Goal: Task Accomplishment & Management: Manage account settings

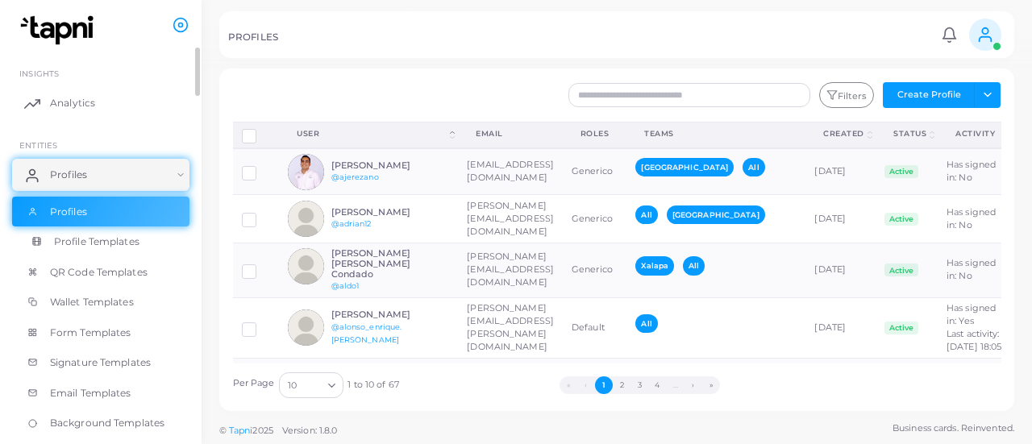
click at [103, 236] on span "Profile Templates" at bounding box center [96, 242] width 85 height 15
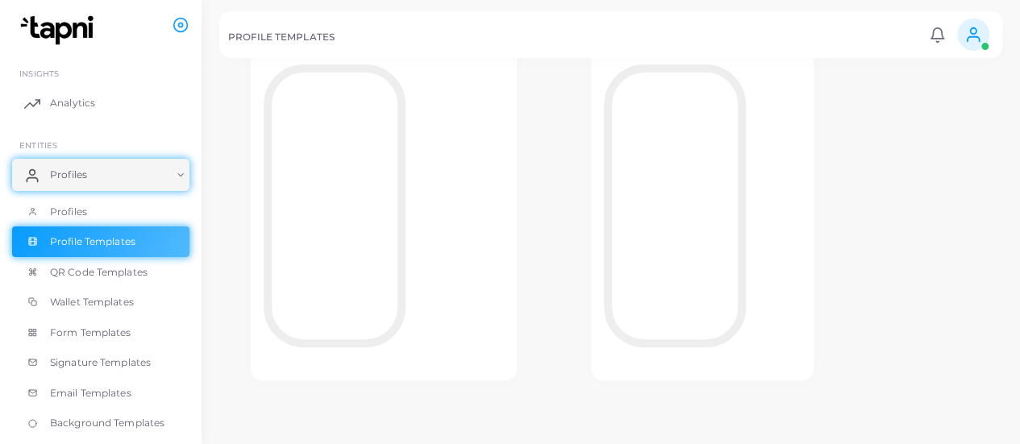
scroll to position [150, 0]
click at [963, 38] on span at bounding box center [973, 35] width 32 height 32
click at [809, 100] on div "Template Veracruz Edit Template Assign template Duplicate Template Delete Templ…" at bounding box center [610, 415] width 783 height 911
click at [44, 27] on img at bounding box center [60, 30] width 90 height 30
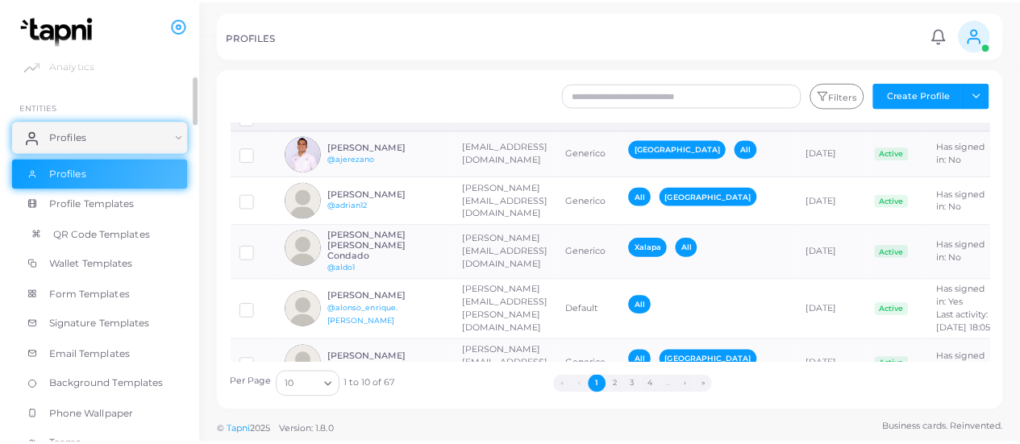
scroll to position [44, 0]
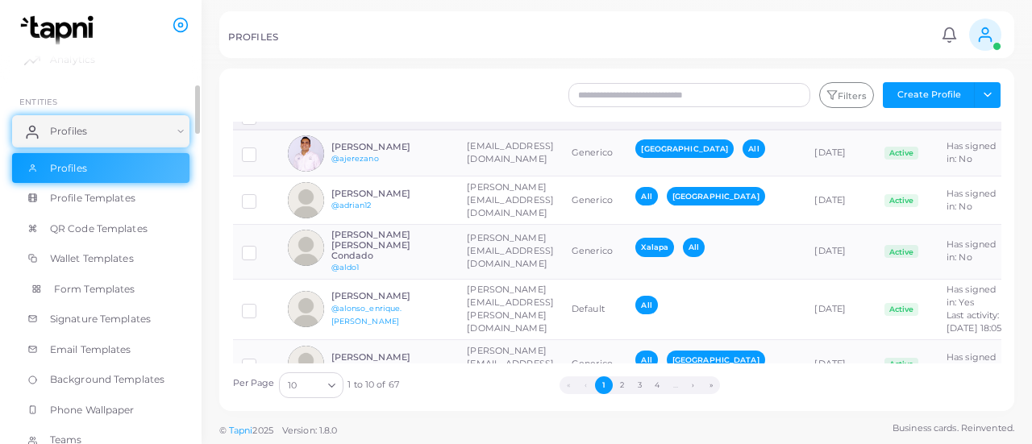
click at [90, 296] on link "Form Templates" at bounding box center [100, 289] width 177 height 31
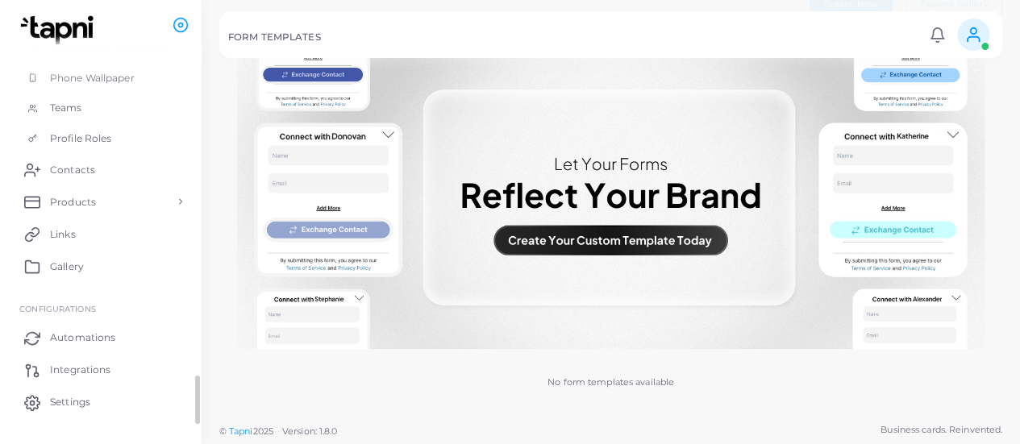
scroll to position [408, 0]
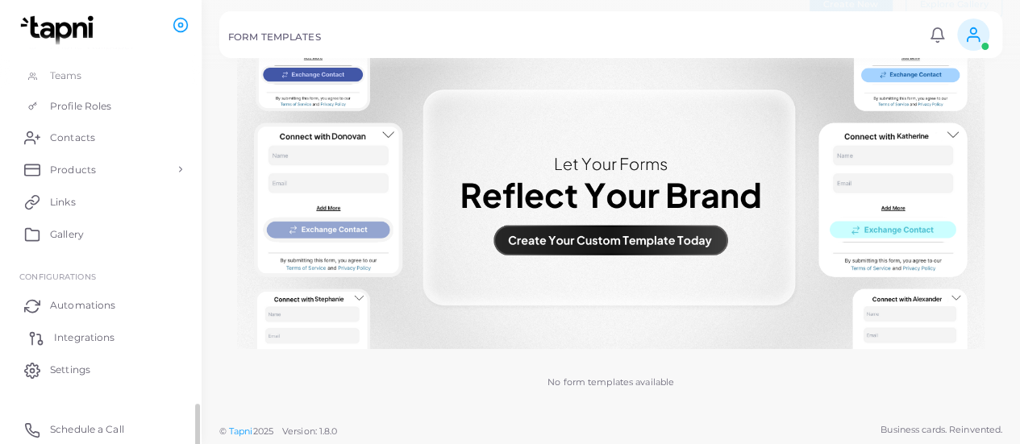
click at [94, 331] on span "Integrations" at bounding box center [84, 338] width 60 height 15
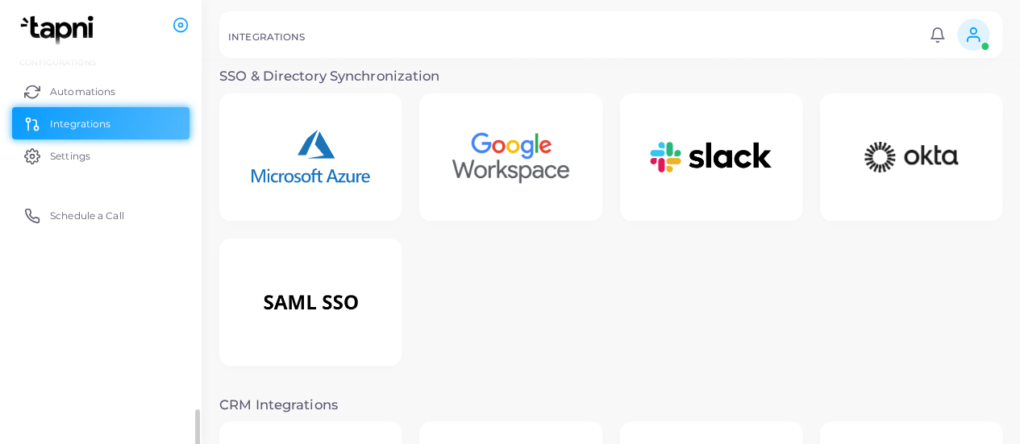
click at [432, 35] on div "INTEGRATIONS" at bounding box center [576, 39] width 696 height 16
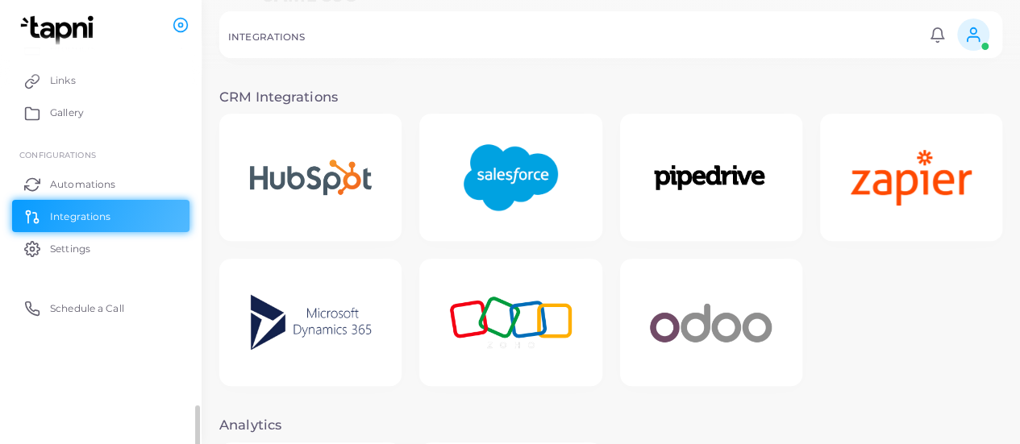
scroll to position [325, 0]
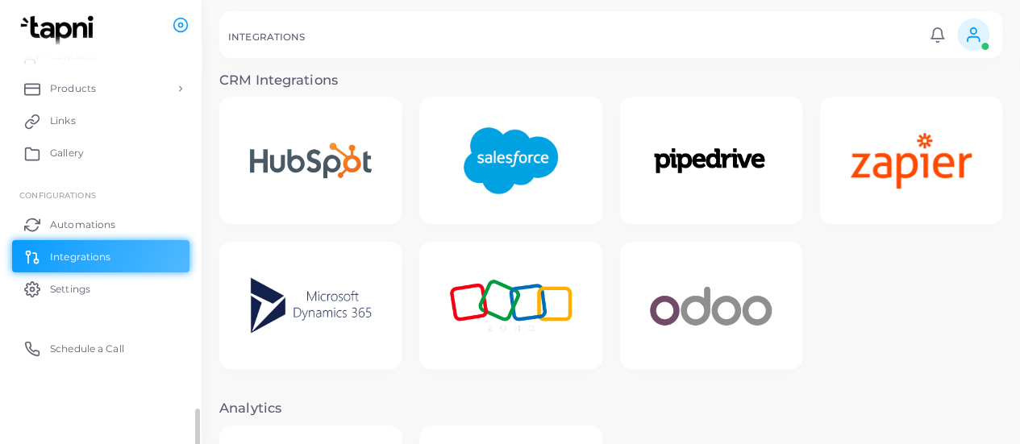
click at [503, 146] on img at bounding box center [510, 160] width 129 height 101
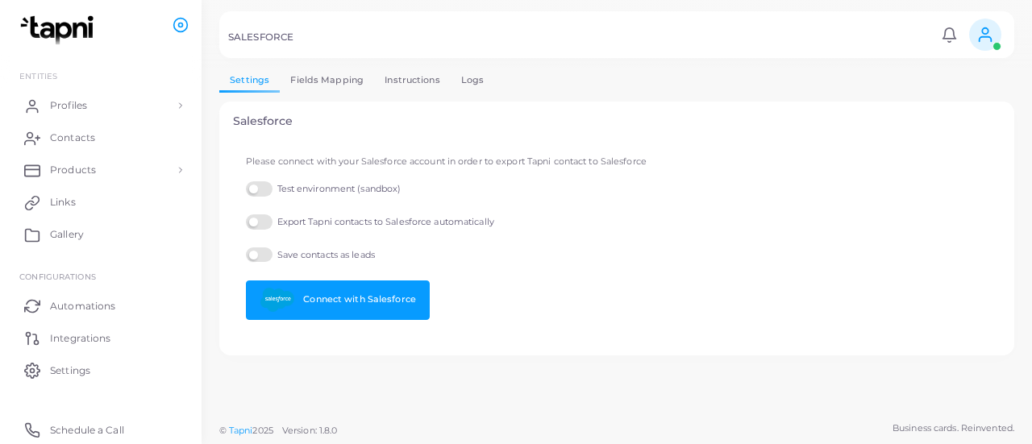
click at [260, 190] on label "Test environment (sandbox)" at bounding box center [323, 188] width 155 height 15
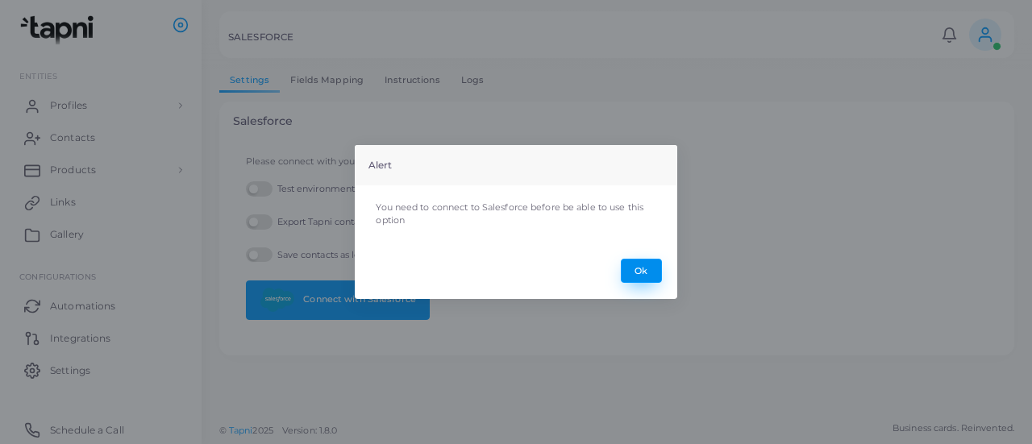
click at [634, 271] on button "Ok" at bounding box center [641, 271] width 41 height 24
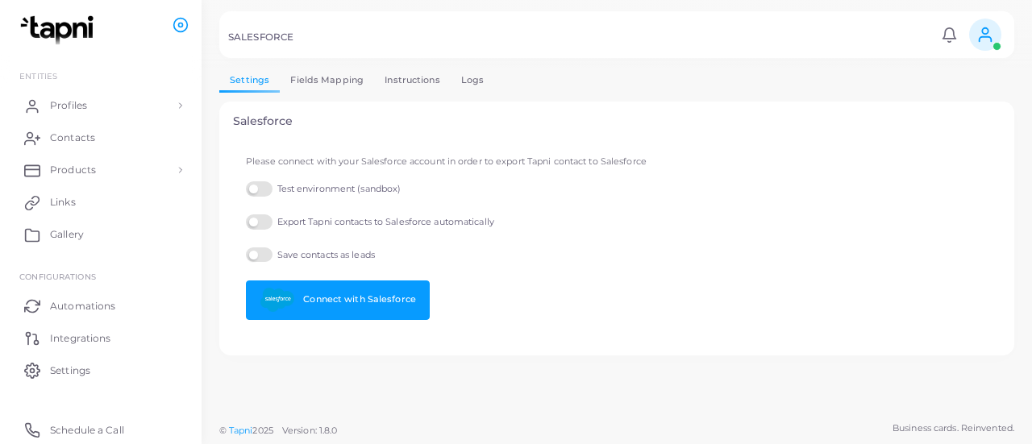
click at [253, 223] on label "Export Tapni contacts to Salesforce automatically" at bounding box center [370, 222] width 248 height 15
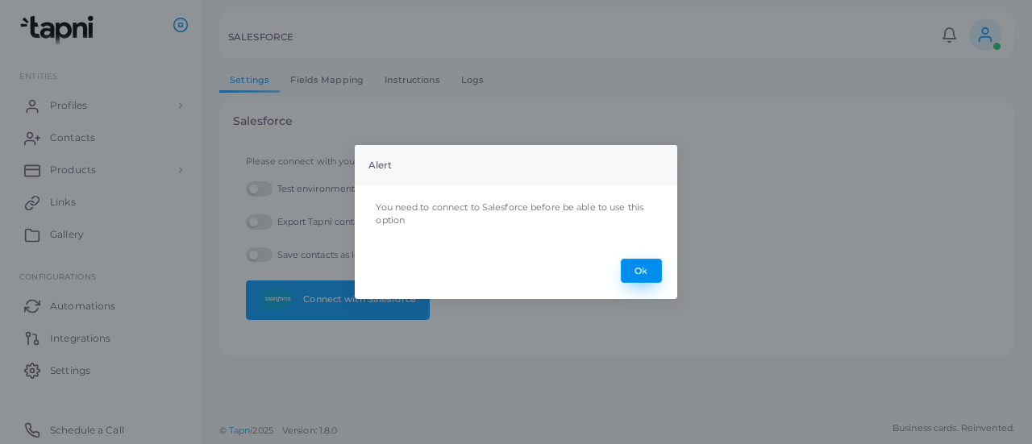
click at [652, 272] on button "Ok" at bounding box center [641, 271] width 41 height 24
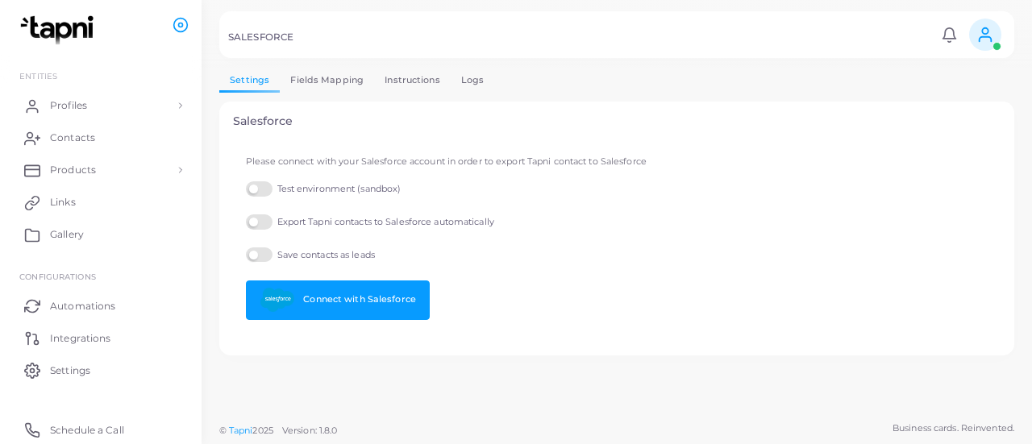
click at [251, 249] on label "Save contacts as leads" at bounding box center [310, 255] width 129 height 15
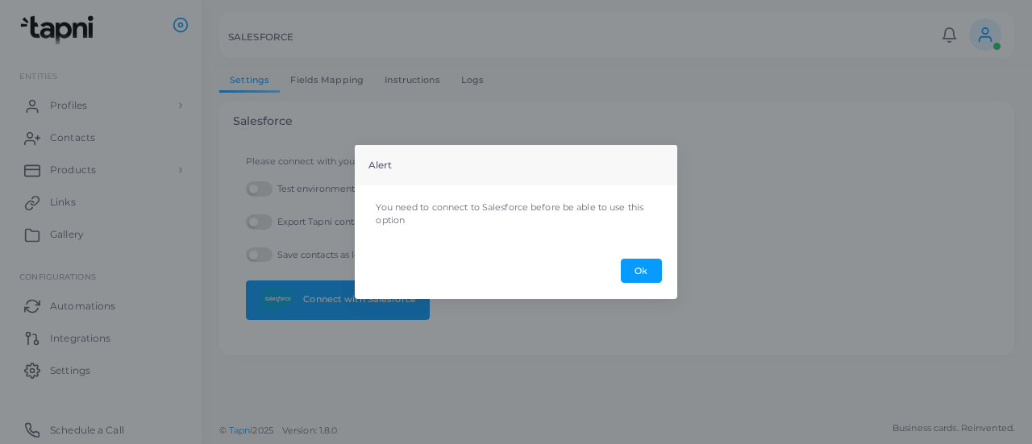
click at [638, 283] on footer "Ok" at bounding box center [516, 272] width 323 height 56
click at [640, 269] on button "Ok" at bounding box center [641, 271] width 41 height 24
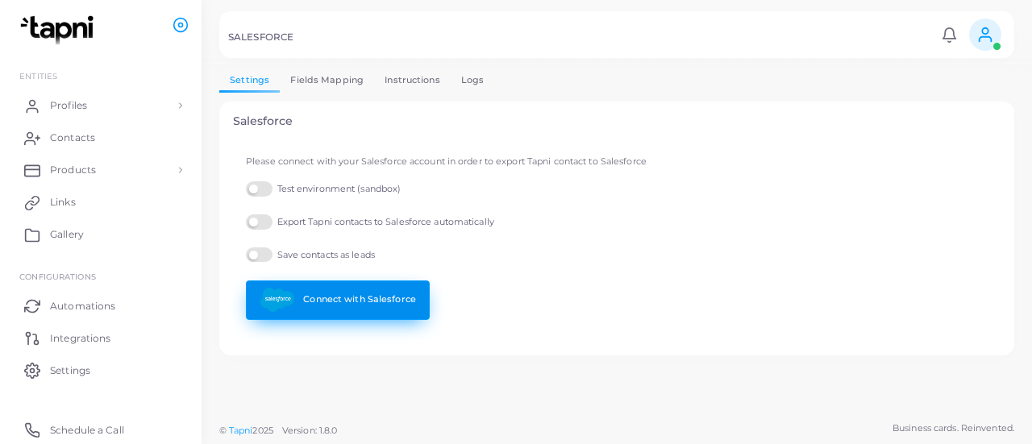
click at [321, 288] on link "Connect with Salesforce" at bounding box center [338, 301] width 184 height 40
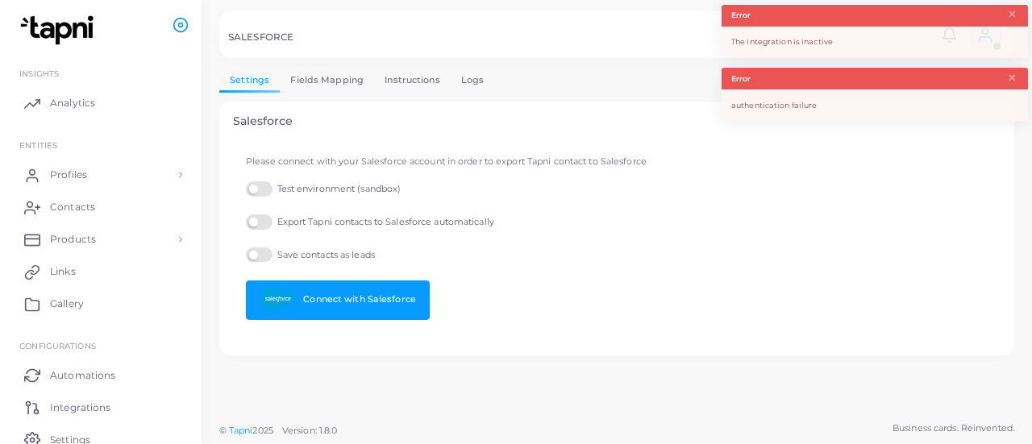
click at [911, 40] on div "The integration is inactive" at bounding box center [875, 42] width 306 height 31
click at [1013, 15] on button "×" at bounding box center [1012, 15] width 10 height 18
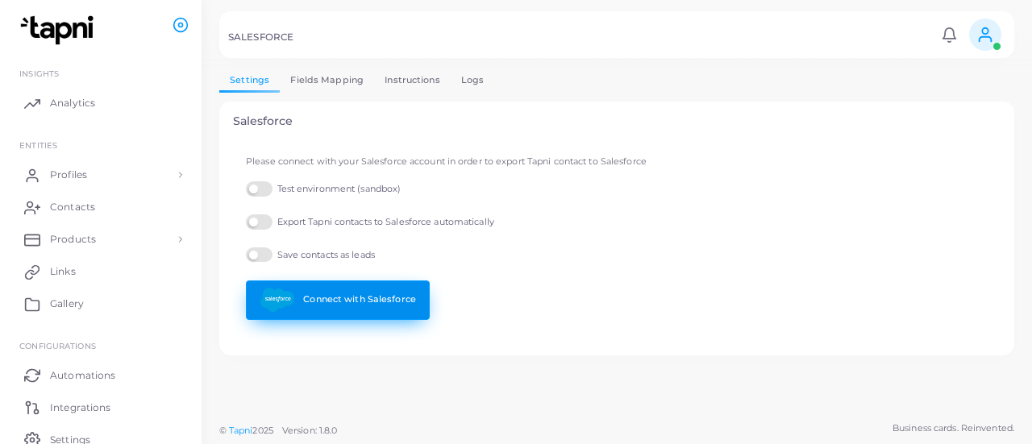
click at [311, 300] on link "Connect with Salesforce" at bounding box center [338, 301] width 184 height 40
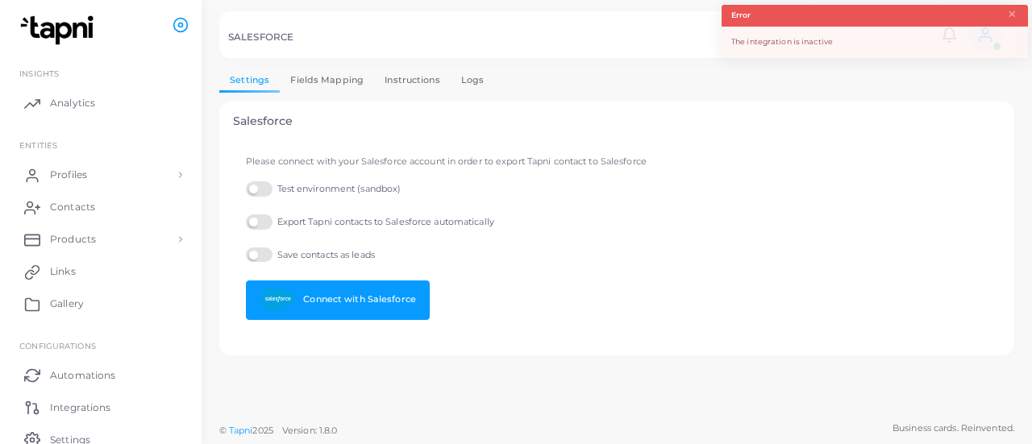
click at [265, 186] on label "Test environment (sandbox)" at bounding box center [323, 188] width 155 height 15
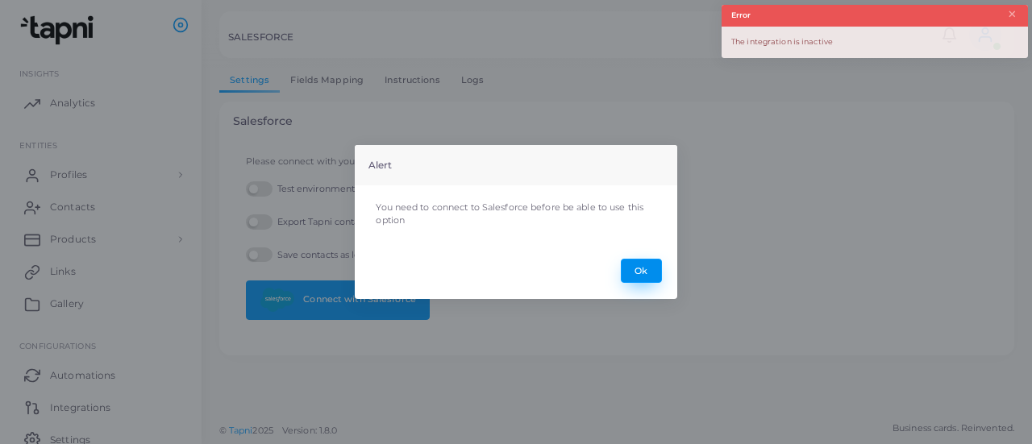
click at [644, 267] on button "Ok" at bounding box center [641, 271] width 41 height 24
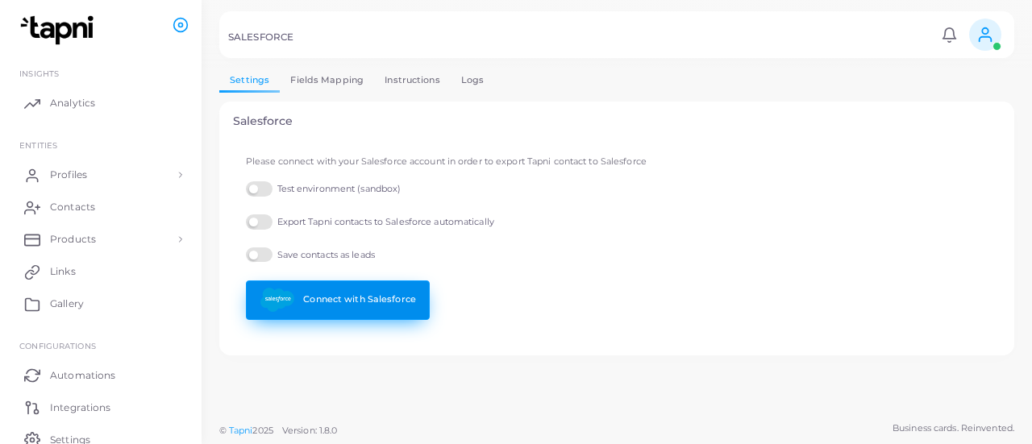
click at [360, 296] on link "Connect with Salesforce" at bounding box center [338, 301] width 184 height 40
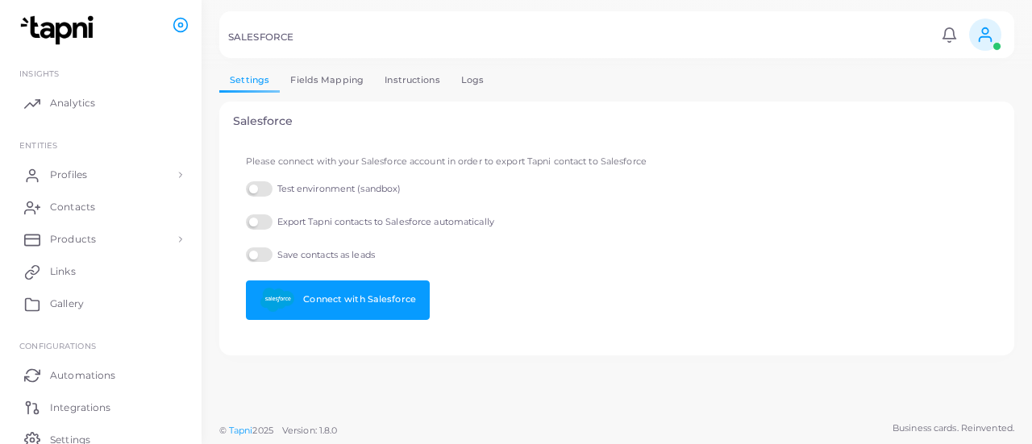
click at [261, 40] on h5 "SALESFORCE" at bounding box center [260, 36] width 65 height 11
click at [989, 30] on icon at bounding box center [986, 35] width 18 height 18
click at [561, 267] on div "Please connect with your Salesforce account in order to export Tapni contact to…" at bounding box center [617, 241] width 760 height 173
click at [302, 88] on link "Fields Mapping" at bounding box center [327, 80] width 94 height 23
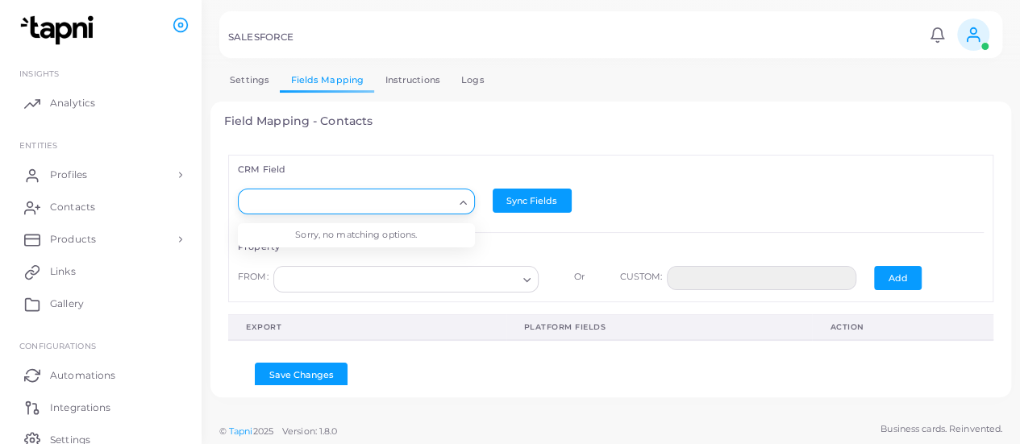
click at [461, 201] on icon "Search for option" at bounding box center [463, 203] width 12 height 12
click at [424, 232] on li "Sorry, no matching options." at bounding box center [356, 235] width 237 height 24
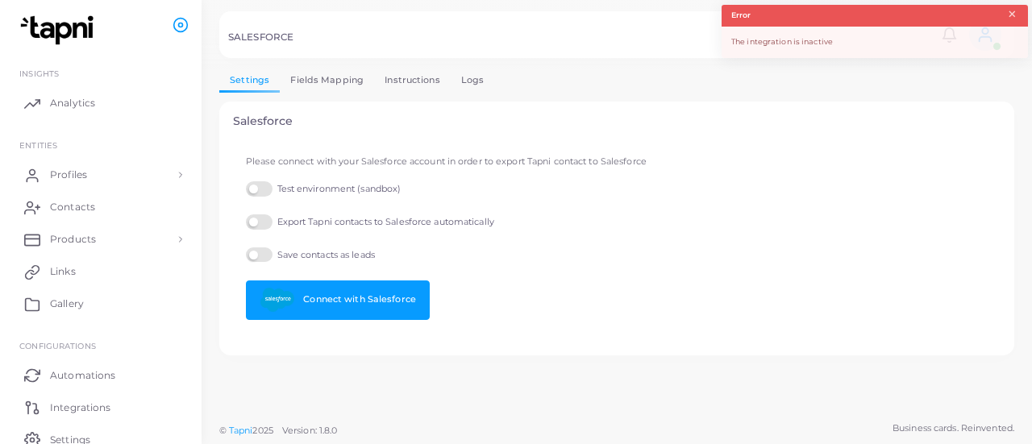
click at [1013, 12] on button "×" at bounding box center [1012, 15] width 10 height 18
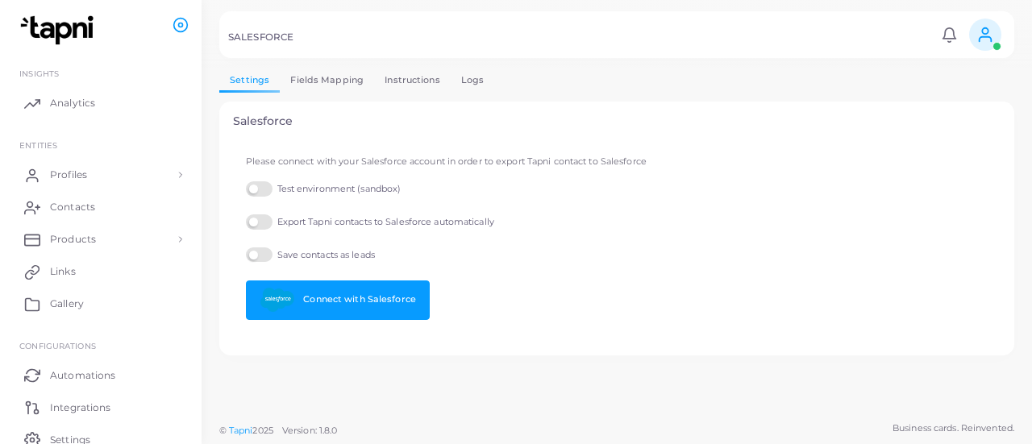
click at [263, 189] on label "Test environment (sandbox)" at bounding box center [323, 188] width 155 height 15
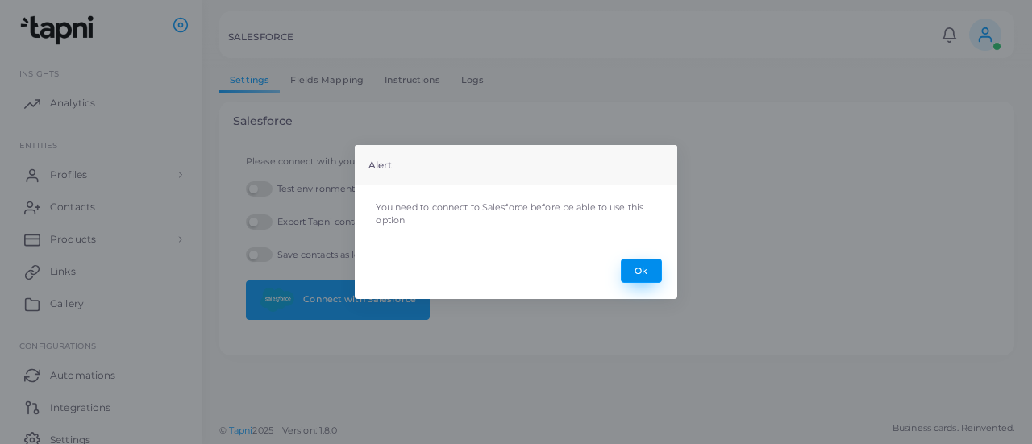
click at [645, 266] on button "Ok" at bounding box center [641, 271] width 41 height 24
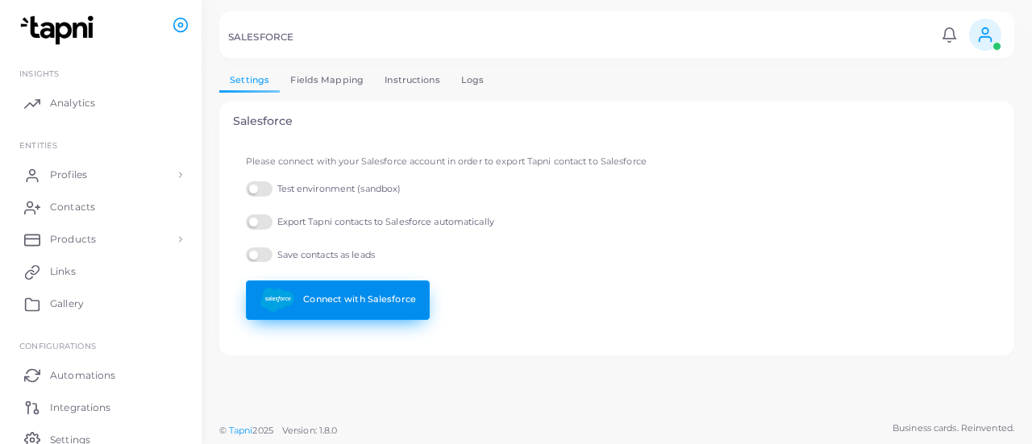
click at [335, 299] on link "Connect with Salesforce" at bounding box center [338, 301] width 184 height 40
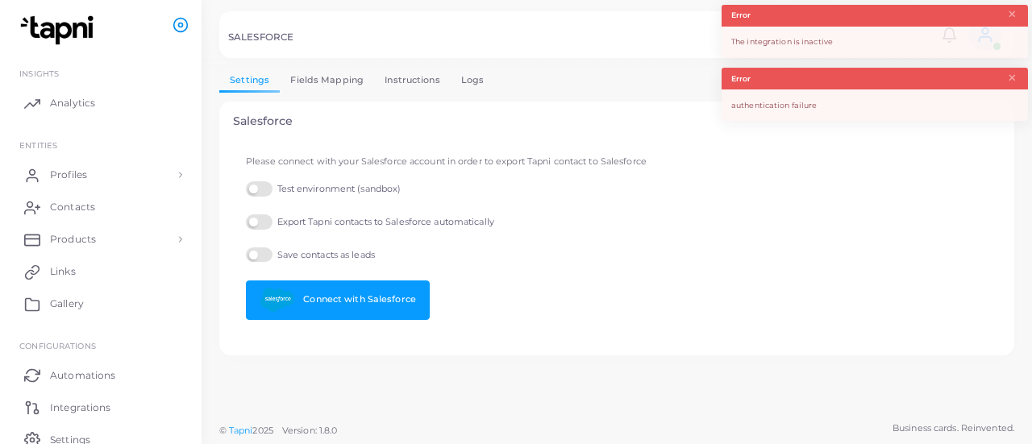
click at [181, 30] on icon at bounding box center [181, 25] width 16 height 16
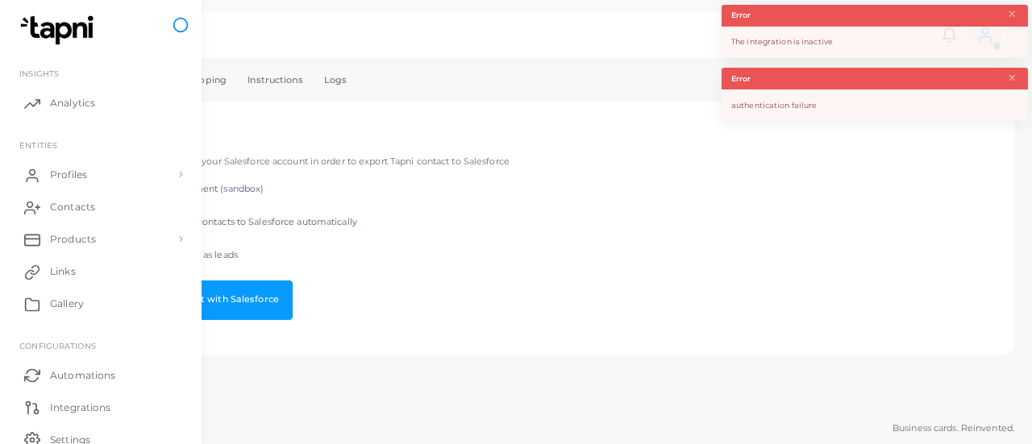
click at [181, 30] on icon at bounding box center [181, 25] width 16 height 16
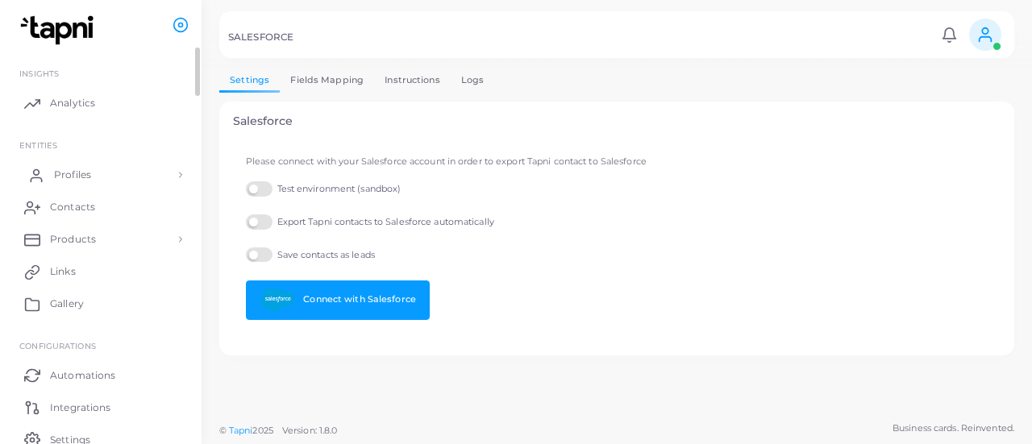
click at [81, 177] on span "Profiles" at bounding box center [72, 175] width 37 height 15
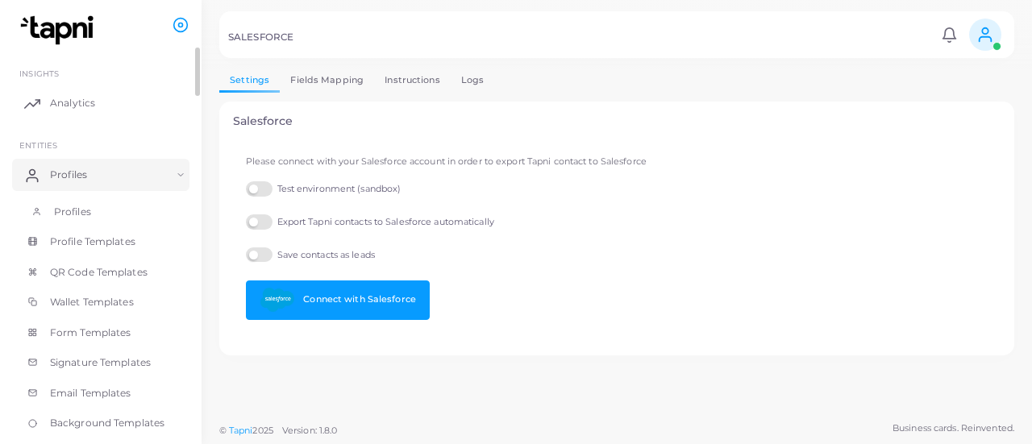
click at [81, 213] on span "Profiles" at bounding box center [72, 212] width 37 height 15
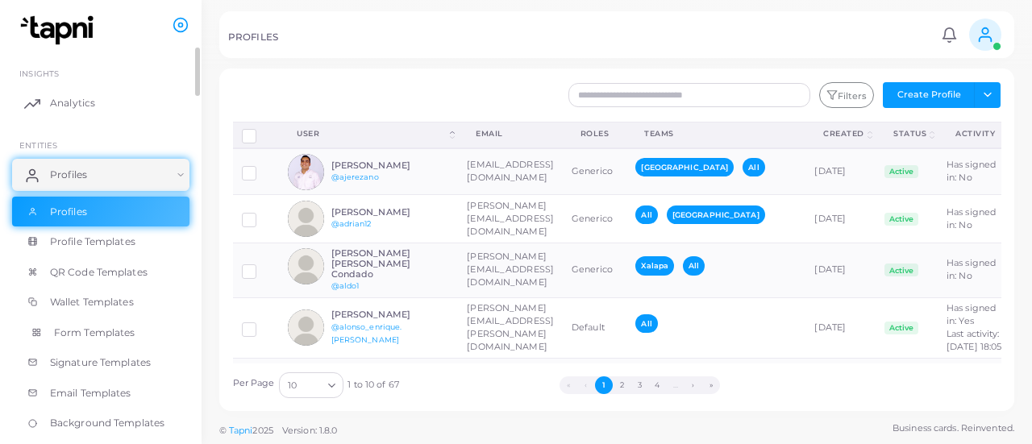
click at [72, 329] on span "Form Templates" at bounding box center [94, 333] width 81 height 15
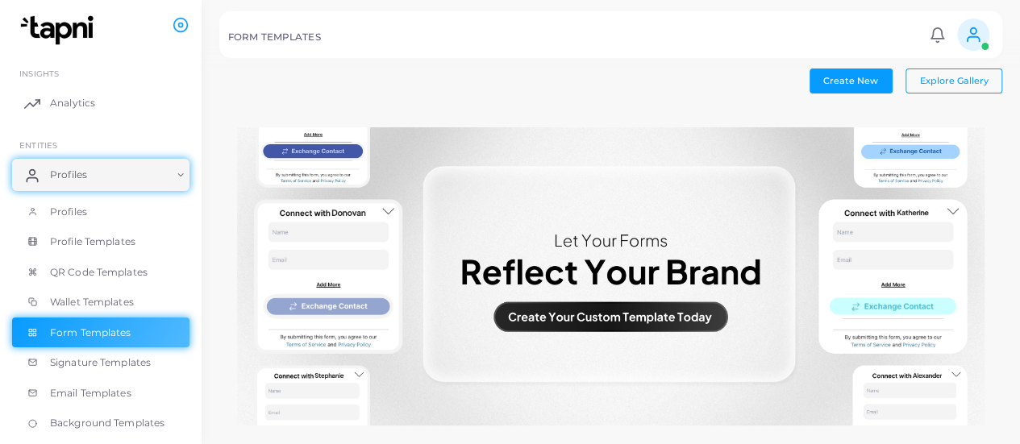
click at [277, 151] on img at bounding box center [611, 276] width 748 height 299
drag, startPoint x: 967, startPoint y: 94, endPoint x: 968, endPoint y: 85, distance: 8.9
click at [968, 90] on div "Create New Explore Gallery No form templates available" at bounding box center [610, 281] width 783 height 424
click at [968, 85] on span "Explore Gallery" at bounding box center [954, 80] width 69 height 11
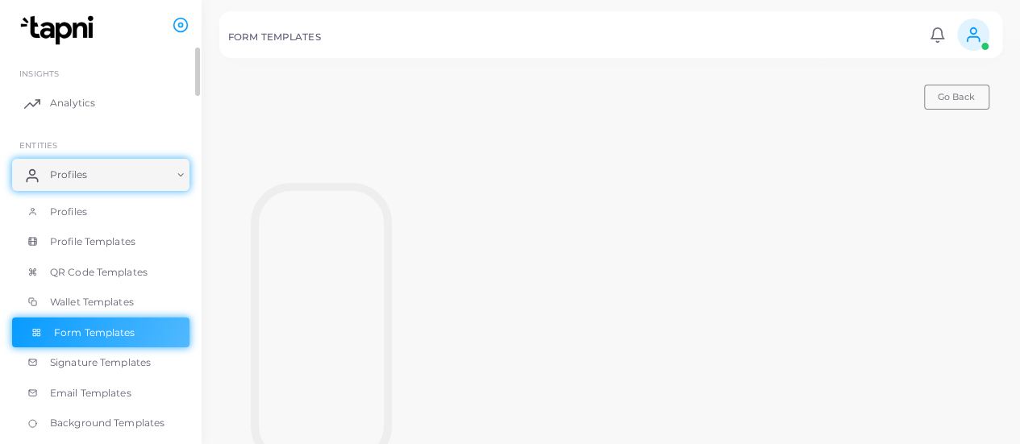
click at [39, 333] on rect at bounding box center [38, 334] width 2 height 2
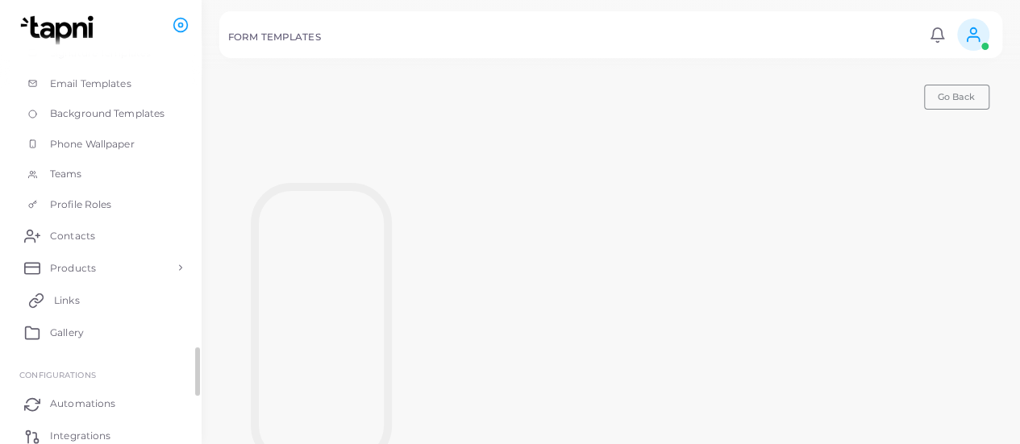
scroll to position [408, 0]
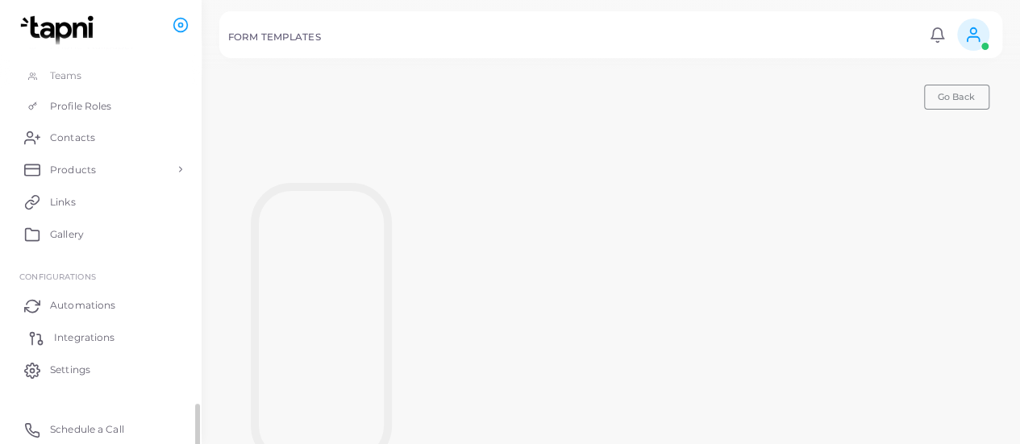
click at [86, 335] on span "Integrations" at bounding box center [84, 338] width 60 height 15
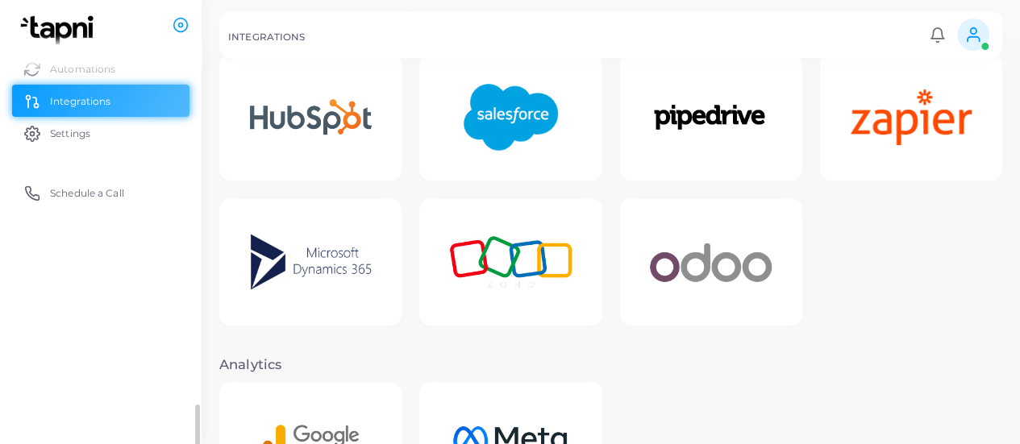
scroll to position [374, 0]
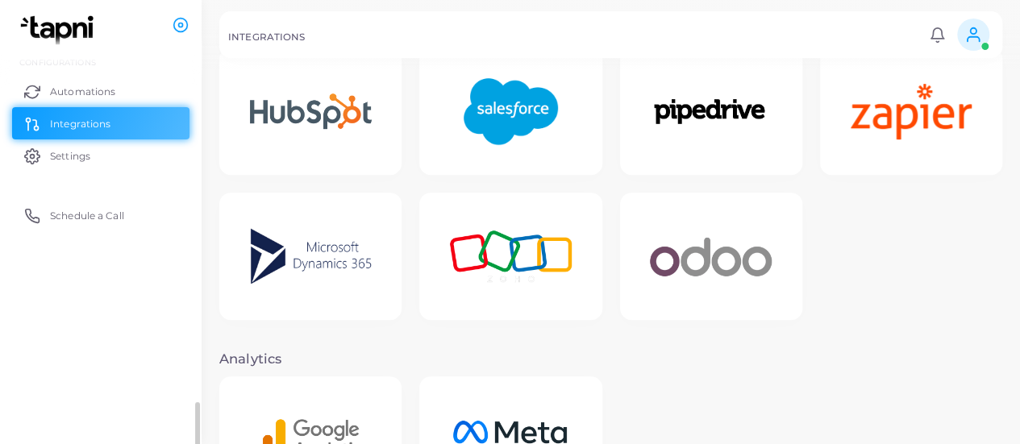
click at [494, 140] on img at bounding box center [510, 111] width 129 height 101
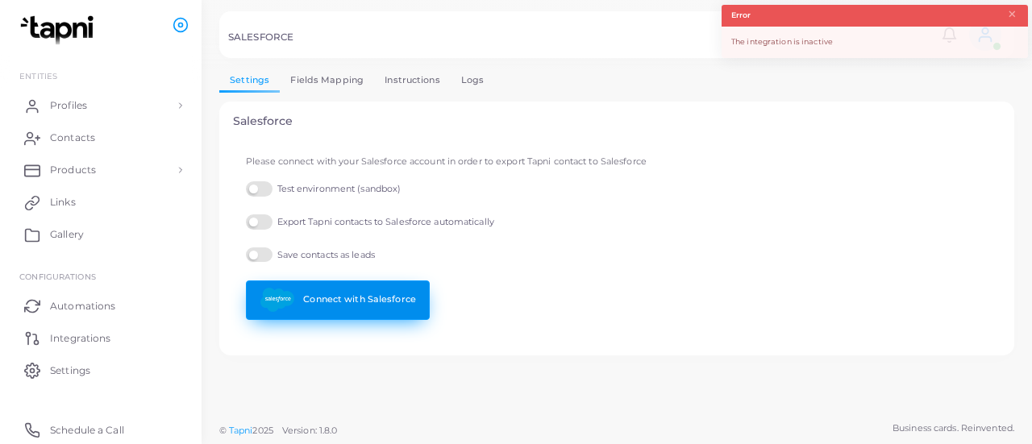
click at [361, 299] on link "Connect with Salesforce" at bounding box center [338, 301] width 184 height 40
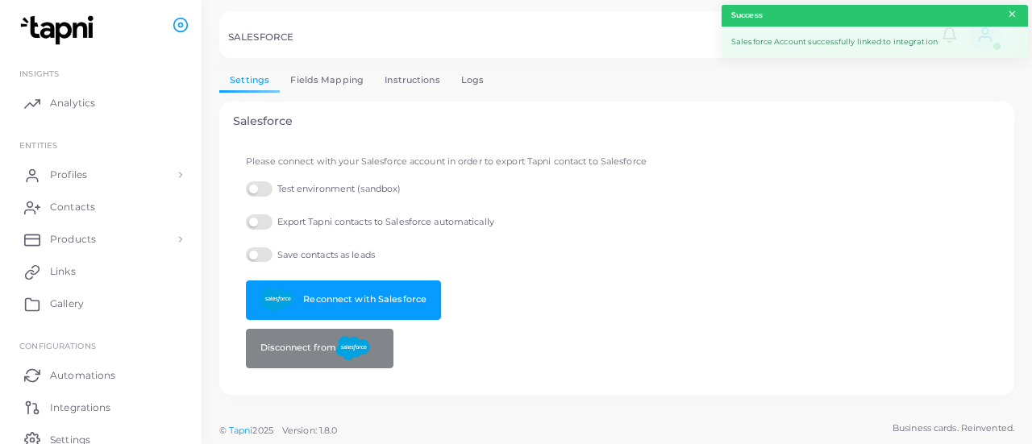
click at [1011, 17] on button "×" at bounding box center [1012, 15] width 10 height 18
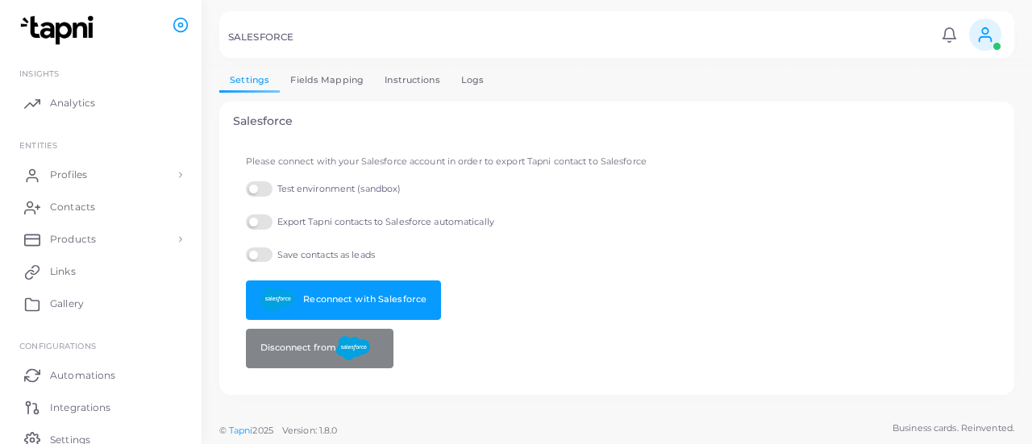
click at [266, 185] on label "Test environment (sandbox)" at bounding box center [323, 188] width 155 height 15
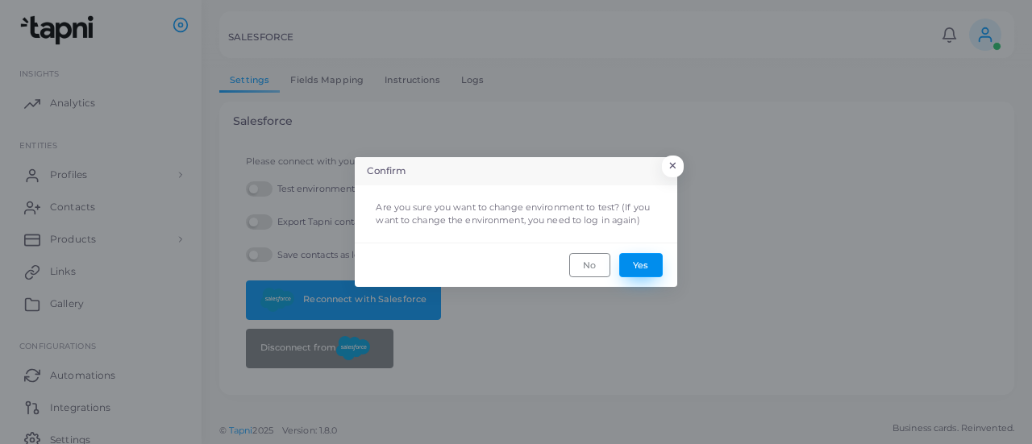
click at [643, 262] on button "Yes" at bounding box center [641, 265] width 44 height 24
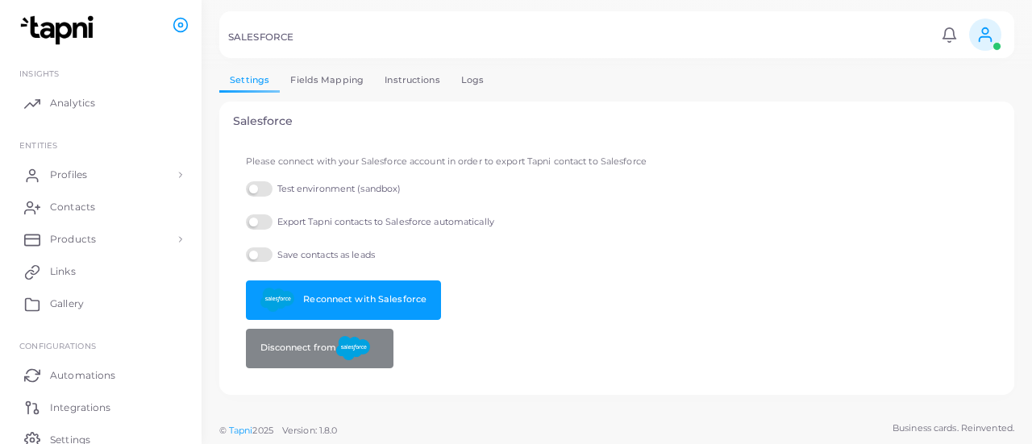
click at [303, 73] on link "Fields Mapping" at bounding box center [327, 80] width 94 height 23
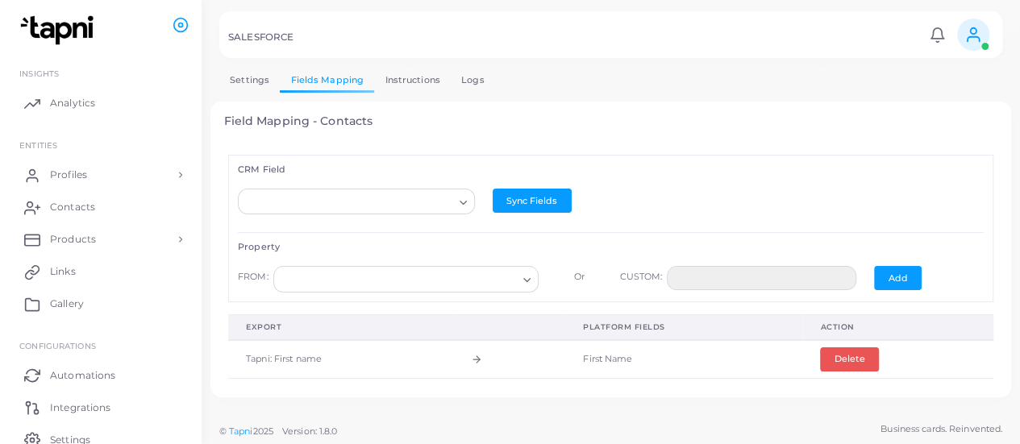
click at [460, 202] on polyline "Search for option" at bounding box center [463, 203] width 6 height 3
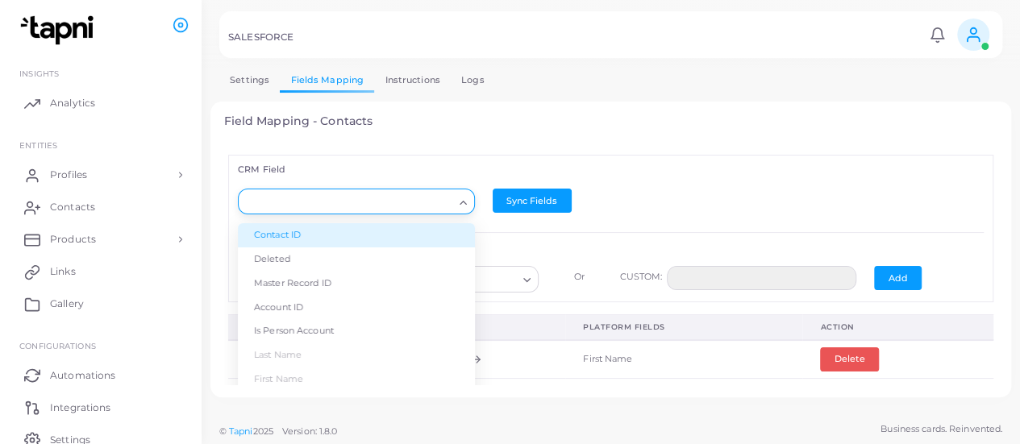
click at [473, 147] on div "CRM Field Loading... Contact ID Deleted Master Record ID Account ID Is Person A…" at bounding box center [611, 263] width 774 height 243
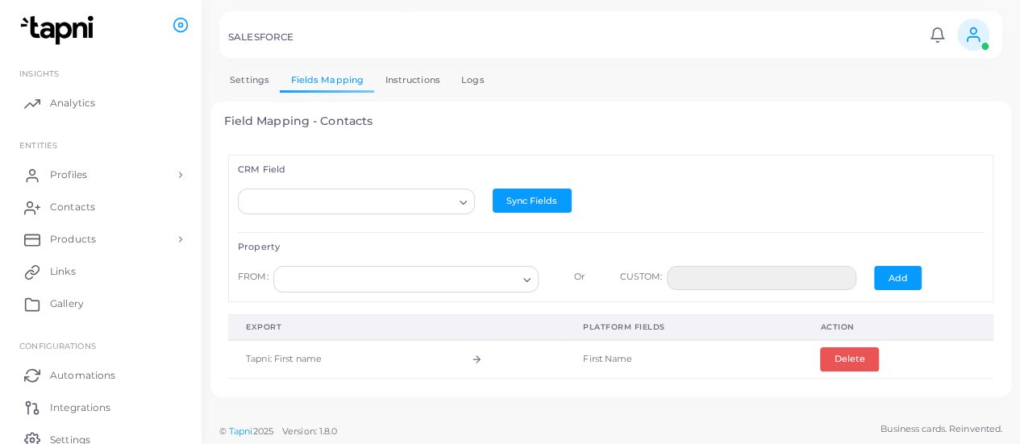
click at [344, 120] on h4 "Field Mapping - Contacts" at bounding box center [611, 122] width 774 height 14
click at [457, 202] on icon "Search for option" at bounding box center [463, 203] width 12 height 12
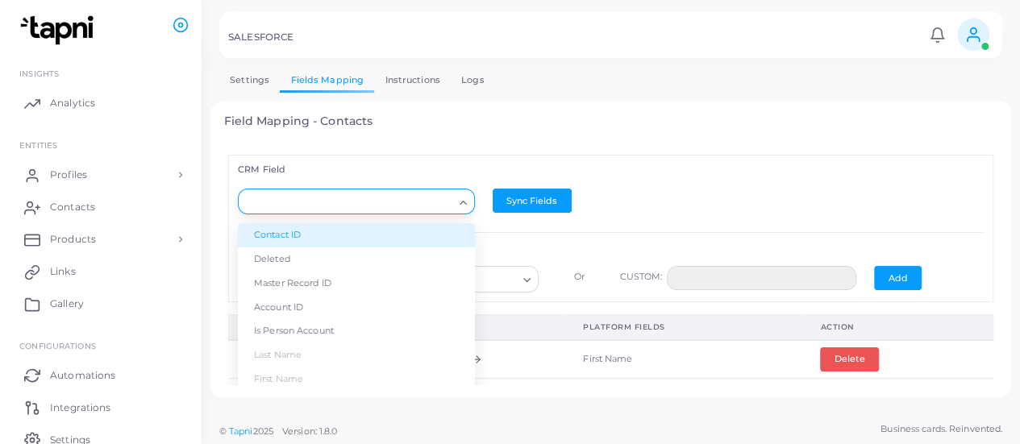
click at [424, 238] on li "Contact ID" at bounding box center [356, 235] width 237 height 24
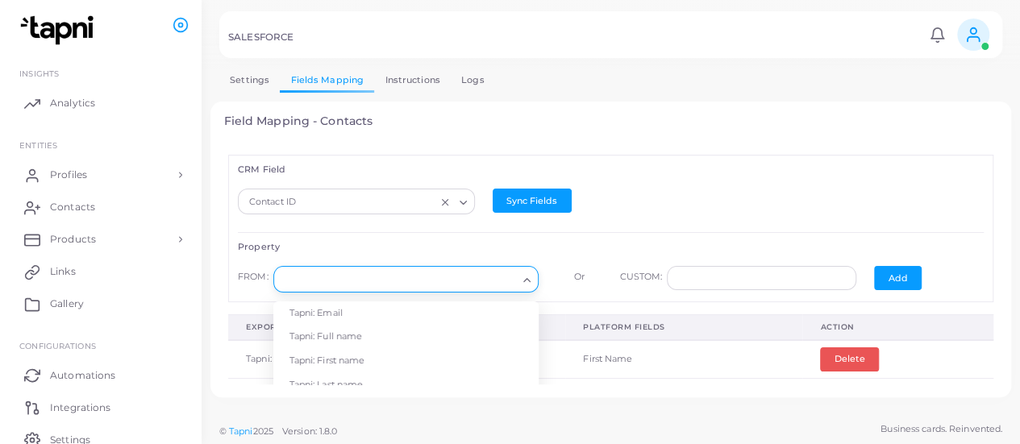
click at [502, 268] on div "Search for option" at bounding box center [399, 278] width 240 height 21
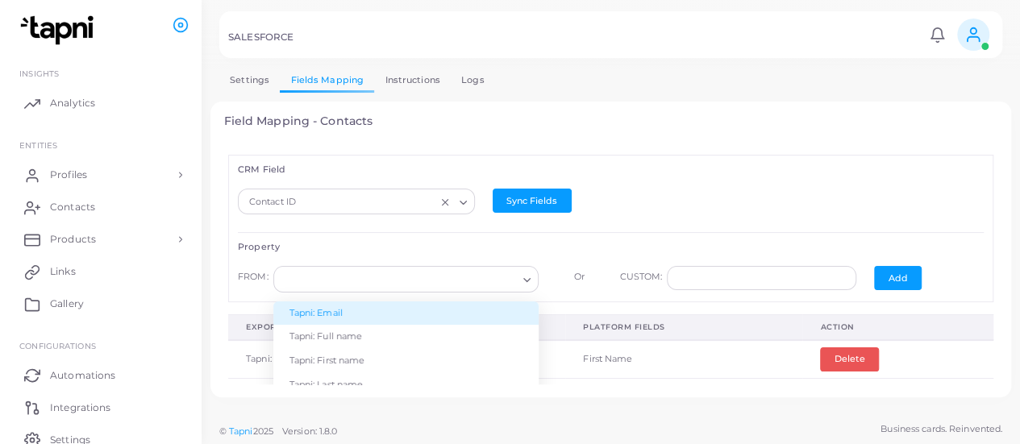
click at [495, 244] on h6 "Property" at bounding box center [611, 247] width 746 height 10
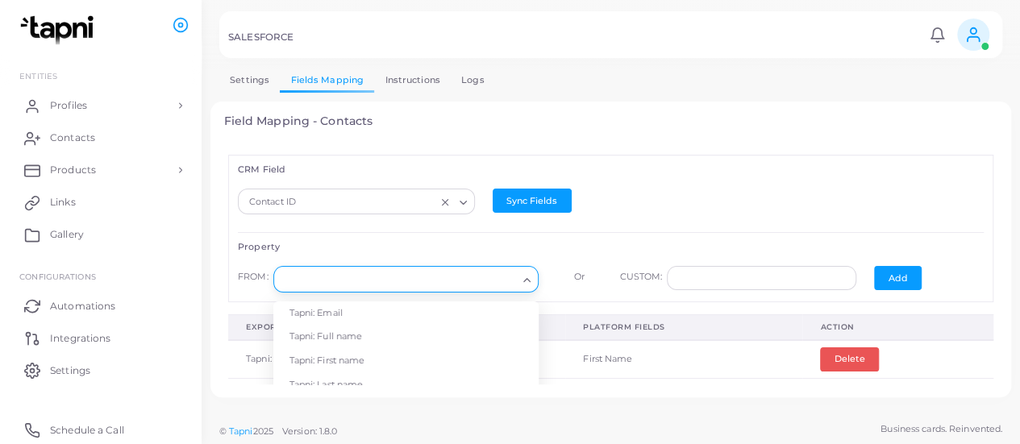
click at [499, 277] on input "Search for option" at bounding box center [399, 280] width 236 height 18
click at [590, 242] on h6 "Property" at bounding box center [611, 247] width 746 height 10
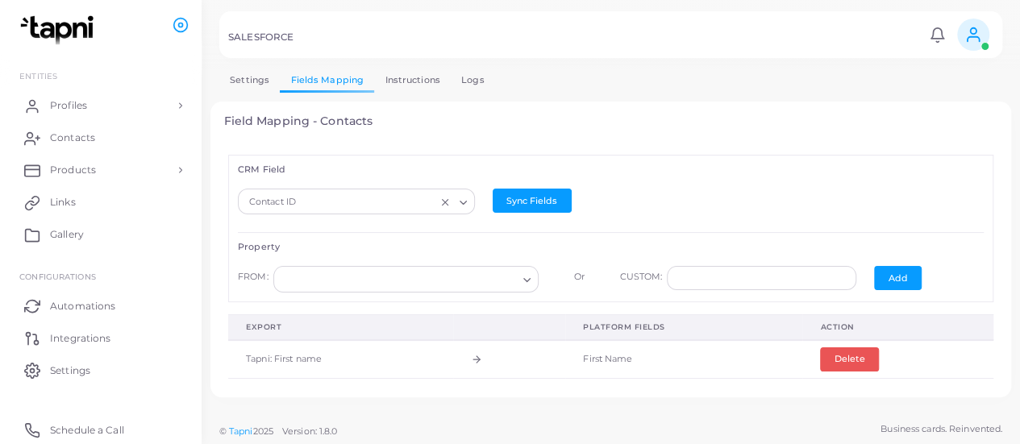
click at [243, 80] on link "Settings" at bounding box center [249, 80] width 60 height 23
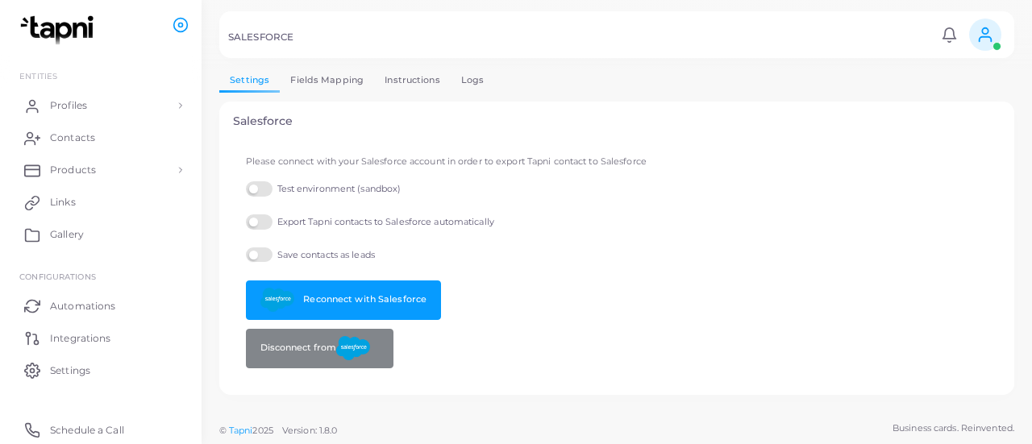
click at [471, 78] on link "Logs" at bounding box center [473, 80] width 44 height 23
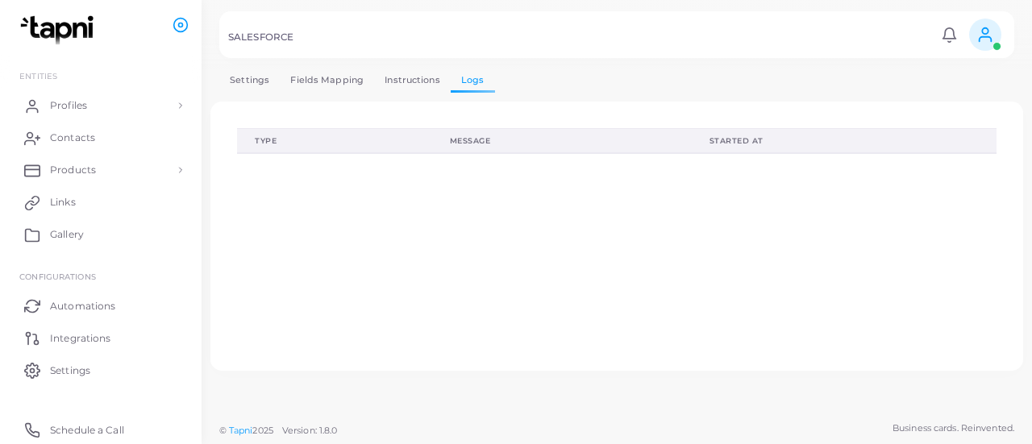
click at [429, 79] on link "Instructions" at bounding box center [412, 80] width 77 height 23
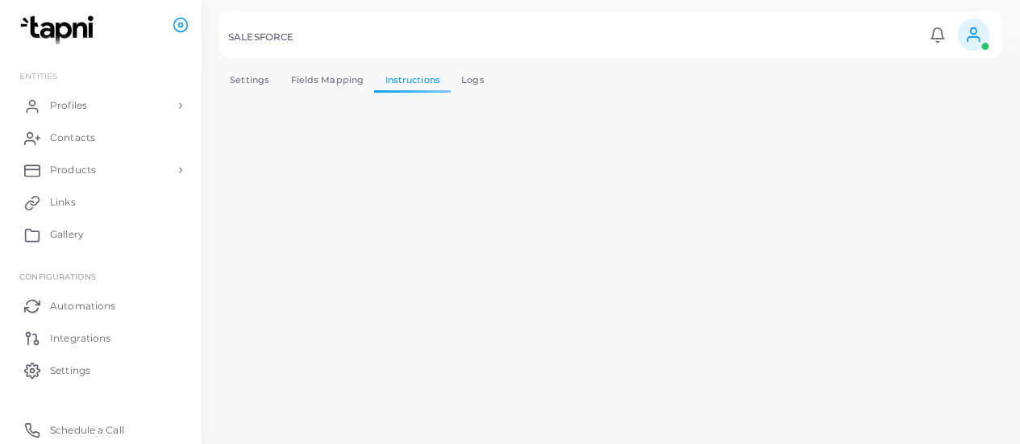
click at [321, 70] on link "Fields Mapping" at bounding box center [327, 80] width 94 height 23
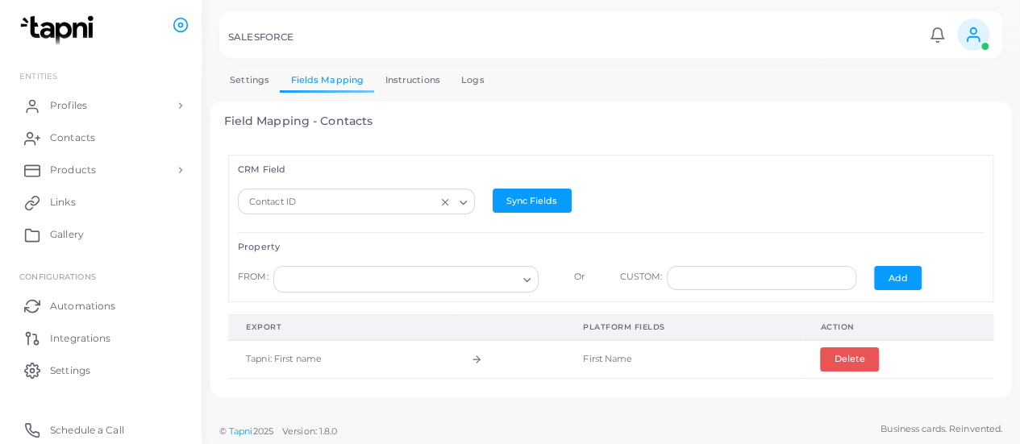
click at [256, 79] on link "Settings" at bounding box center [249, 80] width 60 height 23
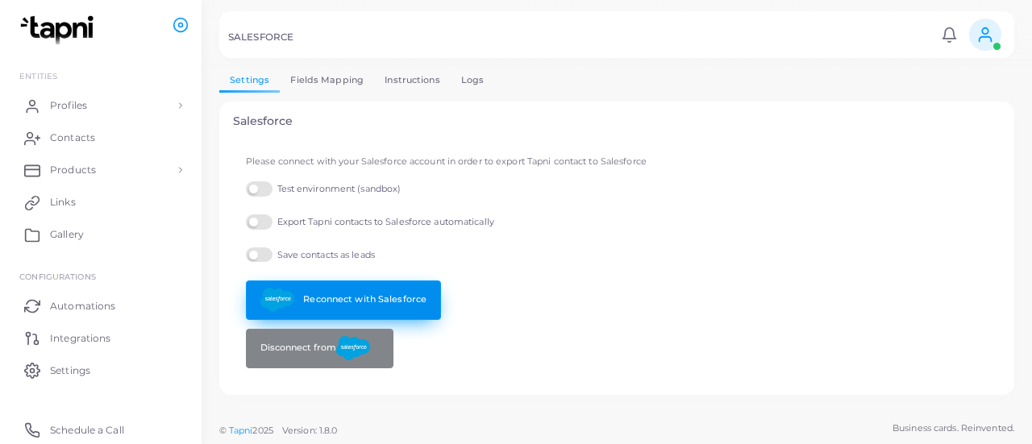
click at [311, 298] on link "Reconnect with Salesforce" at bounding box center [343, 301] width 195 height 40
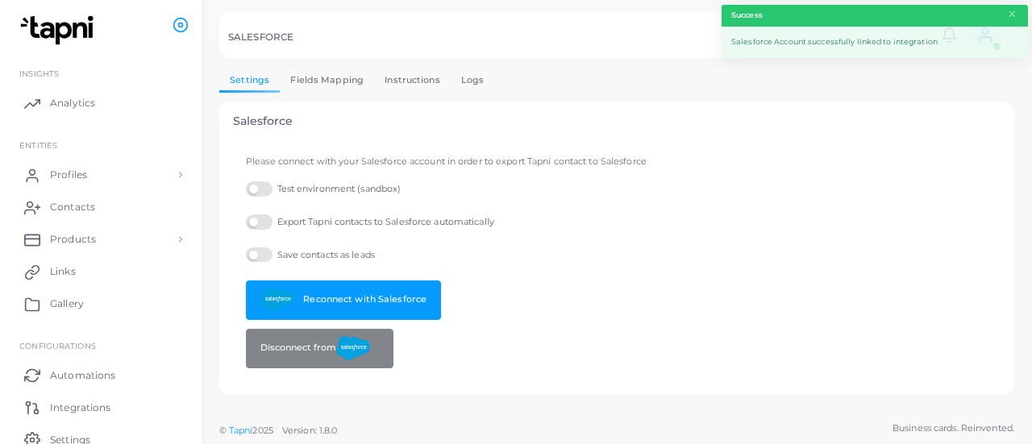
click at [344, 77] on link "Fields Mapping" at bounding box center [327, 80] width 94 height 23
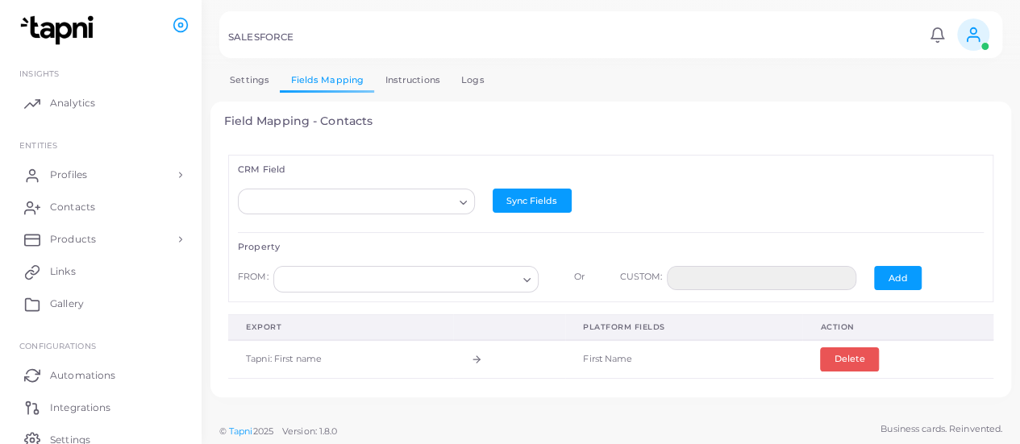
click at [455, 200] on div "Loading..." at bounding box center [464, 200] width 19 height 21
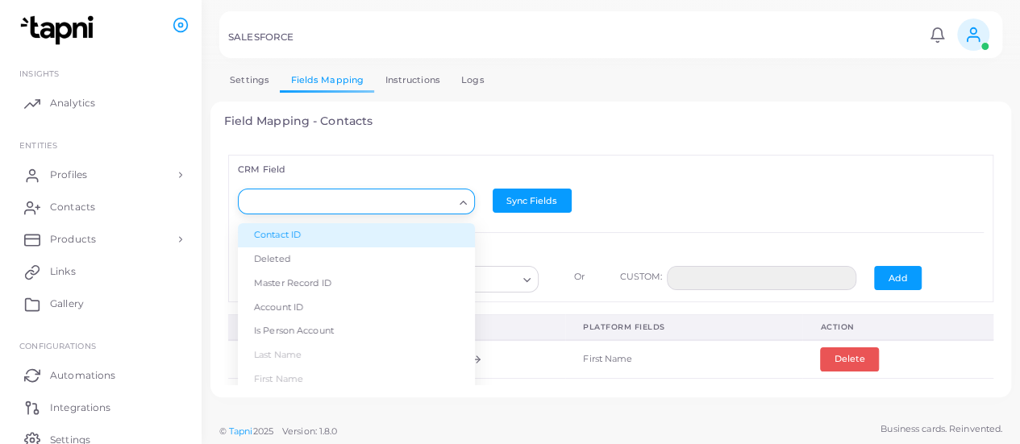
click at [369, 238] on li "Contact ID" at bounding box center [356, 235] width 237 height 24
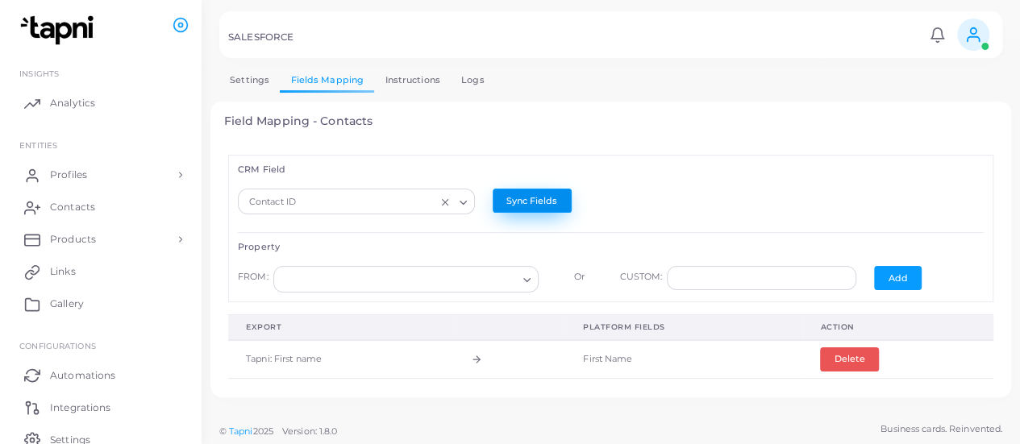
click at [510, 201] on button "Sync Fields" at bounding box center [532, 201] width 79 height 24
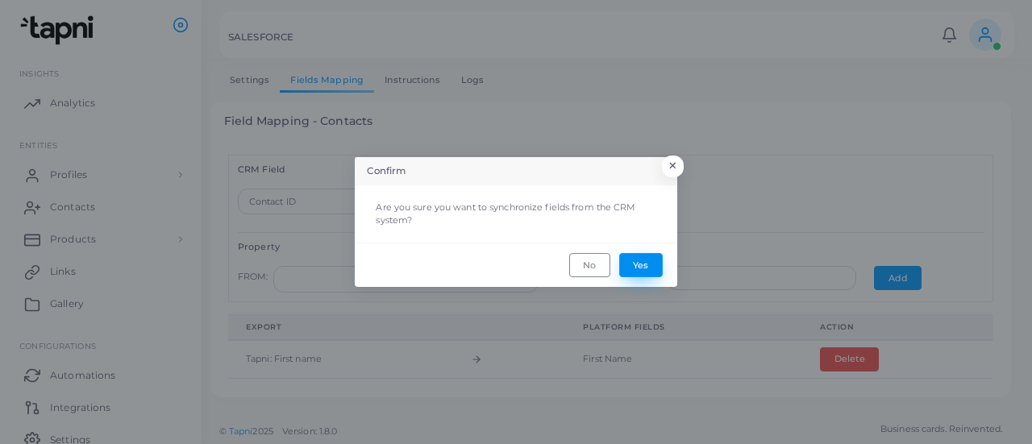
click at [644, 265] on button "Yes" at bounding box center [641, 265] width 44 height 24
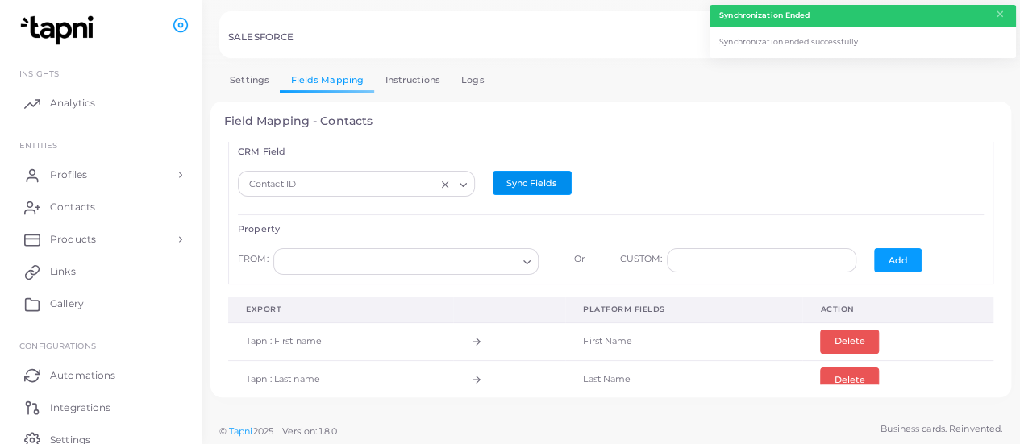
scroll to position [21, 0]
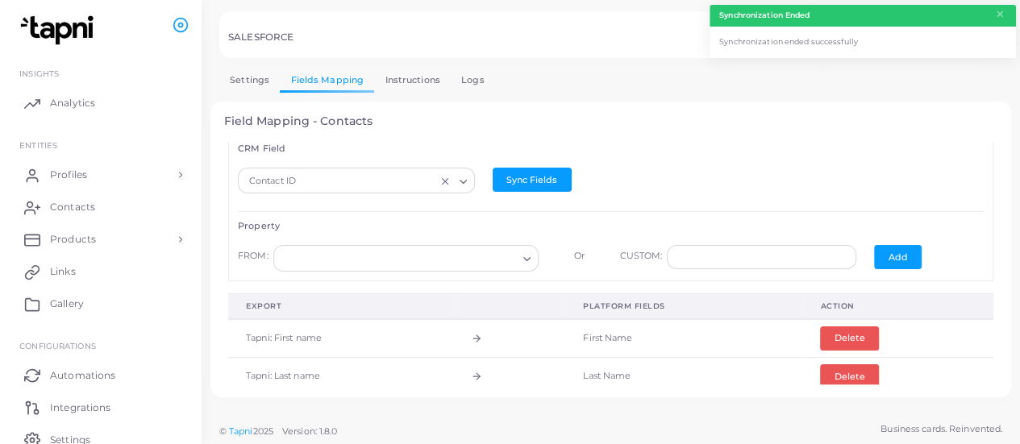
click at [476, 252] on input "Search for option" at bounding box center [399, 259] width 236 height 18
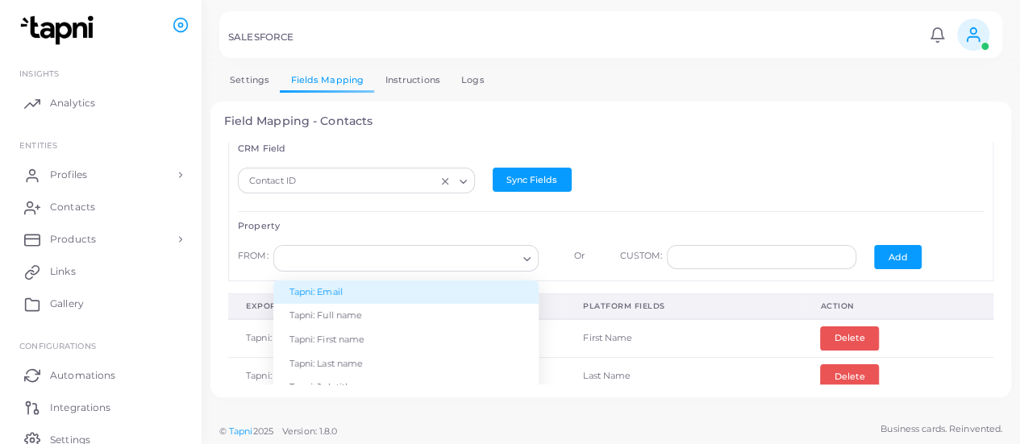
click at [600, 228] on h6 "Property" at bounding box center [611, 226] width 746 height 10
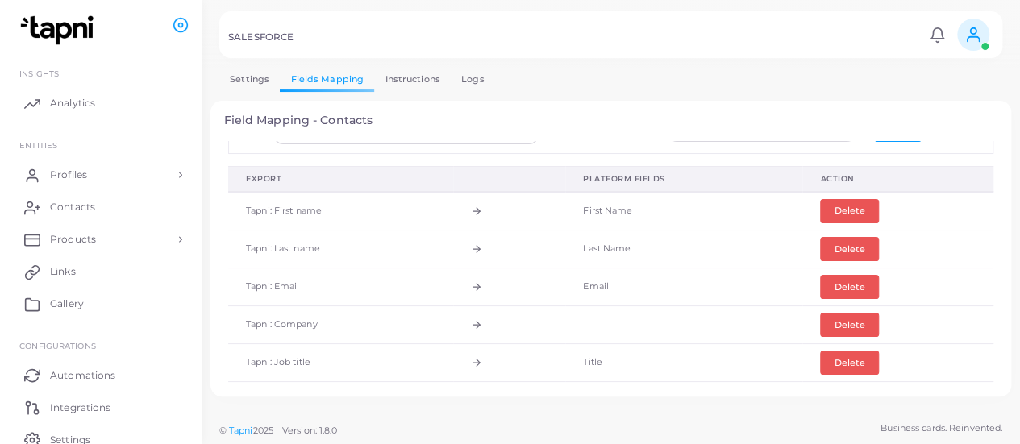
scroll to position [80, 0]
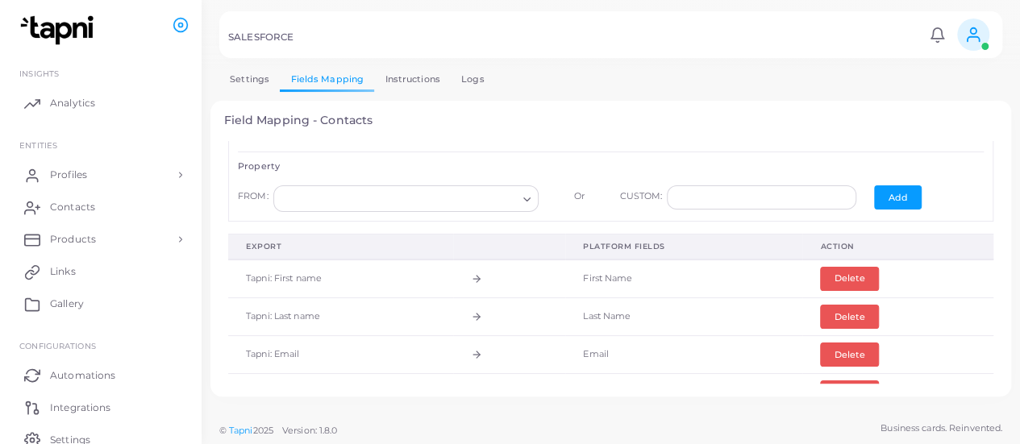
click at [521, 194] on icon "Search for option" at bounding box center [527, 200] width 12 height 12
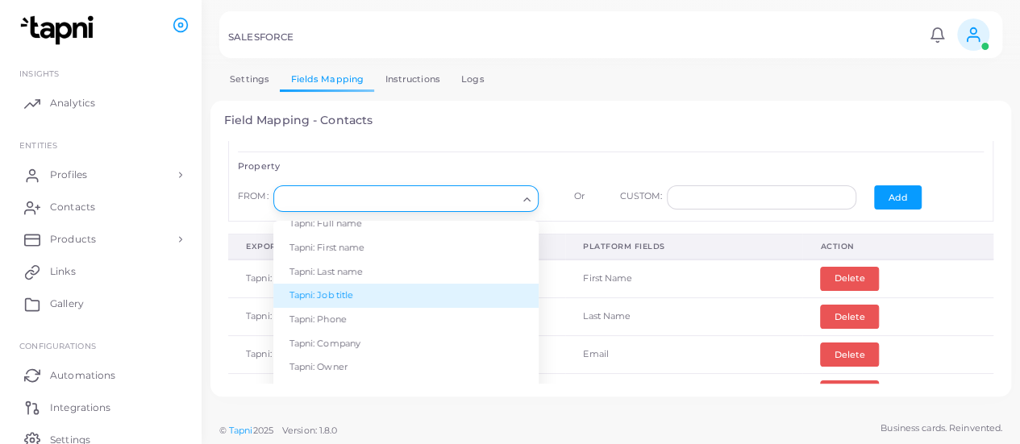
scroll to position [0, 0]
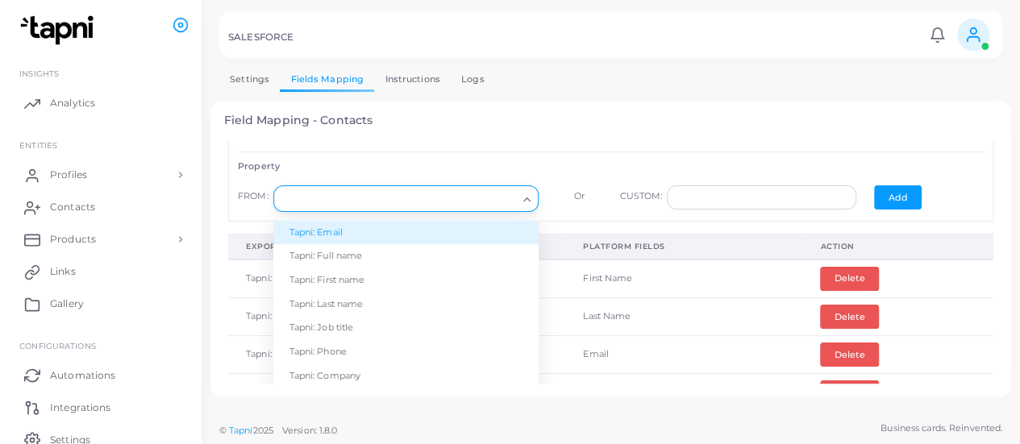
click at [425, 223] on li "Tapni: Email" at bounding box center [405, 233] width 265 height 24
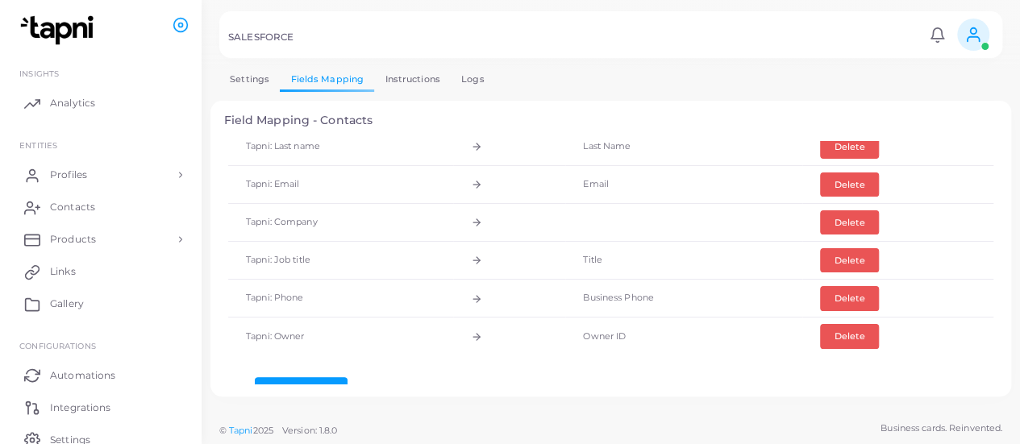
scroll to position [180, 0]
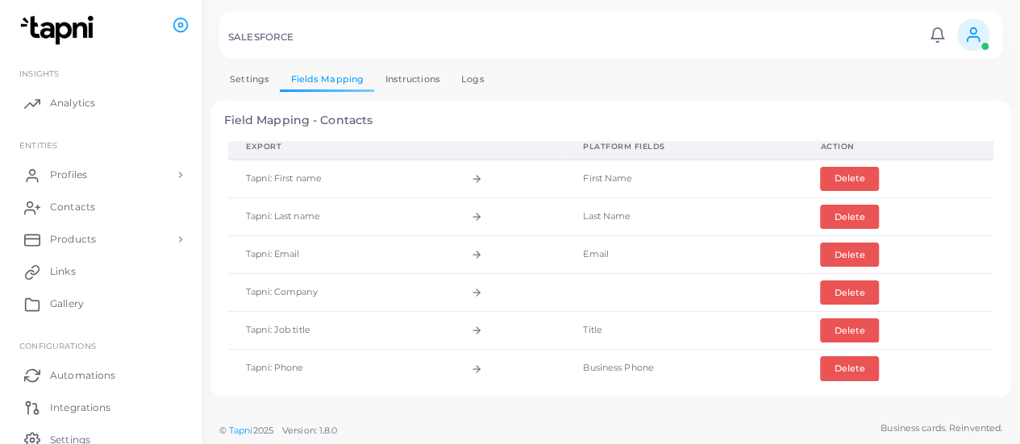
click at [670, 286] on td at bounding box center [683, 293] width 237 height 38
click at [475, 288] on icon at bounding box center [476, 292] width 11 height 11
click at [838, 287] on button "Delete" at bounding box center [849, 293] width 59 height 24
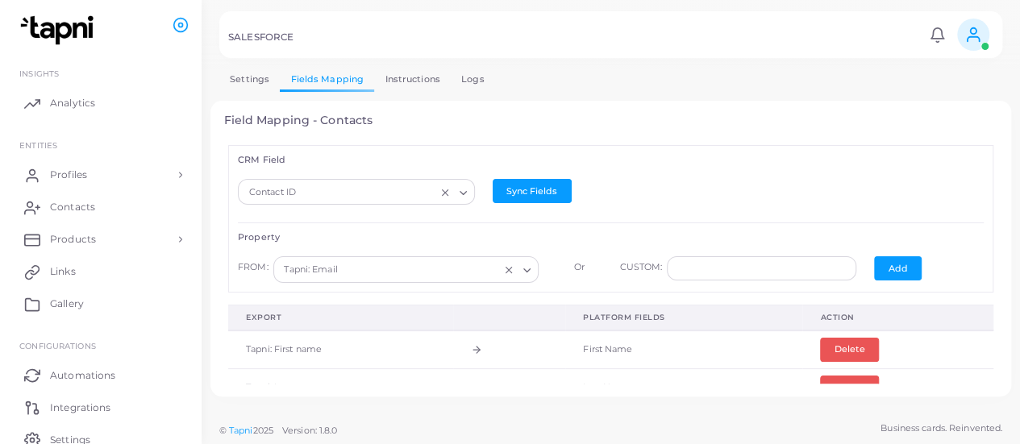
scroll to position [0, 0]
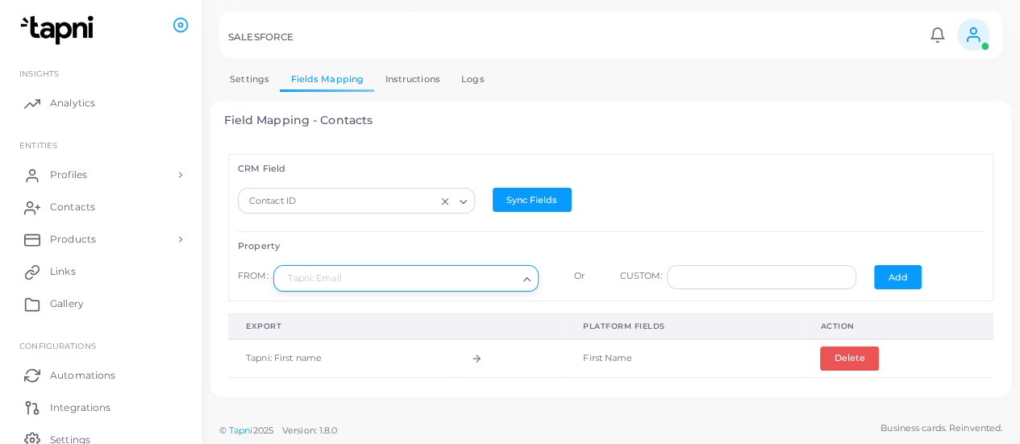
click at [373, 280] on input "Search for option" at bounding box center [399, 279] width 236 height 18
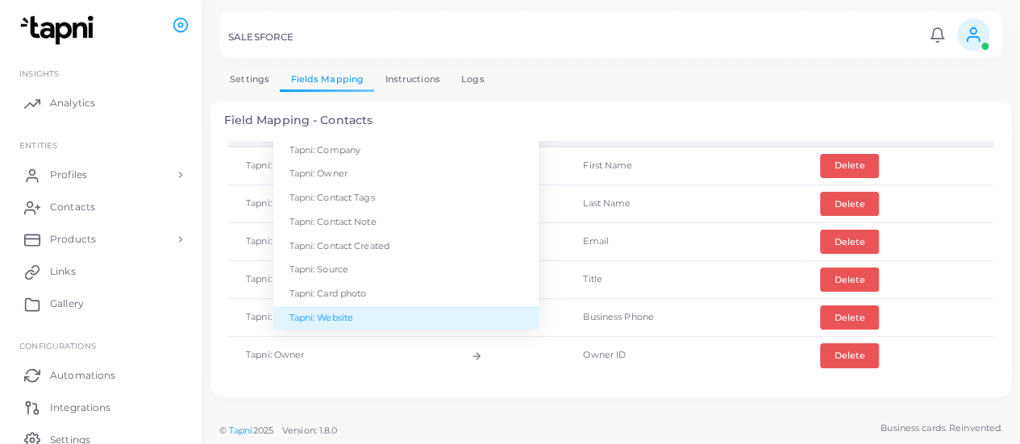
scroll to position [194, 0]
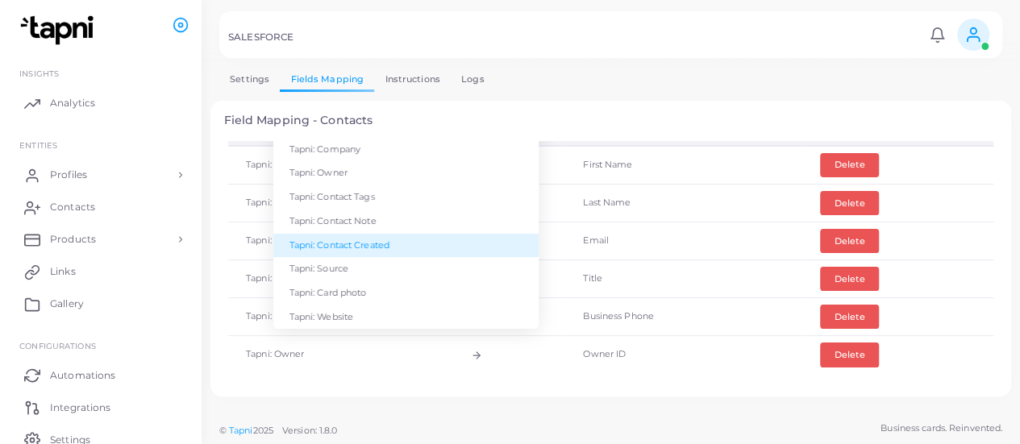
click at [626, 114] on h4 "Field Mapping - Contacts" at bounding box center [611, 121] width 774 height 14
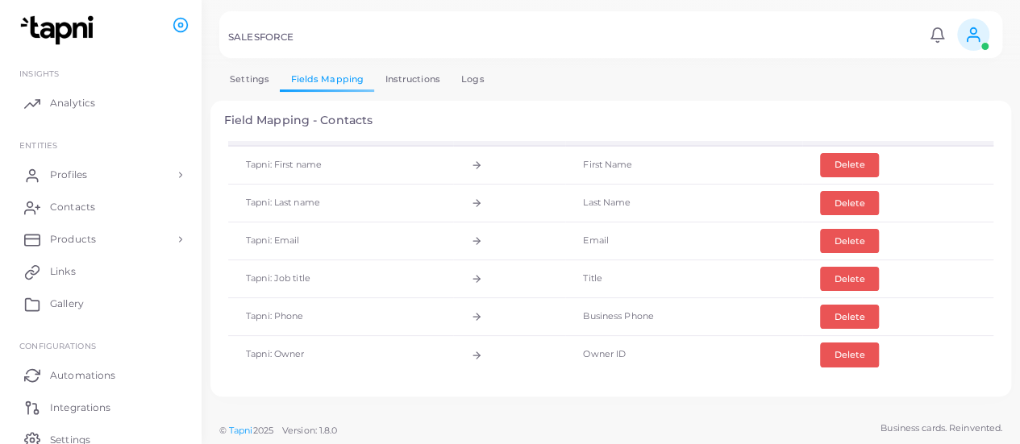
click at [697, 312] on td "Business Phone" at bounding box center [683, 317] width 237 height 38
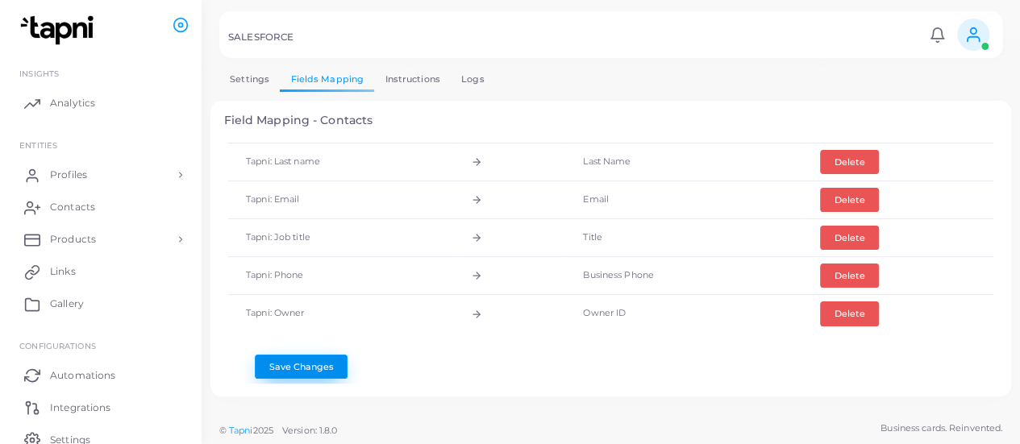
click at [300, 355] on button "Save Changes" at bounding box center [301, 367] width 93 height 24
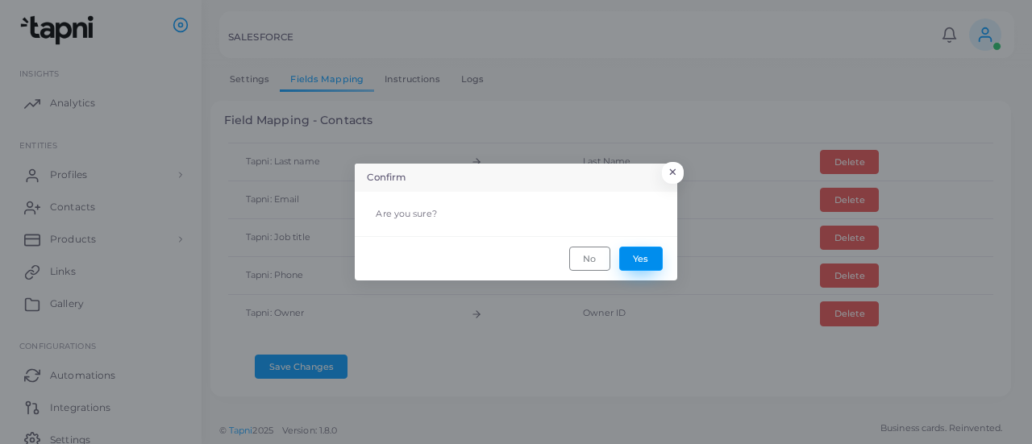
click at [627, 254] on button "Yes" at bounding box center [641, 259] width 44 height 24
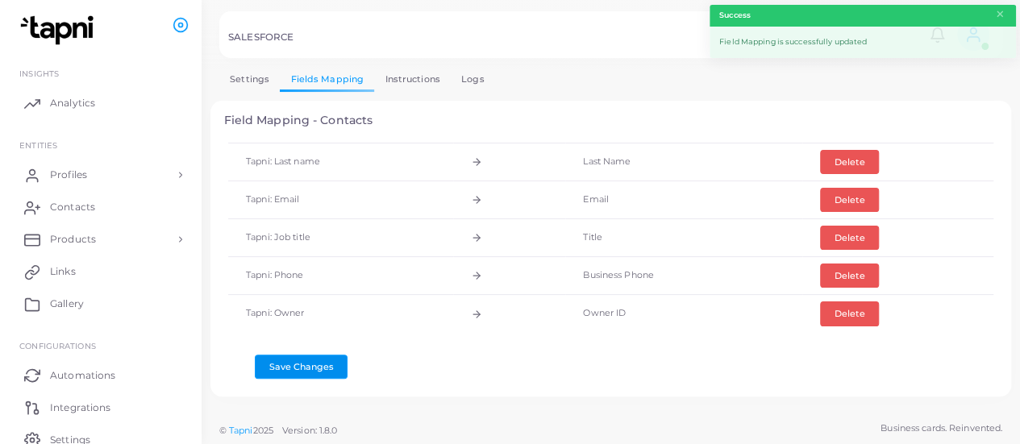
scroll to position [146, 0]
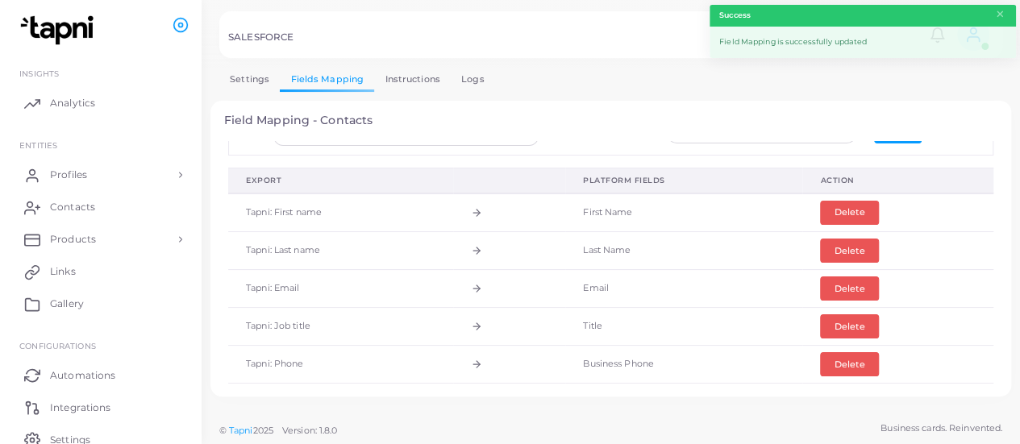
click at [407, 85] on link "Instructions" at bounding box center [412, 79] width 77 height 23
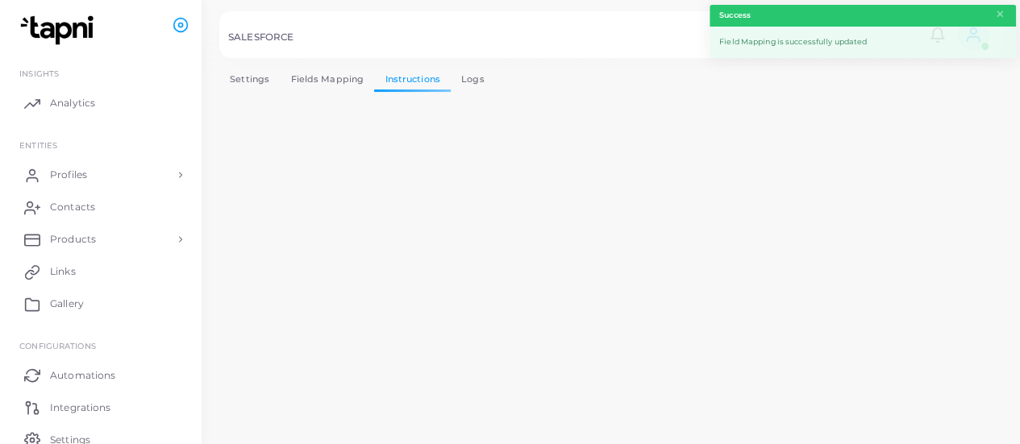
click at [479, 76] on link "Logs" at bounding box center [473, 79] width 44 height 23
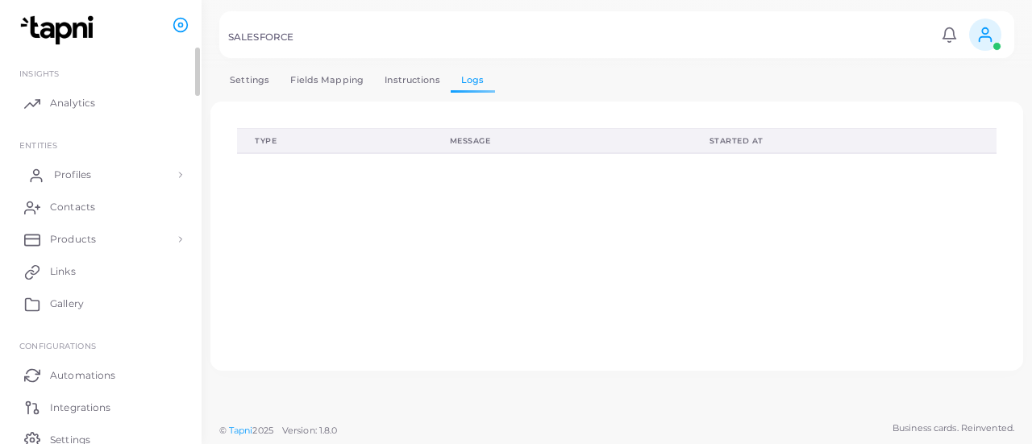
click at [35, 177] on icon at bounding box center [36, 179] width 10 height 4
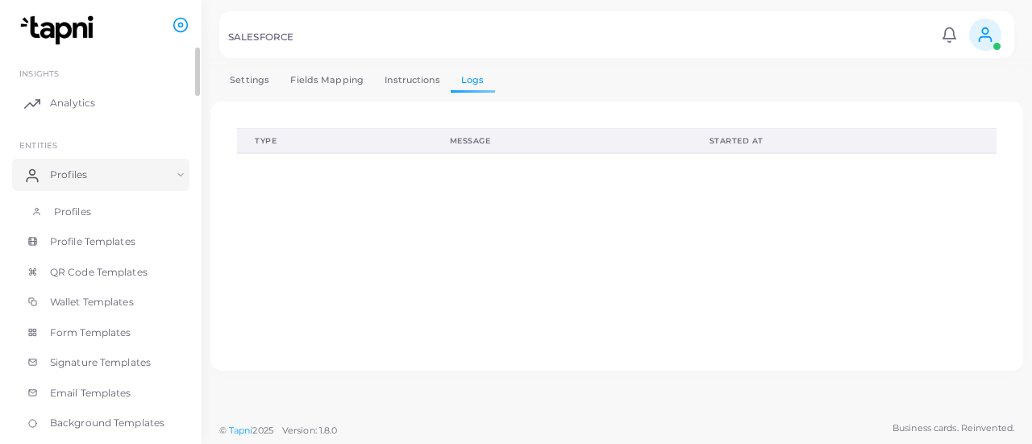
click at [66, 217] on span "Profiles" at bounding box center [72, 212] width 37 height 15
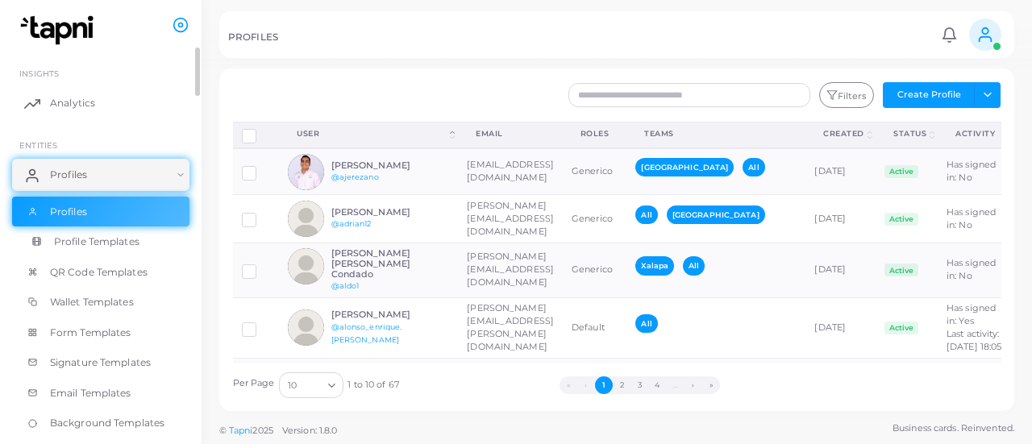
click at [110, 240] on span "Profile Templates" at bounding box center [96, 242] width 85 height 15
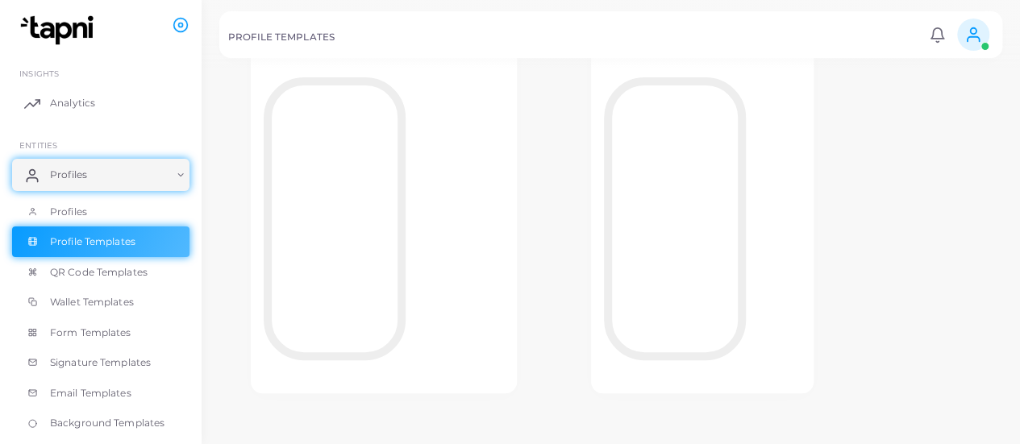
scroll to position [137, 0]
click at [110, 330] on span "Form Templates" at bounding box center [94, 333] width 81 height 15
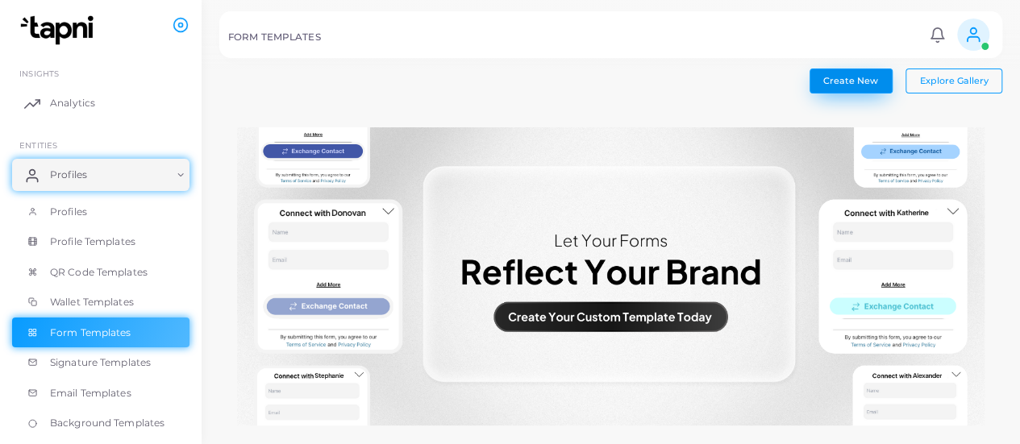
click at [858, 75] on span "Create New" at bounding box center [850, 80] width 55 height 11
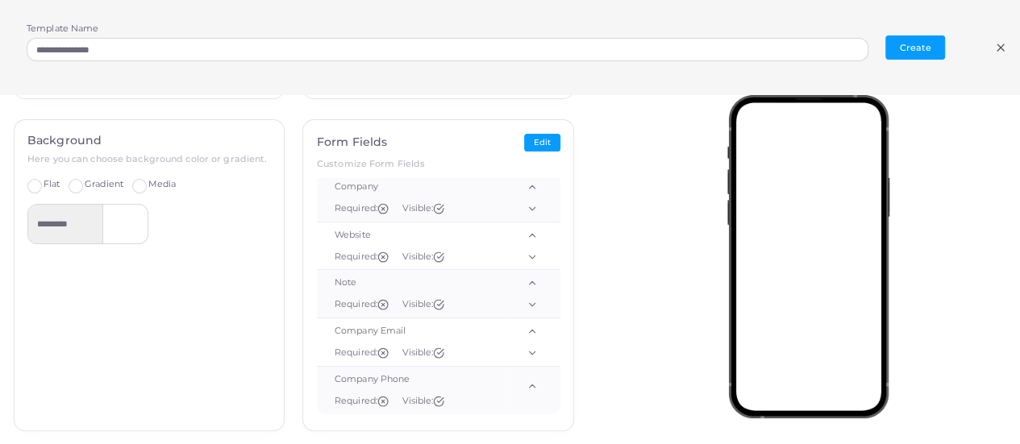
click at [906, 68] on div "**********" at bounding box center [499, 48] width 945 height 51
click at [905, 38] on button "Create" at bounding box center [916, 47] width 60 height 24
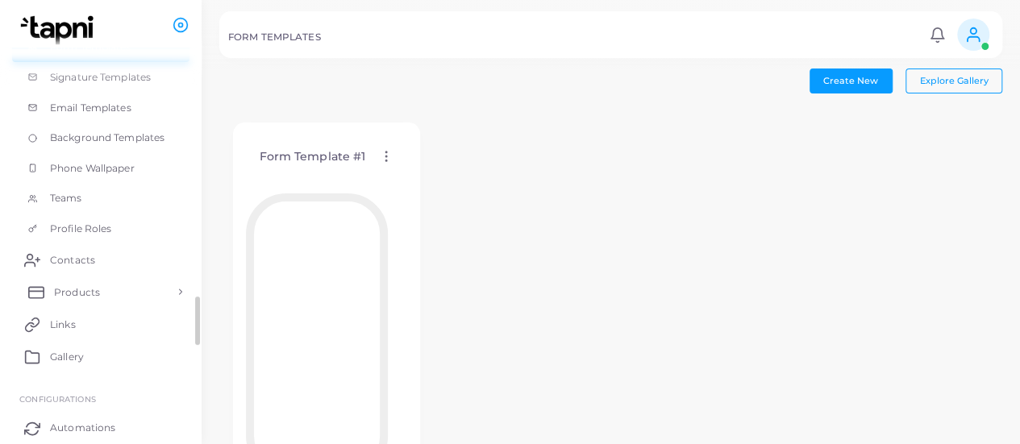
scroll to position [408, 0]
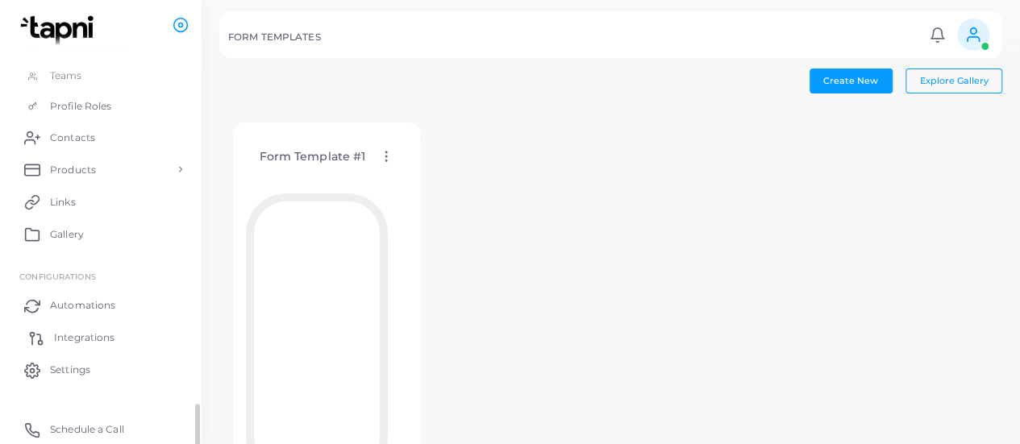
click at [75, 337] on span "Integrations" at bounding box center [84, 338] width 60 height 15
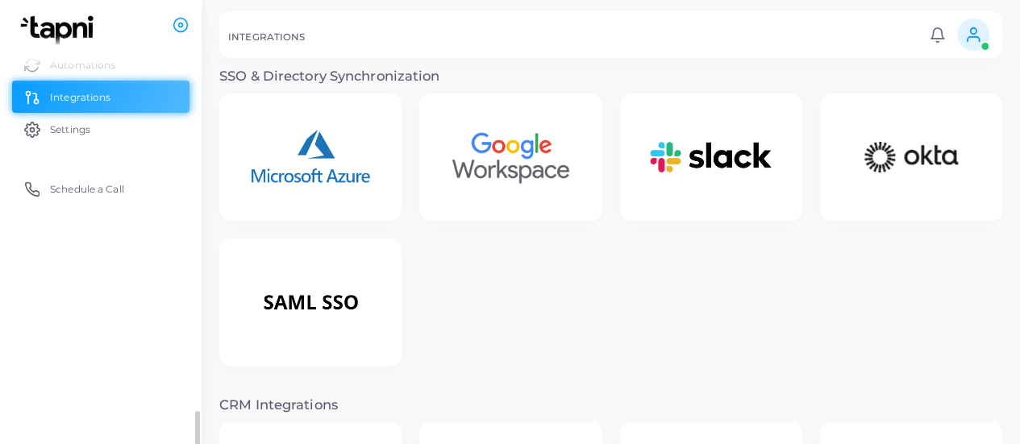
click at [479, 33] on div "INTEGRATIONS" at bounding box center [576, 39] width 696 height 16
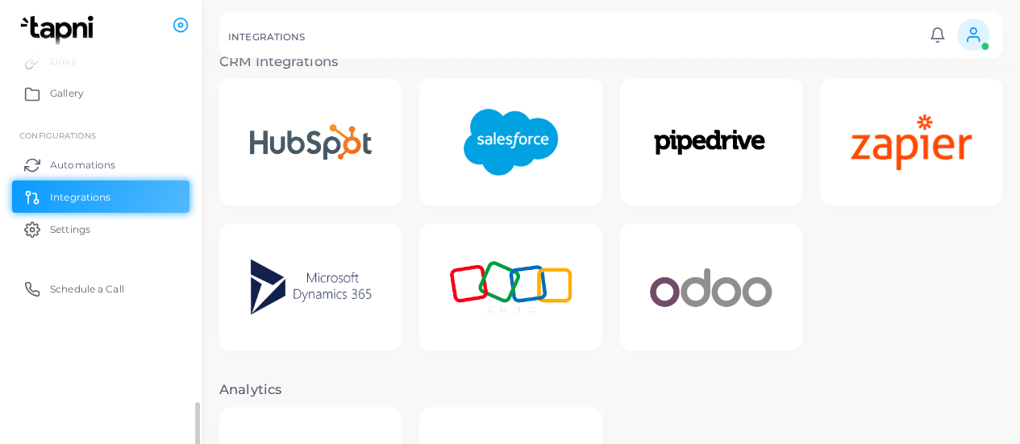
scroll to position [353, 0]
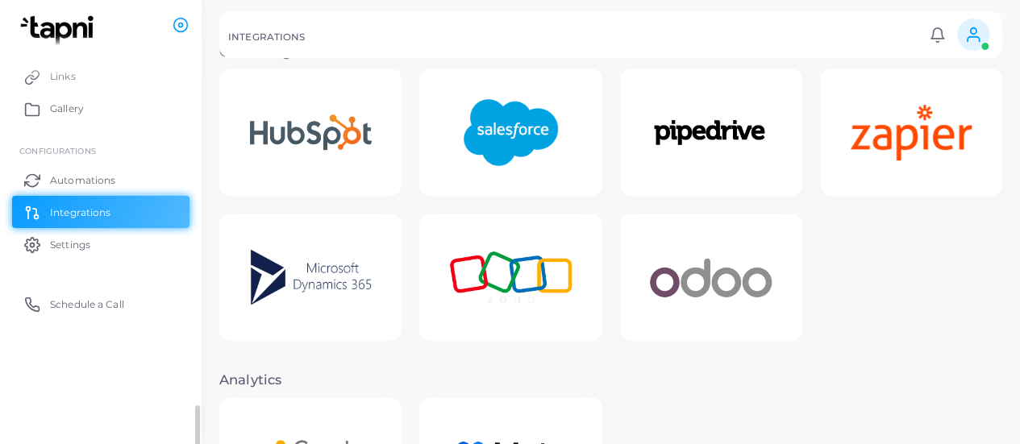
click at [481, 119] on img at bounding box center [510, 132] width 129 height 101
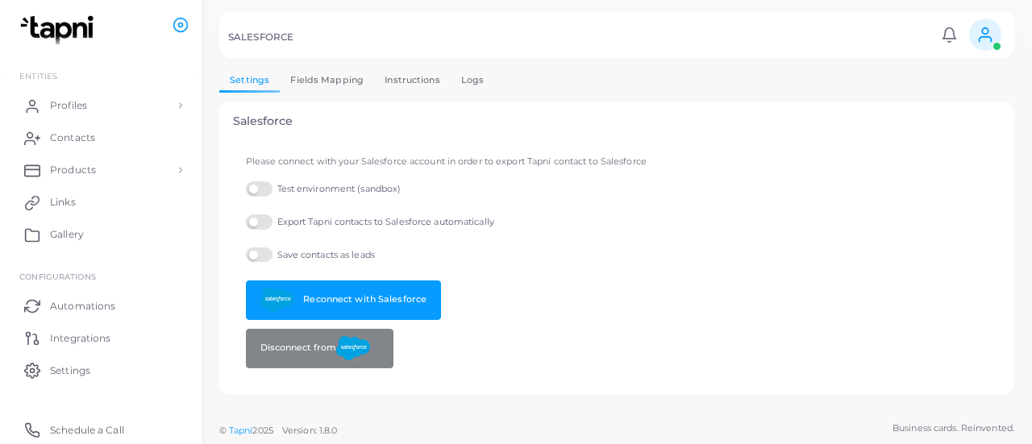
click at [256, 223] on label "Export Tapni contacts to Salesforce automatically" at bounding box center [370, 222] width 248 height 15
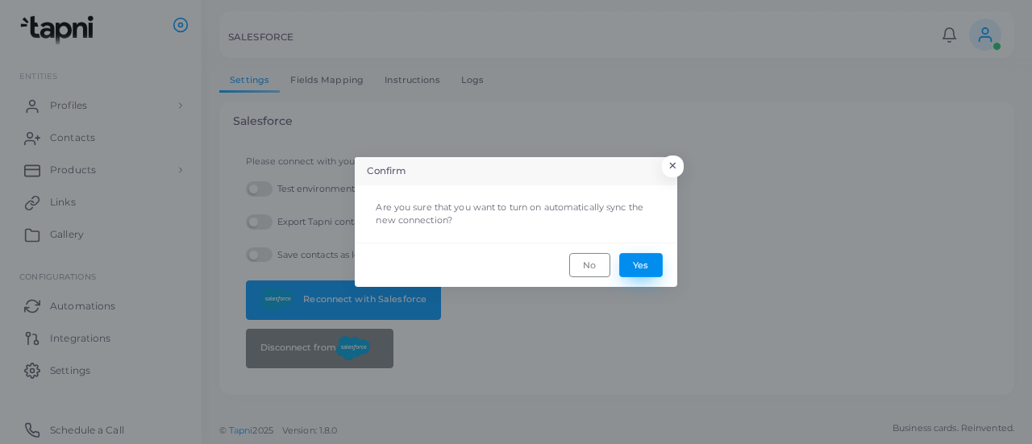
click at [648, 260] on button "Yes" at bounding box center [641, 265] width 44 height 24
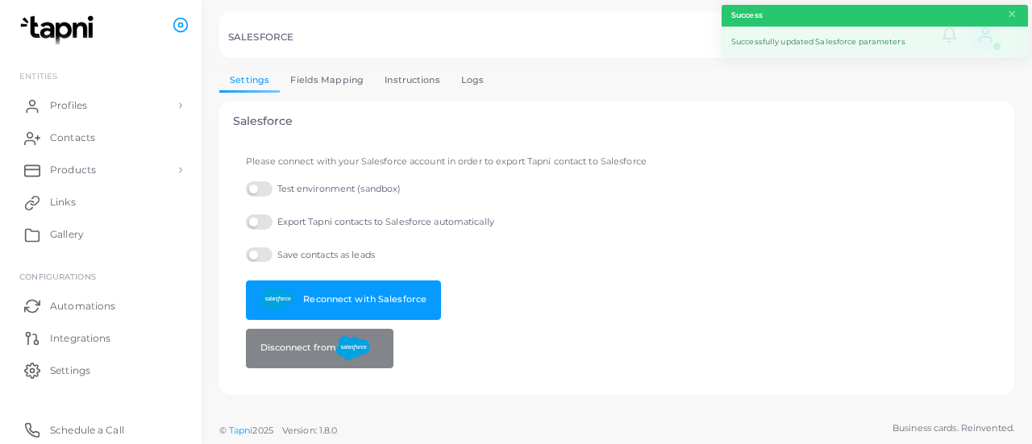
click at [326, 79] on link "Fields Mapping" at bounding box center [327, 80] width 94 height 23
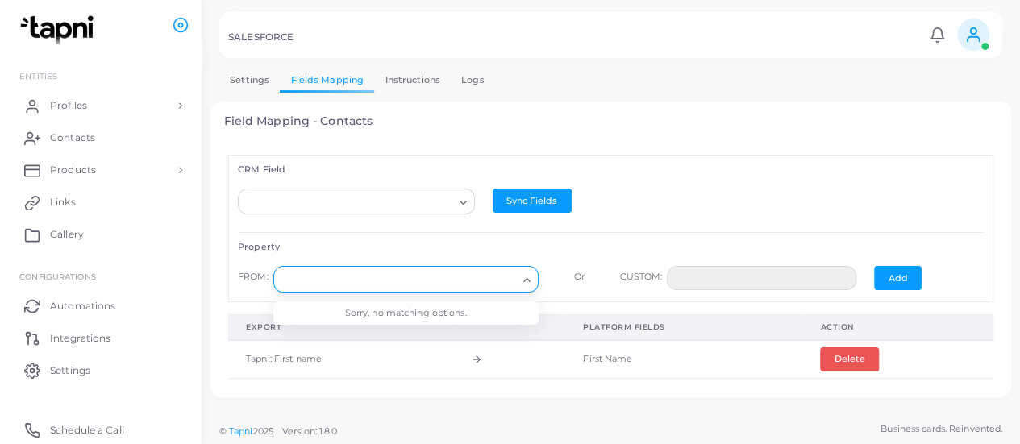
click at [477, 273] on input "Search for option" at bounding box center [399, 280] width 236 height 18
click at [576, 221] on div "Sync Fields" at bounding box center [611, 206] width 255 height 35
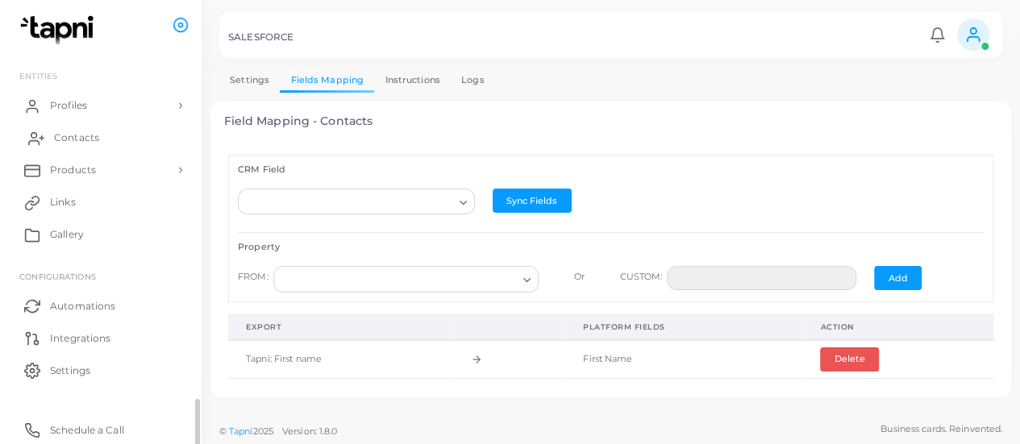
click at [63, 138] on span "Contacts" at bounding box center [76, 138] width 45 height 15
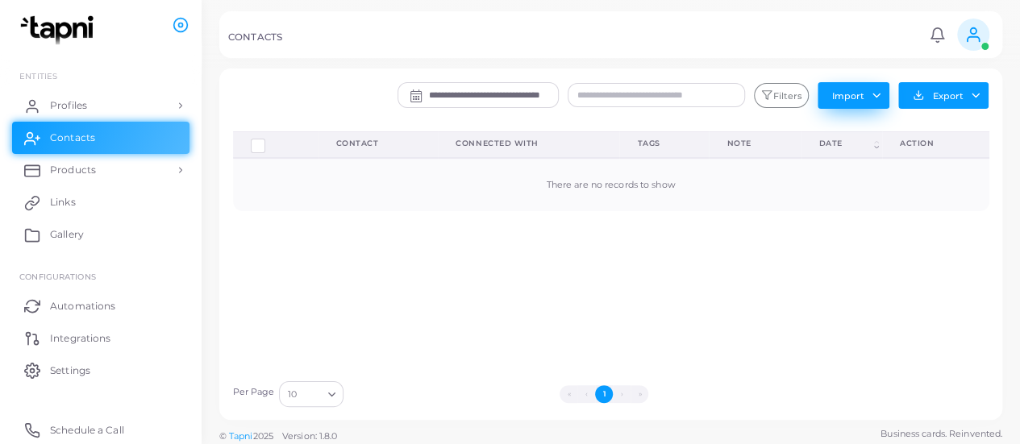
click at [869, 82] on button "Import" at bounding box center [854, 95] width 72 height 26
click at [853, 125] on link "Import Contacts" at bounding box center [866, 130] width 94 height 24
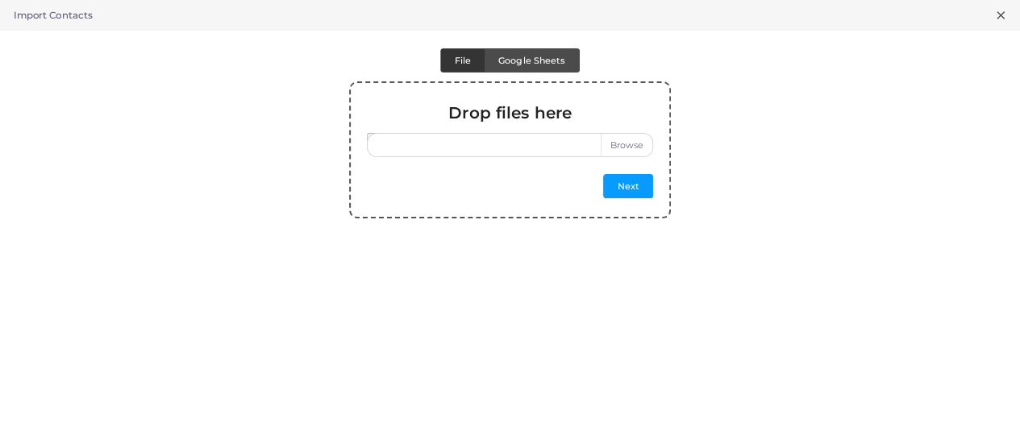
click at [527, 135] on label at bounding box center [510, 145] width 287 height 24
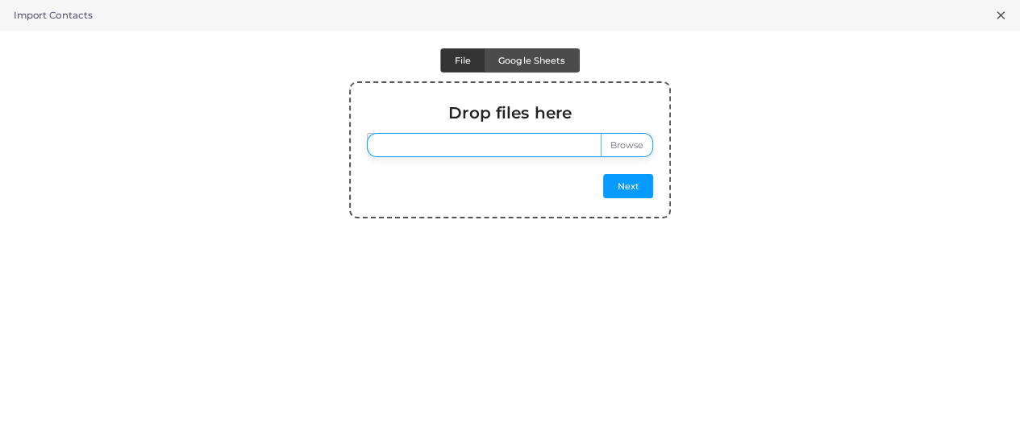
click at [527, 135] on input "file" at bounding box center [510, 145] width 287 height 24
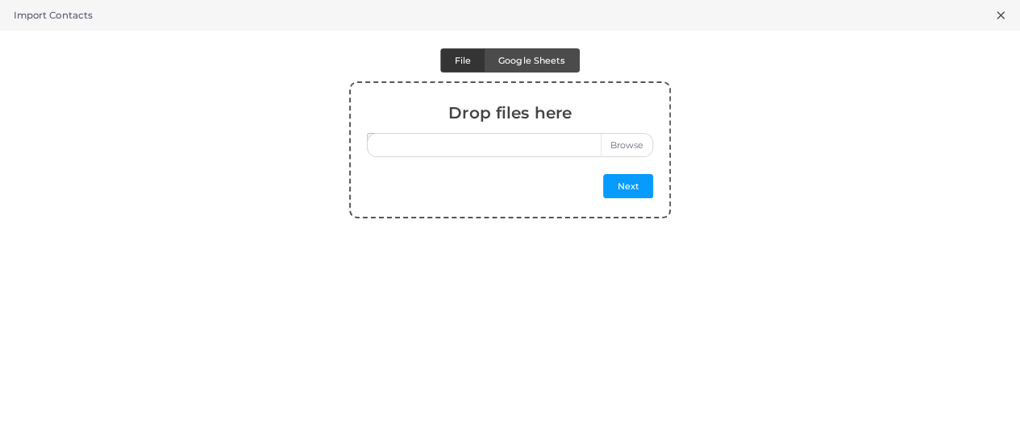
click at [997, 14] on icon at bounding box center [1000, 15] width 13 height 13
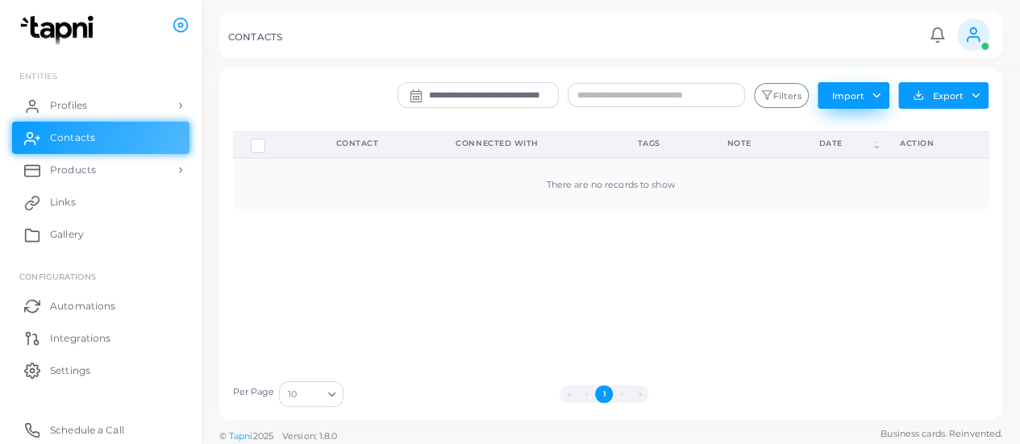
click at [880, 100] on button "Import" at bounding box center [854, 95] width 72 height 26
click at [863, 152] on link "Import Logs" at bounding box center [866, 154] width 94 height 24
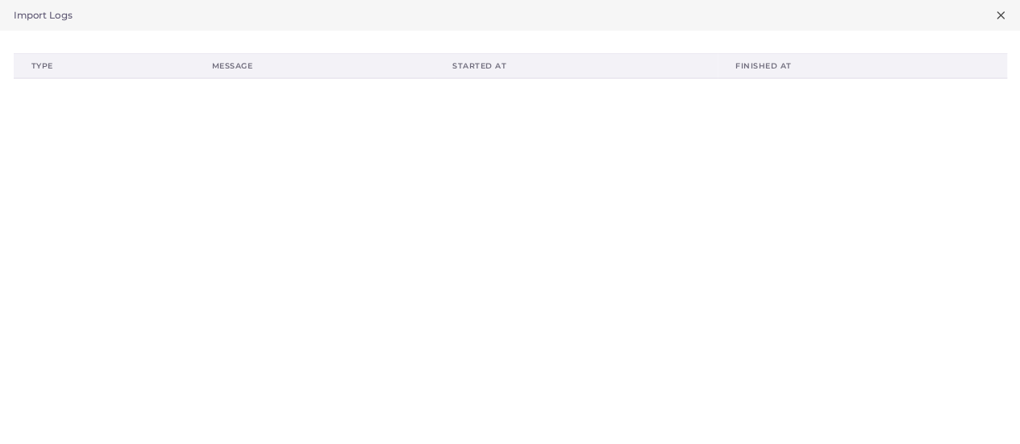
click at [994, 19] on icon at bounding box center [1000, 15] width 13 height 13
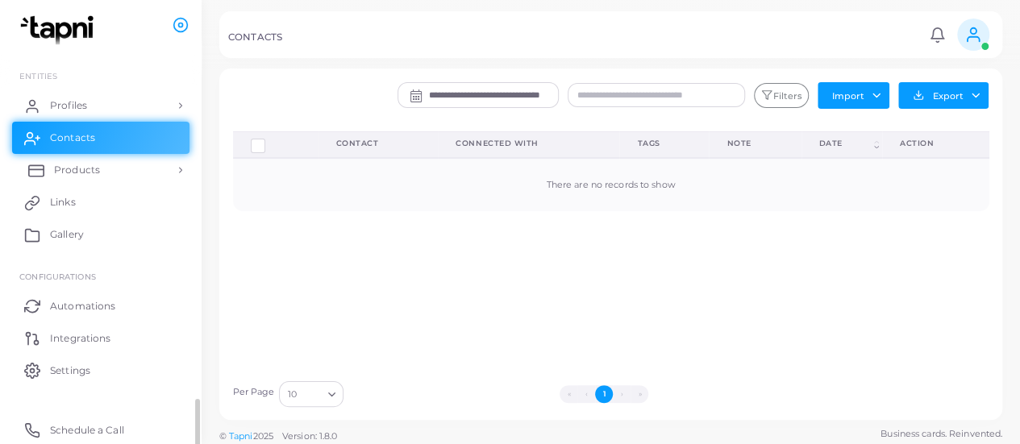
click at [81, 169] on span "Products" at bounding box center [77, 170] width 46 height 15
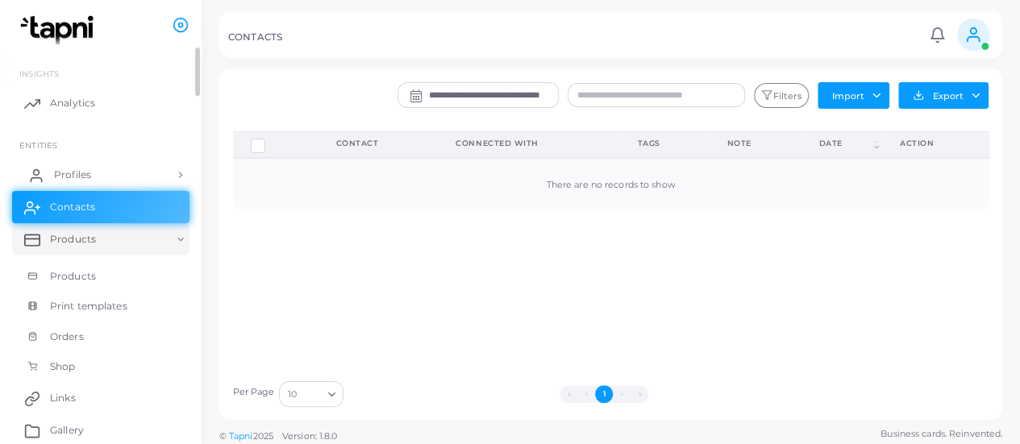
click at [104, 174] on link "Profiles" at bounding box center [100, 175] width 177 height 32
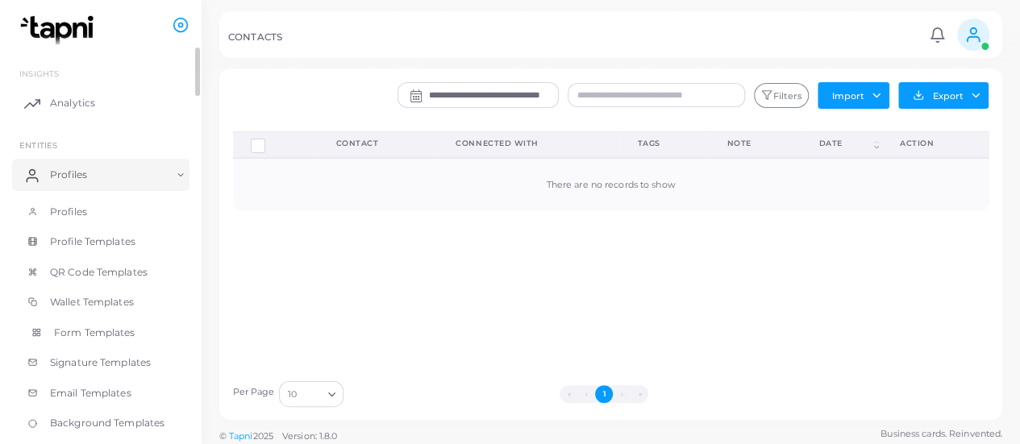
click at [106, 326] on span "Form Templates" at bounding box center [94, 333] width 81 height 15
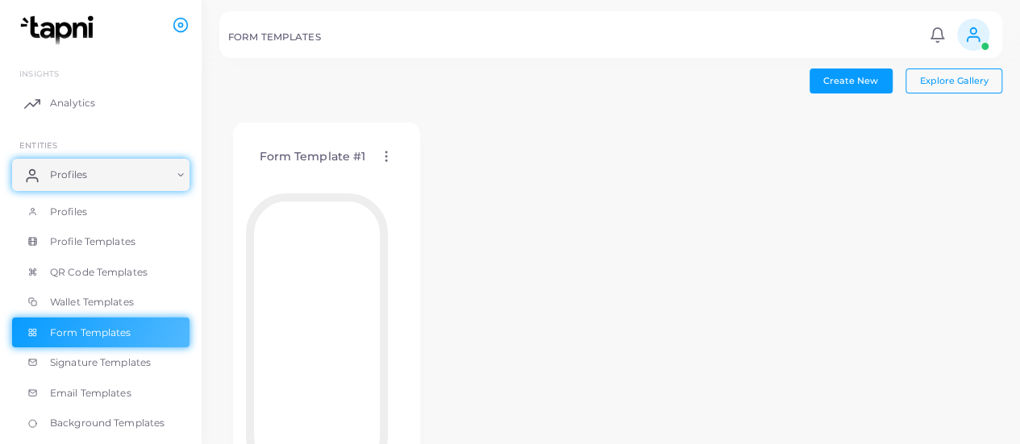
click at [388, 157] on icon at bounding box center [386, 156] width 15 height 15
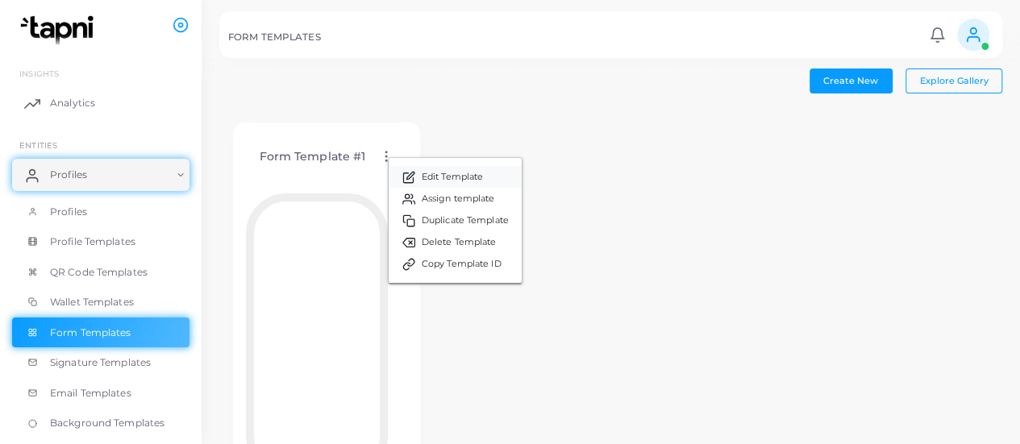
click at [453, 173] on span "Edit Template" at bounding box center [452, 177] width 61 height 13
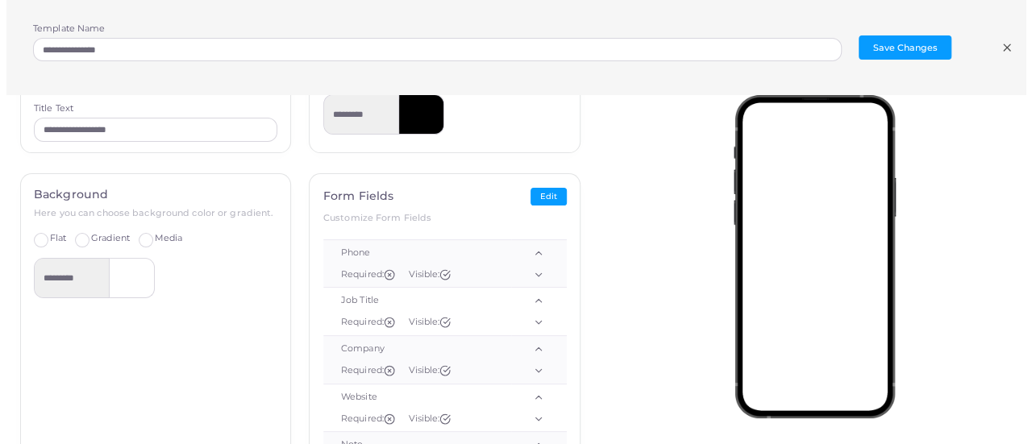
scroll to position [223, 0]
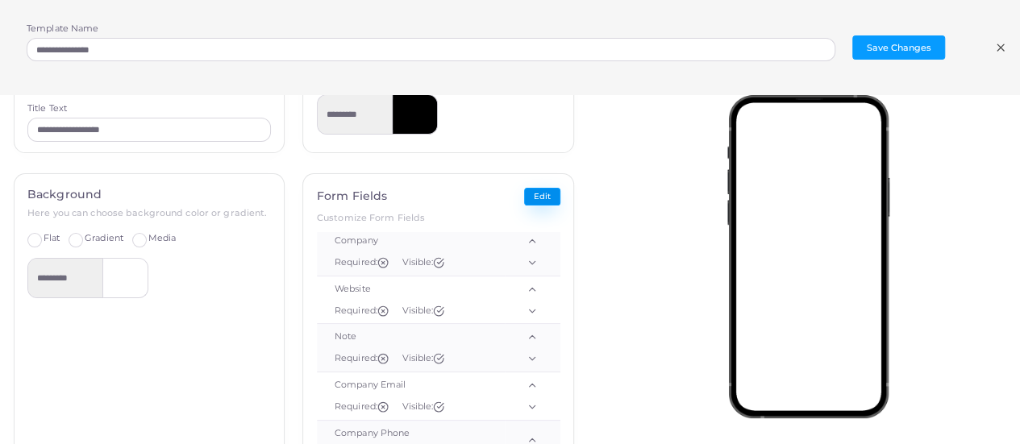
click at [531, 188] on button "Edit" at bounding box center [542, 197] width 36 height 19
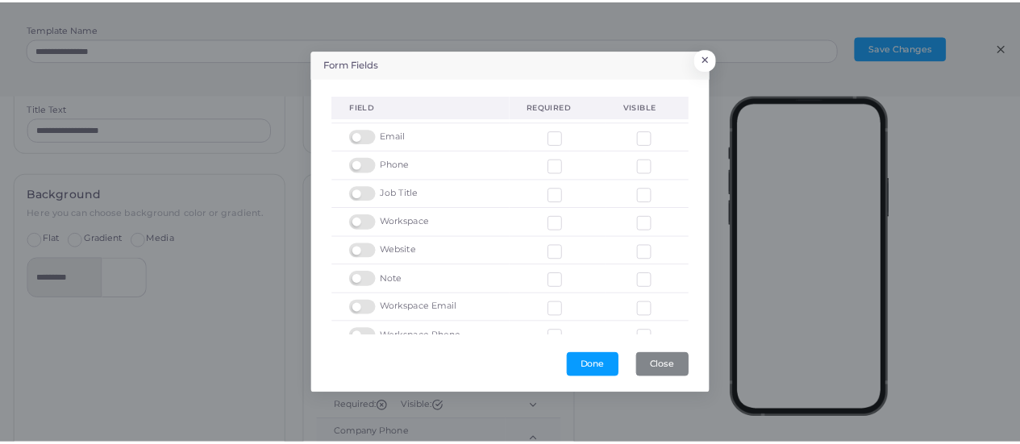
scroll to position [0, 0]
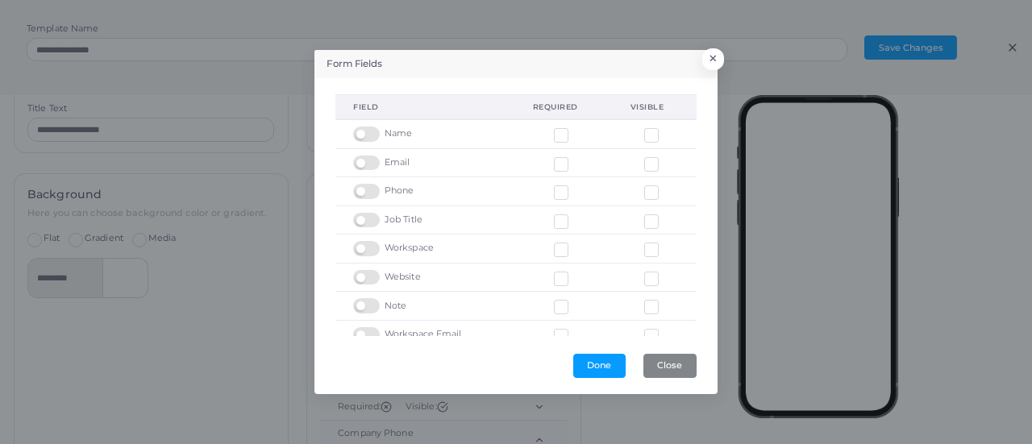
click at [574, 158] on label at bounding box center [574, 158] width 0 height 0
click at [590, 373] on button "Done" at bounding box center [599, 366] width 52 height 24
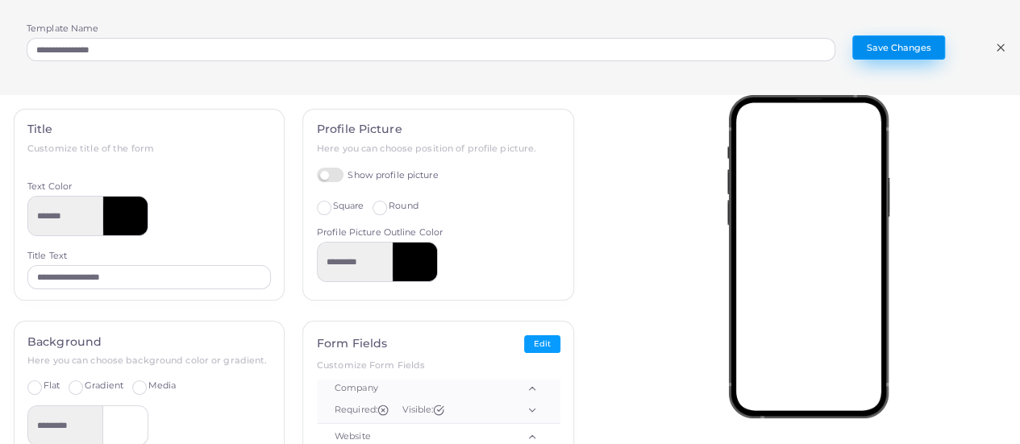
click at [881, 51] on button "Save Changes" at bounding box center [898, 47] width 93 height 24
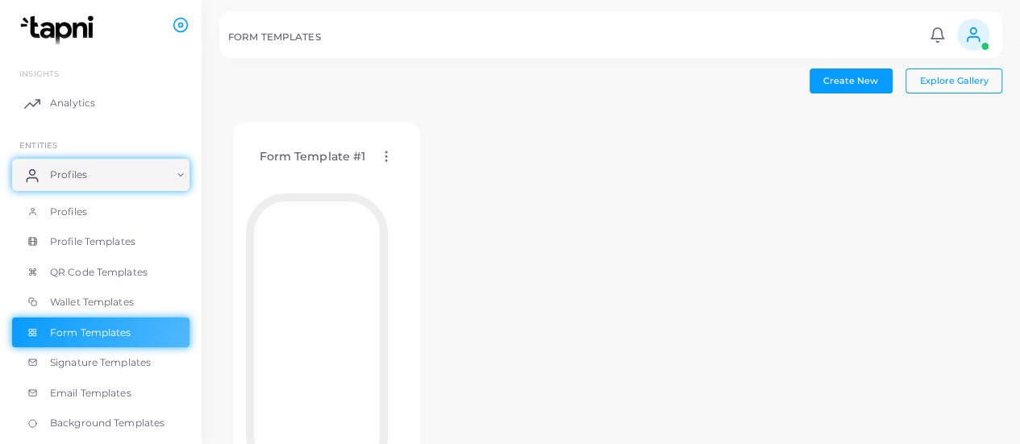
click at [484, 267] on div "Form Template #1 Edit Template Assign template Duplicate Template Delete Templa…" at bounding box center [610, 317] width 783 height 414
click at [185, 169] on link "Profiles" at bounding box center [100, 175] width 177 height 32
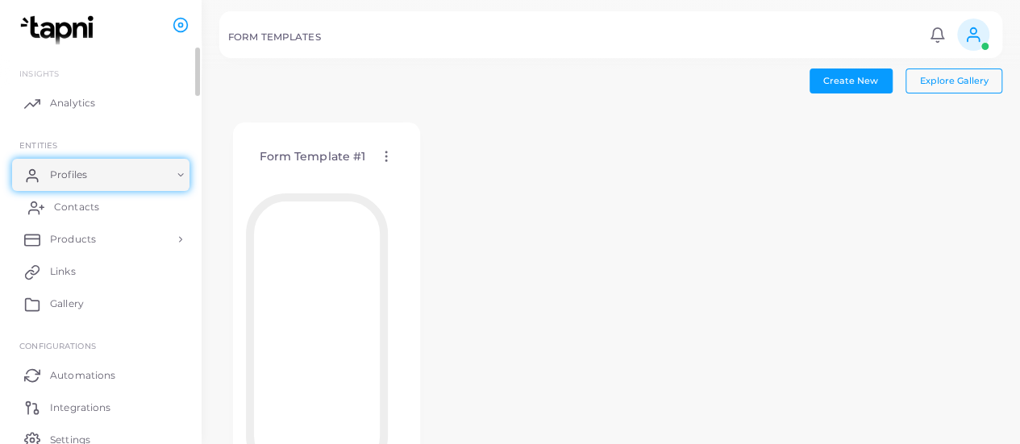
click at [88, 206] on span "Contacts" at bounding box center [76, 207] width 45 height 15
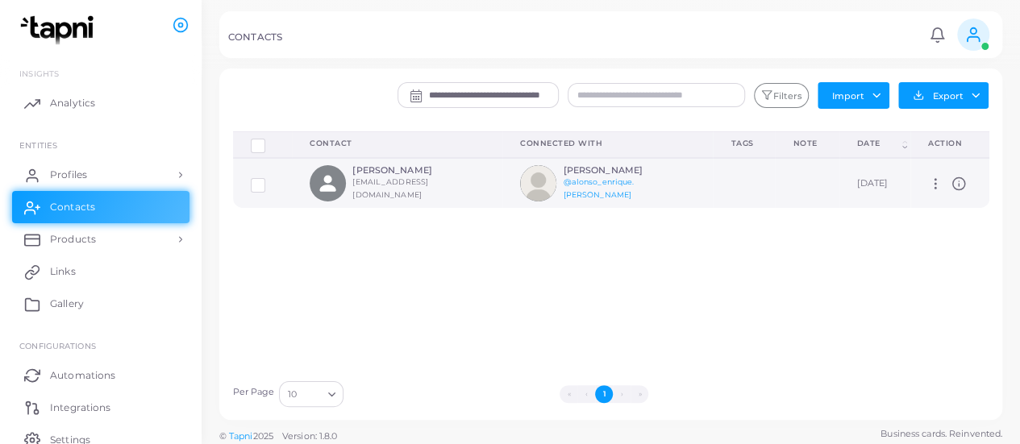
click at [928, 179] on icon at bounding box center [935, 184] width 15 height 15
click at [893, 273] on div "Delete Connections Manage Connections Show Selections Contact Connected With Ta…" at bounding box center [611, 251] width 774 height 241
click at [415, 193] on small "[EMAIL_ADDRESS][DOMAIN_NAME]" at bounding box center [390, 188] width 76 height 22
click at [423, 188] on small "[EMAIL_ADDRESS][DOMAIN_NAME]" at bounding box center [390, 188] width 76 height 22
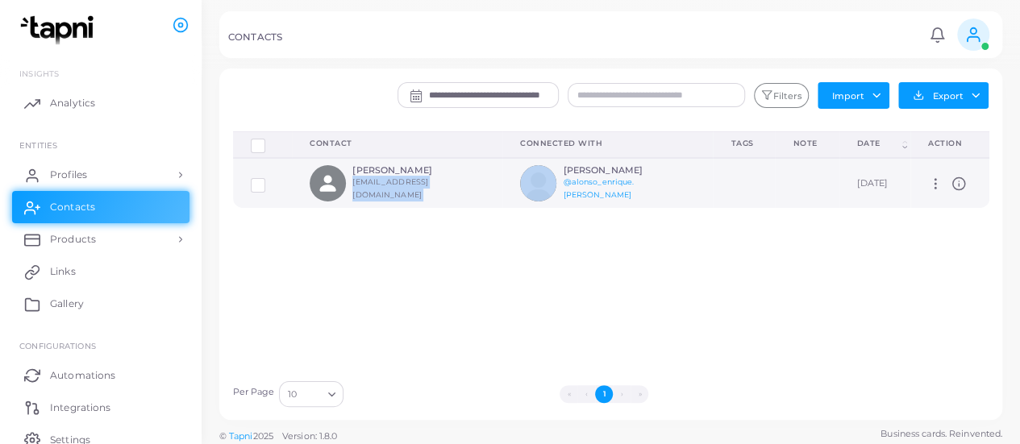
click at [423, 188] on small "[EMAIL_ADDRESS][DOMAIN_NAME]" at bounding box center [390, 188] width 76 height 22
copy small "[EMAIL_ADDRESS][DOMAIN_NAME]"
click at [487, 315] on div "Delete Connections Manage Connections Show Selections Contact Connected With Ta…" at bounding box center [611, 251] width 774 height 241
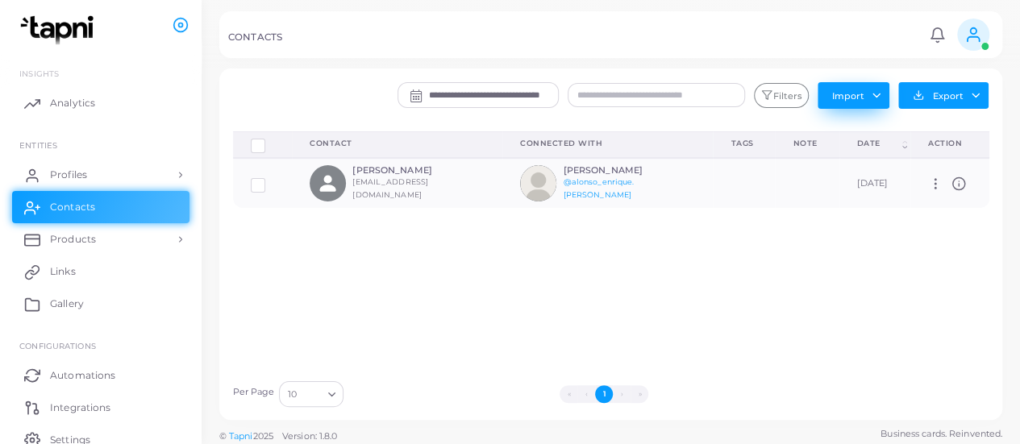
click at [874, 100] on button "Import" at bounding box center [854, 95] width 72 height 26
click at [873, 126] on link "Import Contacts" at bounding box center [866, 130] width 94 height 24
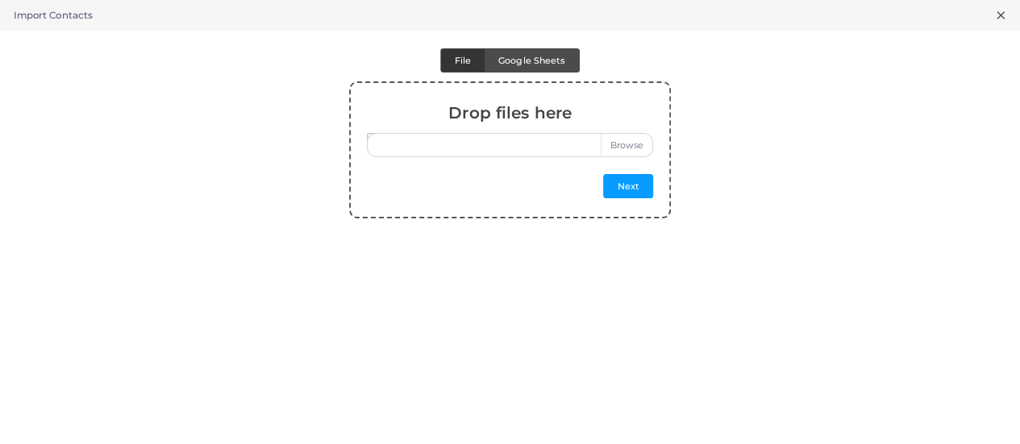
click at [995, 14] on icon at bounding box center [1000, 15] width 13 height 13
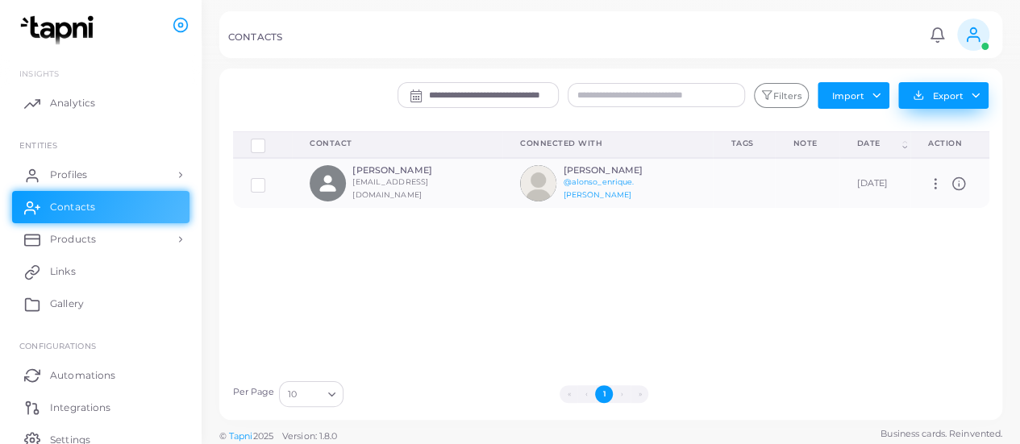
click at [958, 93] on button "Export" at bounding box center [943, 95] width 90 height 27
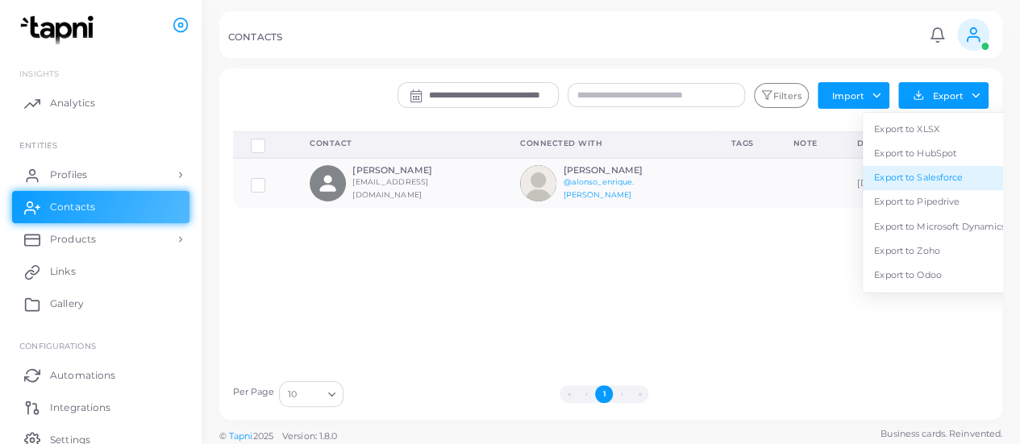
click at [948, 174] on link "Export to Salesforce" at bounding box center [940, 178] width 154 height 24
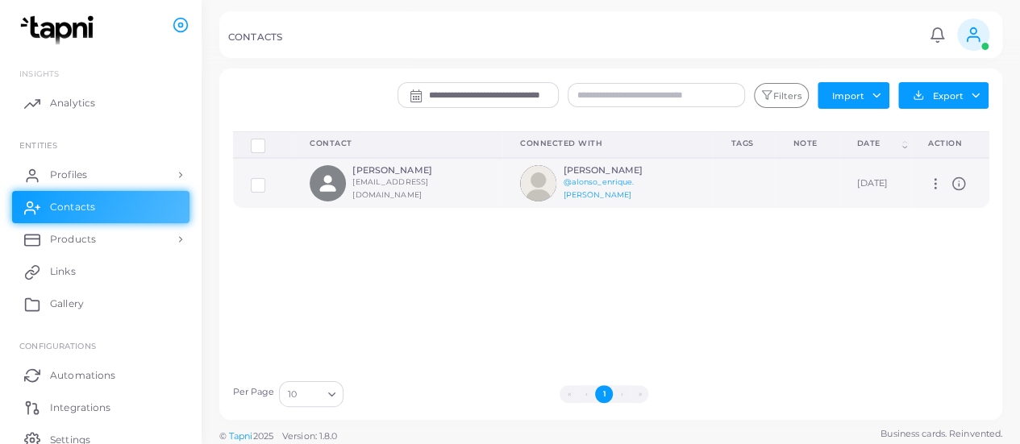
click at [952, 185] on icon at bounding box center [959, 184] width 15 height 15
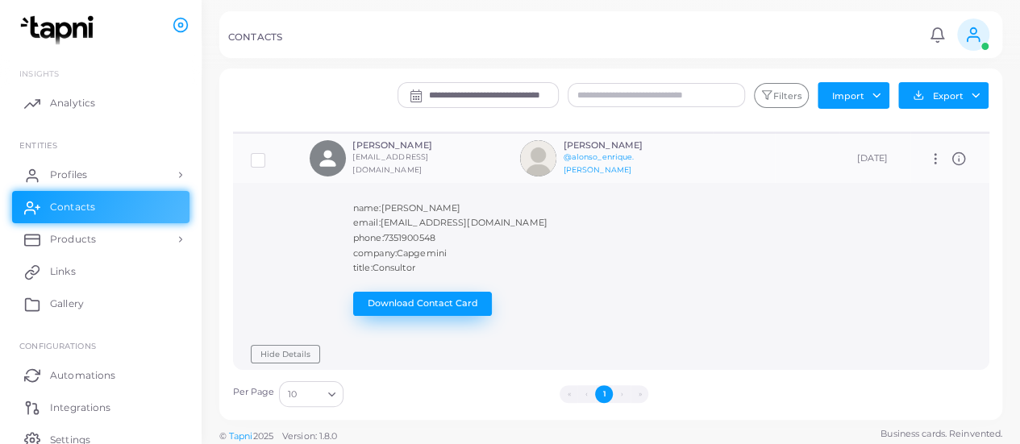
scroll to position [30, 0]
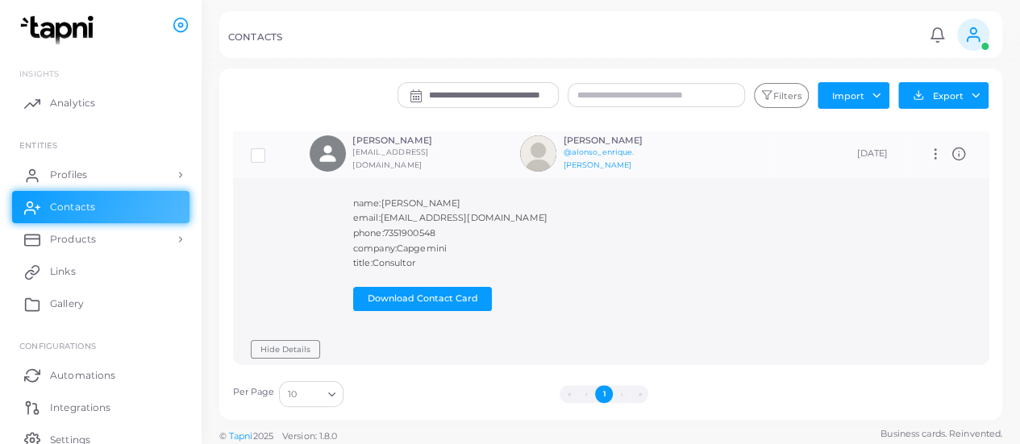
click at [412, 230] on span "7351900548" at bounding box center [410, 232] width 52 height 11
drag, startPoint x: 492, startPoint y: 225, endPoint x: 390, endPoint y: 213, distance: 103.1
click at [390, 213] on div "name: Alonso email: alonsoguz@gmail.com phone: 7351900548 company: Capgemini ti…" at bounding box center [525, 254] width 345 height 113
click at [402, 212] on span "[EMAIL_ADDRESS][DOMAIN_NAME]" at bounding box center [464, 217] width 167 height 11
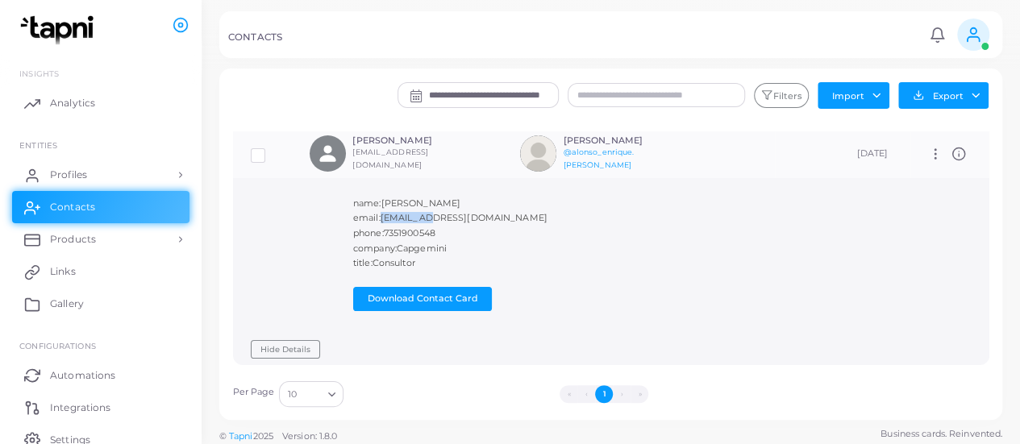
click at [402, 212] on span "[EMAIL_ADDRESS][DOMAIN_NAME]" at bounding box center [464, 217] width 167 height 11
click at [956, 155] on icon at bounding box center [959, 154] width 15 height 15
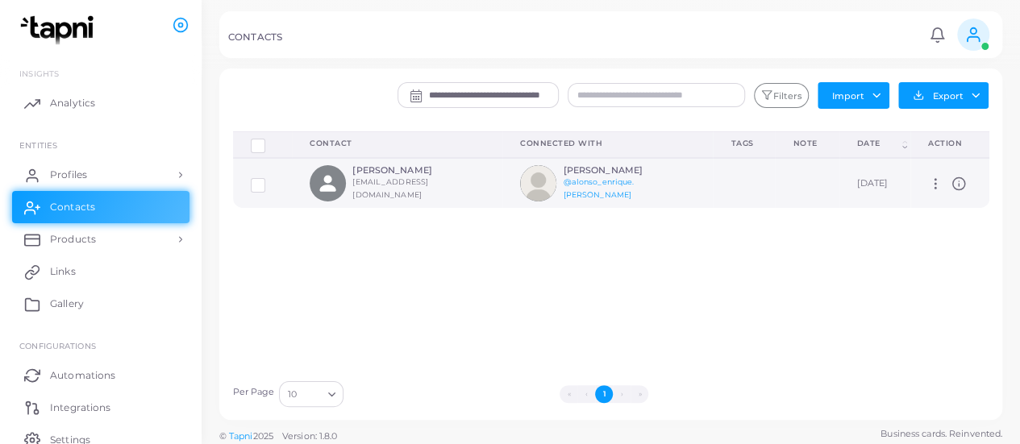
click at [928, 183] on icon at bounding box center [935, 184] width 15 height 15
click at [969, 91] on button "Export" at bounding box center [943, 95] width 90 height 27
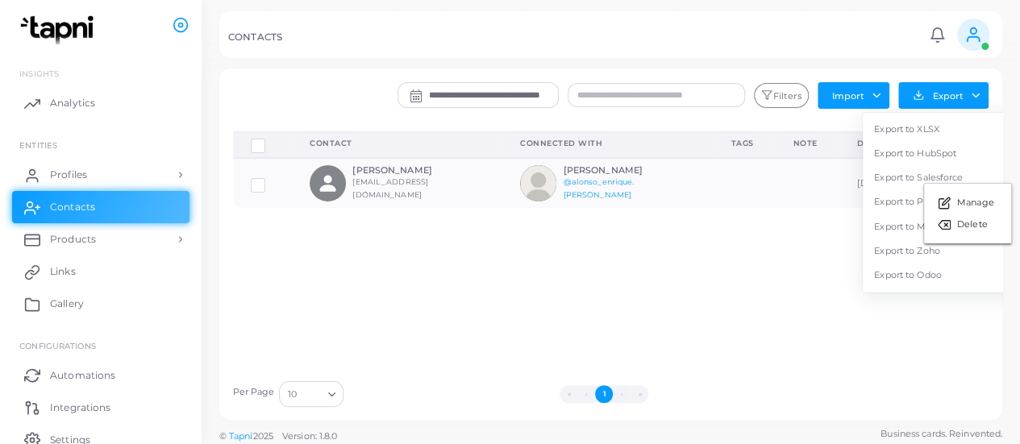
click at [798, 306] on div "Delete Connections Manage Connections Show Selections Contact Connected With Ta…" at bounding box center [611, 251] width 774 height 241
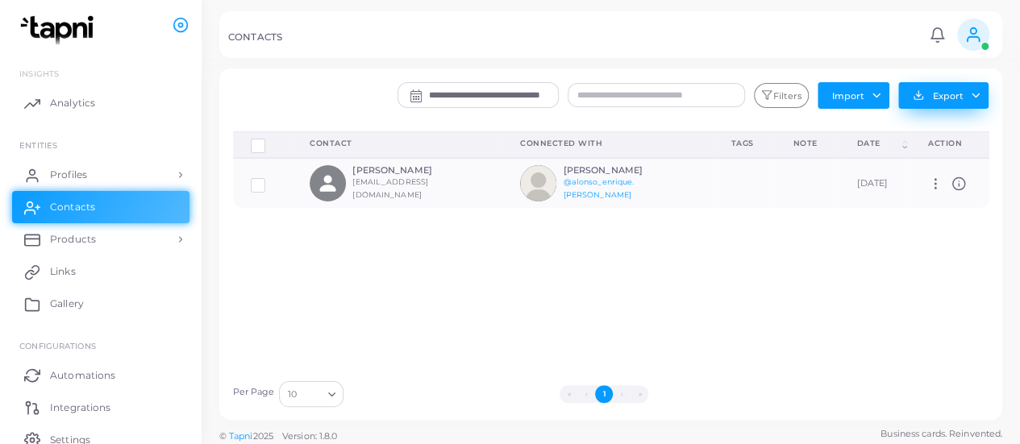
click at [967, 94] on button "Export" at bounding box center [943, 95] width 90 height 27
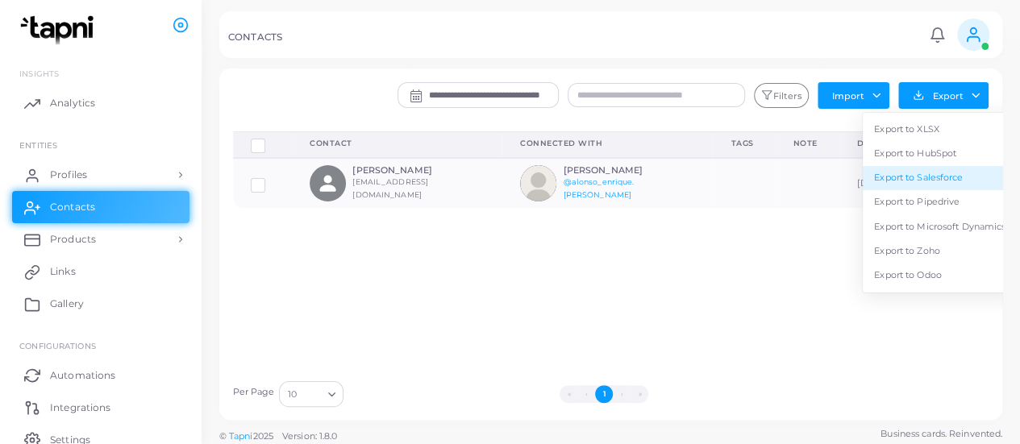
click at [952, 177] on link "Export to Salesforce" at bounding box center [940, 178] width 154 height 24
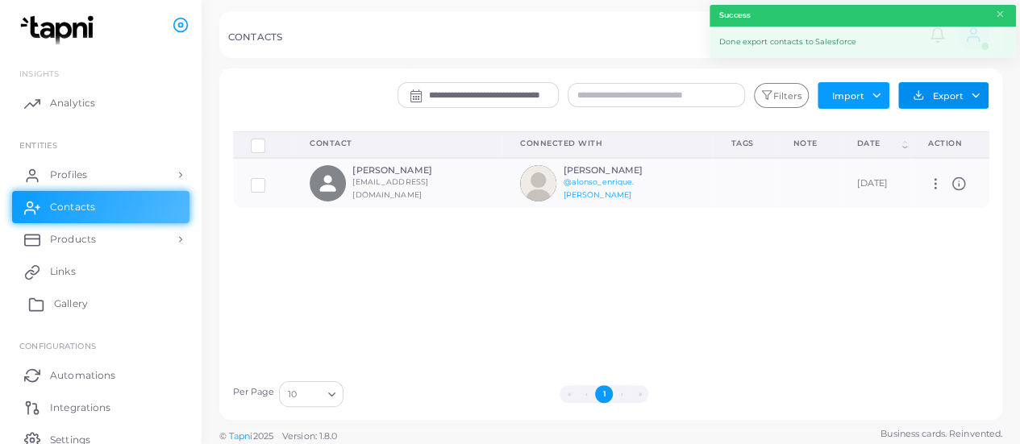
scroll to position [69, 0]
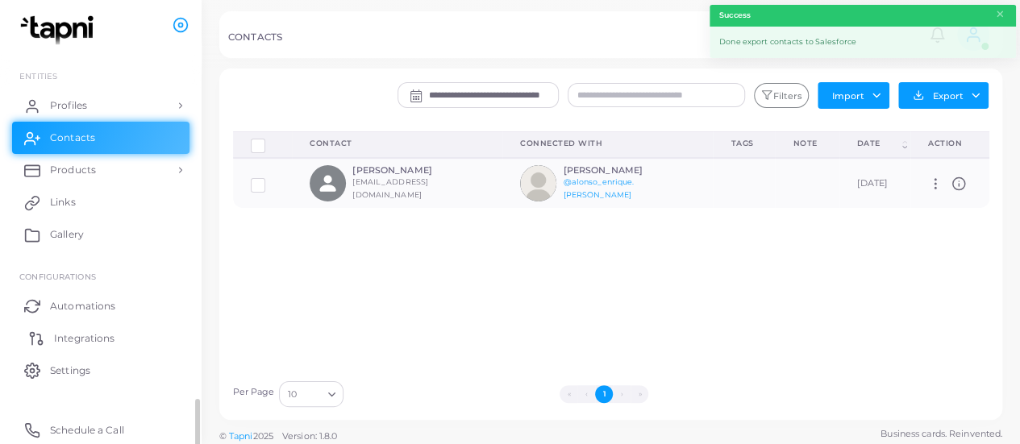
click at [81, 333] on span "Integrations" at bounding box center [84, 338] width 60 height 15
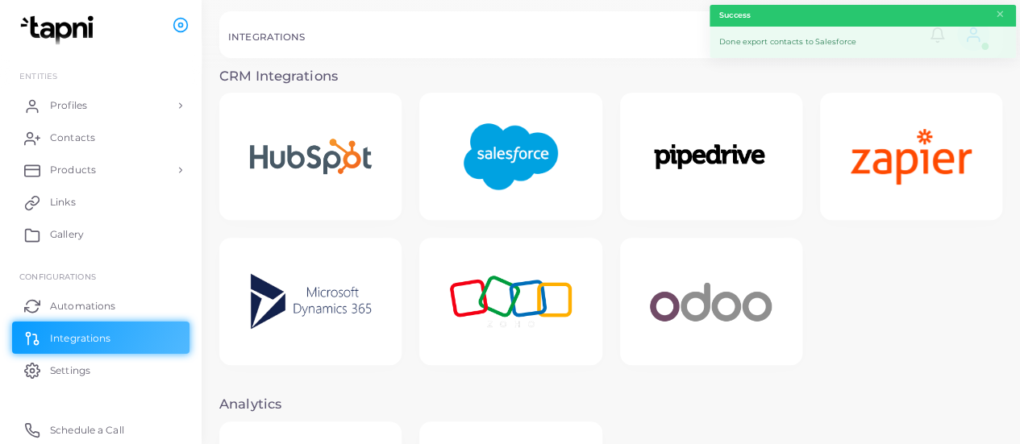
scroll to position [334, 0]
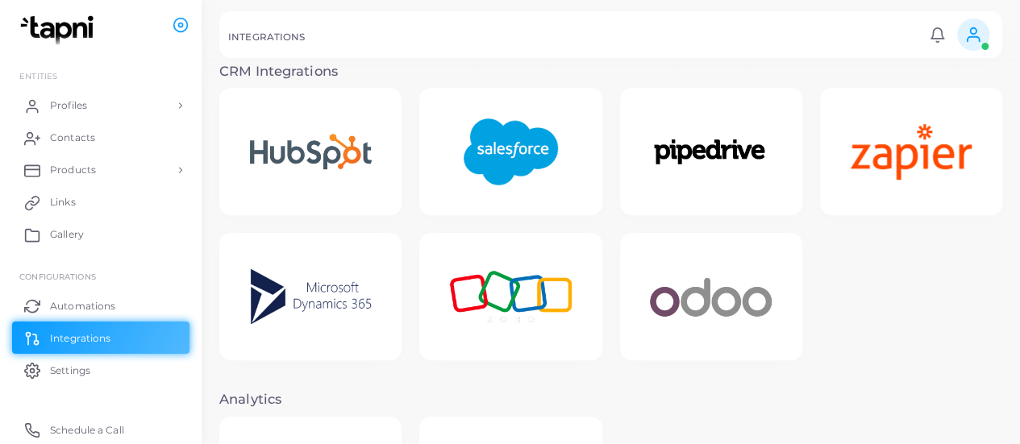
click at [470, 148] on img at bounding box center [510, 152] width 129 height 101
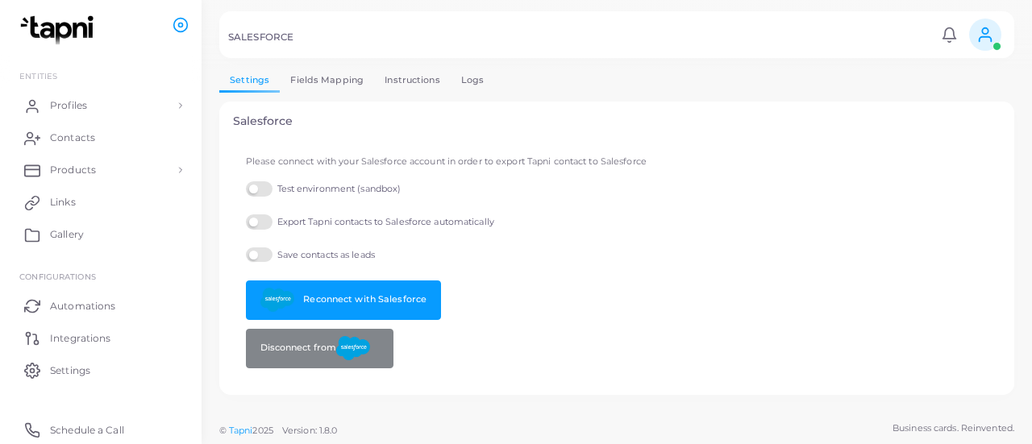
click at [327, 78] on link "Fields Mapping" at bounding box center [327, 80] width 94 height 23
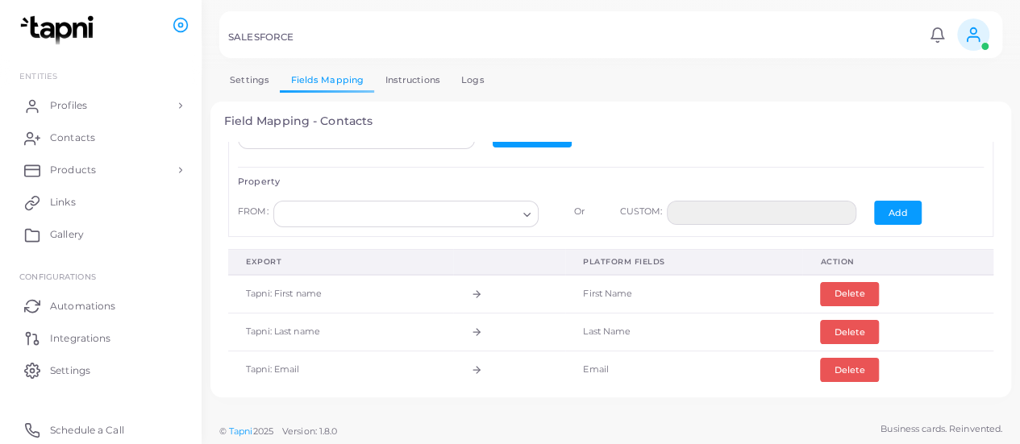
scroll to position [66, 0]
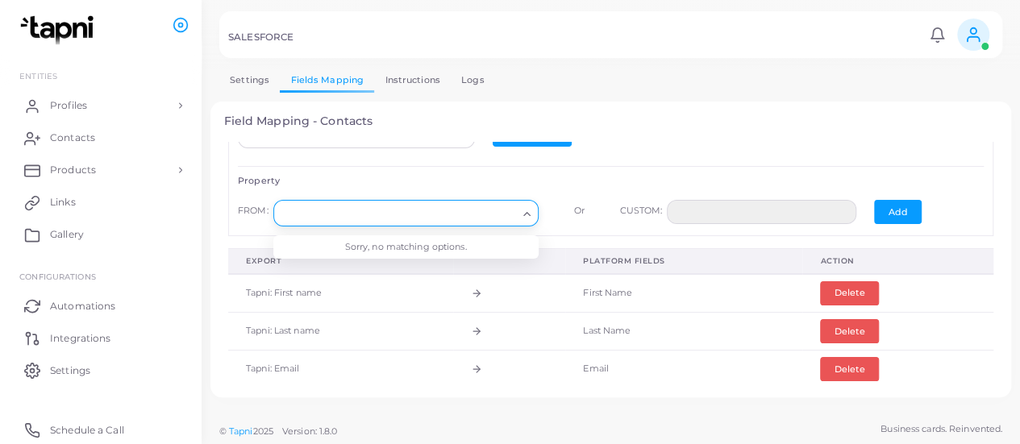
click at [521, 210] on icon "Search for option" at bounding box center [527, 214] width 12 height 12
click at [470, 209] on input "Search for option" at bounding box center [399, 214] width 236 height 18
click at [438, 202] on div "Search for option" at bounding box center [399, 212] width 240 height 21
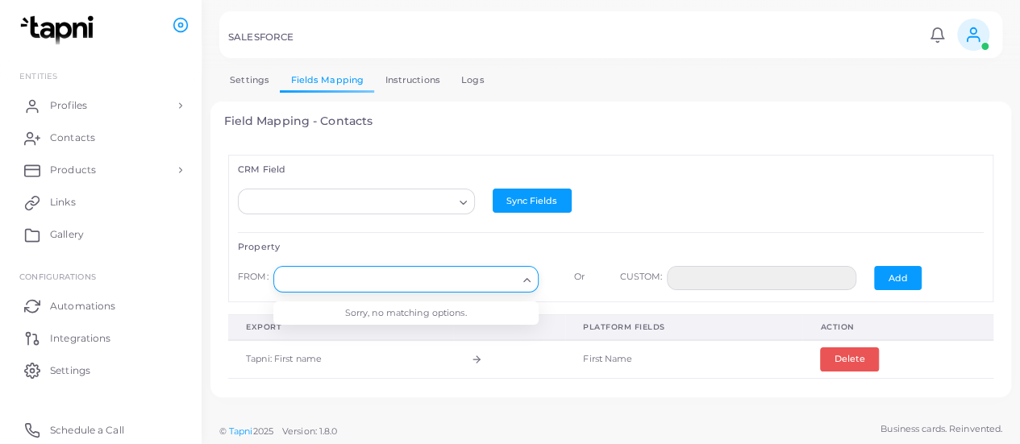
click at [438, 202] on input "Search for option" at bounding box center [349, 203] width 208 height 18
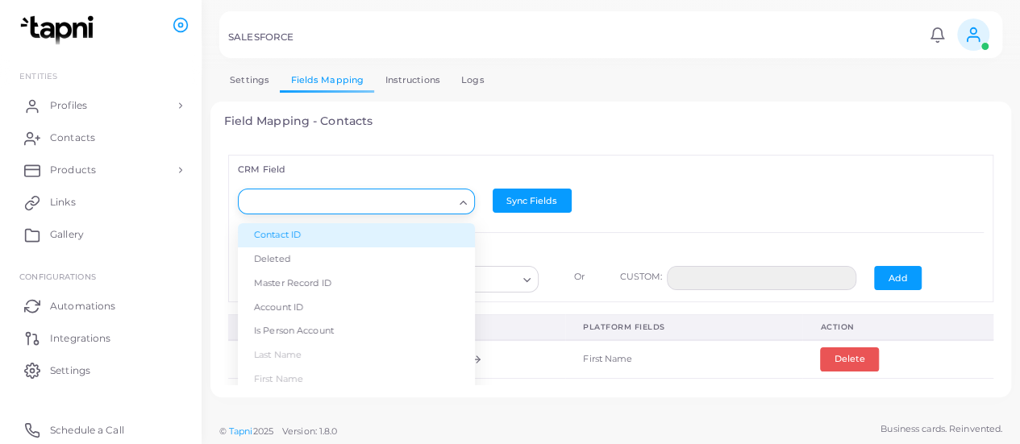
click at [398, 235] on li "Contact ID" at bounding box center [356, 235] width 237 height 24
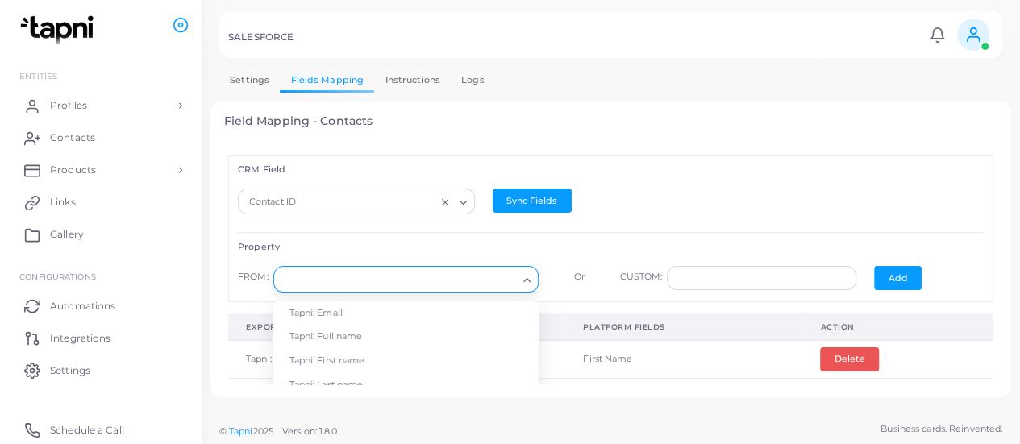
click at [413, 281] on input "Search for option" at bounding box center [399, 280] width 236 height 18
click at [419, 233] on div "CRM Field Contact ID Loading... Sync Fields Property FROM: Loading... Tapni: Em…" at bounding box center [610, 228] width 765 height 147
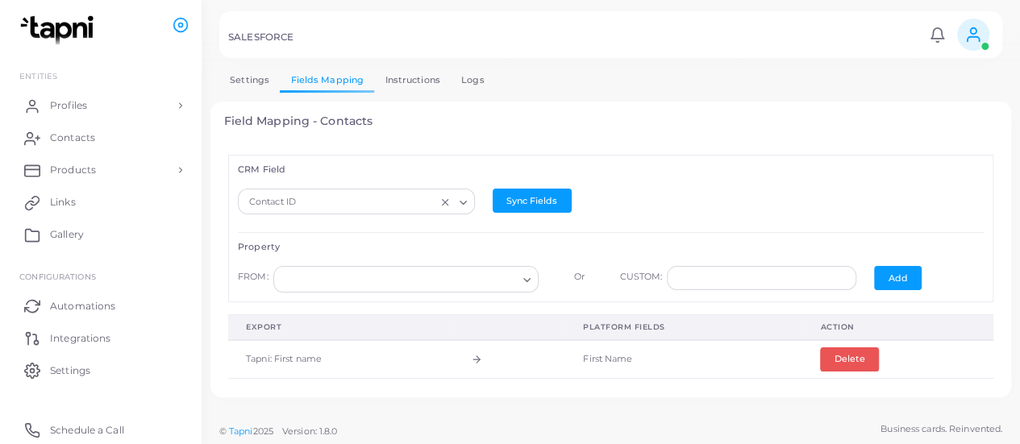
click at [457, 200] on icon "Search for option" at bounding box center [463, 203] width 12 height 12
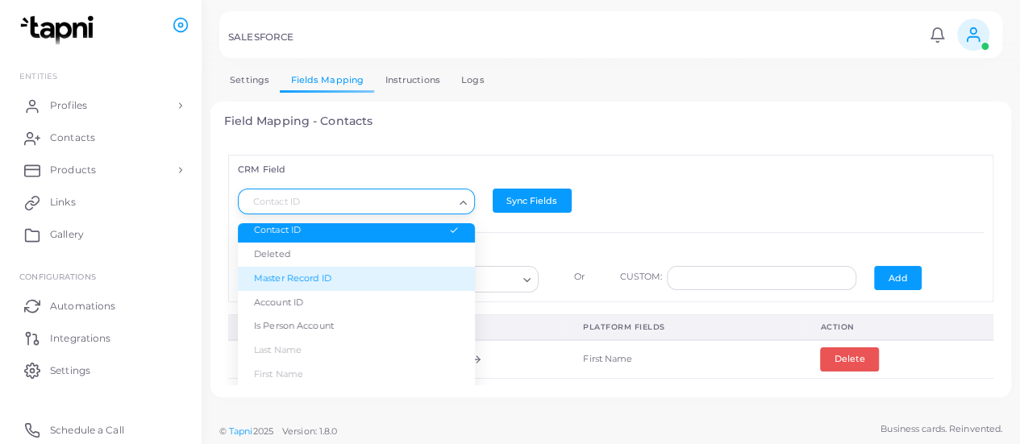
scroll to position [4, 0]
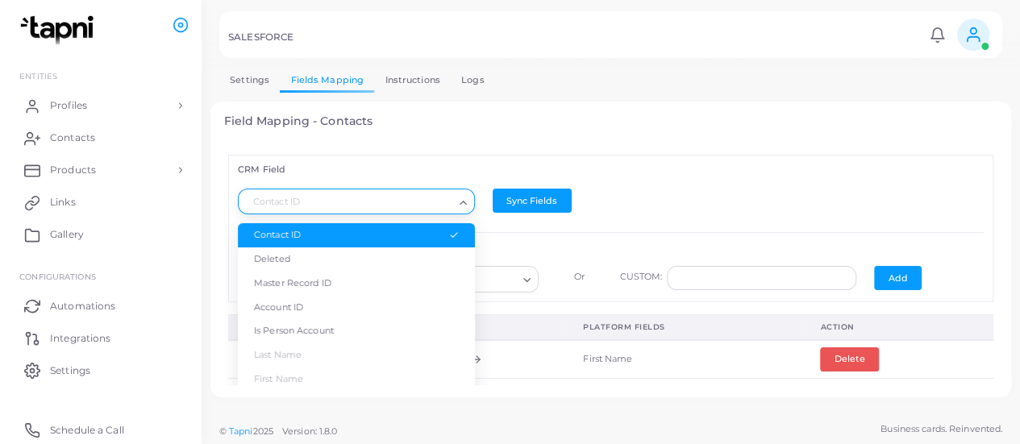
click at [433, 154] on div "CRM Field Contact ID Loading... Contact ID Deleted Master Record ID Account ID …" at bounding box center [611, 263] width 774 height 243
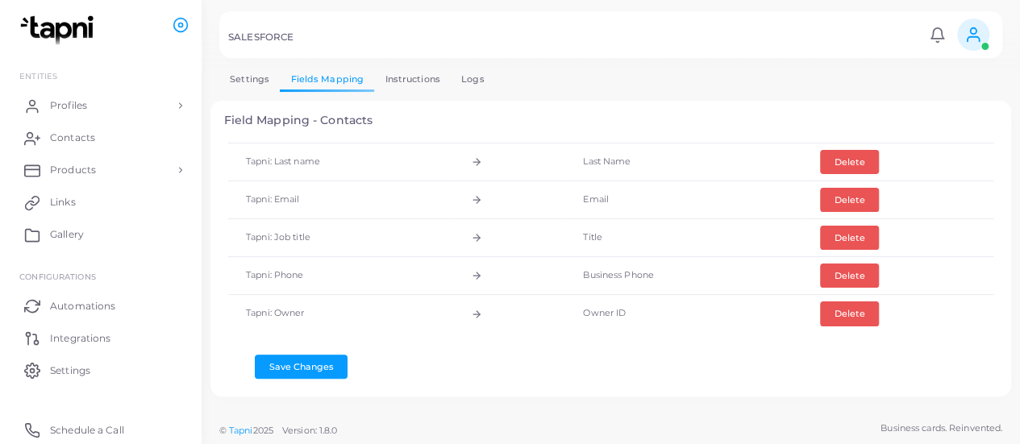
scroll to position [189, 0]
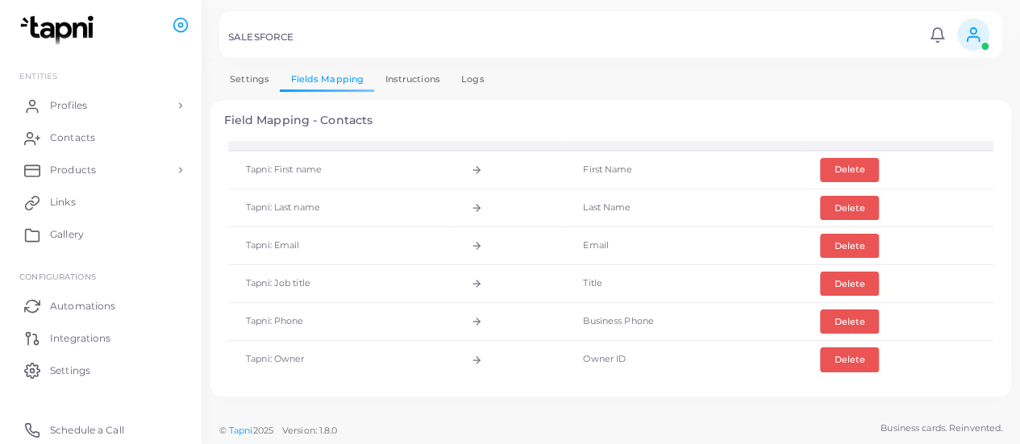
click at [468, 80] on link "Logs" at bounding box center [473, 79] width 44 height 23
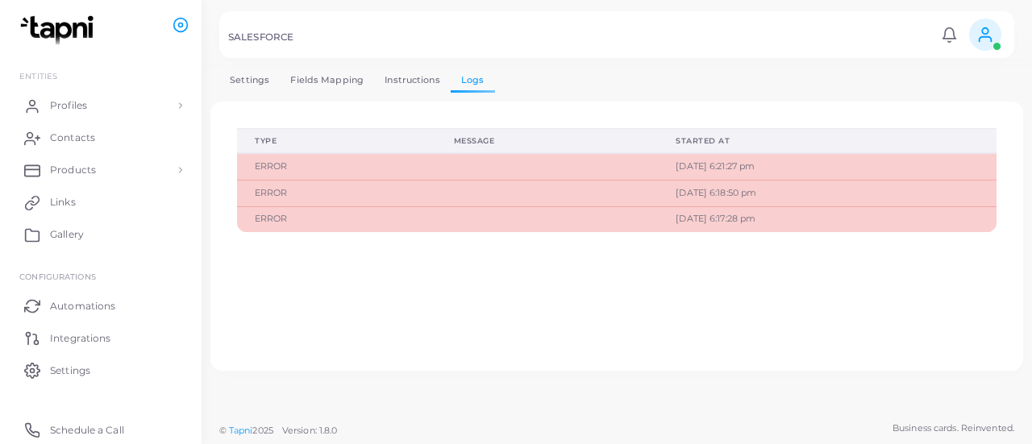
click at [436, 212] on td at bounding box center [547, 219] width 223 height 26
click at [310, 223] on td "ERROR" at bounding box center [336, 219] width 199 height 26
click at [273, 221] on td "ERROR" at bounding box center [336, 219] width 199 height 26
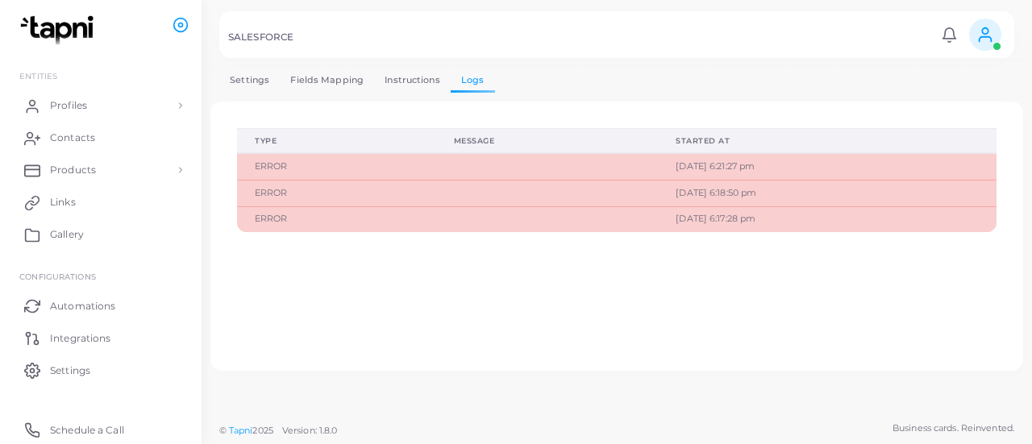
drag, startPoint x: 268, startPoint y: 219, endPoint x: 665, endPoint y: 210, distance: 396.9
click at [665, 210] on td "[DATE] 6:17:28 pm" at bounding box center [827, 219] width 339 height 26
click at [658, 173] on td "[DATE] 6:21:27 pm" at bounding box center [827, 166] width 339 height 27
click at [255, 73] on link "Settings" at bounding box center [249, 80] width 60 height 23
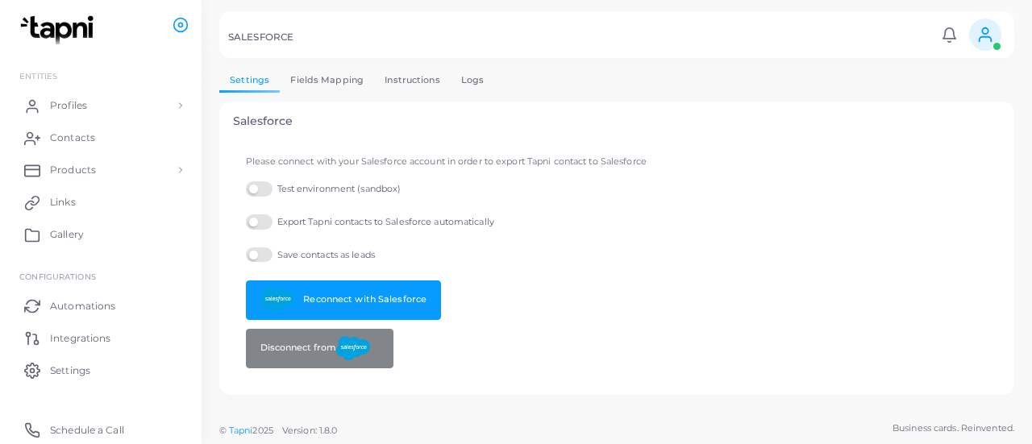
click at [316, 90] on link "Fields Mapping" at bounding box center [327, 80] width 94 height 23
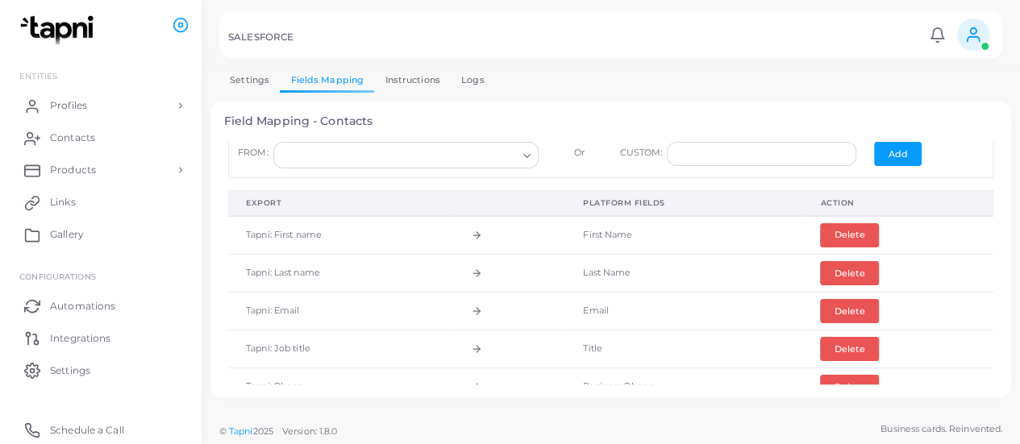
scroll to position [123, 0]
click at [406, 77] on link "Instructions" at bounding box center [412, 80] width 77 height 23
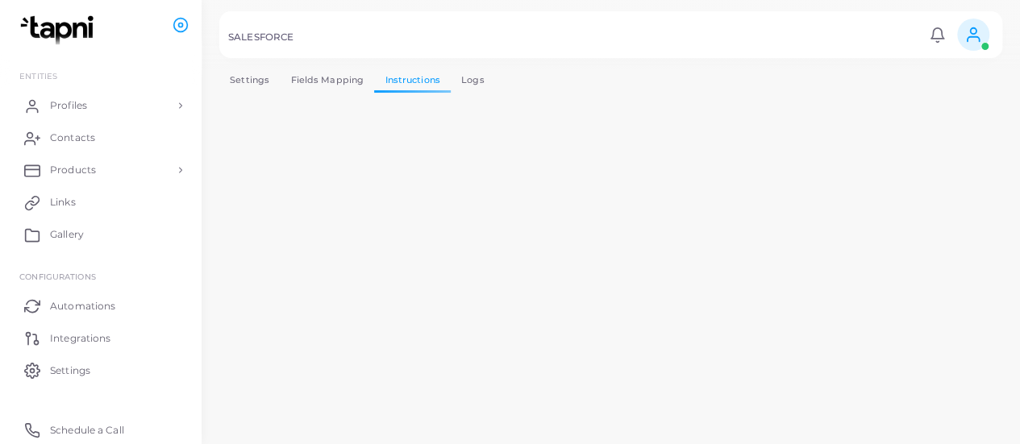
click at [472, 75] on link "Logs" at bounding box center [473, 80] width 44 height 23
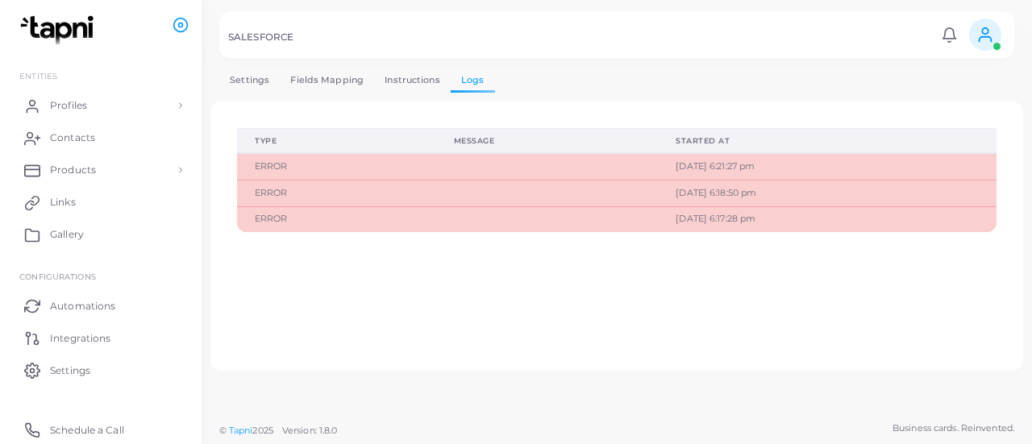
click at [249, 75] on link "Settings" at bounding box center [249, 80] width 60 height 23
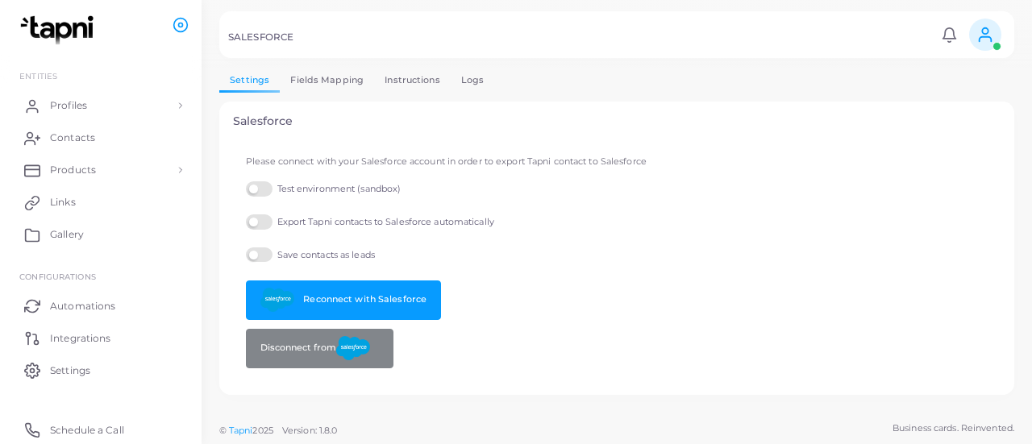
click at [327, 73] on link "Fields Mapping" at bounding box center [327, 80] width 94 height 23
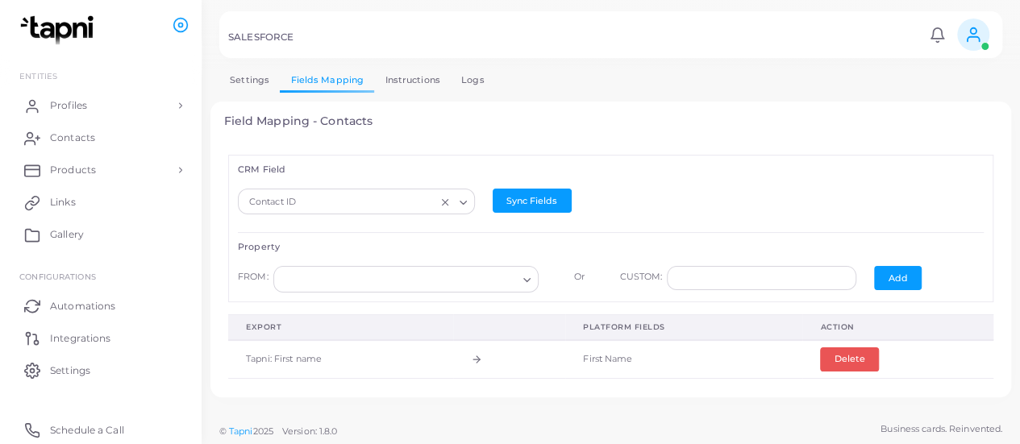
scroll to position [6, 0]
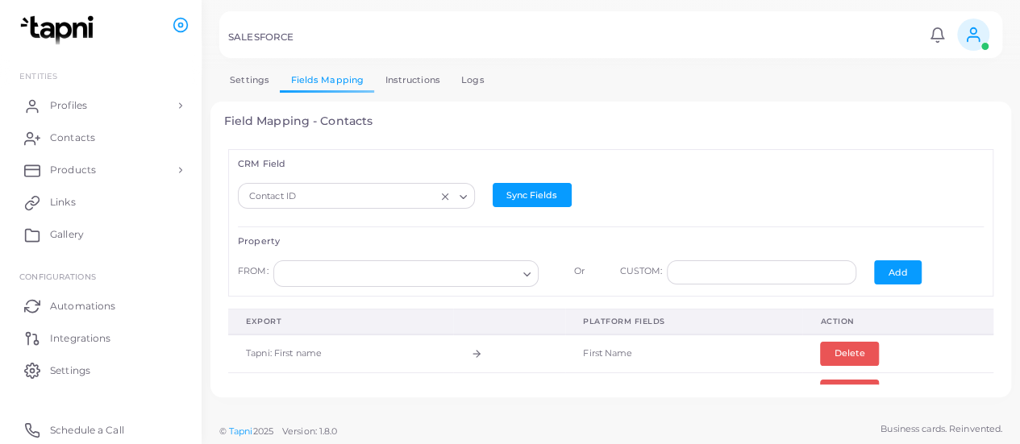
click at [519, 273] on div "Loading..." at bounding box center [528, 272] width 19 height 21
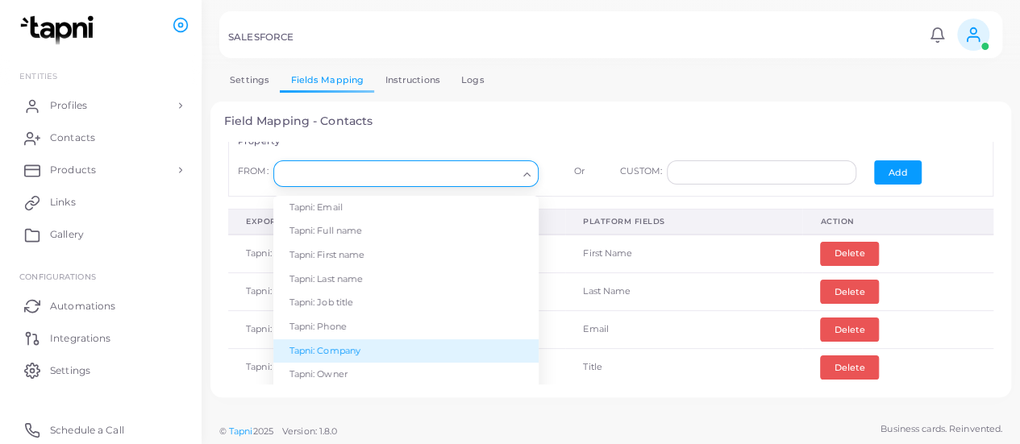
scroll to position [0, 0]
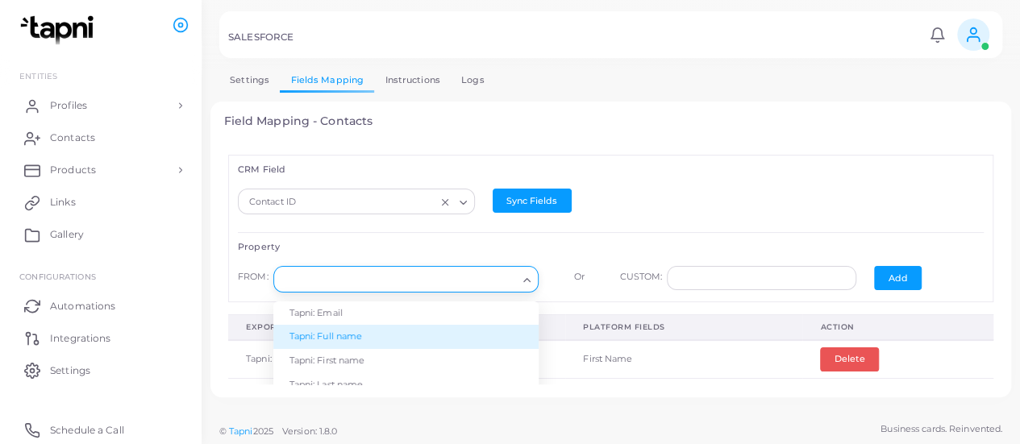
click at [439, 232] on hr at bounding box center [611, 232] width 746 height 1
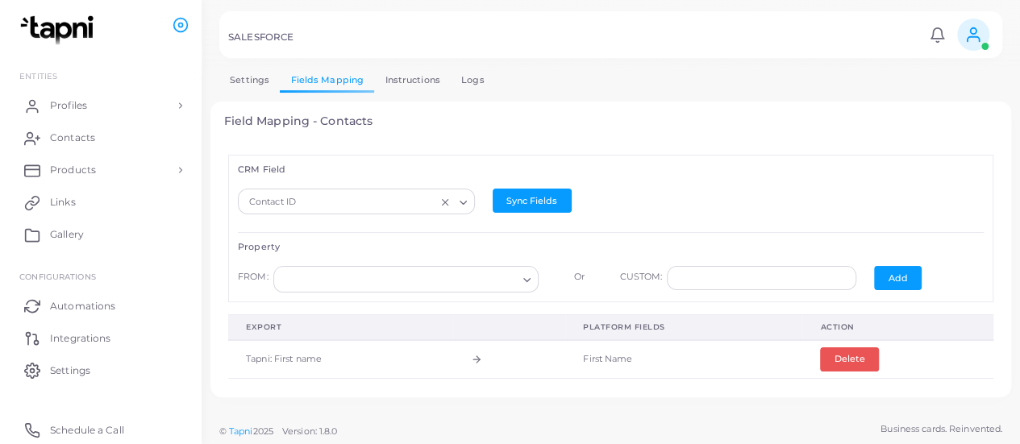
click at [457, 202] on icon "Search for option" at bounding box center [463, 203] width 12 height 12
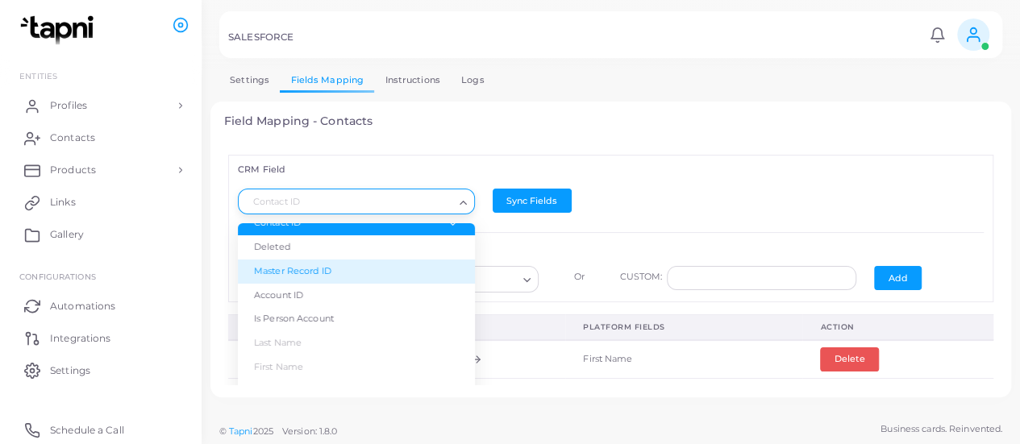
scroll to position [13, 0]
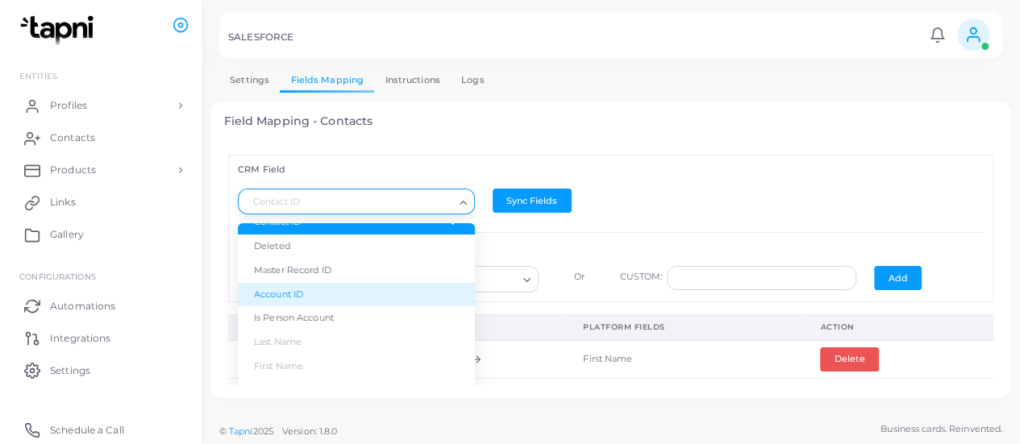
click at [415, 283] on li "Account ID" at bounding box center [356, 295] width 237 height 24
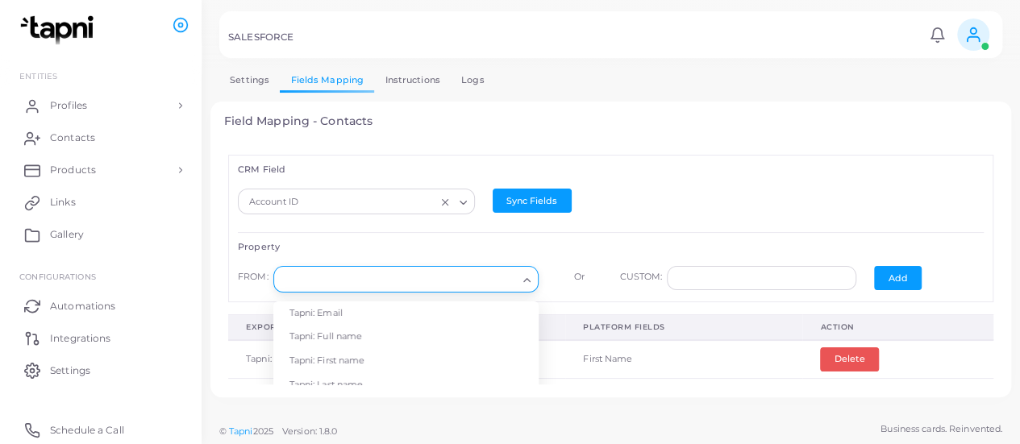
click at [521, 278] on icon "Search for option" at bounding box center [527, 280] width 12 height 12
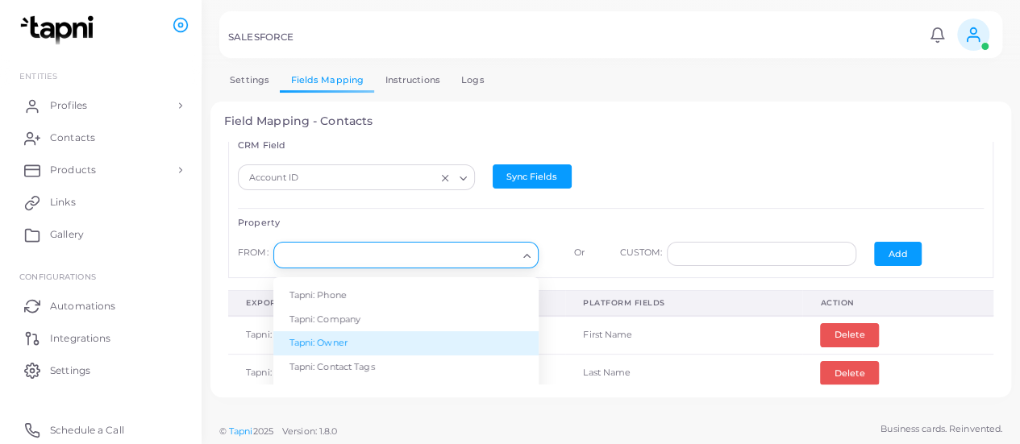
scroll to position [25, 0]
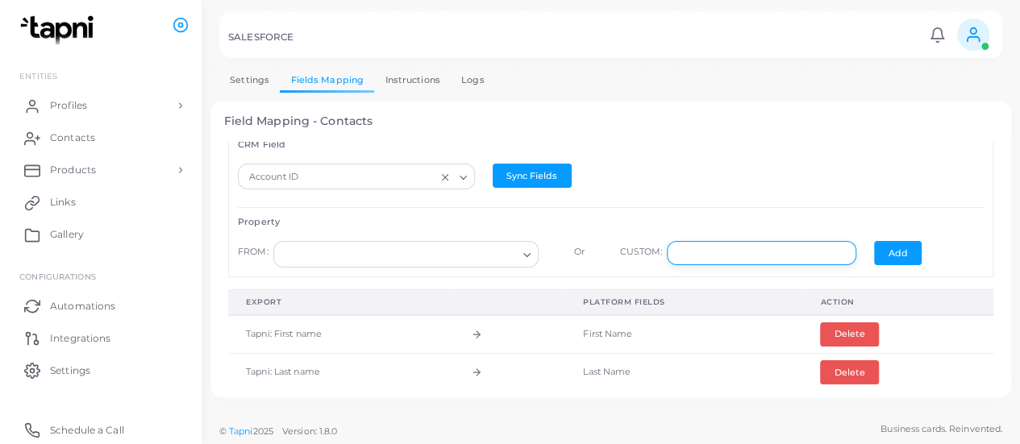
click at [762, 252] on input "text" at bounding box center [762, 253] width 190 height 24
paste input "**********"
click at [809, 255] on input "**********" at bounding box center [762, 253] width 190 height 24
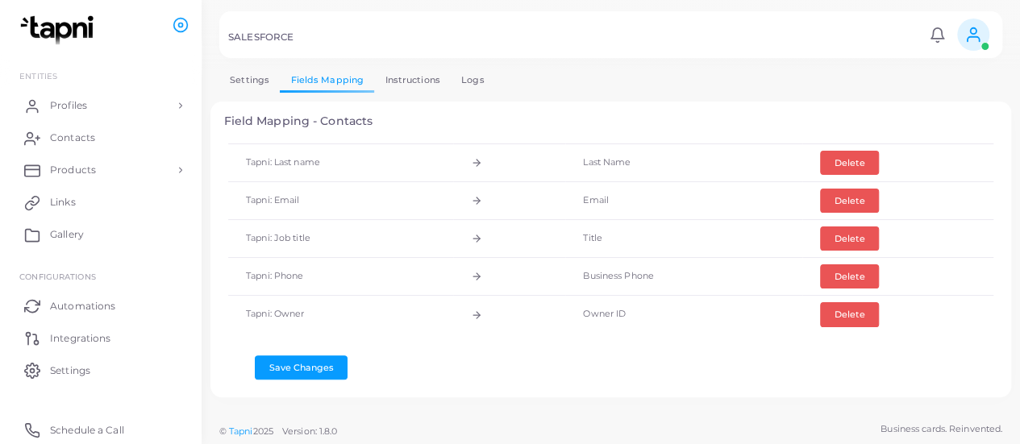
scroll to position [55, 0]
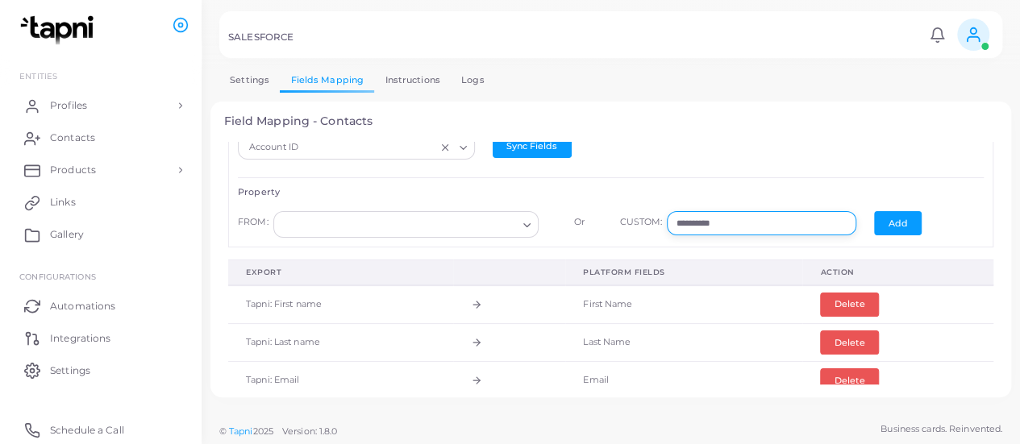
paste input "********"
type input "**********"
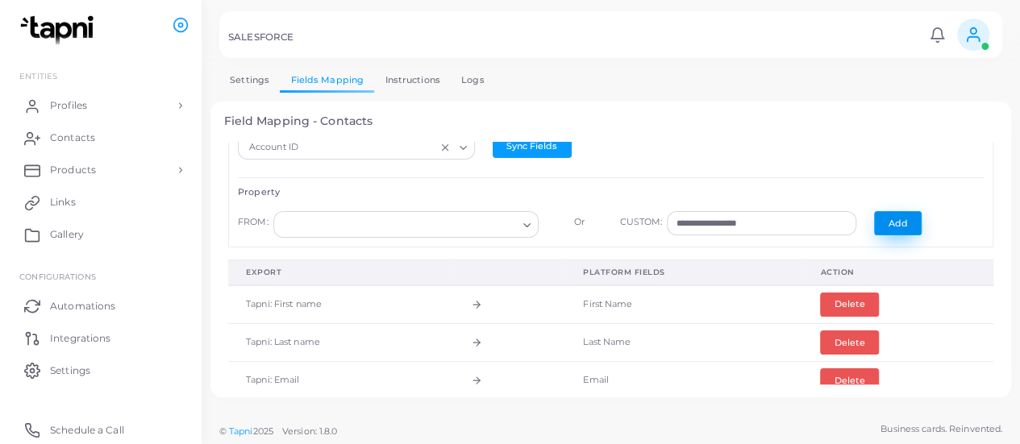
click at [879, 215] on button "Add" at bounding box center [898, 223] width 48 height 24
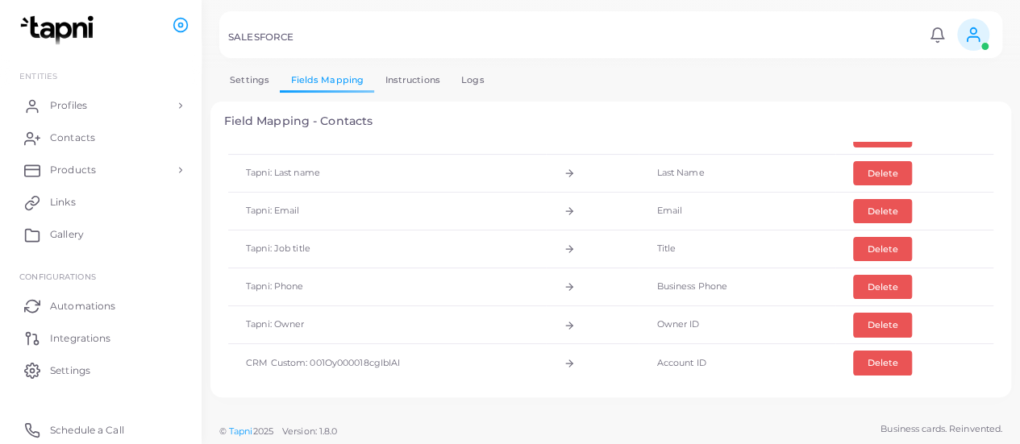
scroll to position [272, 0]
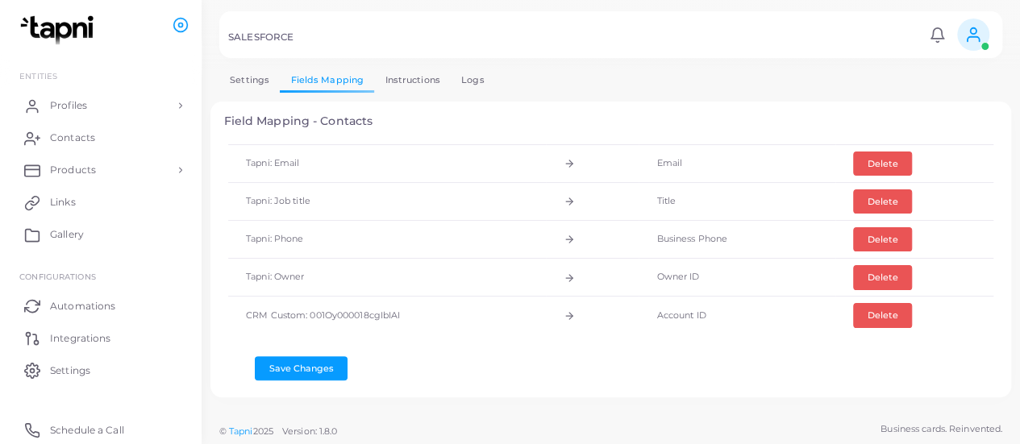
click at [297, 373] on div "CRM Field Loading... Sync Fields Property FROM: Loading... Or CUSTOM: Add Expor…" at bounding box center [611, 263] width 774 height 243
click at [290, 361] on button "Save Changes" at bounding box center [301, 368] width 93 height 24
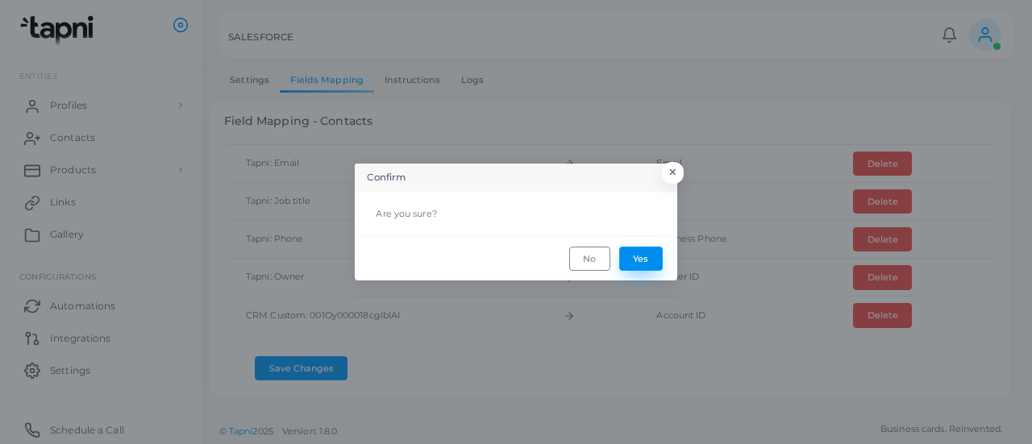
click at [652, 255] on button "Yes" at bounding box center [641, 259] width 44 height 24
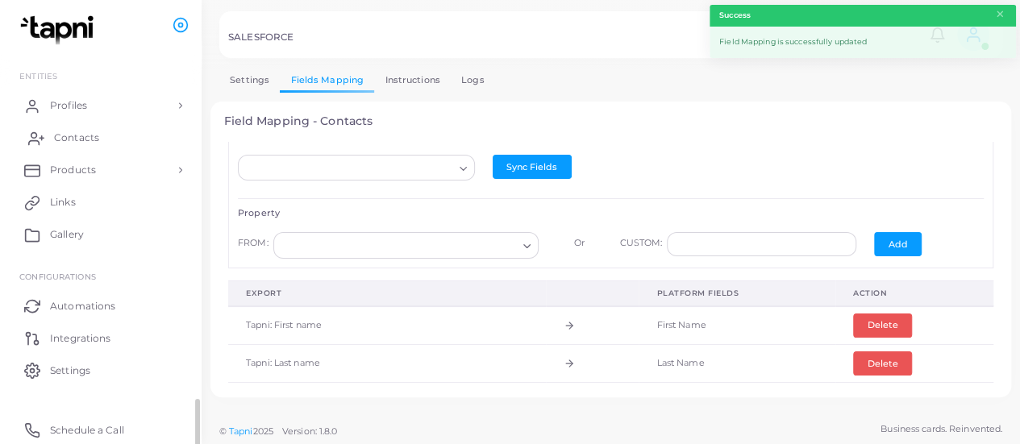
scroll to position [33, 0]
click at [92, 136] on span "Contacts" at bounding box center [76, 138] width 45 height 15
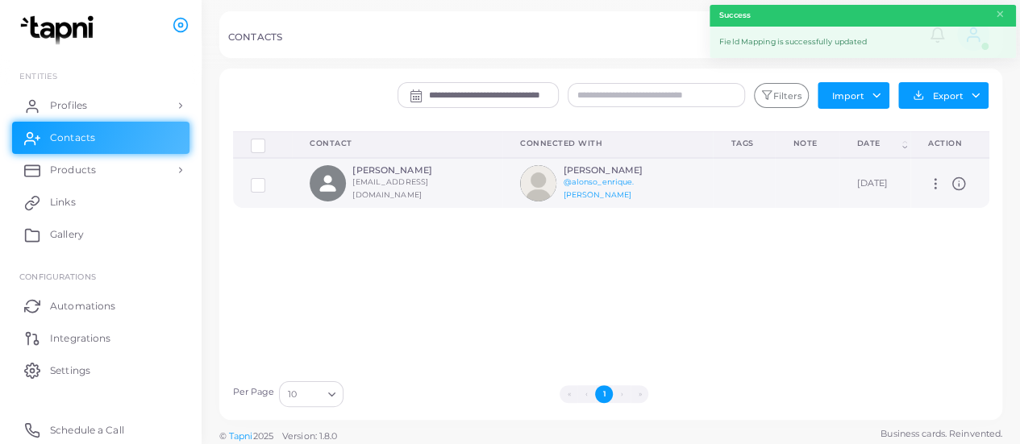
click at [928, 183] on icon at bounding box center [935, 184] width 15 height 15
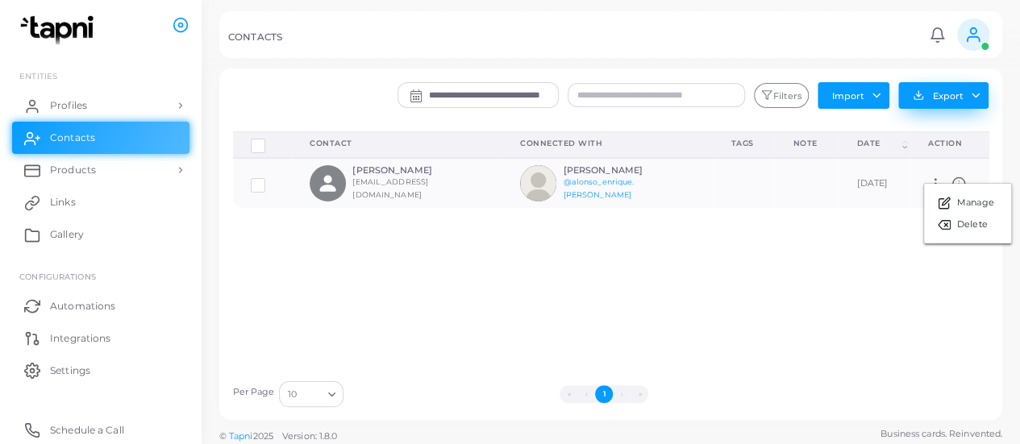
click at [973, 92] on button "Export" at bounding box center [943, 95] width 90 height 27
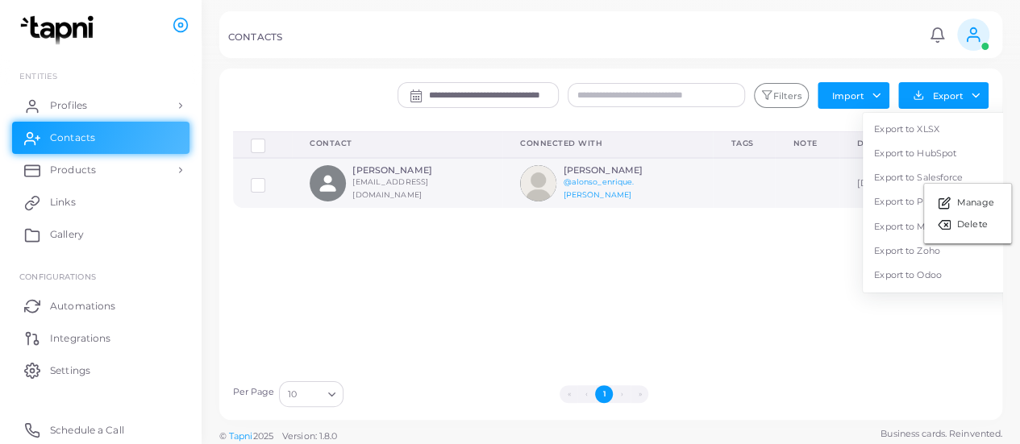
click at [270, 179] on label at bounding box center [270, 179] width 0 height 0
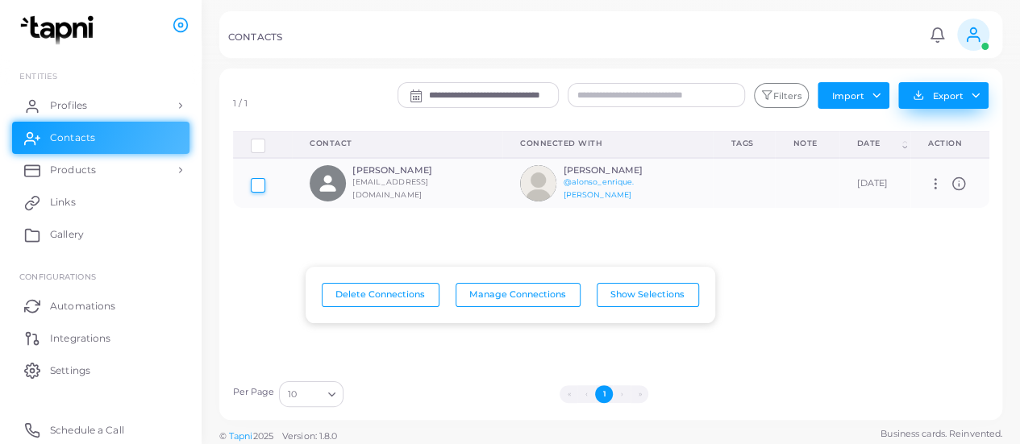
click at [977, 97] on button "Export" at bounding box center [943, 95] width 90 height 27
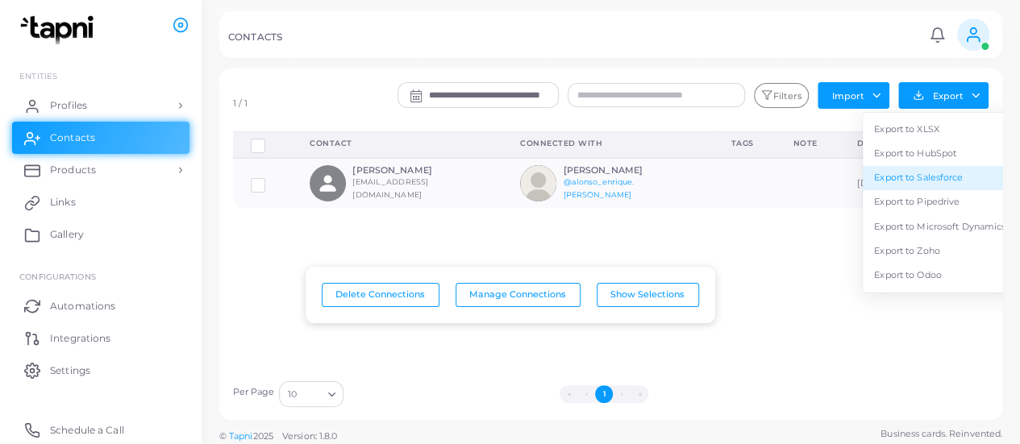
click at [948, 175] on link "Export to Salesforce" at bounding box center [940, 178] width 154 height 24
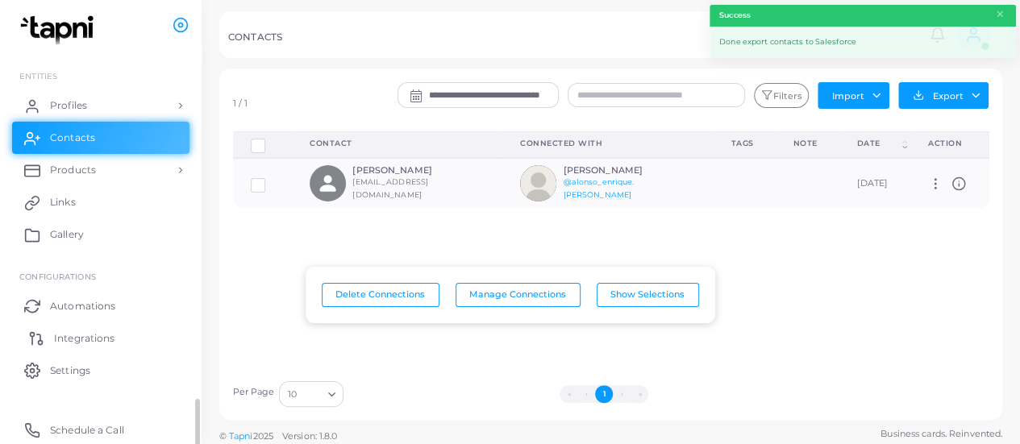
click at [56, 333] on span "Integrations" at bounding box center [84, 338] width 60 height 15
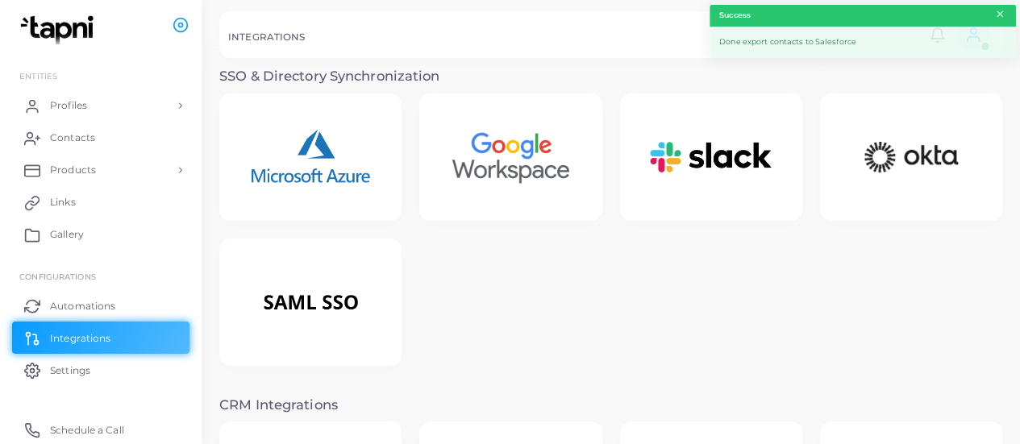
click at [1002, 14] on button "×" at bounding box center [1000, 15] width 10 height 18
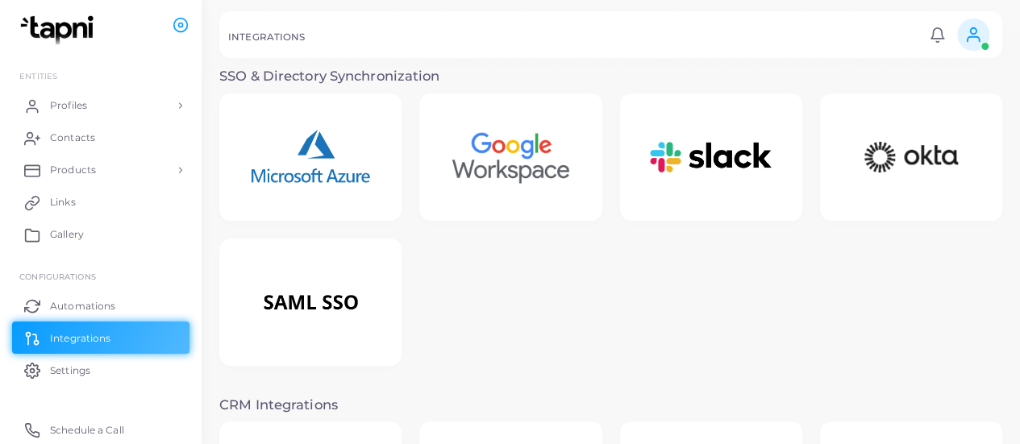
click at [413, 42] on div "INTEGRATIONS" at bounding box center [576, 39] width 696 height 16
click at [410, 20] on div "INTEGRATIONS Notifications 0 New Mark All As Read Alonso Enrique Admin (alonso-…" at bounding box center [610, 34] width 783 height 47
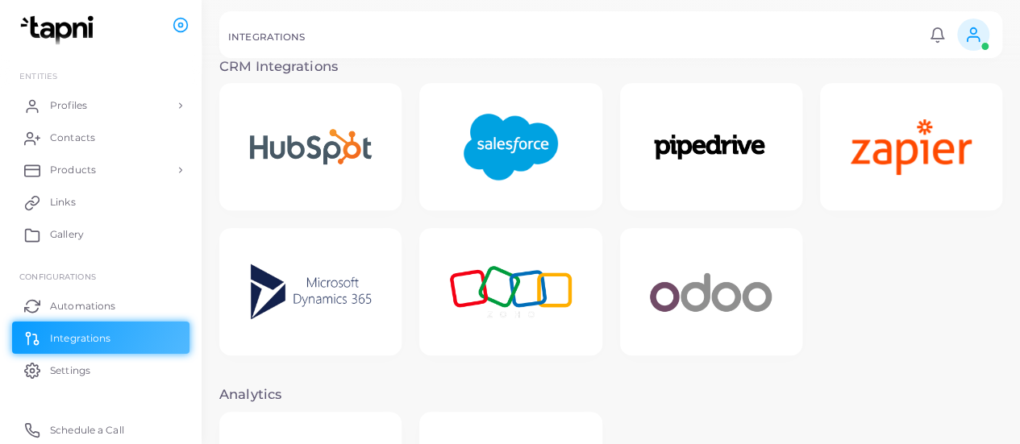
scroll to position [340, 0]
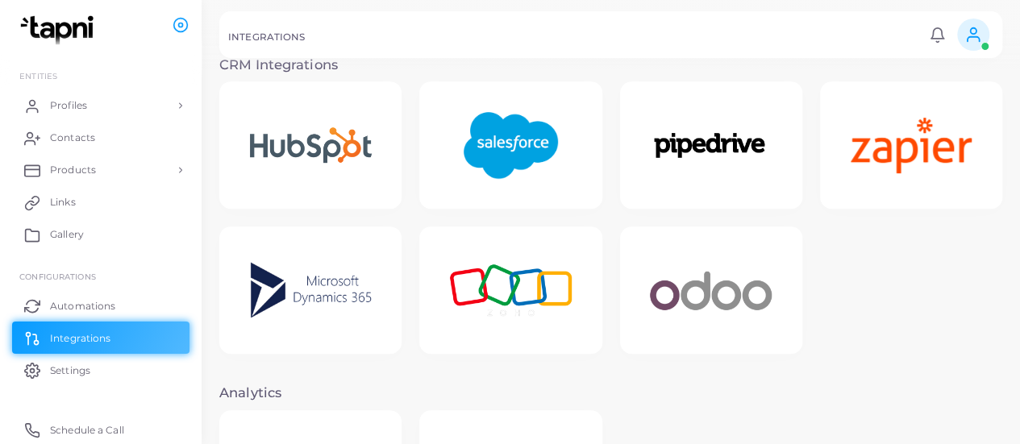
click at [524, 175] on img at bounding box center [510, 145] width 129 height 101
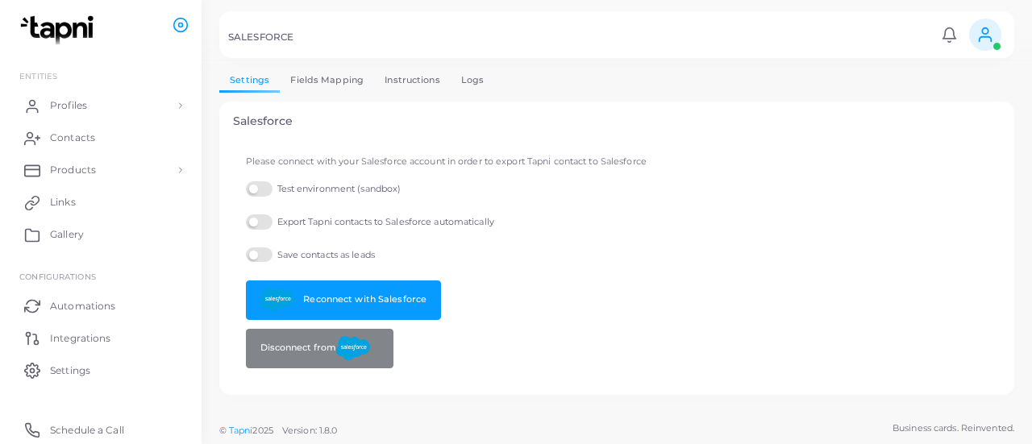
click at [451, 73] on link "Logs" at bounding box center [473, 80] width 44 height 23
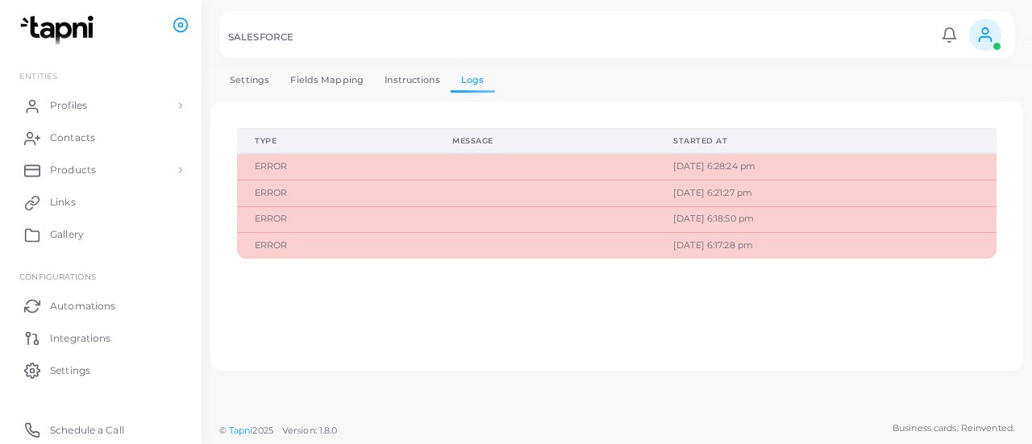
click at [406, 78] on link "Instructions" at bounding box center [412, 80] width 77 height 23
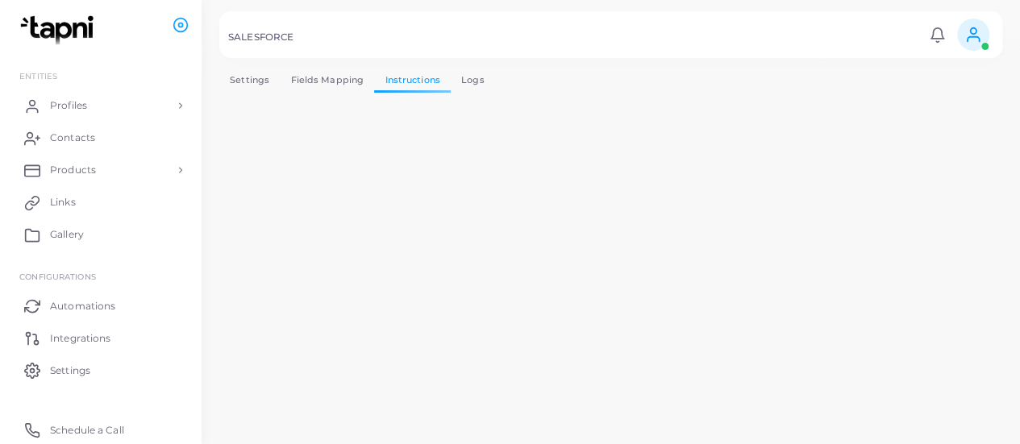
click at [302, 80] on link "Fields Mapping" at bounding box center [327, 80] width 94 height 23
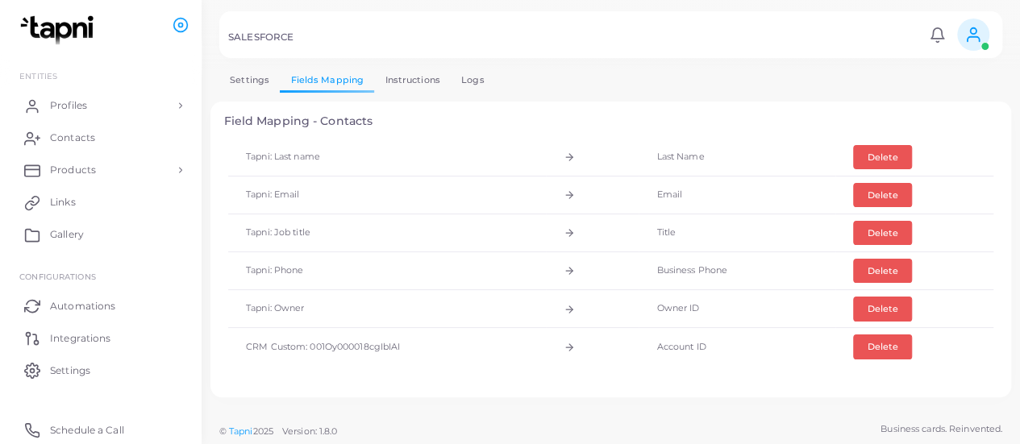
scroll to position [240, 0]
click at [869, 301] on button "Delete" at bounding box center [882, 310] width 59 height 24
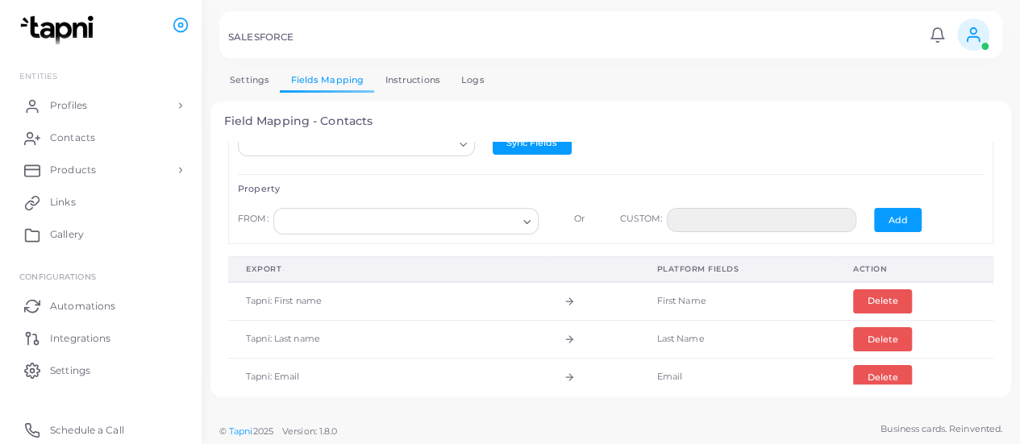
scroll to position [0, 0]
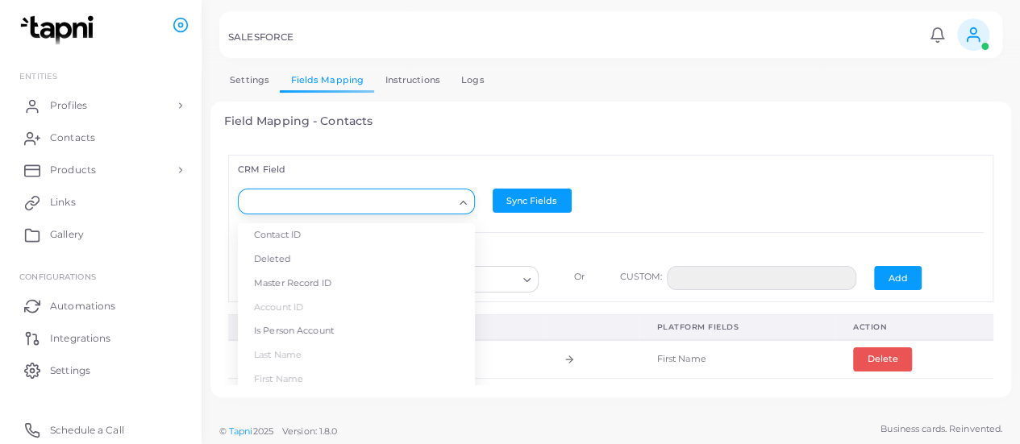
click at [438, 199] on input "Search for option" at bounding box center [349, 203] width 208 height 18
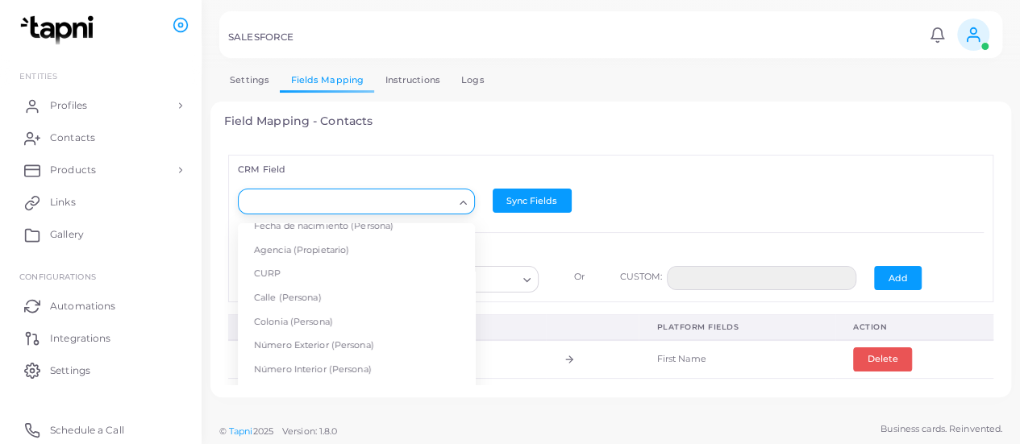
scroll to position [1594, 0]
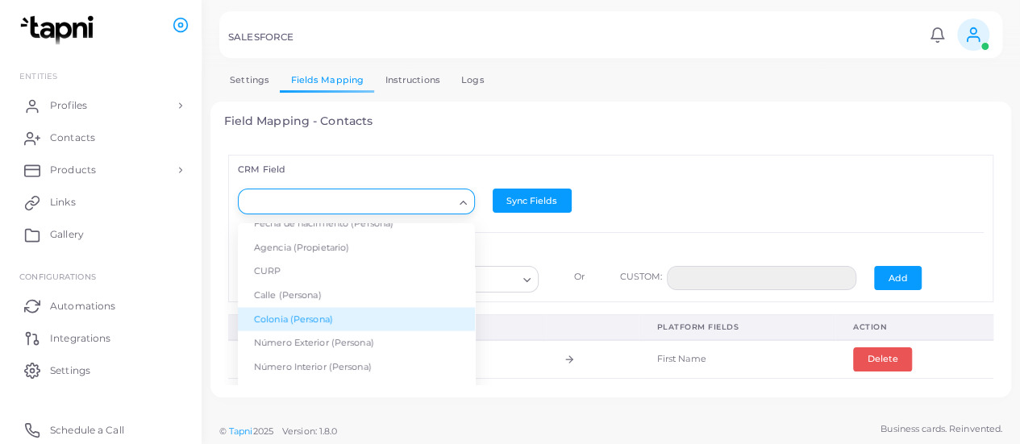
click at [710, 186] on div "Loading... Contact ID Deleted Master Record ID Account ID Is Person Account Las…" at bounding box center [611, 202] width 764 height 44
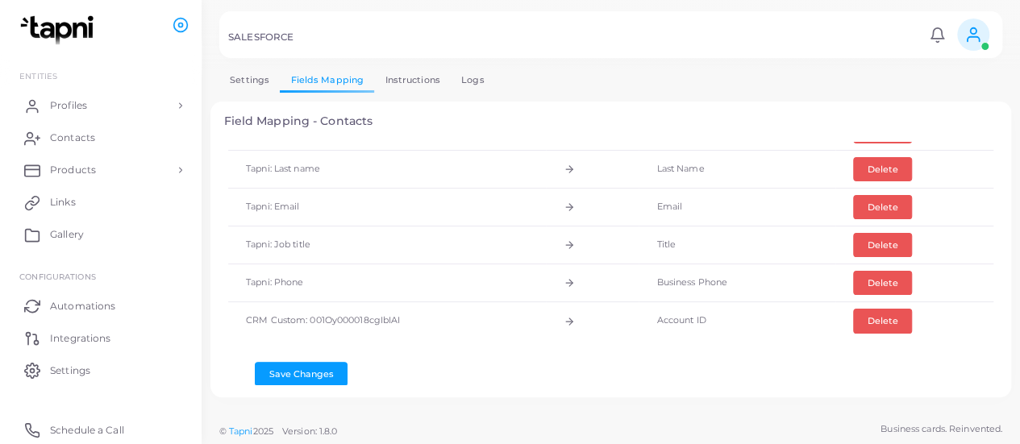
scroll to position [227, 0]
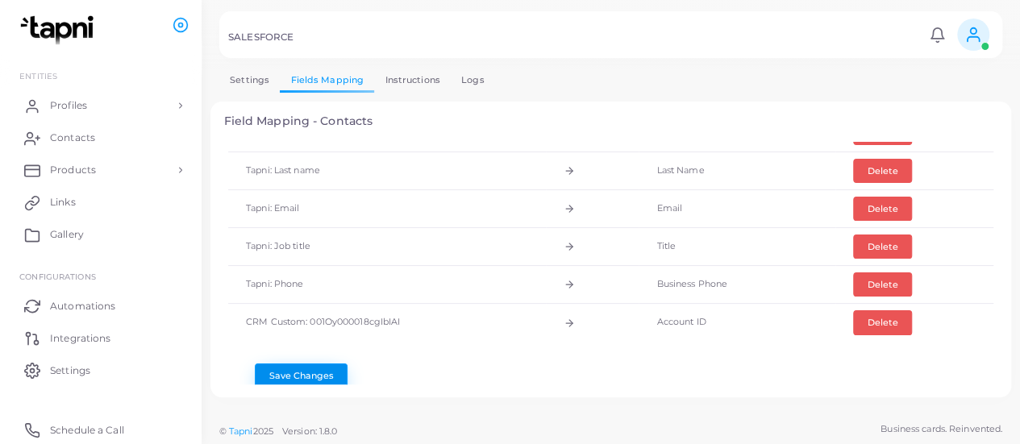
click at [285, 378] on button "Save Changes" at bounding box center [301, 376] width 93 height 24
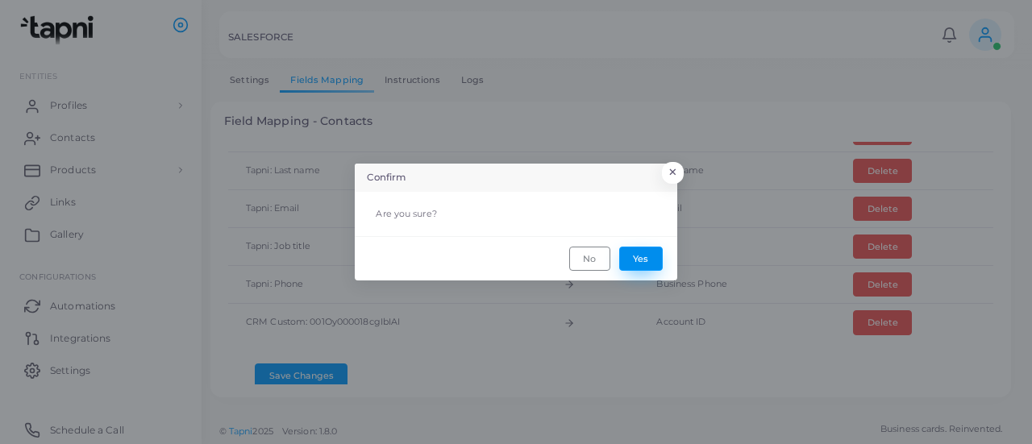
click at [642, 248] on button "Yes" at bounding box center [641, 259] width 44 height 24
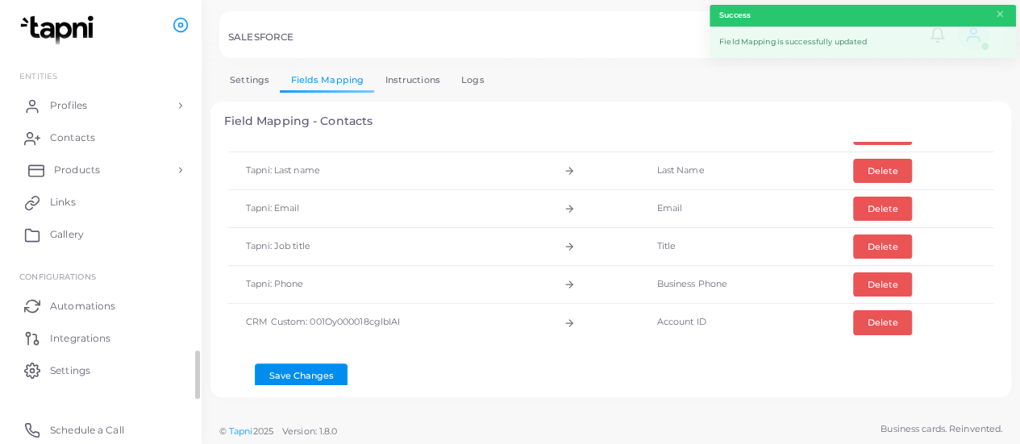
scroll to position [0, 0]
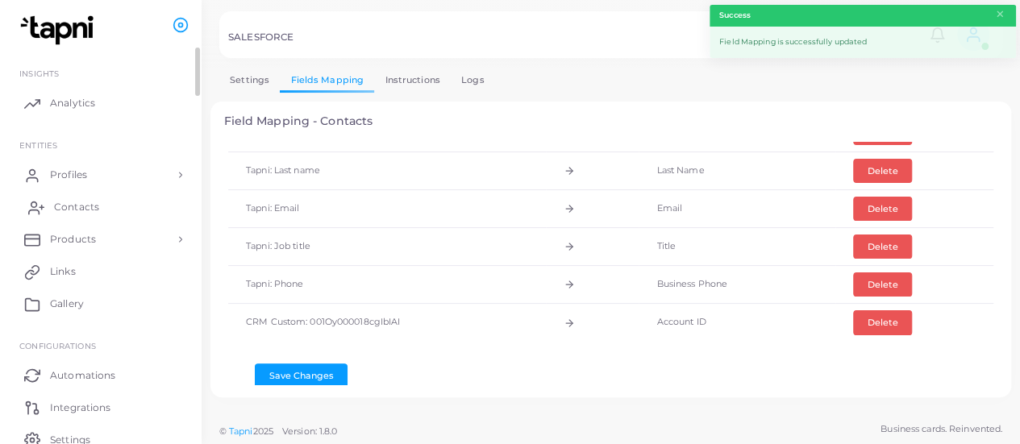
click at [90, 201] on span "Contacts" at bounding box center [76, 207] width 45 height 15
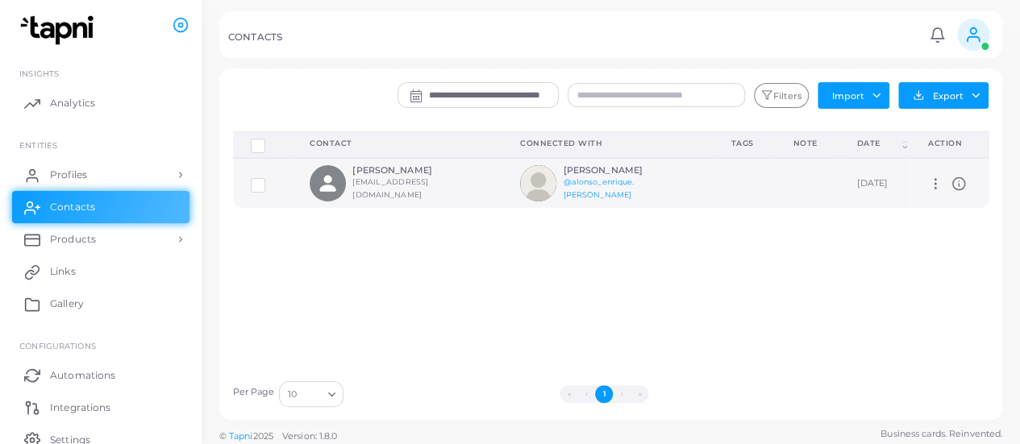
click at [270, 179] on label at bounding box center [270, 179] width 0 height 0
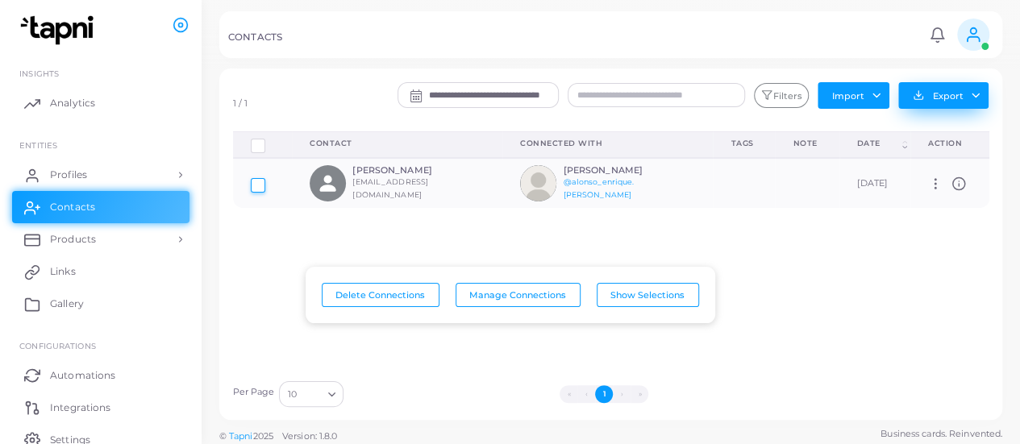
click at [979, 100] on button "Export" at bounding box center [943, 95] width 90 height 27
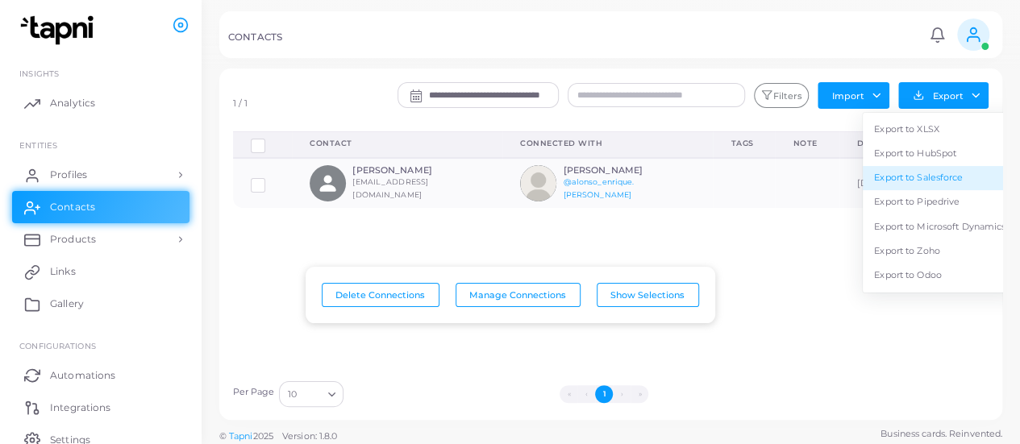
click at [959, 175] on link "Export to Salesforce" at bounding box center [940, 178] width 154 height 24
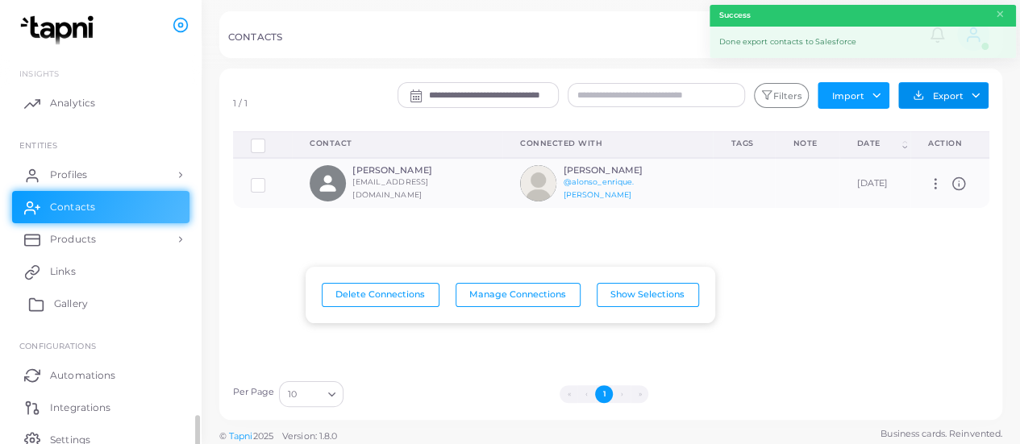
scroll to position [69, 0]
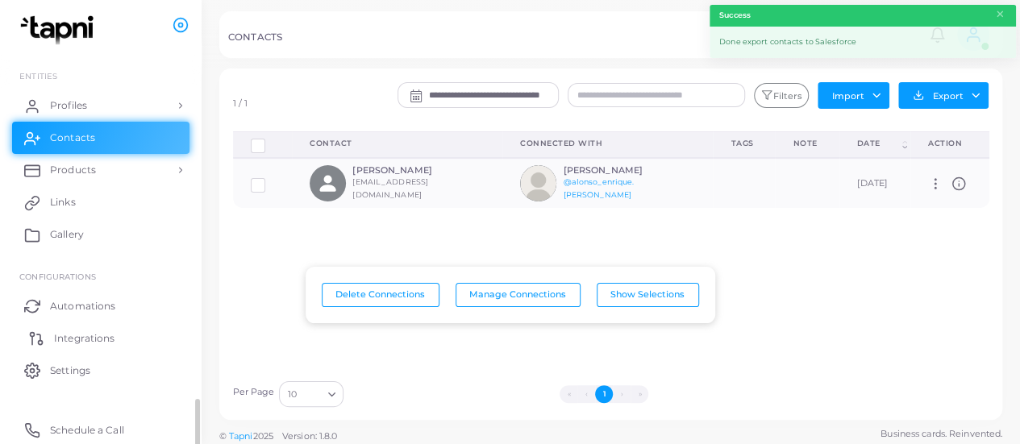
click at [78, 338] on span "Integrations" at bounding box center [84, 338] width 60 height 15
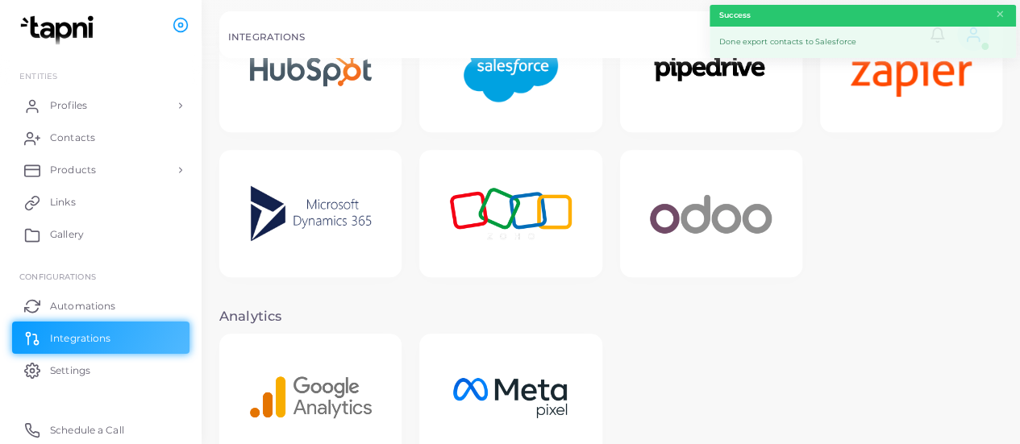
scroll to position [419, 0]
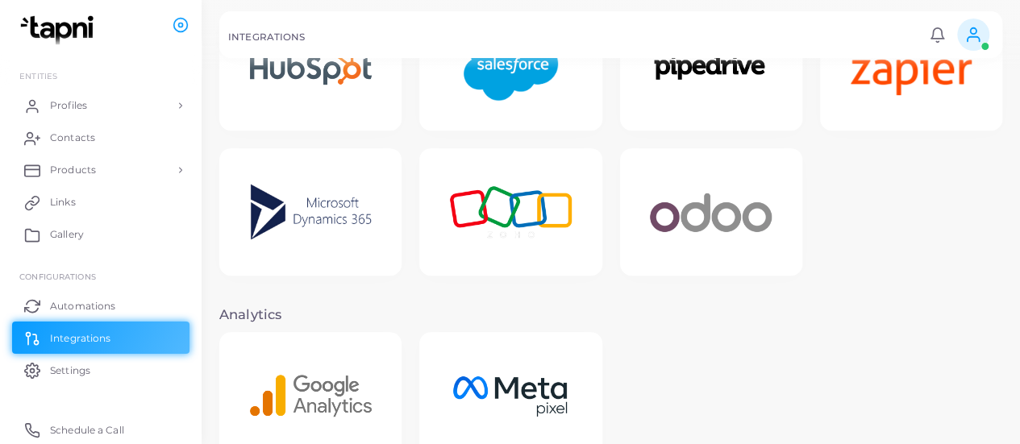
click at [523, 86] on img at bounding box center [510, 67] width 129 height 101
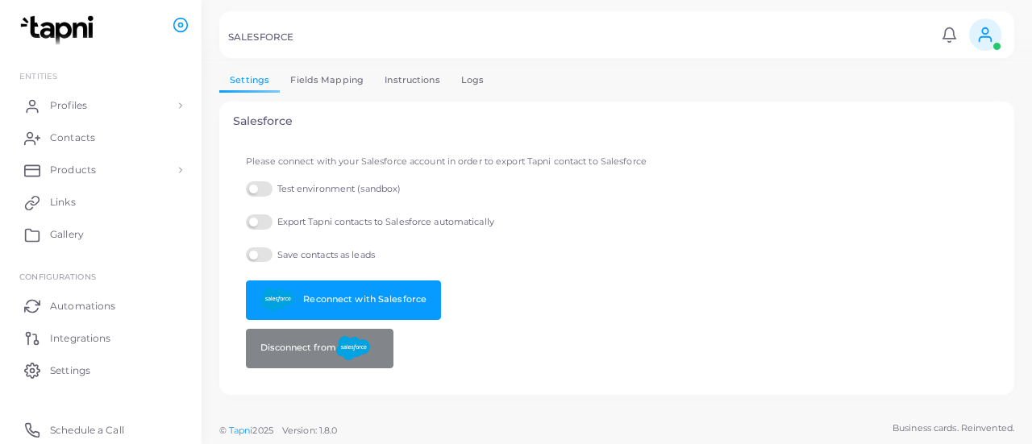
click at [416, 81] on link "Instructions" at bounding box center [412, 80] width 77 height 23
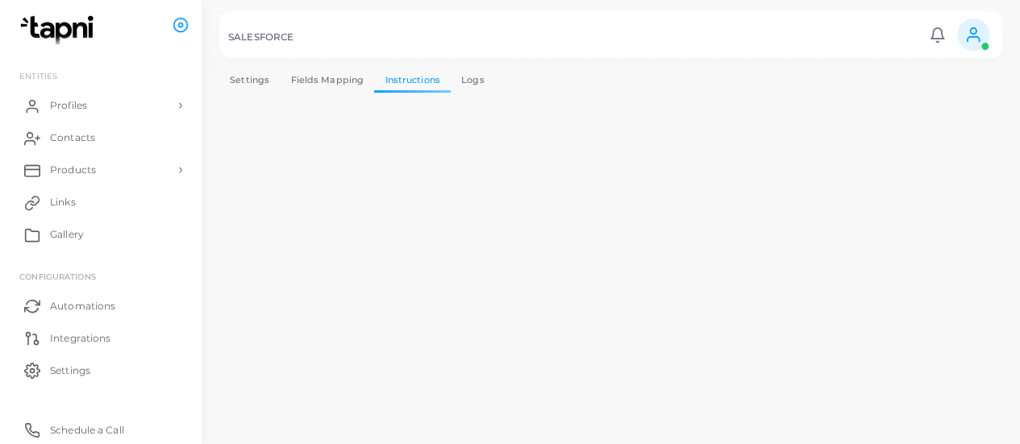
click at [471, 79] on link "Logs" at bounding box center [473, 80] width 44 height 23
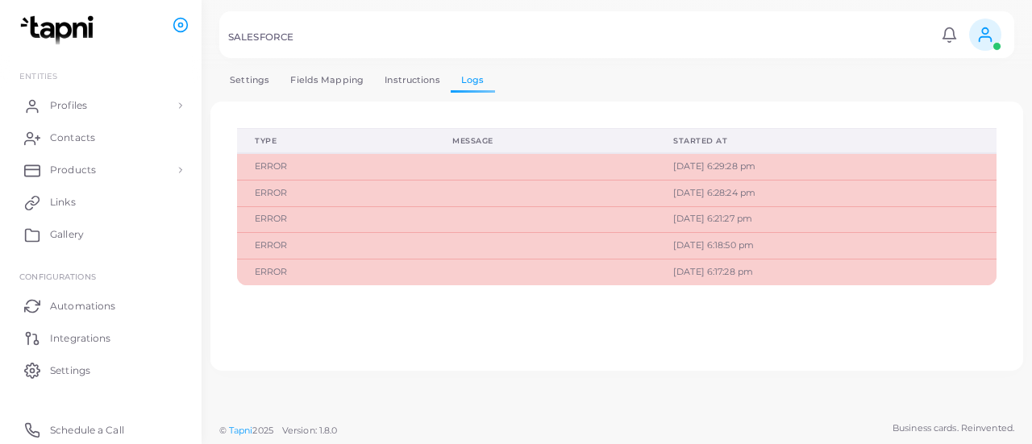
click at [242, 75] on link "Settings" at bounding box center [249, 80] width 60 height 23
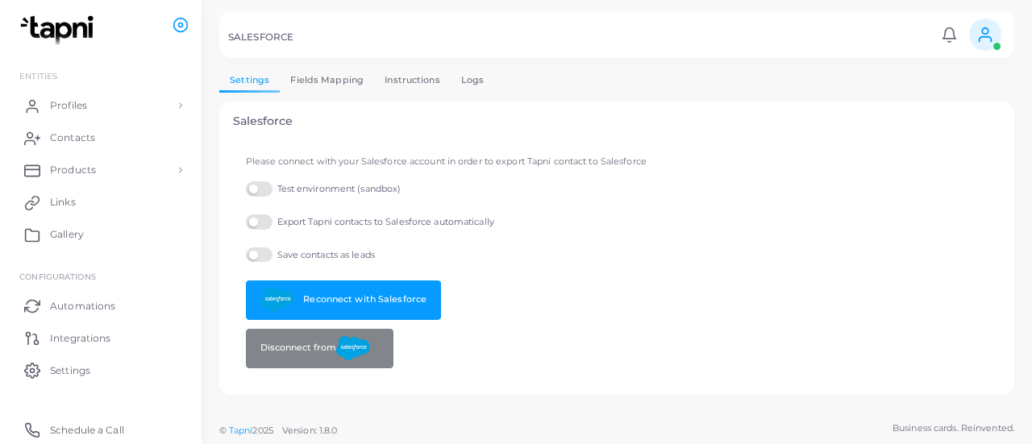
click at [476, 72] on link "Logs" at bounding box center [473, 80] width 44 height 23
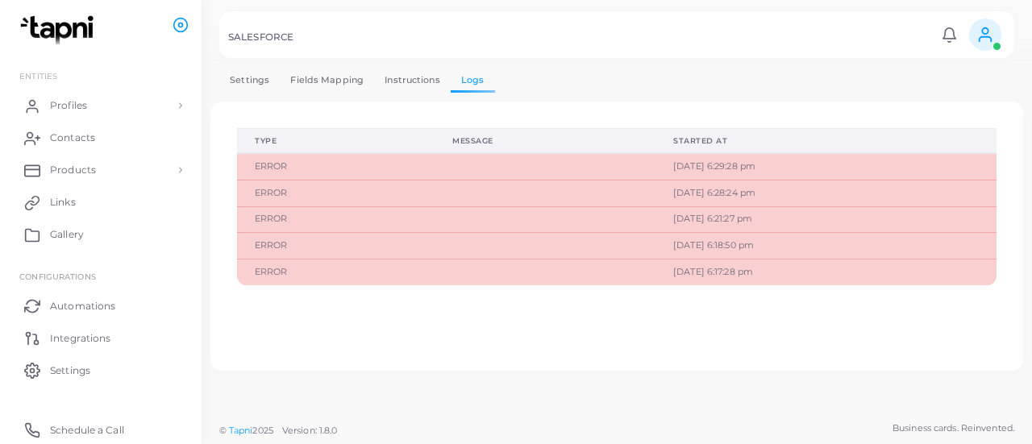
click at [256, 69] on link "Settings" at bounding box center [249, 80] width 60 height 23
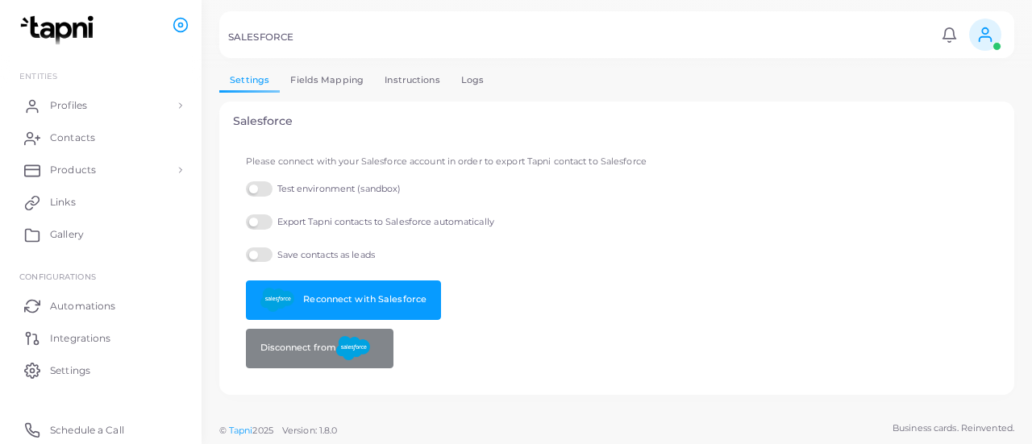
click at [327, 81] on link "Fields Mapping" at bounding box center [327, 80] width 94 height 23
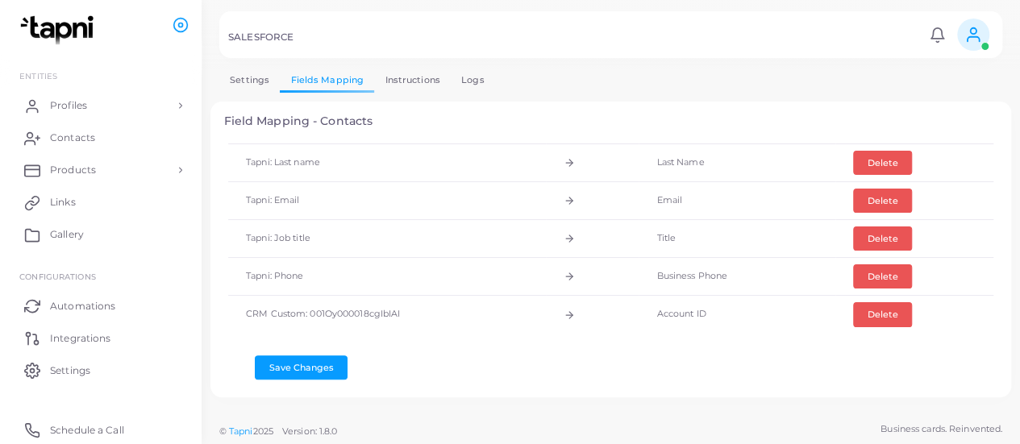
scroll to position [1, 0]
click at [570, 310] on icon at bounding box center [569, 314] width 11 height 11
click at [272, 298] on td "CRM Custom: 001Oy000018cgIbIAI" at bounding box center [387, 314] width 318 height 38
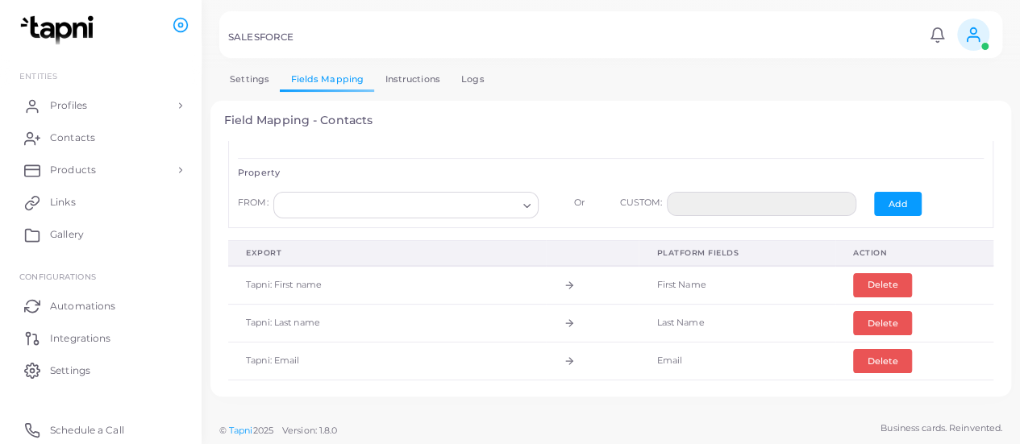
scroll to position [65, 0]
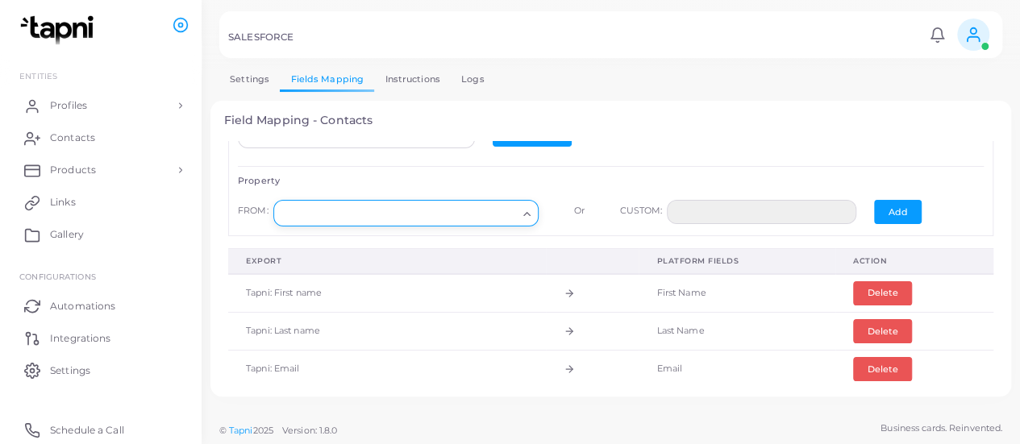
click at [410, 210] on input "Search for option" at bounding box center [399, 214] width 236 height 18
click at [526, 215] on icon "Search for option" at bounding box center [527, 214] width 12 height 12
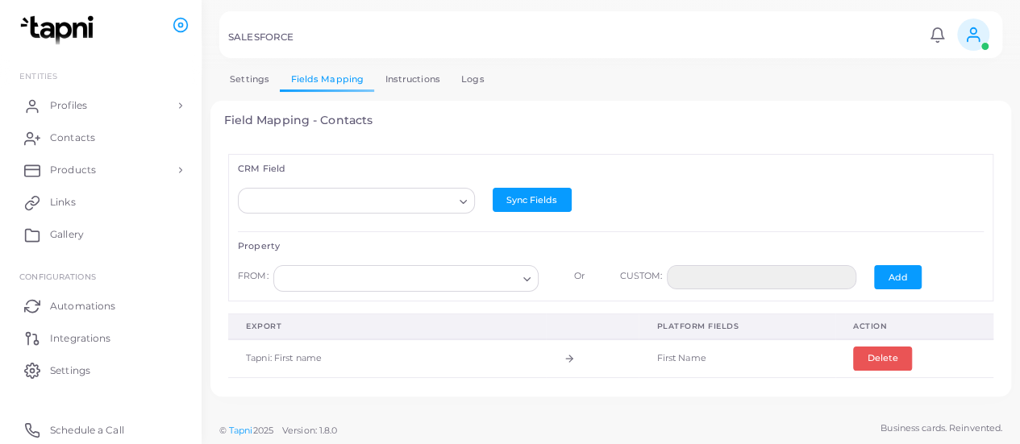
click at [457, 196] on icon "Search for option" at bounding box center [463, 202] width 12 height 12
click at [619, 144] on div "CRM Field Loading... Contact ID Deleted Master Record ID Account ID Is Person A…" at bounding box center [611, 262] width 774 height 243
click at [420, 77] on link "Instructions" at bounding box center [412, 79] width 77 height 23
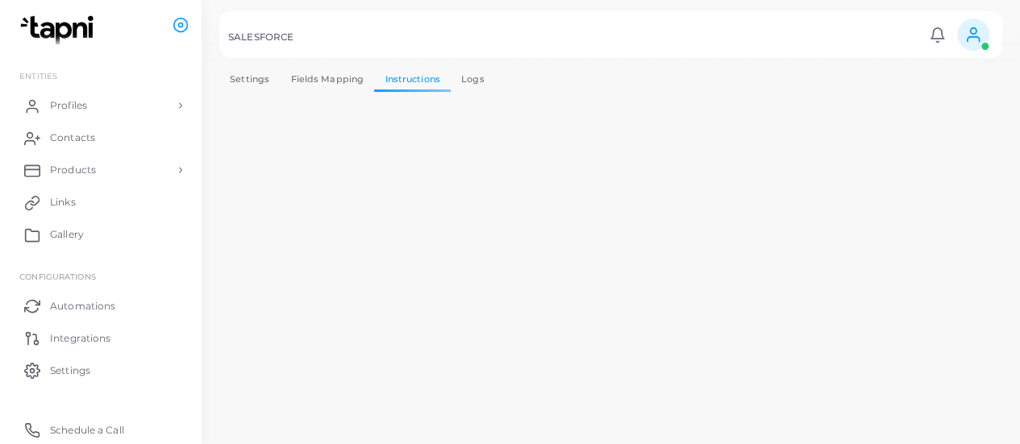
click at [458, 77] on link "Logs" at bounding box center [473, 79] width 44 height 23
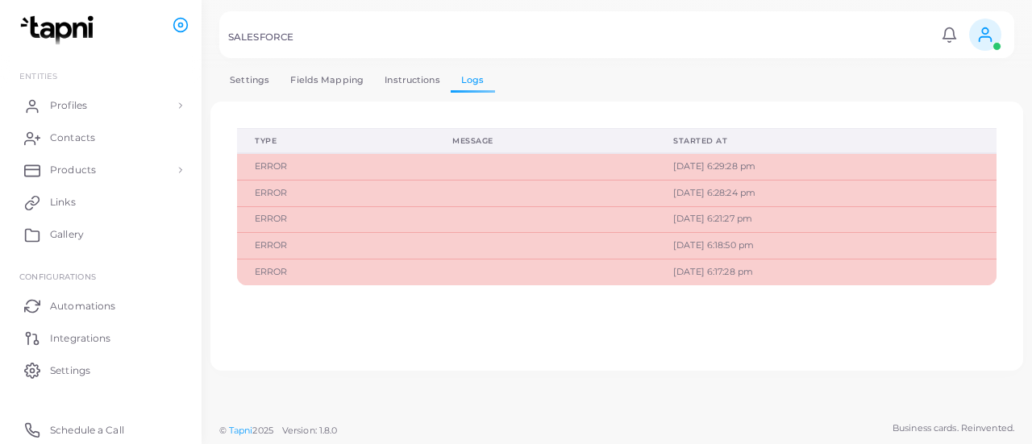
click at [366, 77] on link "Fields Mapping" at bounding box center [327, 80] width 94 height 23
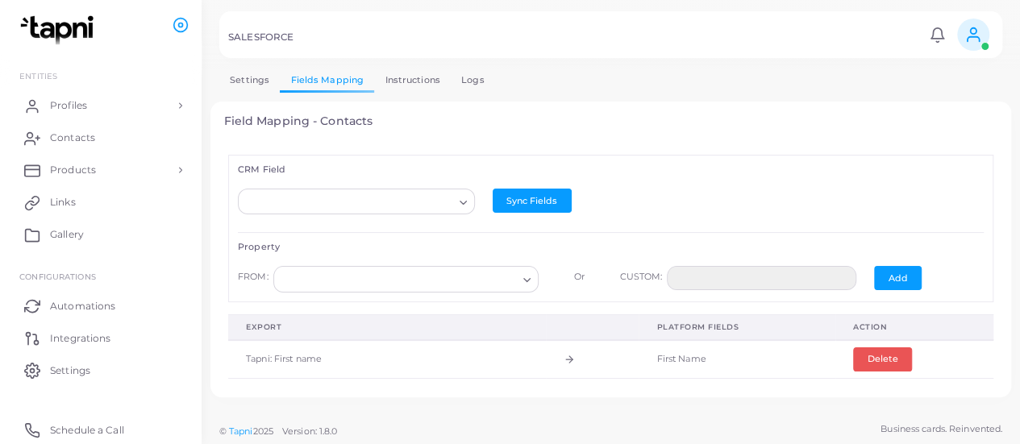
click at [399, 76] on link "Instructions" at bounding box center [412, 80] width 77 height 23
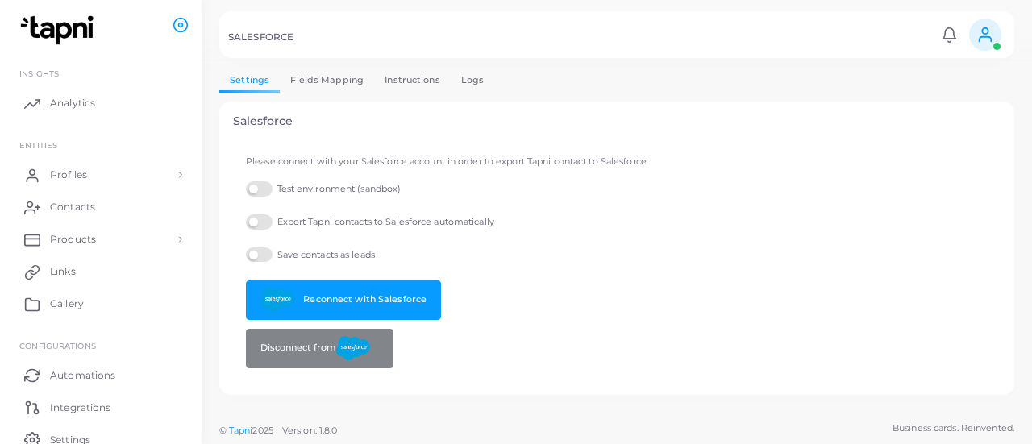
click at [317, 92] on link "Fields Mapping" at bounding box center [327, 80] width 94 height 23
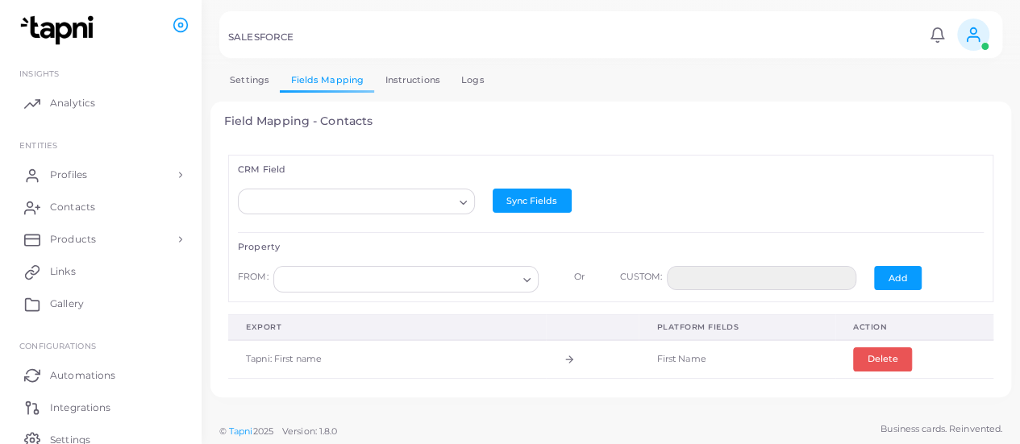
click at [393, 82] on link "Instructions" at bounding box center [412, 80] width 77 height 23
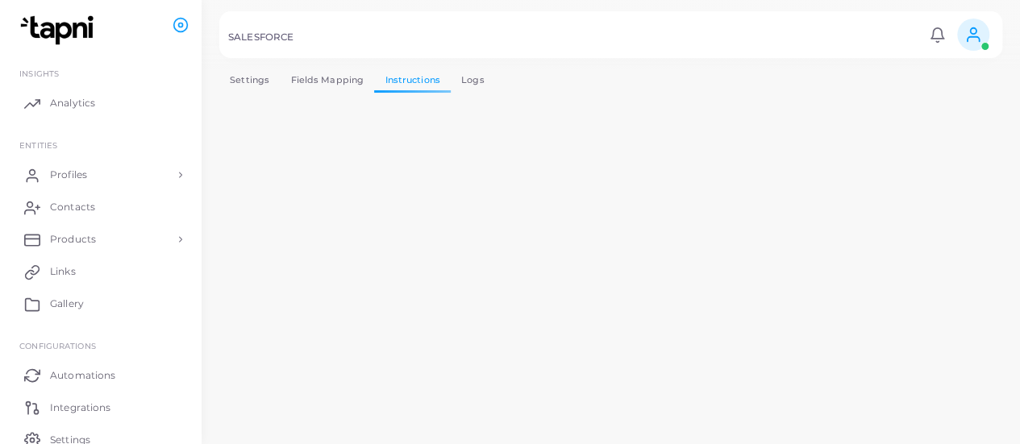
click at [456, 77] on link "Logs" at bounding box center [473, 80] width 44 height 23
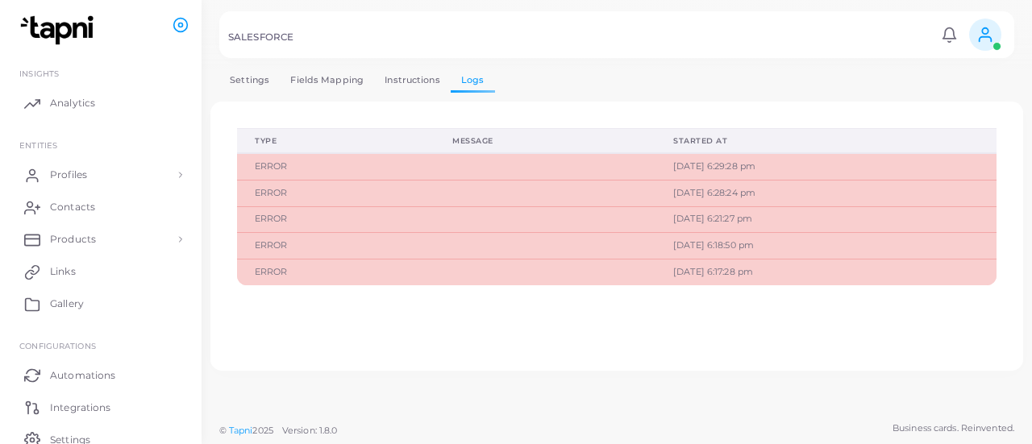
click at [326, 75] on link "Fields Mapping" at bounding box center [327, 80] width 94 height 23
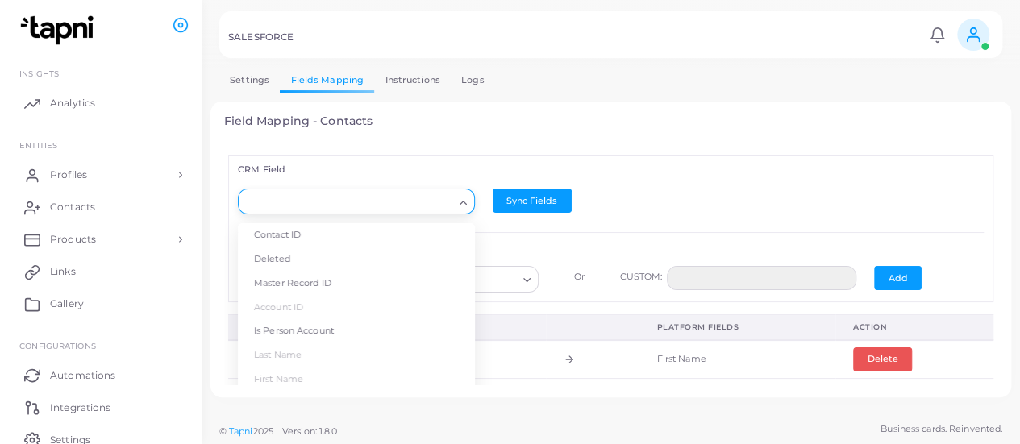
click at [344, 209] on input "Search for option" at bounding box center [349, 203] width 208 height 18
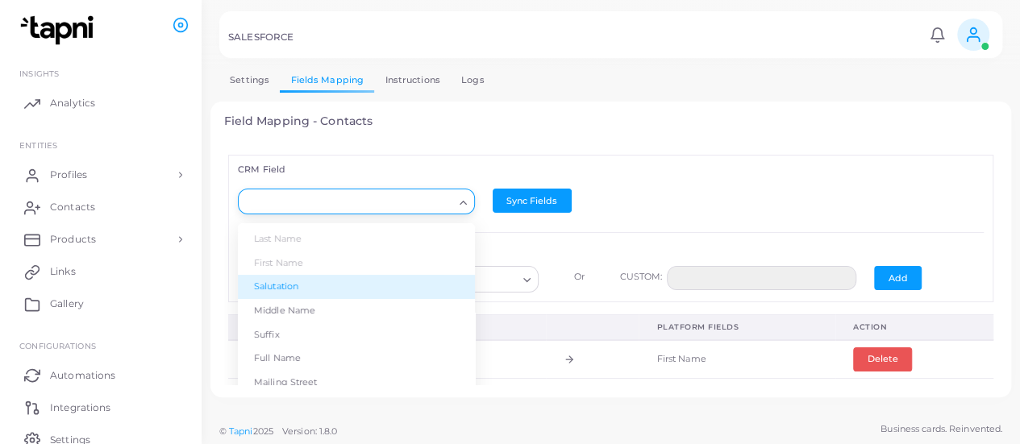
scroll to position [155, 0]
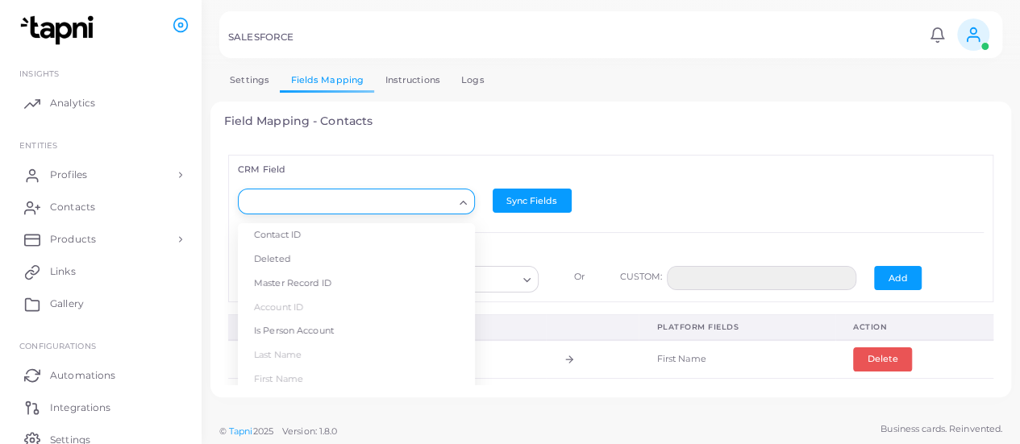
click at [539, 115] on h4 "Field Mapping - Contacts" at bounding box center [611, 122] width 774 height 14
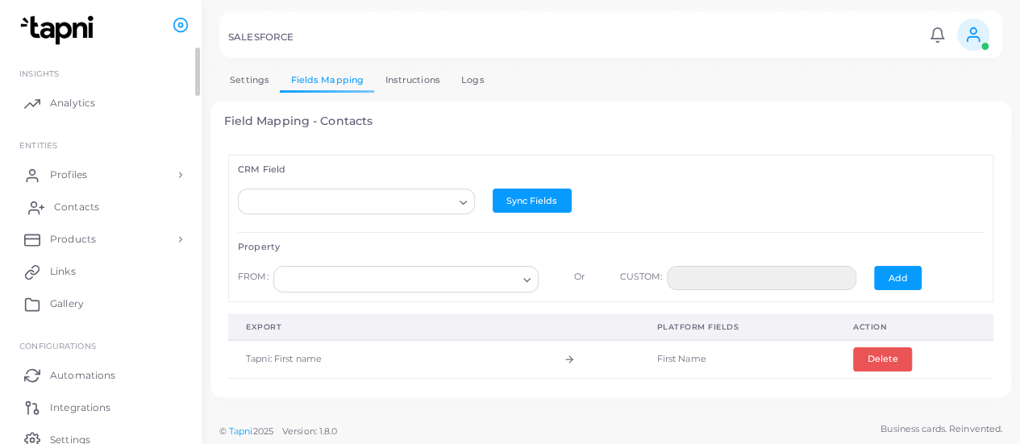
click at [106, 194] on link "Contacts" at bounding box center [100, 207] width 177 height 32
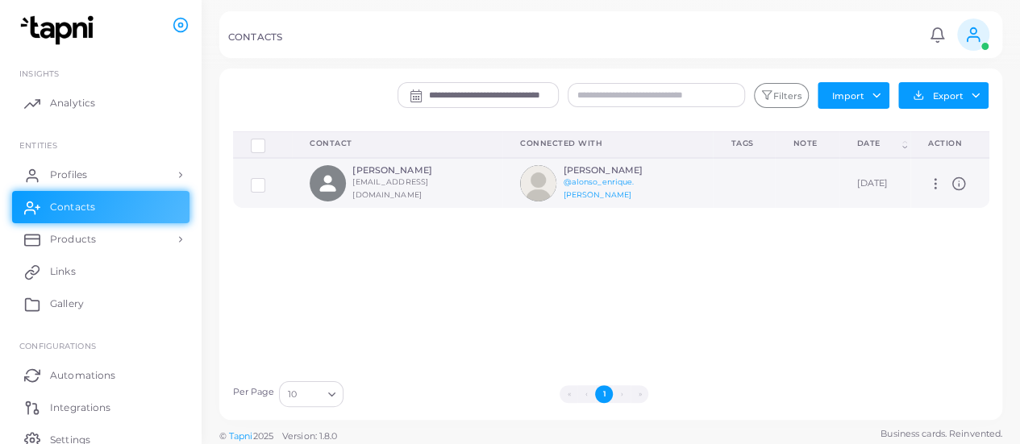
click at [935, 183] on circle at bounding box center [936, 184] width 2 height 2
click at [977, 90] on button "Export" at bounding box center [943, 95] width 90 height 27
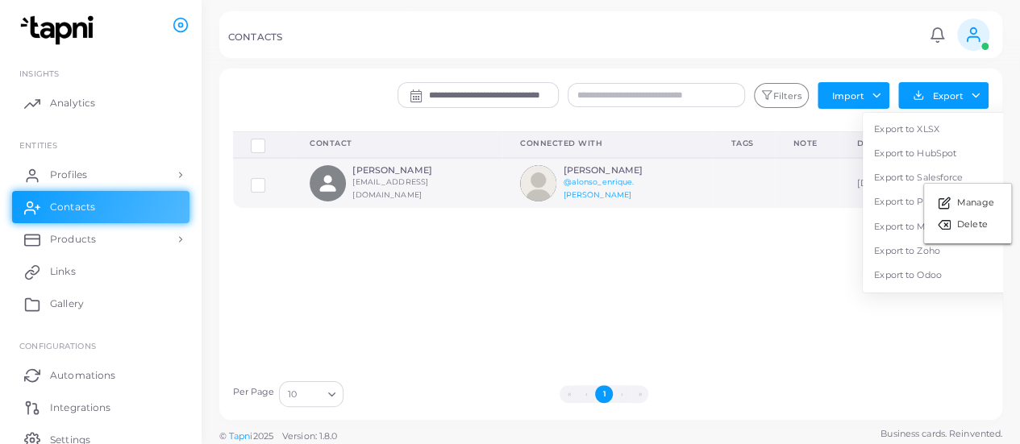
click at [270, 179] on label at bounding box center [270, 179] width 0 height 0
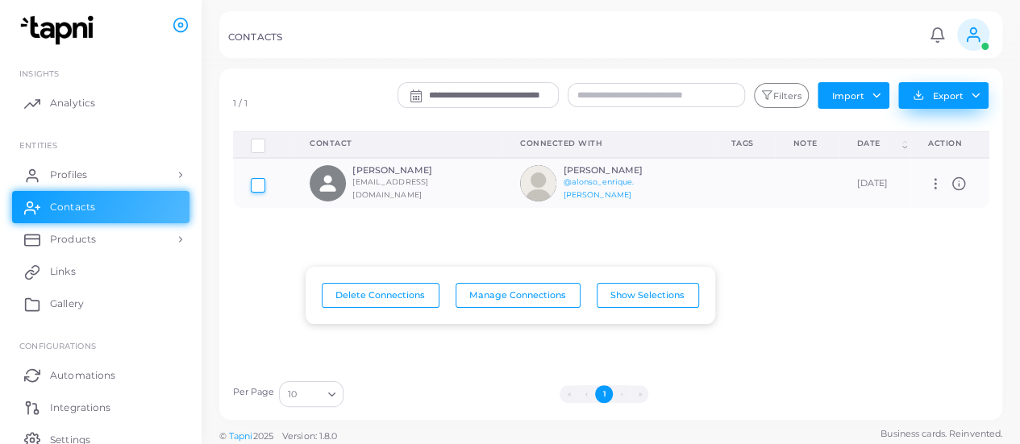
click at [978, 96] on button "Export" at bounding box center [943, 95] width 90 height 27
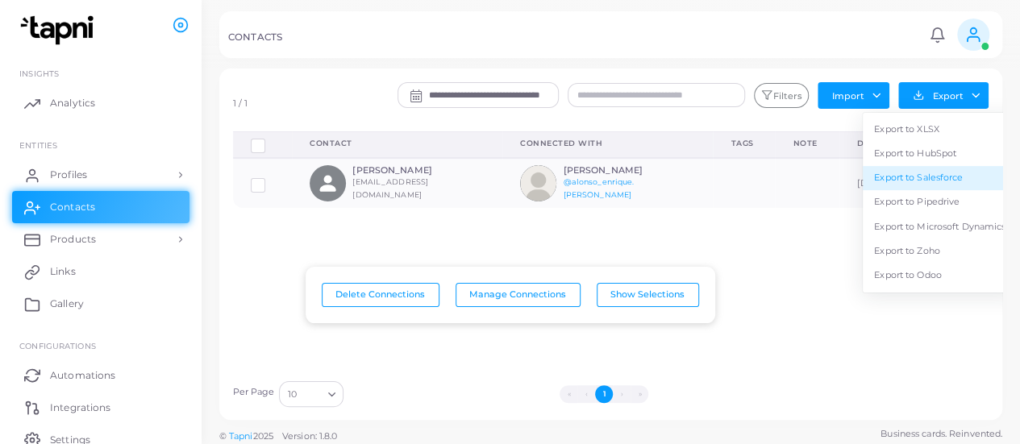
click at [927, 177] on link "Export to Salesforce" at bounding box center [940, 178] width 154 height 24
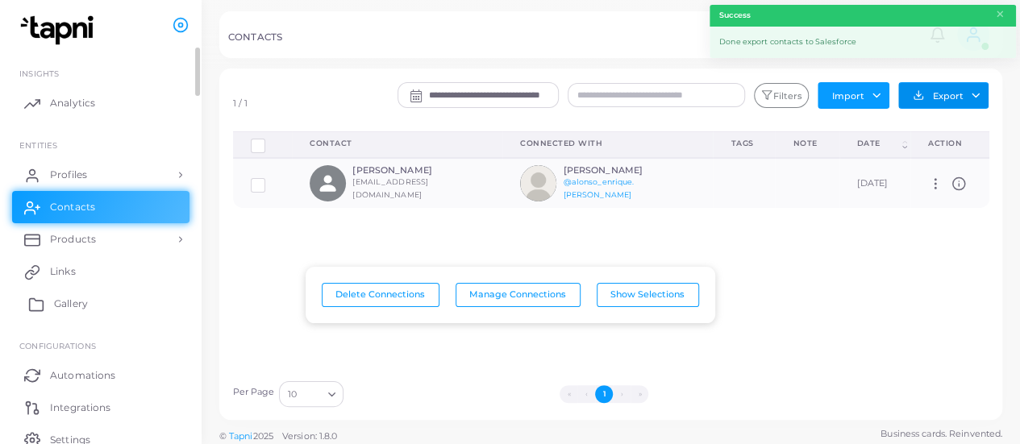
scroll to position [69, 0]
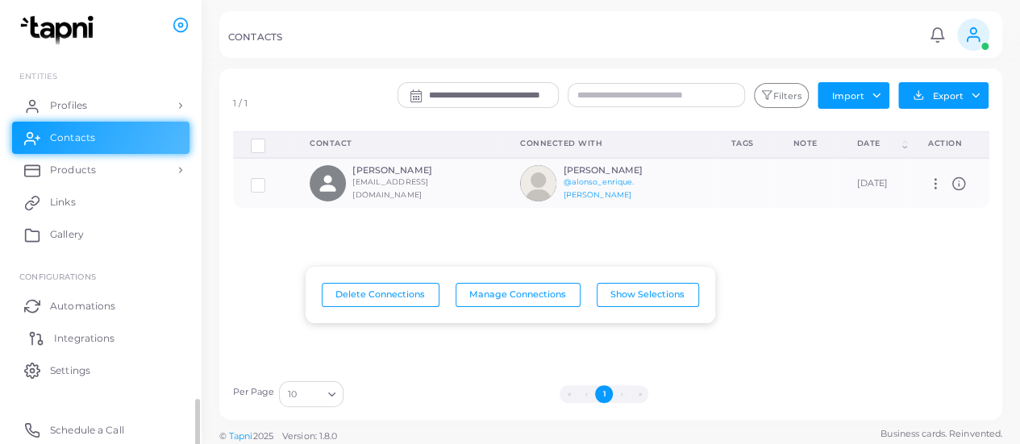
click at [85, 325] on link "Integrations" at bounding box center [100, 338] width 177 height 32
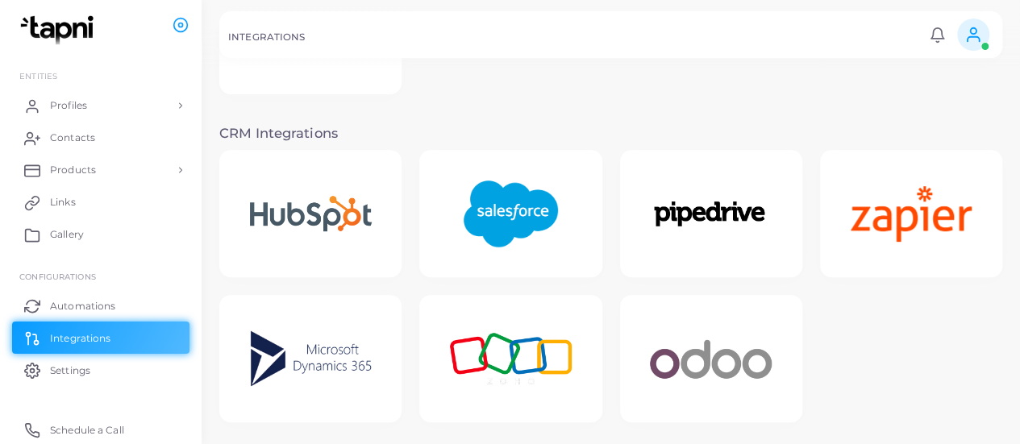
scroll to position [381, 0]
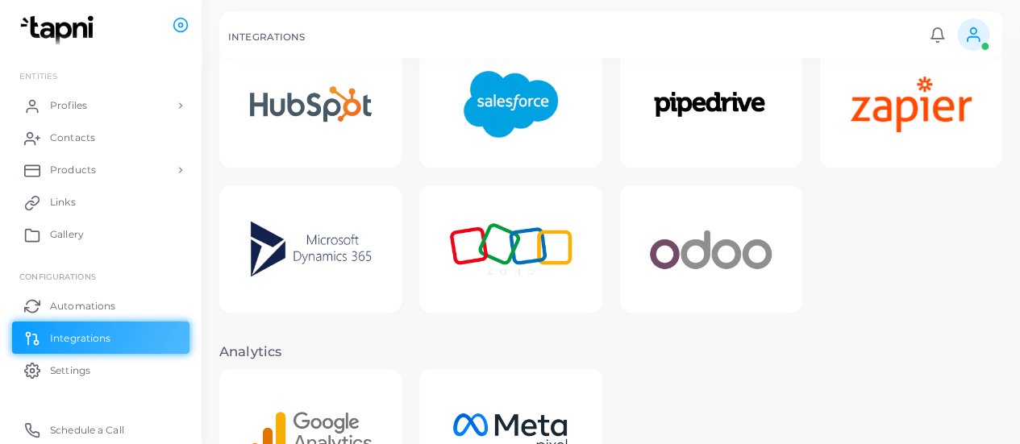
click at [498, 101] on img at bounding box center [510, 104] width 129 height 101
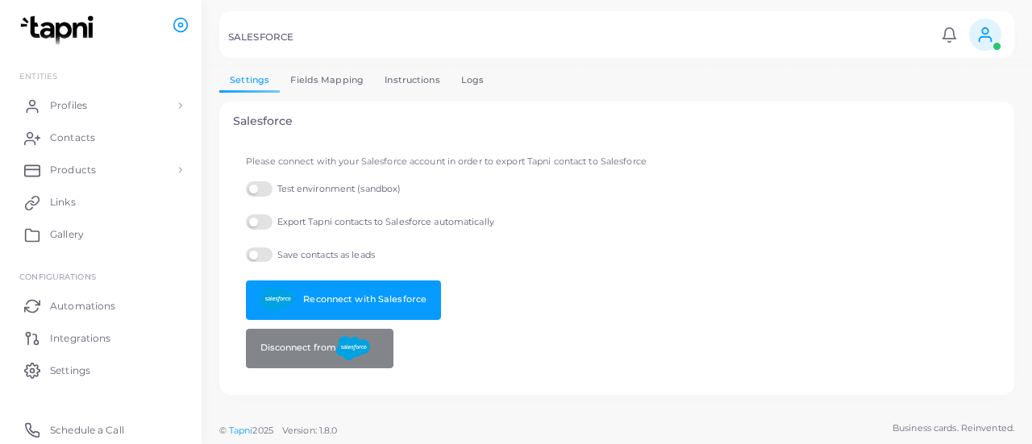
click at [458, 81] on link "Logs" at bounding box center [473, 80] width 44 height 23
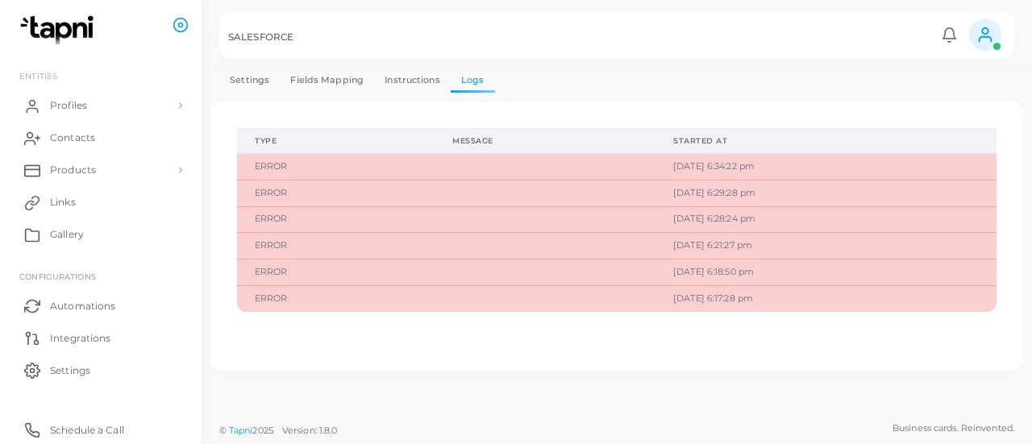
click at [339, 83] on link "Fields Mapping" at bounding box center [327, 80] width 94 height 23
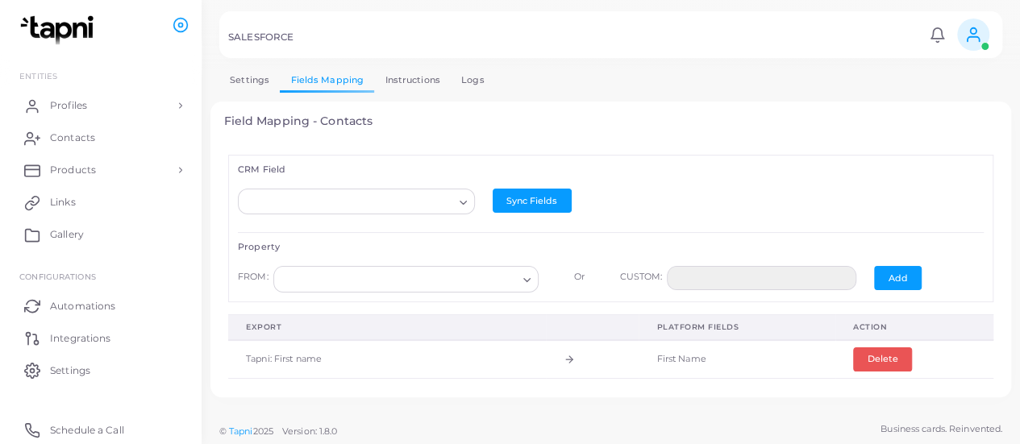
click at [461, 199] on icon "Search for option" at bounding box center [463, 203] width 12 height 12
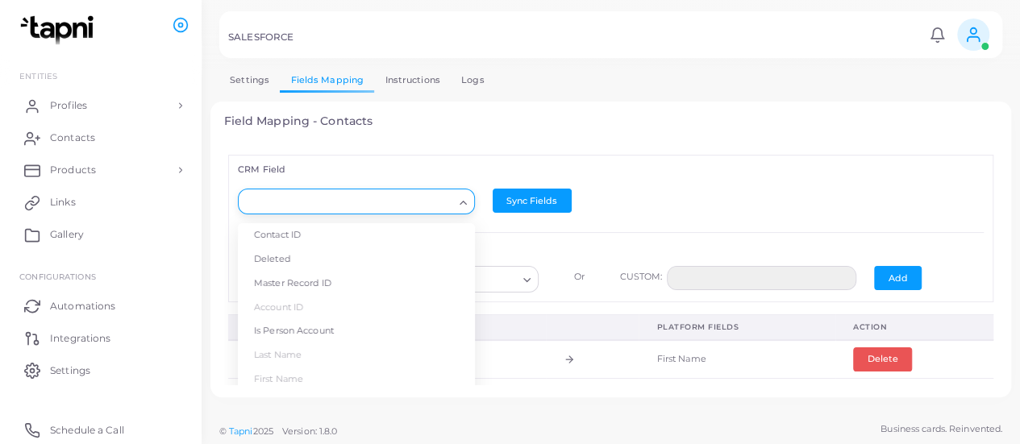
click at [448, 131] on div "Field Mapping - Contacts CRM Field Loading... Contact ID Deleted Master Record …" at bounding box center [610, 250] width 801 height 297
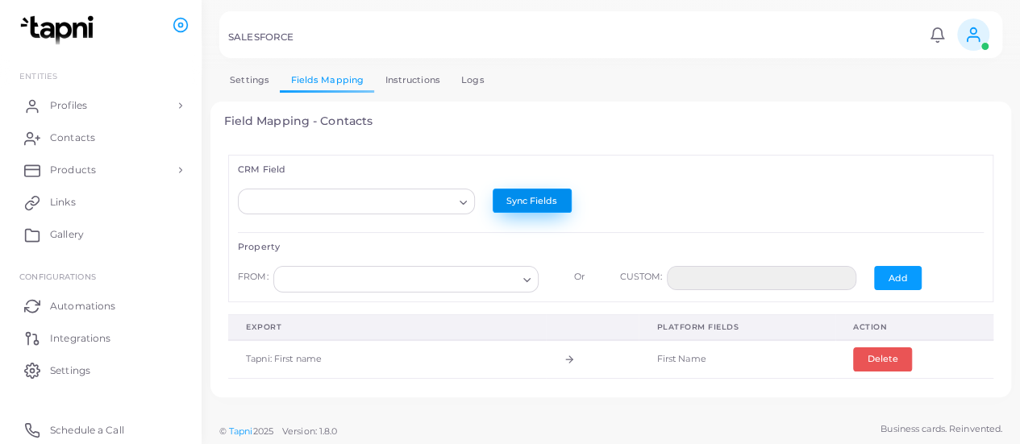
click at [506, 194] on button "Sync Fields" at bounding box center [532, 201] width 79 height 24
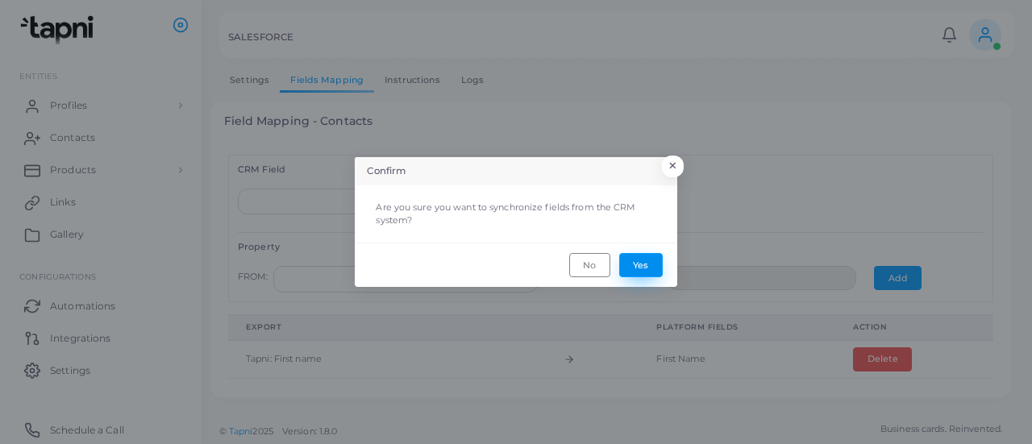
click at [653, 272] on button "Yes" at bounding box center [641, 265] width 44 height 24
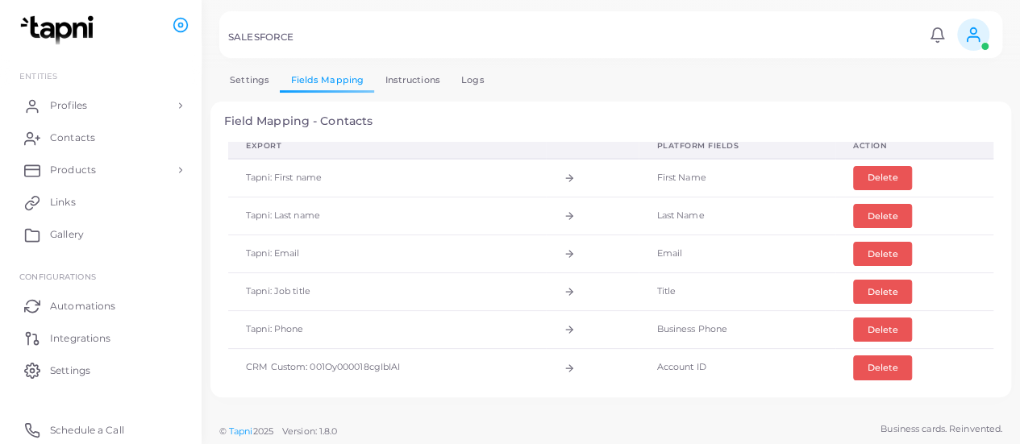
scroll to position [235, 0]
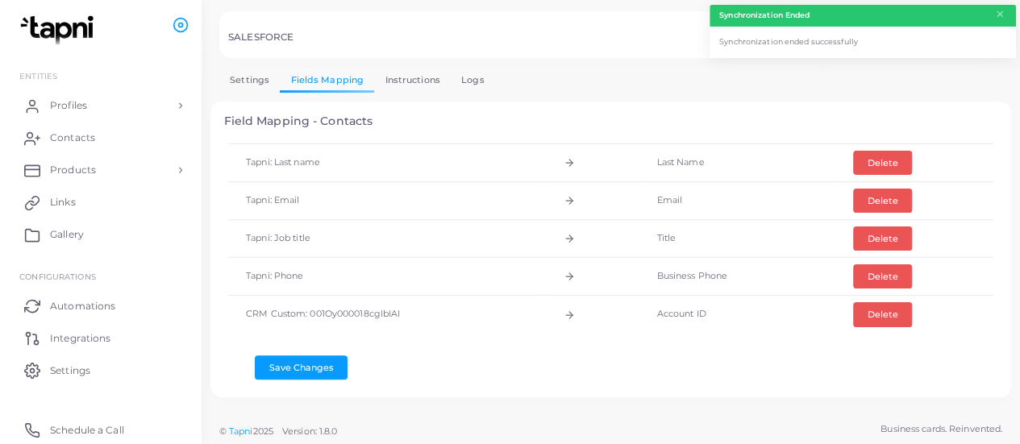
click at [352, 307] on td "CRM Custom: 001Oy000018cgIbIAI" at bounding box center [387, 315] width 318 height 38
copy td "001Oy000018cgIbIAI"
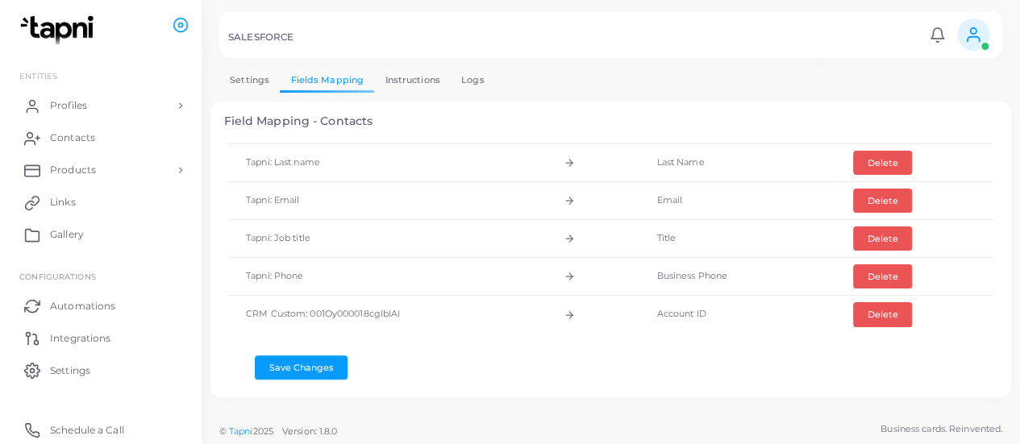
click at [468, 91] on link "Logs" at bounding box center [473, 80] width 44 height 23
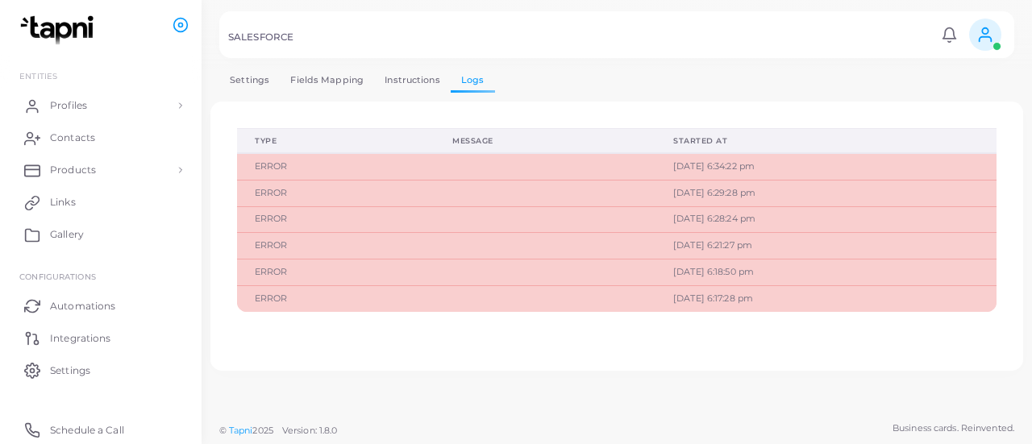
click at [386, 67] on div at bounding box center [516, 34] width 1032 height 69
click at [397, 89] on link "Instructions" at bounding box center [412, 80] width 77 height 23
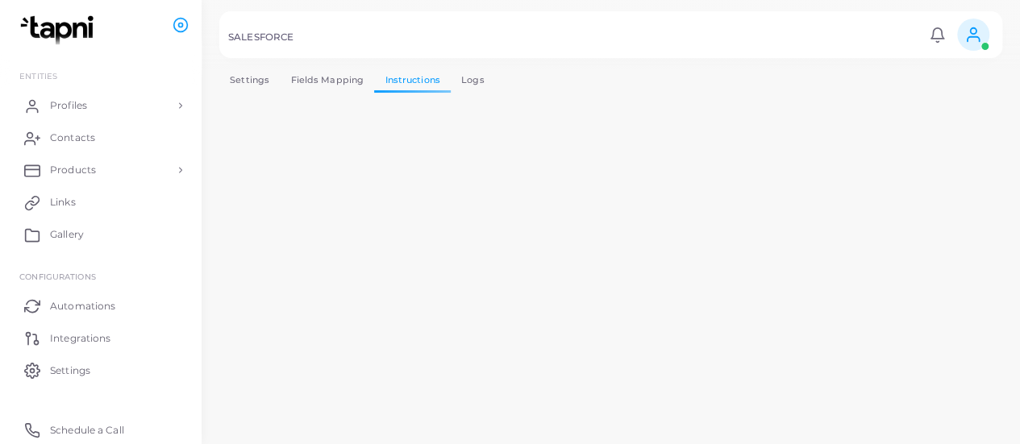
click at [324, 80] on link "Fields Mapping" at bounding box center [327, 80] width 94 height 23
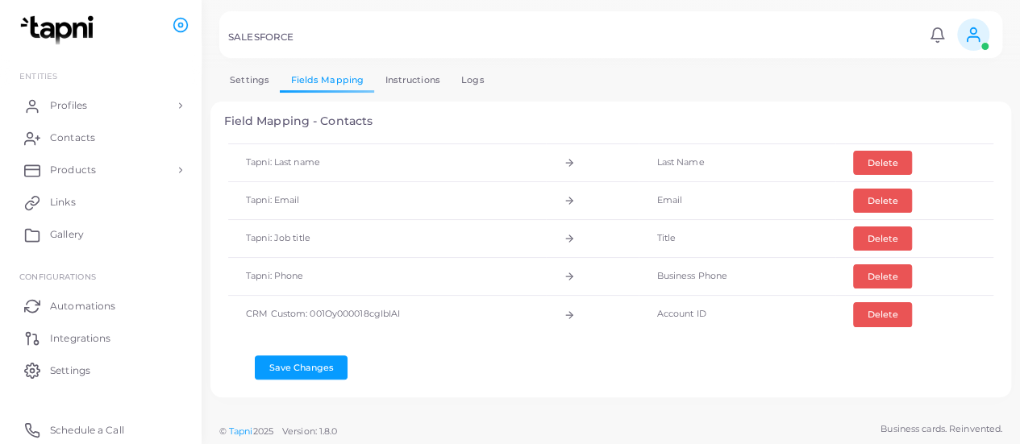
click at [252, 77] on link "Settings" at bounding box center [249, 80] width 60 height 23
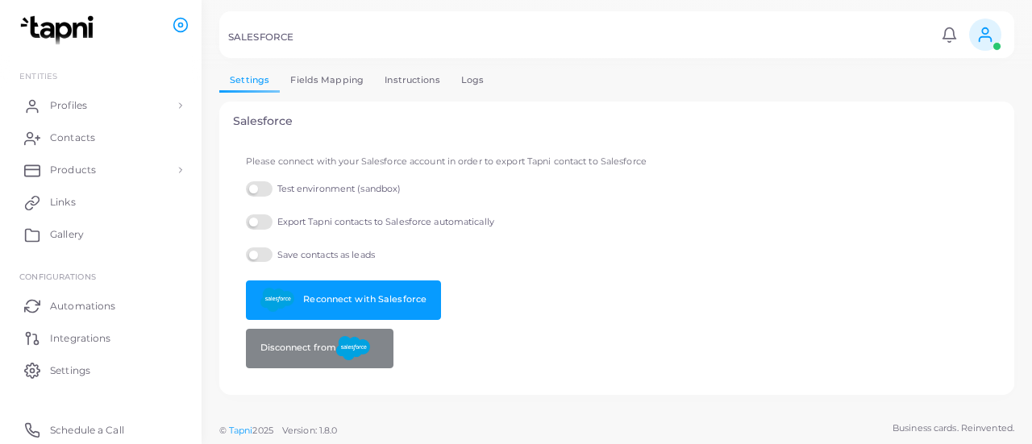
click at [320, 75] on link "Fields Mapping" at bounding box center [327, 80] width 94 height 23
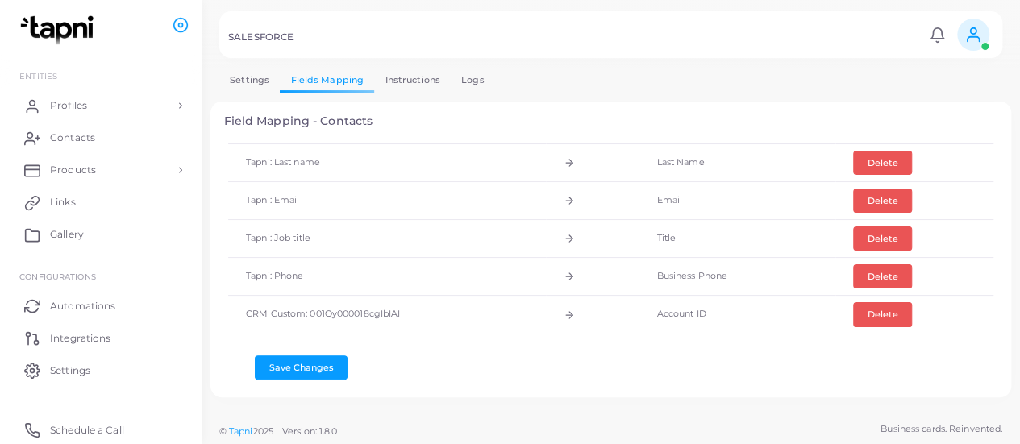
click at [235, 80] on link "Settings" at bounding box center [249, 80] width 60 height 23
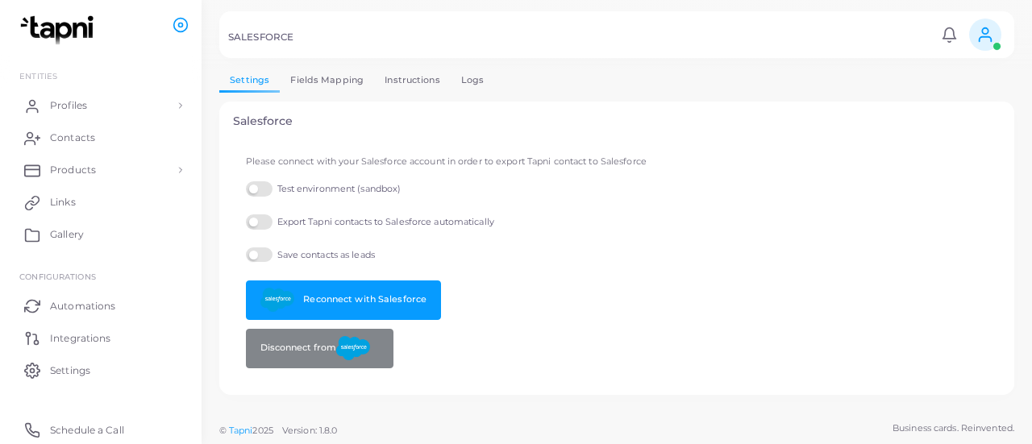
click at [255, 251] on label "Save contacts as leads" at bounding box center [310, 255] width 129 height 15
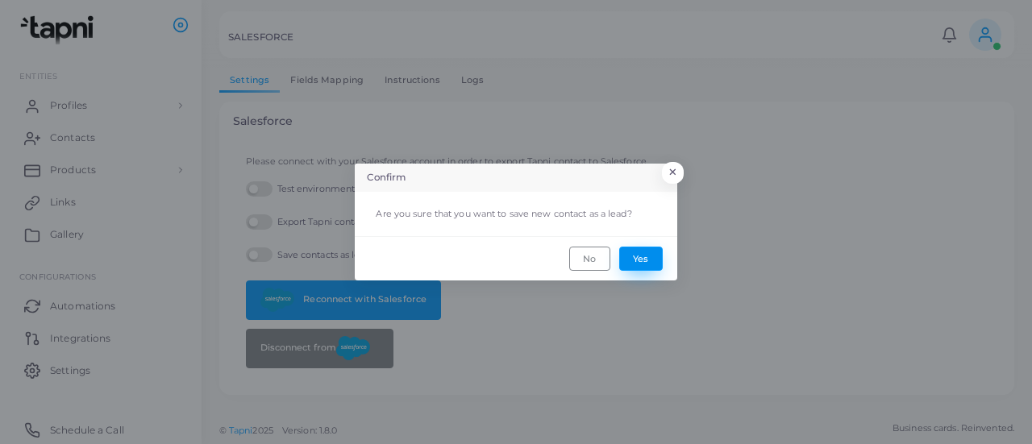
click at [639, 254] on button "Yes" at bounding box center [641, 259] width 44 height 24
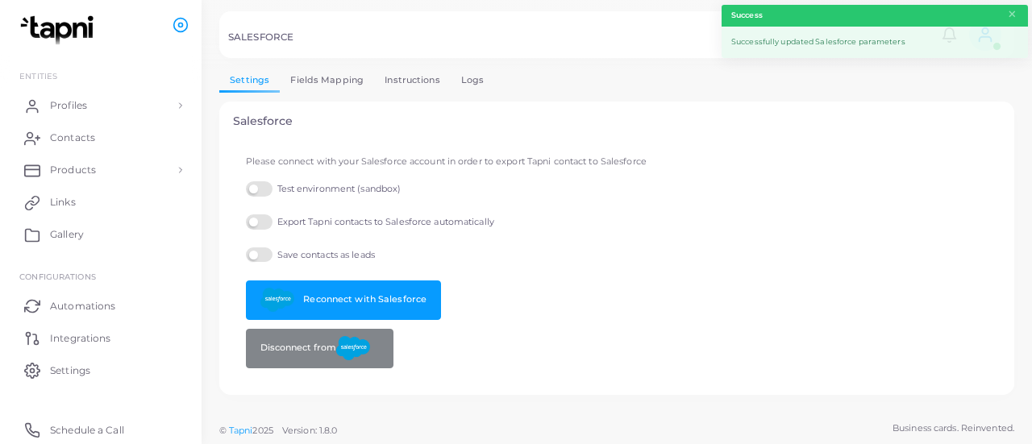
click at [315, 77] on link "Fields Mapping" at bounding box center [327, 80] width 94 height 23
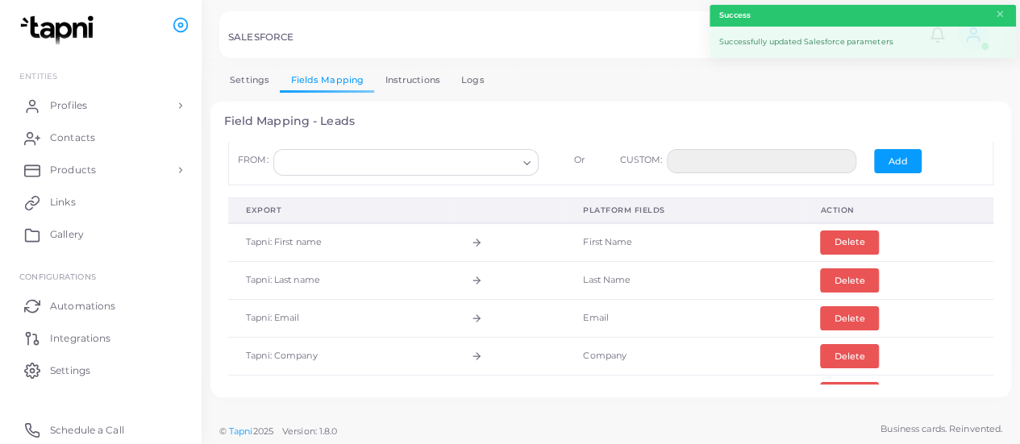
scroll to position [0, 0]
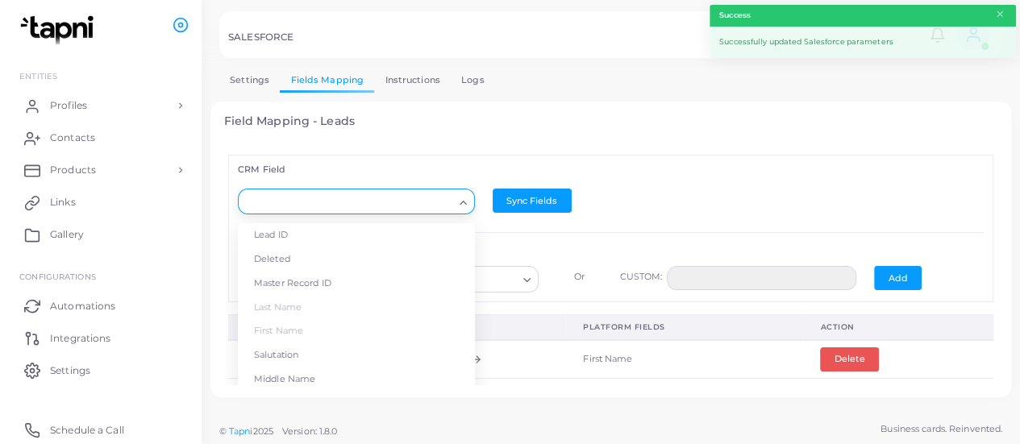
click at [461, 199] on icon "Search for option" at bounding box center [463, 203] width 12 height 12
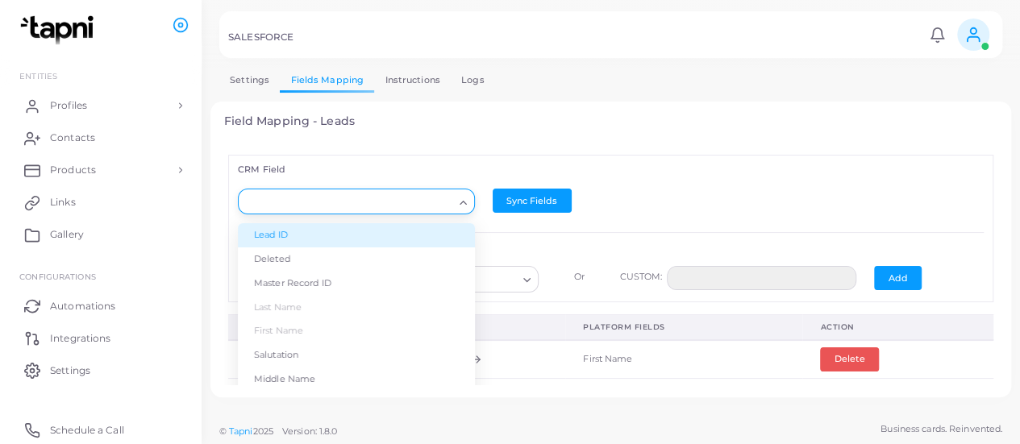
click at [450, 148] on div "CRM Field Loading... Lead ID Deleted Master Record ID Last Name First Name Salu…" at bounding box center [611, 263] width 774 height 243
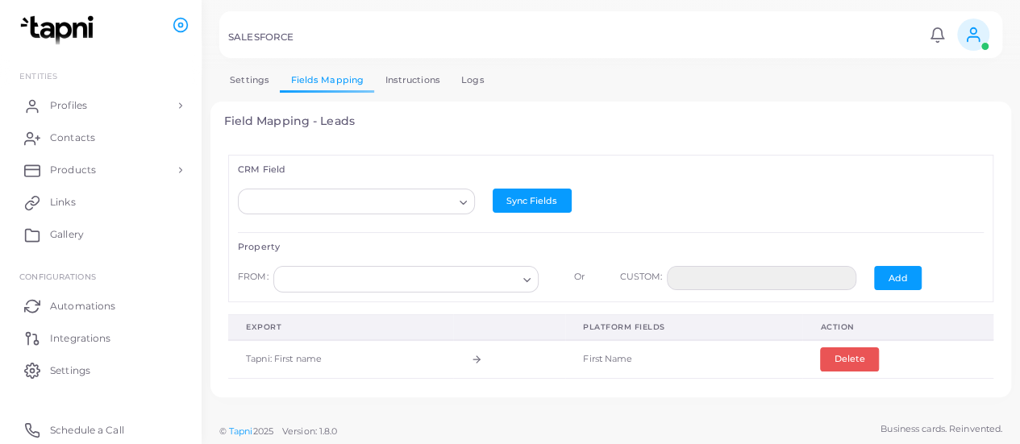
click at [521, 283] on icon "Search for option" at bounding box center [527, 280] width 12 height 12
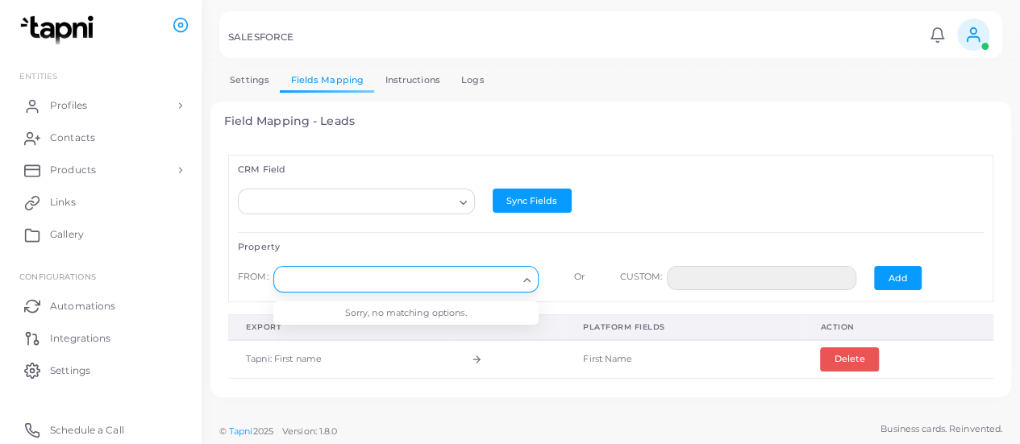
click at [409, 219] on div "Loading..." at bounding box center [356, 206] width 255 height 35
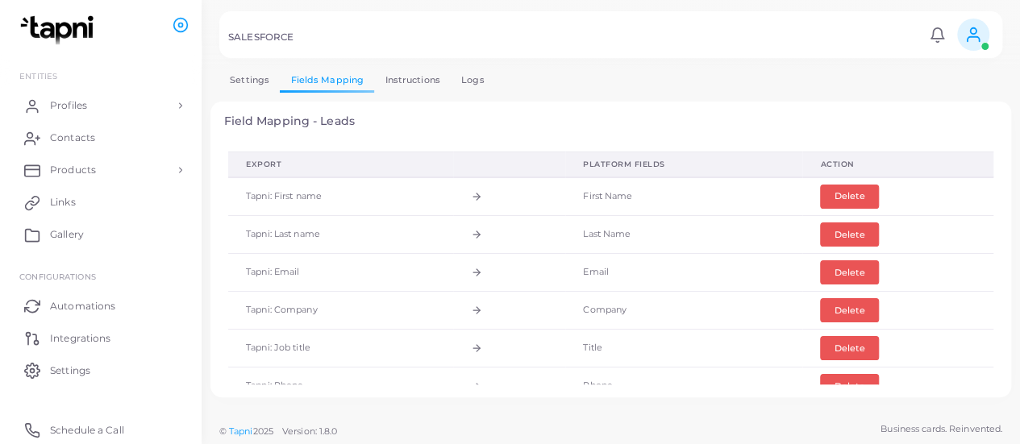
scroll to position [272, 0]
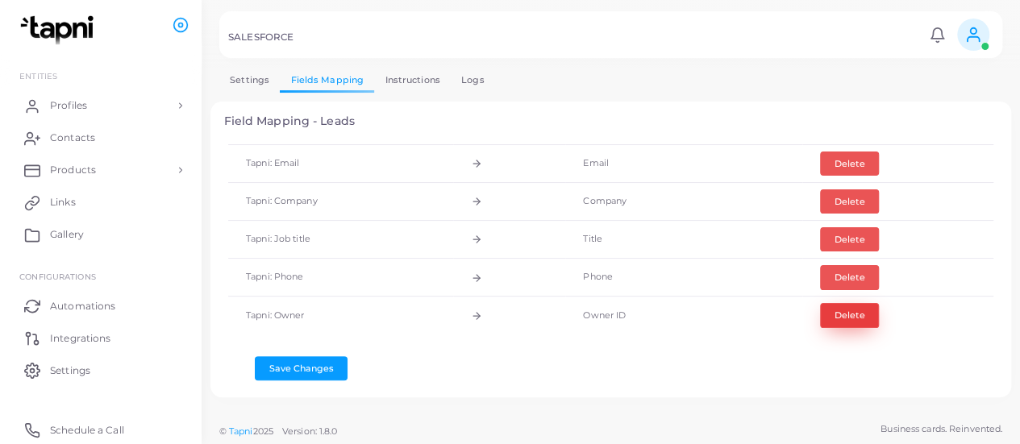
click at [834, 306] on button "Delete" at bounding box center [849, 315] width 59 height 24
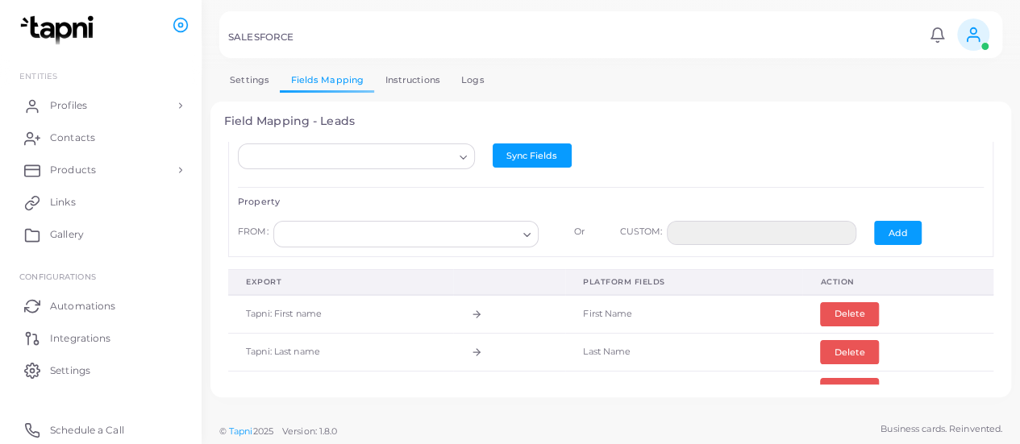
scroll to position [44, 0]
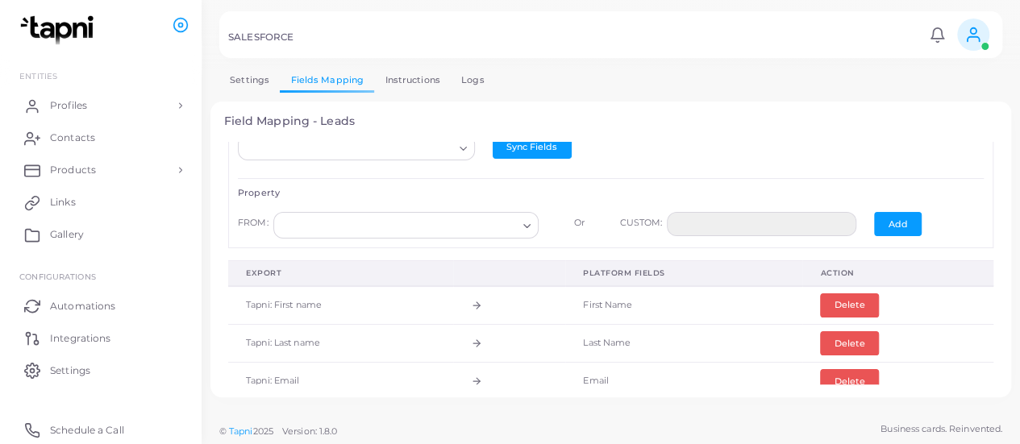
click at [455, 148] on div "Loading..." at bounding box center [464, 146] width 19 height 21
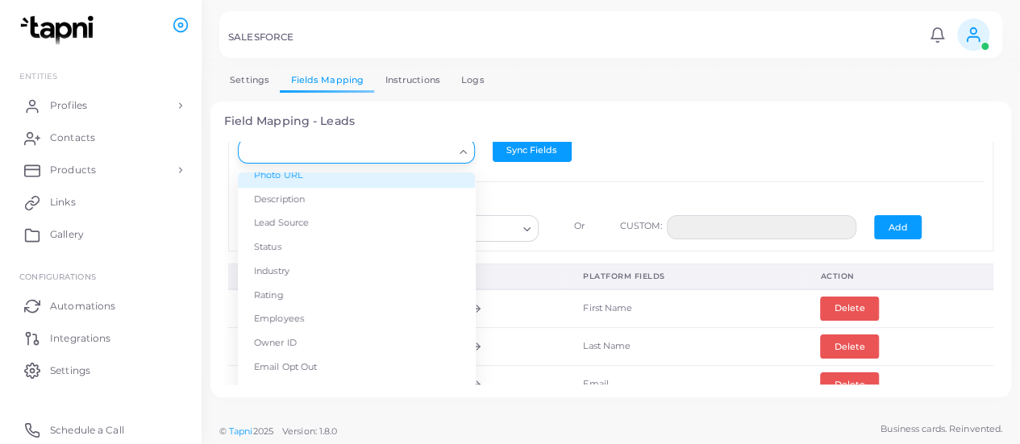
scroll to position [599, 0]
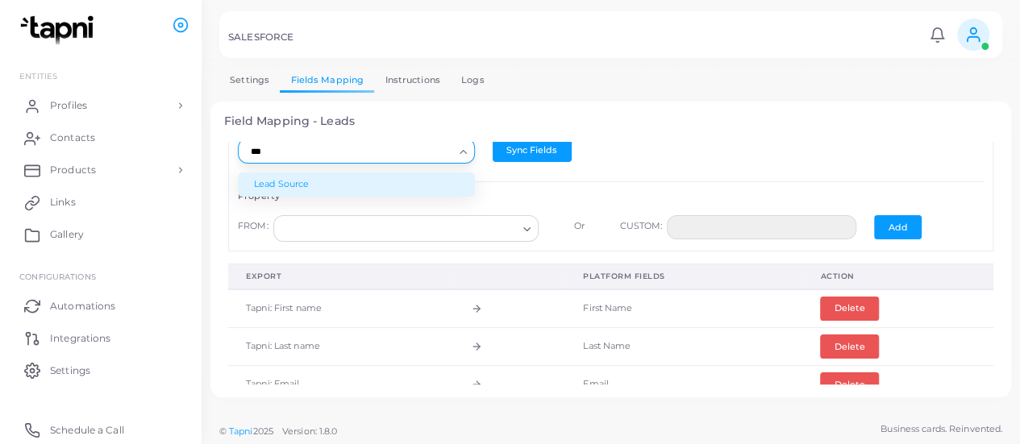
click at [353, 179] on li "Lead Source" at bounding box center [356, 185] width 237 height 24
type input "***"
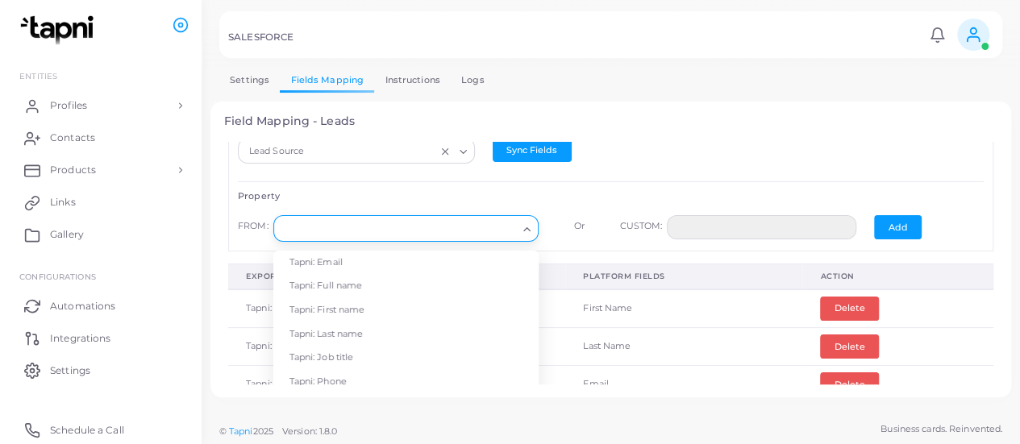
click at [521, 225] on icon "Search for option" at bounding box center [527, 229] width 12 height 12
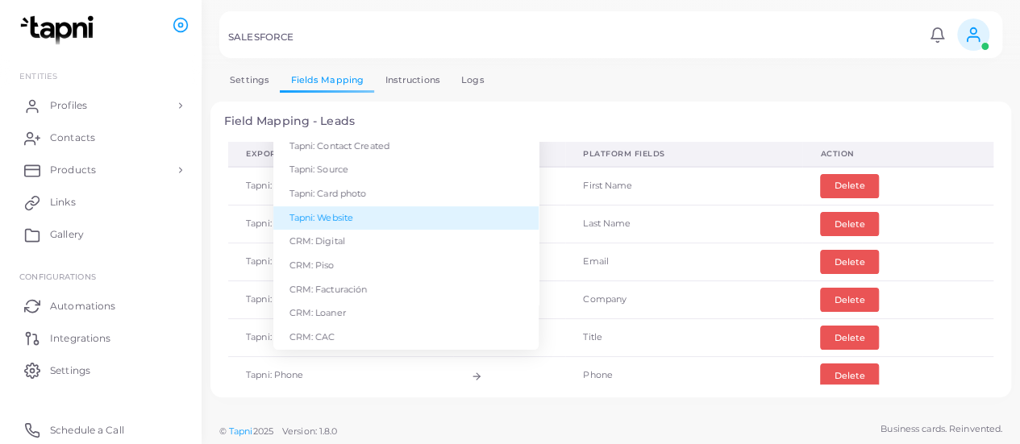
scroll to position [174, 0]
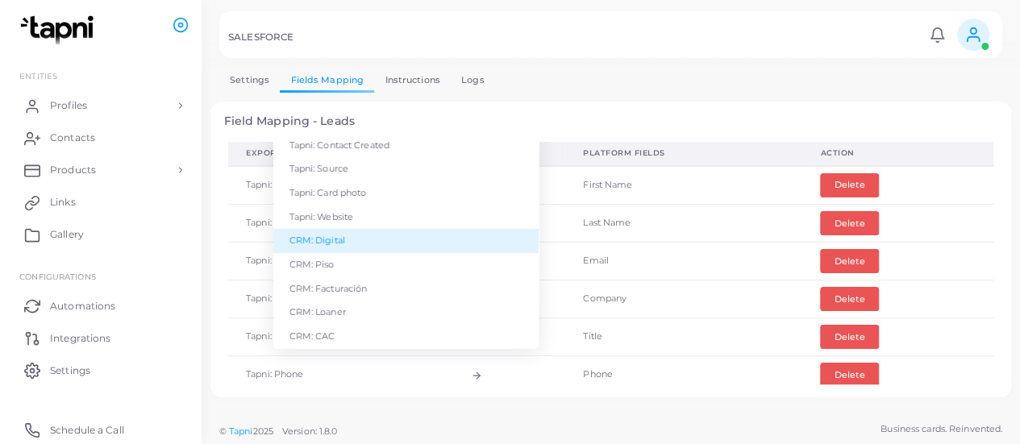
click at [432, 242] on li "CRM: Digital" at bounding box center [405, 241] width 265 height 24
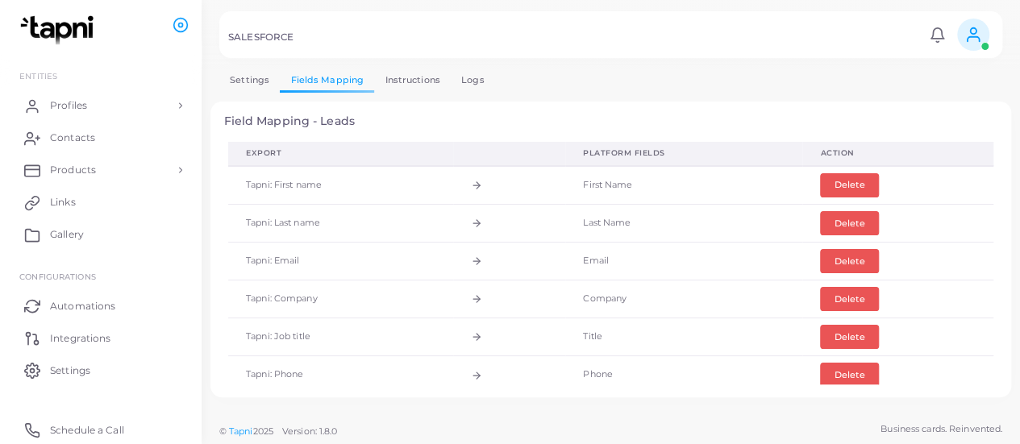
scroll to position [0, 0]
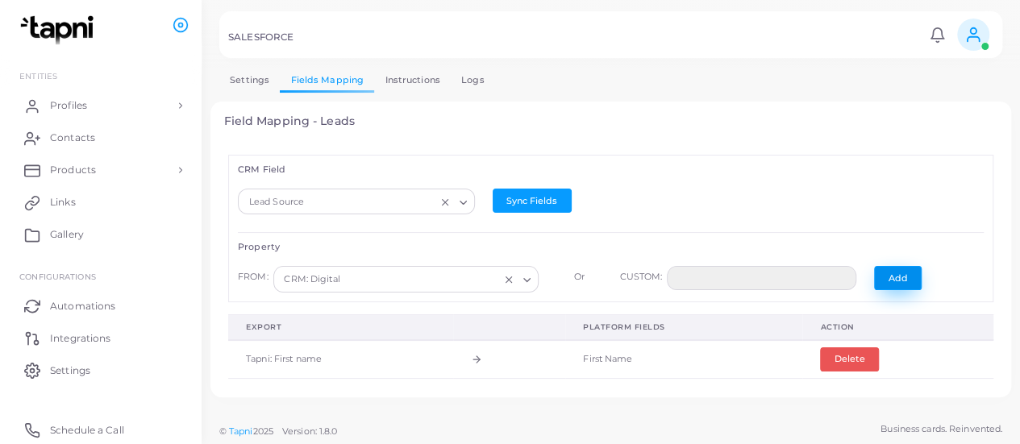
click at [881, 273] on button "Add" at bounding box center [898, 278] width 48 height 24
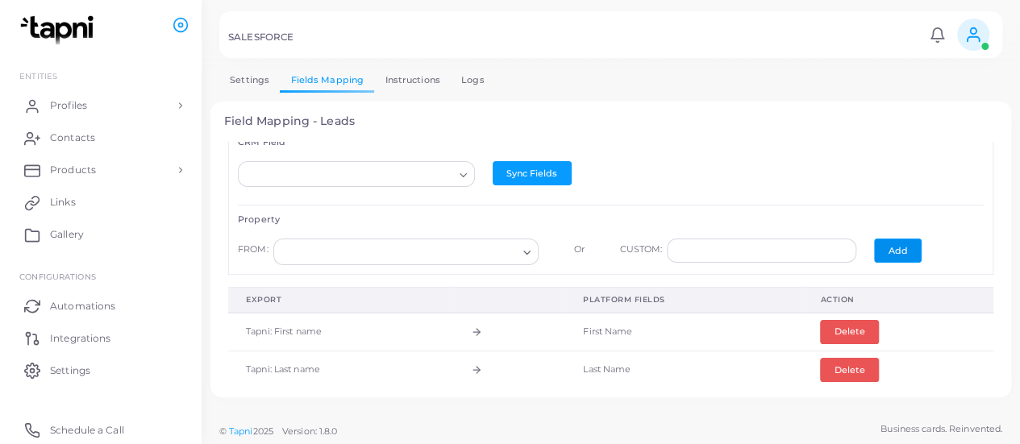
scroll to position [28, 0]
click at [520, 240] on div "Loading..." at bounding box center [528, 250] width 19 height 21
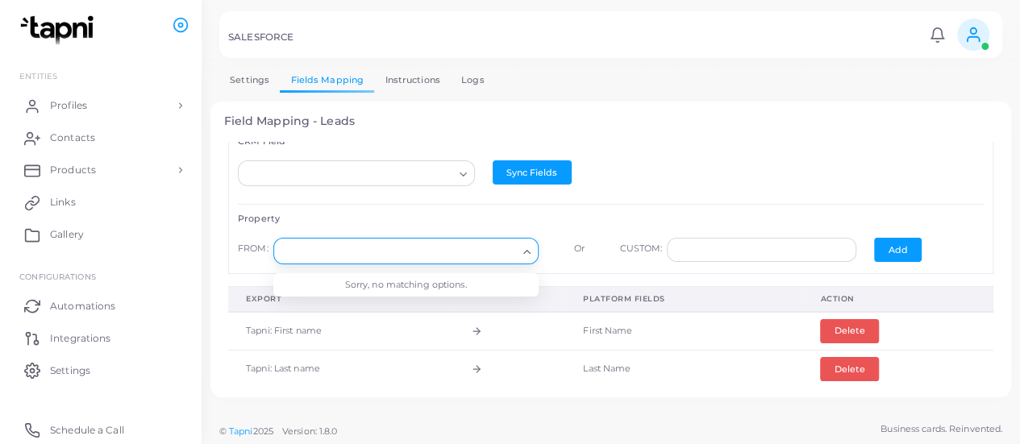
click at [456, 165] on div "Loading..." at bounding box center [464, 172] width 19 height 21
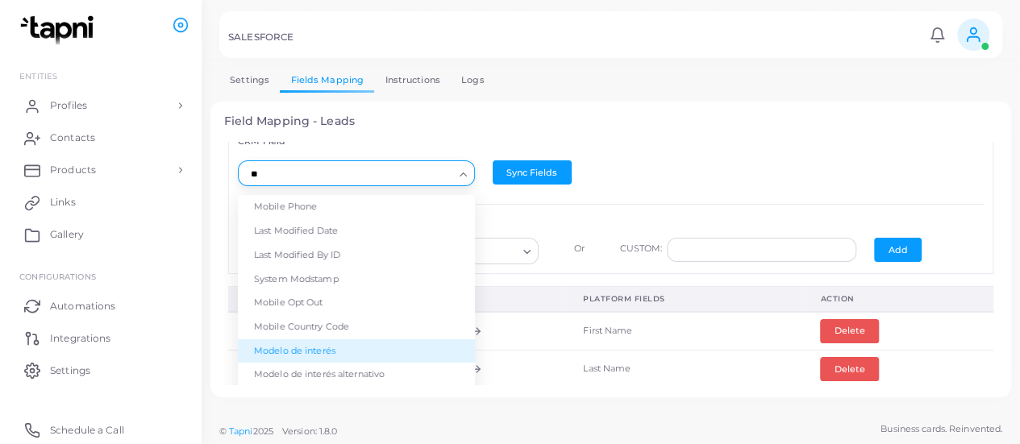
click at [358, 343] on li "Modelo de interés" at bounding box center [356, 352] width 237 height 24
type input "**"
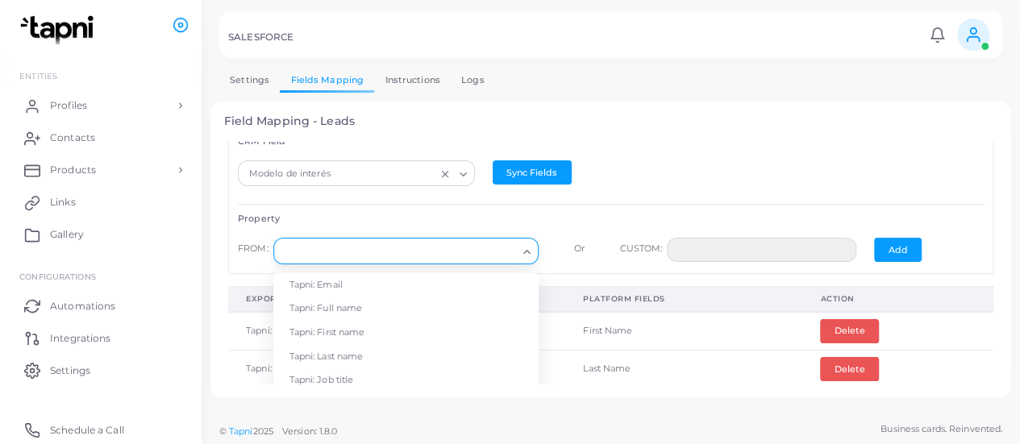
click at [521, 246] on icon "Search for option" at bounding box center [527, 252] width 12 height 12
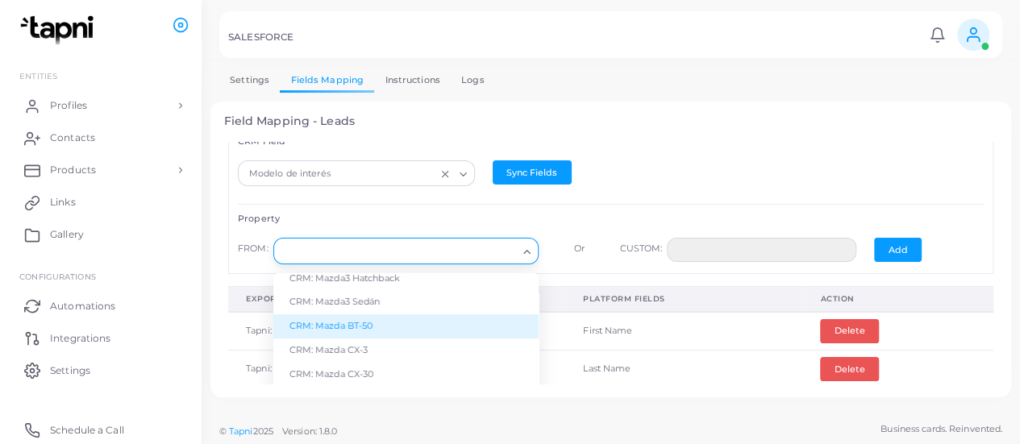
scroll to position [390, 0]
click at [434, 319] on li "CRM: Mazda BT-50" at bounding box center [405, 326] width 265 height 24
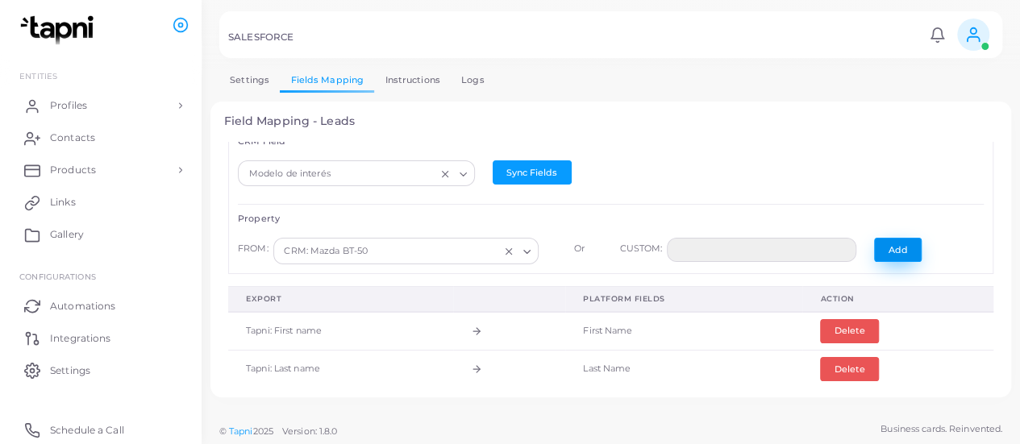
click at [879, 243] on button "Add" at bounding box center [898, 250] width 48 height 24
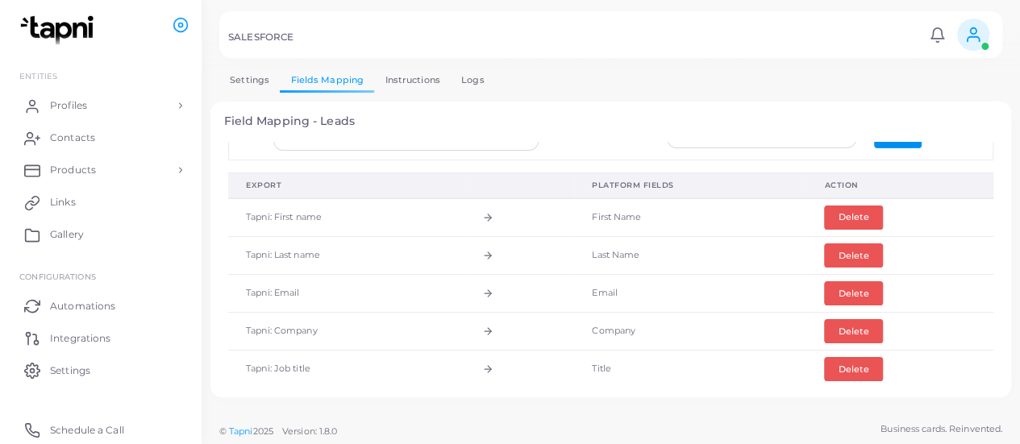
scroll to position [0, 0]
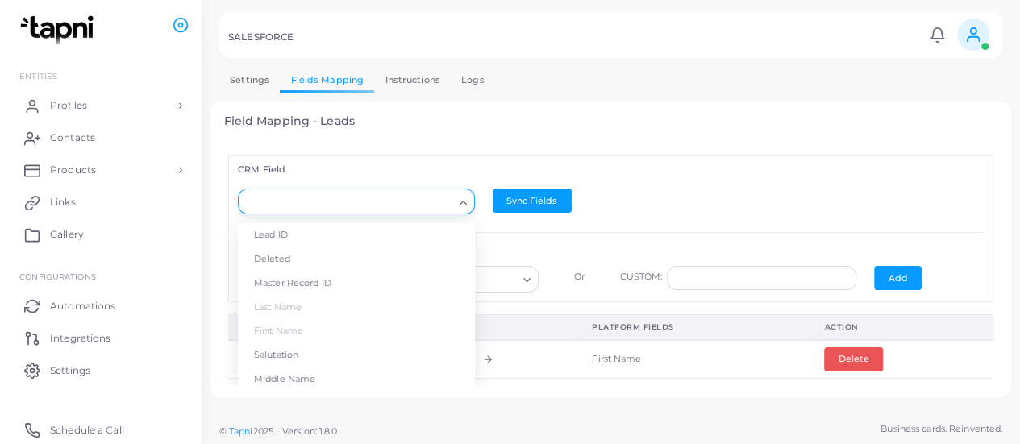
click at [368, 200] on input "Search for option" at bounding box center [349, 203] width 208 height 18
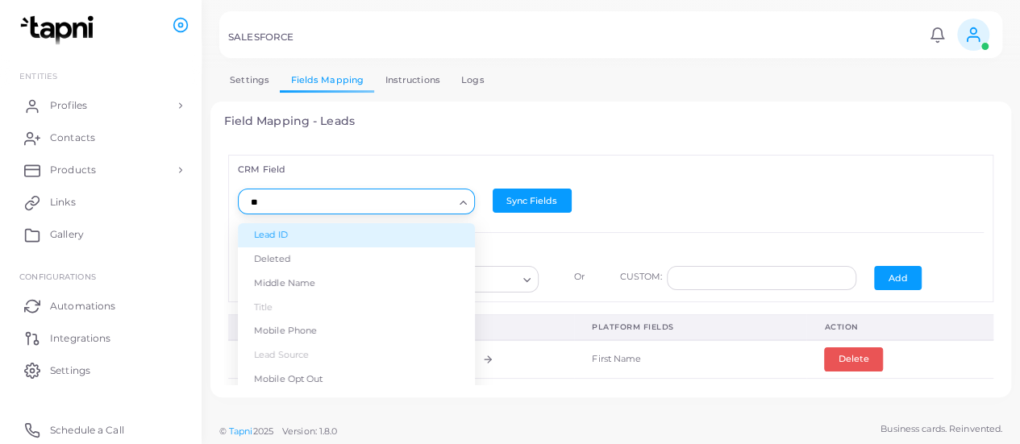
type input "*"
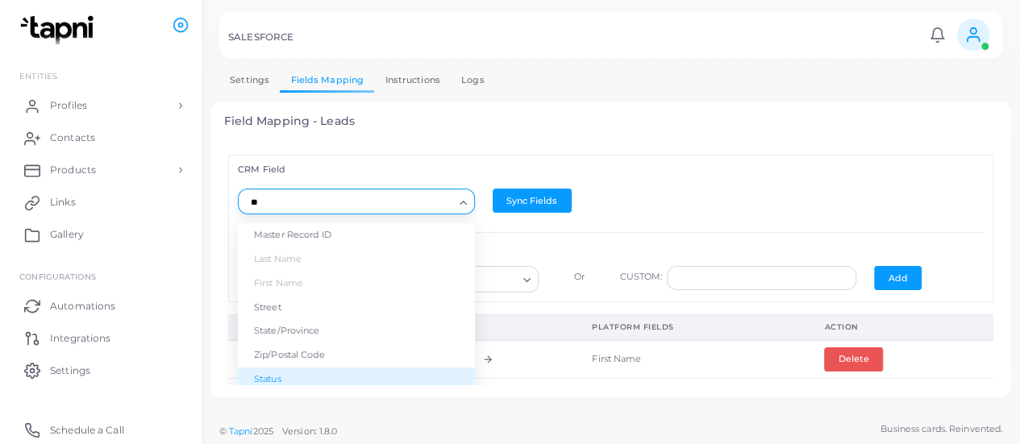
click at [315, 371] on li "Status" at bounding box center [356, 380] width 237 height 24
type input "**"
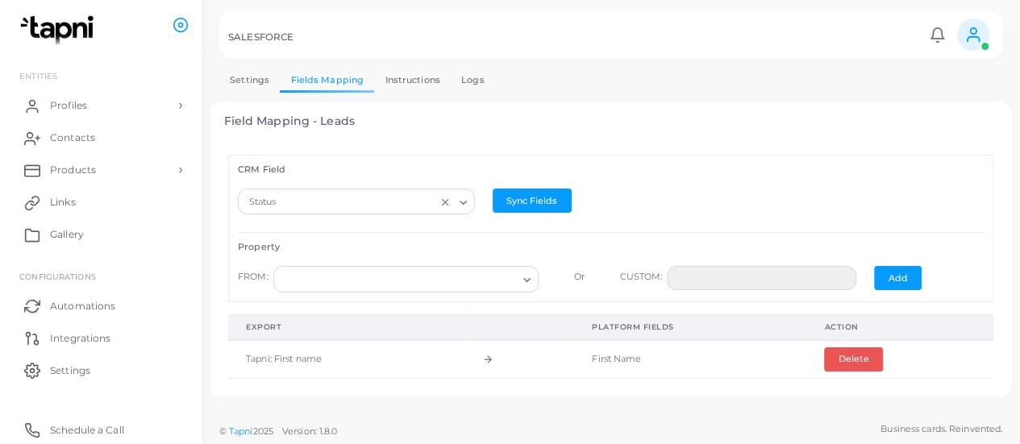
click at [523, 279] on polyline "Search for option" at bounding box center [526, 280] width 6 height 3
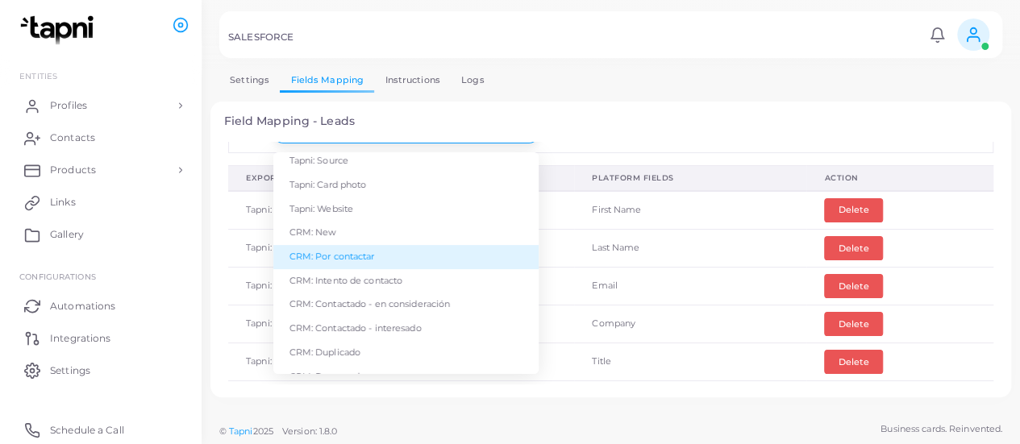
scroll to position [267, 0]
click at [443, 244] on li "CRM: Por contactar" at bounding box center [405, 256] width 265 height 24
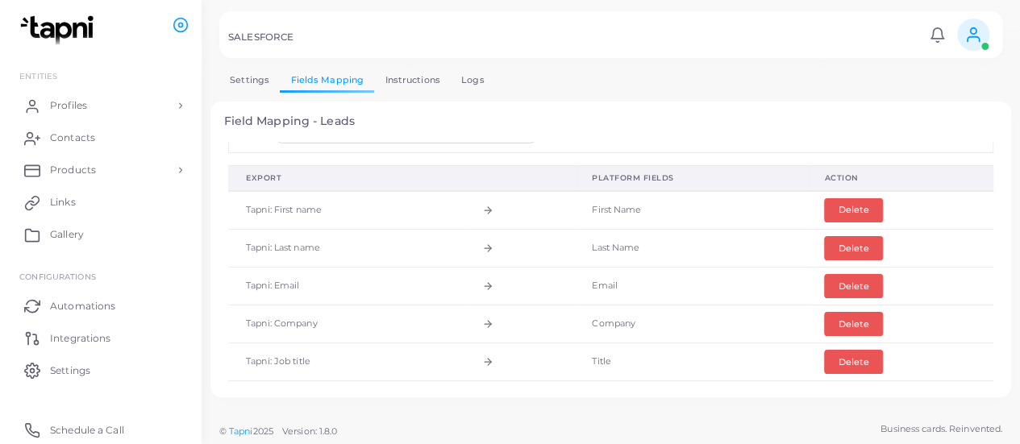
scroll to position [19, 0]
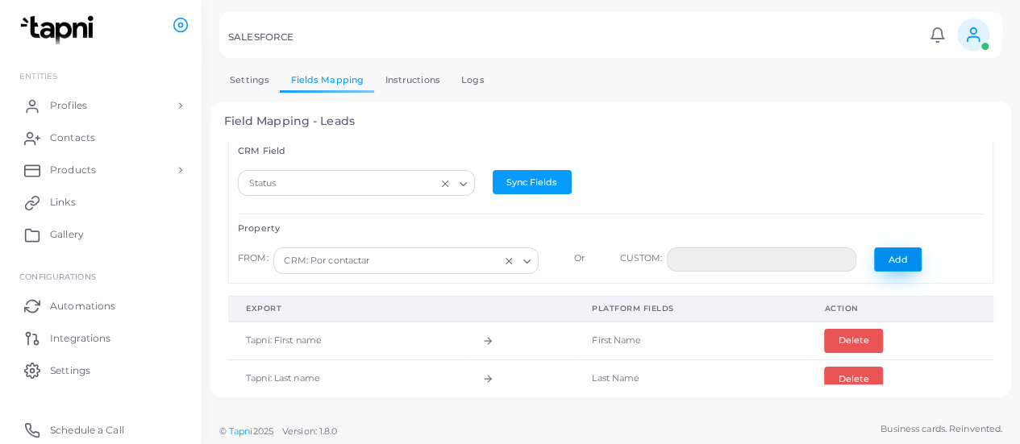
click at [881, 259] on button "Add" at bounding box center [898, 260] width 48 height 24
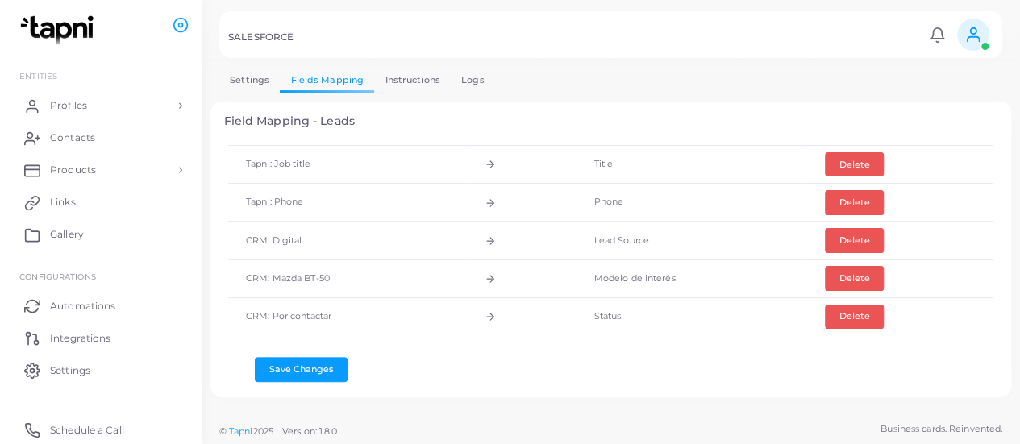
scroll to position [0, 0]
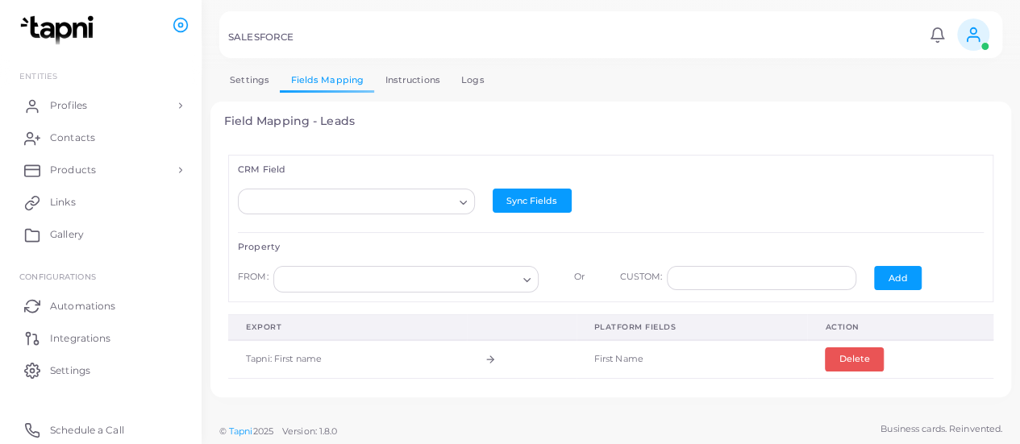
click at [455, 202] on div "Loading..." at bounding box center [464, 200] width 19 height 21
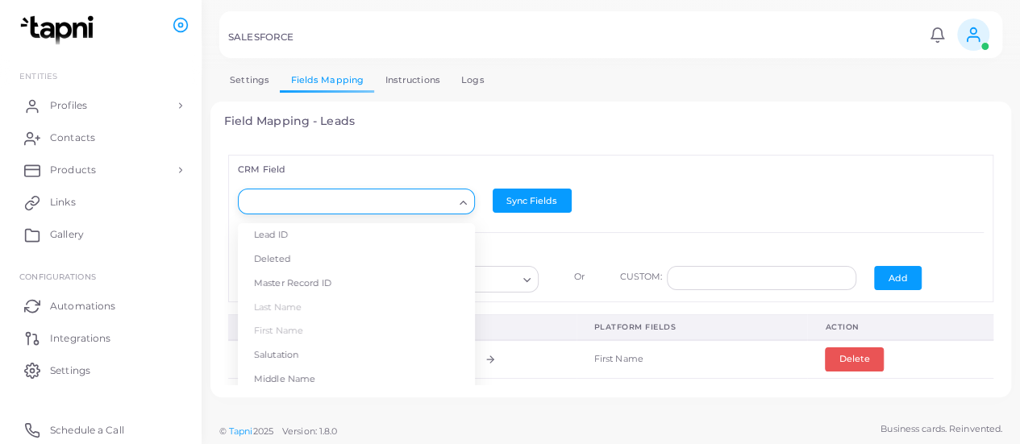
click at [497, 258] on div "FROM: Loading... Or CUSTOM: Add" at bounding box center [611, 279] width 764 height 44
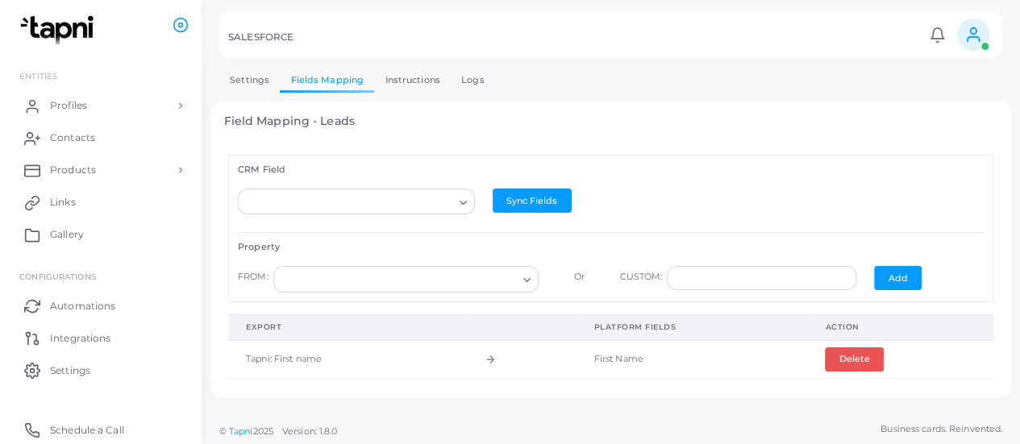
click at [466, 194] on div "Loading..." at bounding box center [464, 200] width 19 height 21
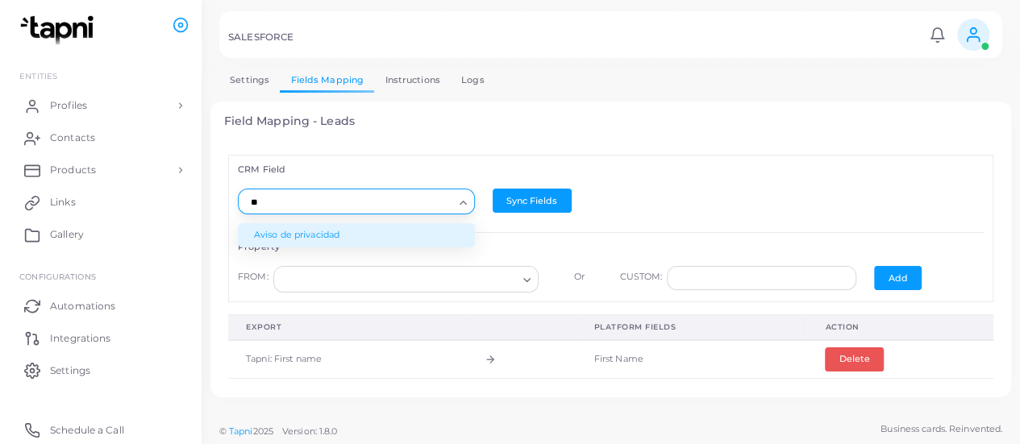
click at [428, 232] on li "Aviso de privacidad" at bounding box center [356, 235] width 237 height 24
type input "**"
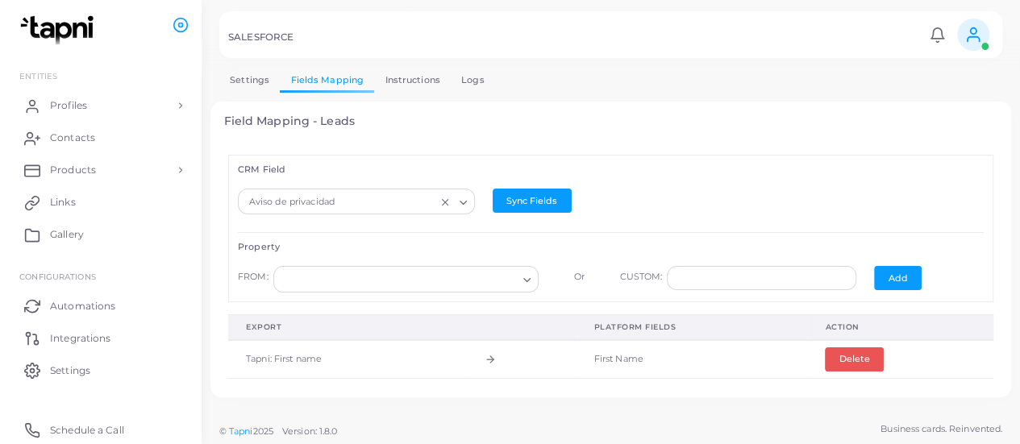
click at [519, 283] on div "Loading..." at bounding box center [528, 278] width 19 height 21
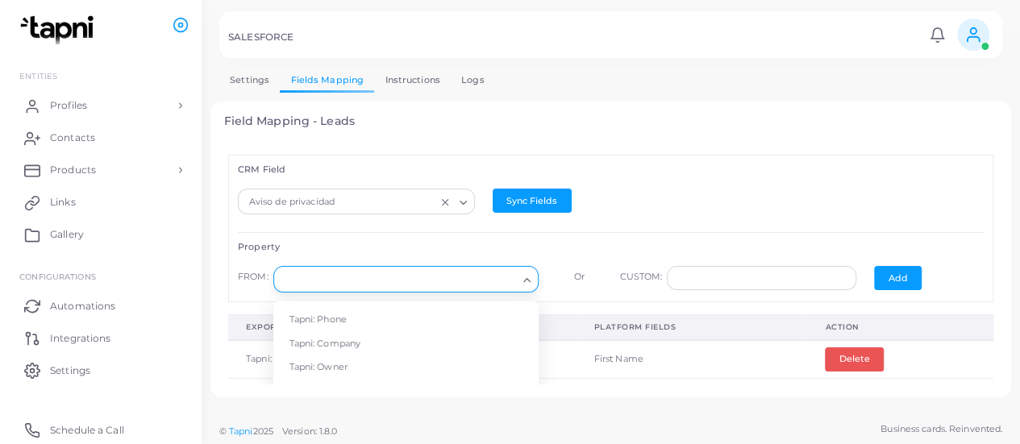
click at [444, 199] on icon "Clear Selected" at bounding box center [445, 202] width 11 height 11
click at [444, 243] on h6 "Property" at bounding box center [611, 247] width 746 height 10
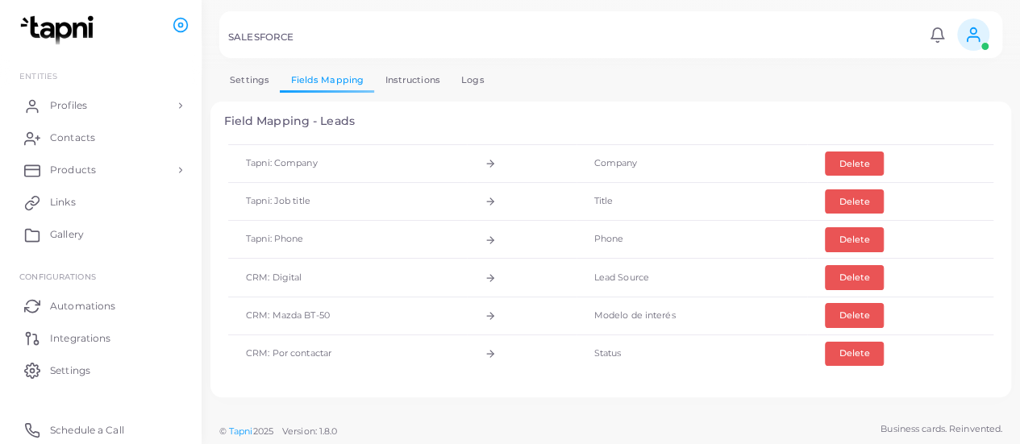
scroll to position [347, 0]
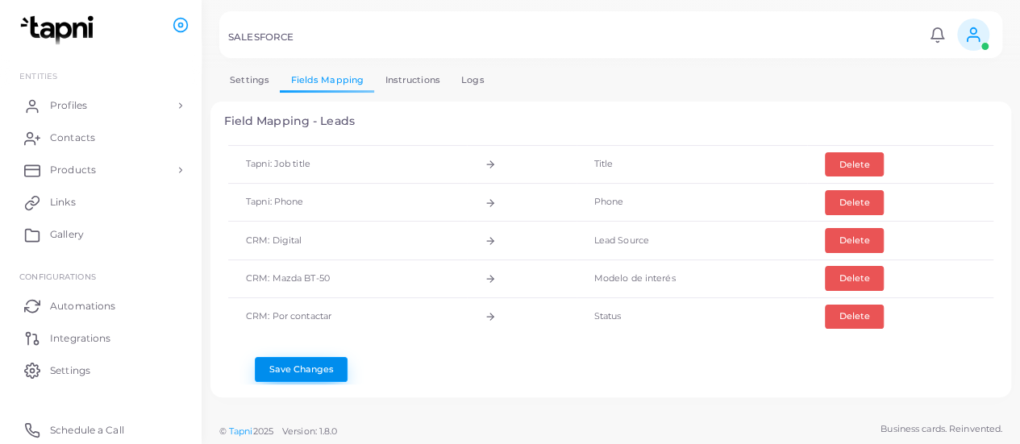
click at [306, 361] on button "Save Changes" at bounding box center [301, 369] width 93 height 24
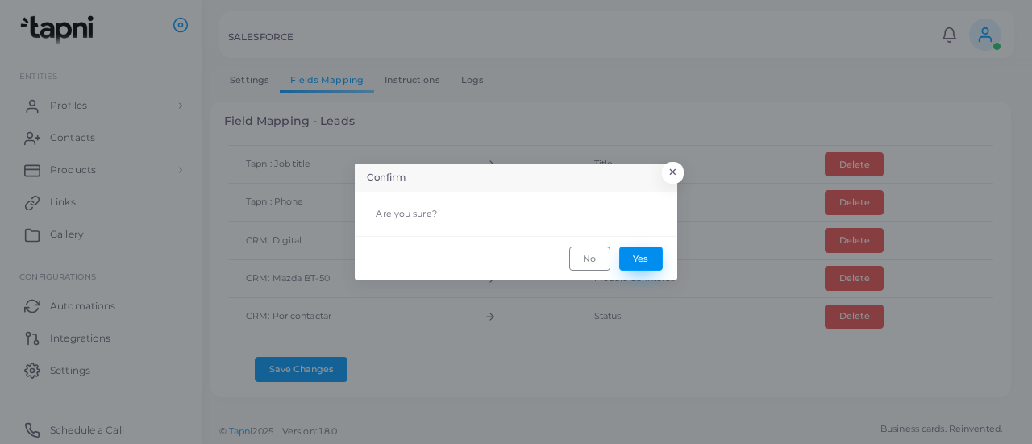
click at [636, 255] on button "Yes" at bounding box center [641, 259] width 44 height 24
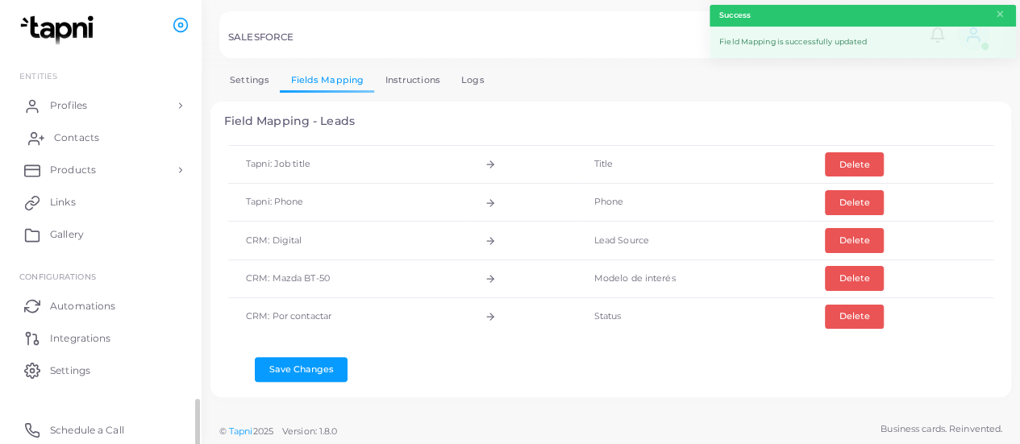
click at [101, 131] on link "Contacts" at bounding box center [100, 138] width 177 height 32
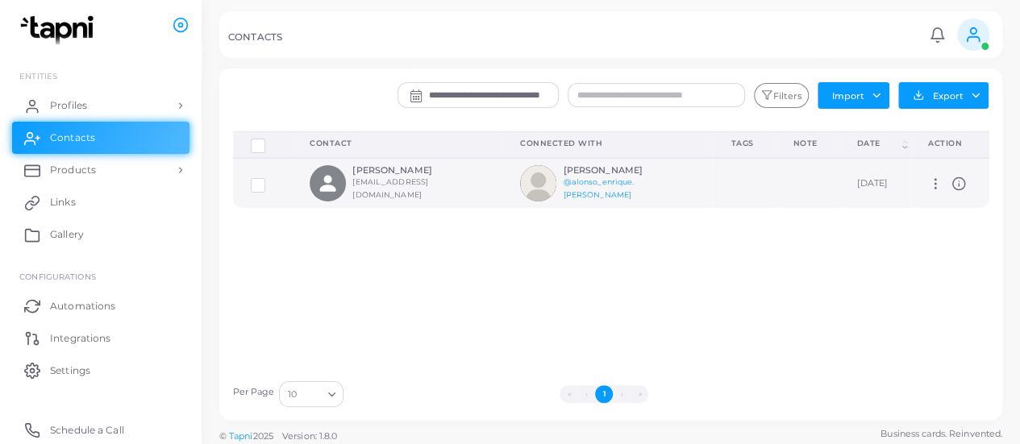
click at [270, 179] on label at bounding box center [270, 179] width 0 height 0
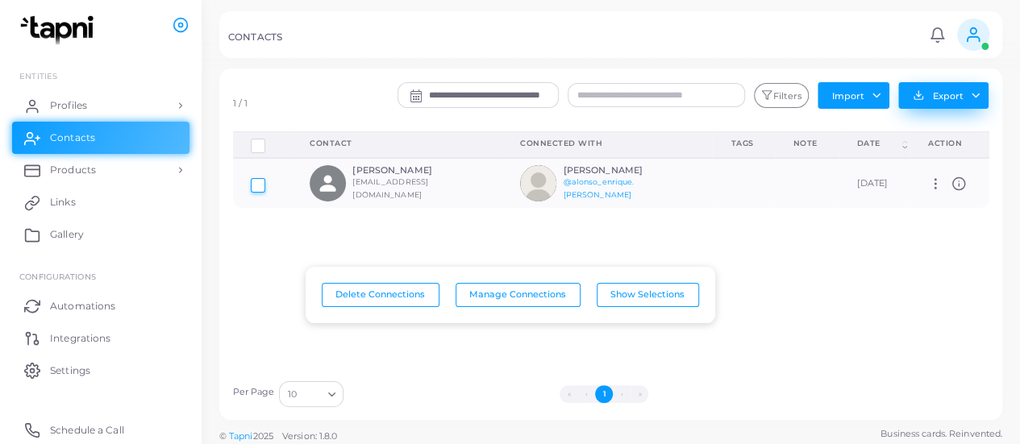
click at [981, 97] on button "Export" at bounding box center [943, 95] width 90 height 27
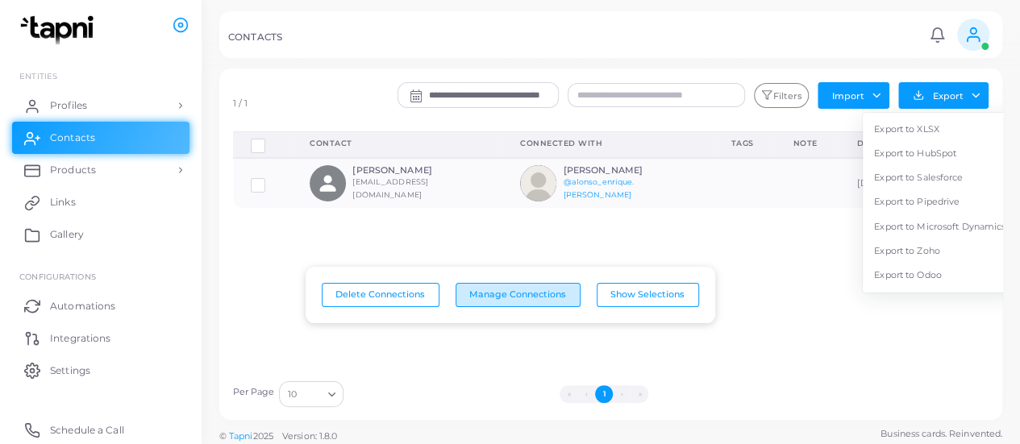
click at [505, 292] on button "Manage Connections" at bounding box center [518, 295] width 125 height 24
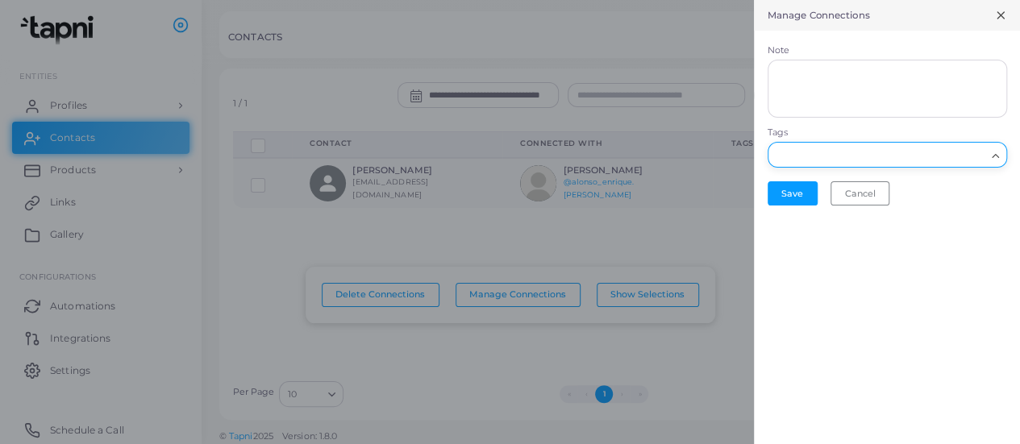
click at [992, 157] on icon "Search for option" at bounding box center [996, 156] width 12 height 12
click at [1002, 15] on icon at bounding box center [1000, 15] width 13 height 13
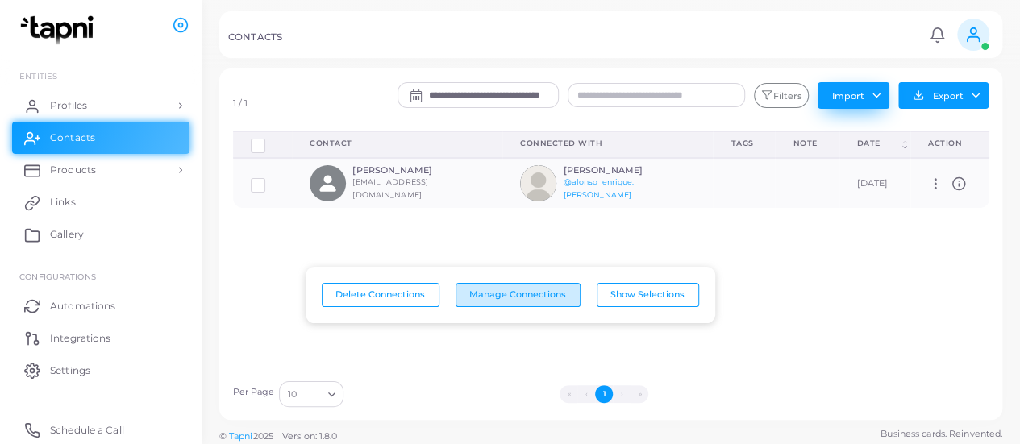
click at [875, 97] on button "Import" at bounding box center [854, 95] width 72 height 26
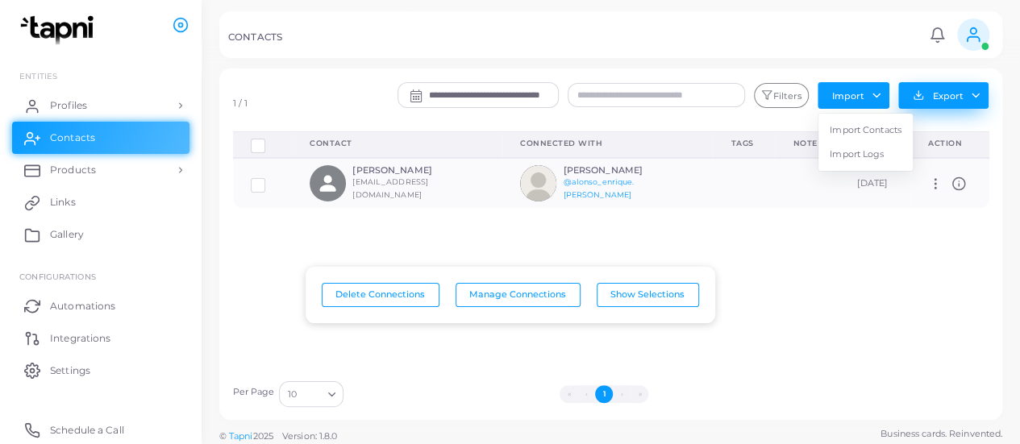
click at [986, 88] on button "Export" at bounding box center [943, 95] width 90 height 27
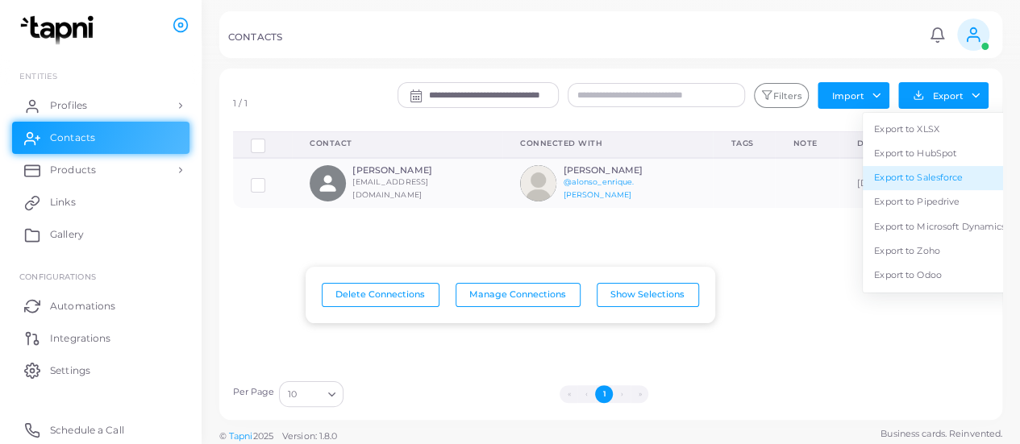
click at [950, 177] on link "Export to Salesforce" at bounding box center [940, 178] width 154 height 24
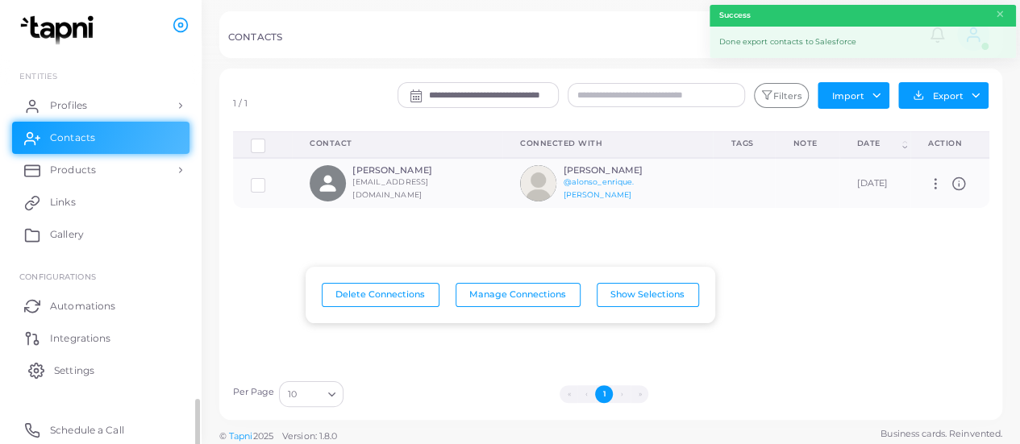
click at [76, 361] on link "Settings" at bounding box center [100, 370] width 177 height 32
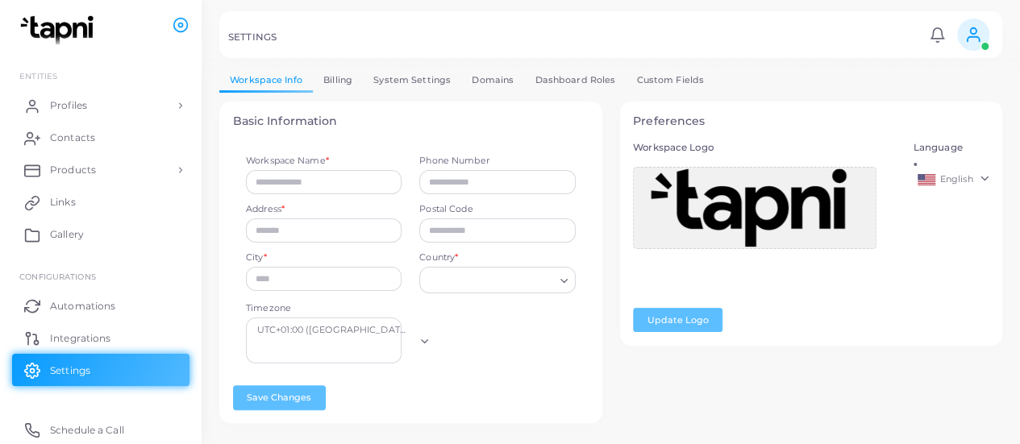
type input "*****"
click at [116, 333] on link "Integrations" at bounding box center [100, 338] width 177 height 32
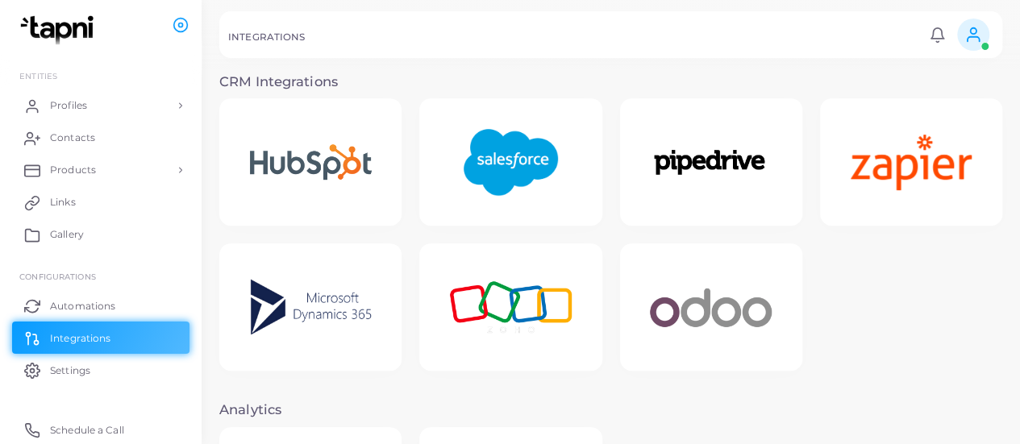
scroll to position [325, 0]
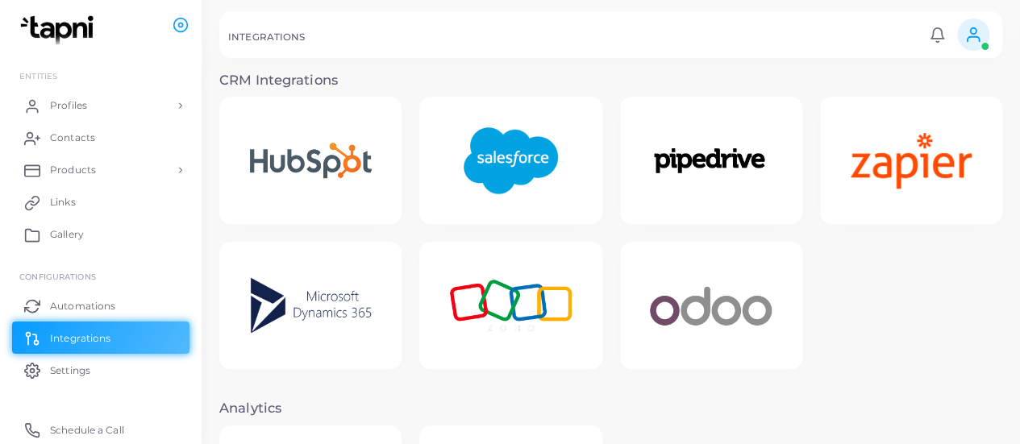
click at [494, 180] on img at bounding box center [510, 160] width 129 height 101
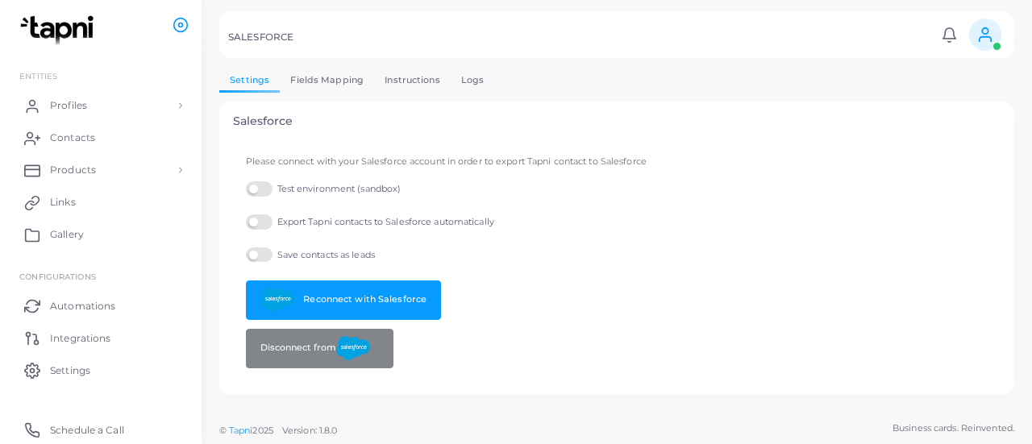
click at [341, 73] on link "Fields Mapping" at bounding box center [327, 80] width 94 height 23
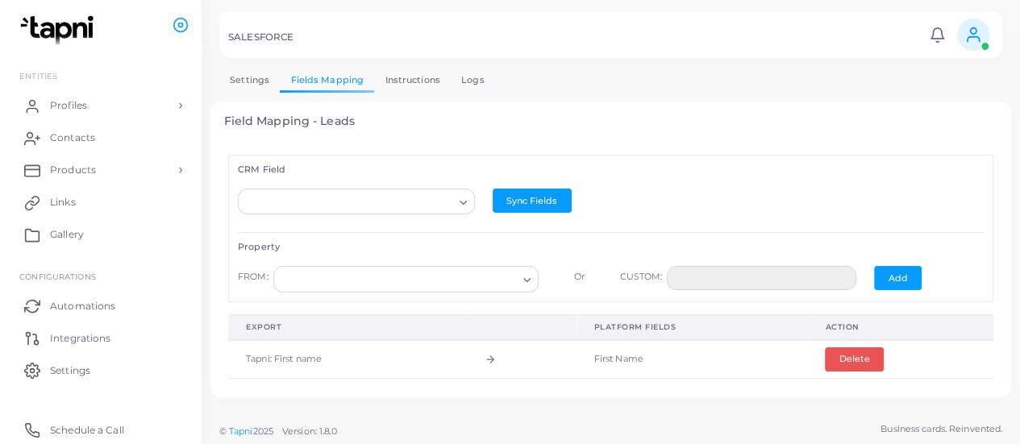
click at [390, 74] on link "Instructions" at bounding box center [412, 80] width 77 height 23
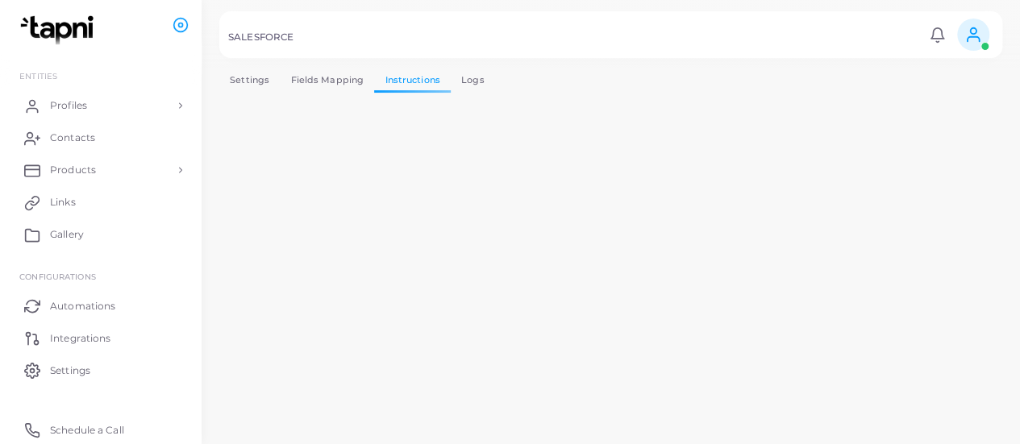
click at [477, 75] on link "Logs" at bounding box center [473, 80] width 44 height 23
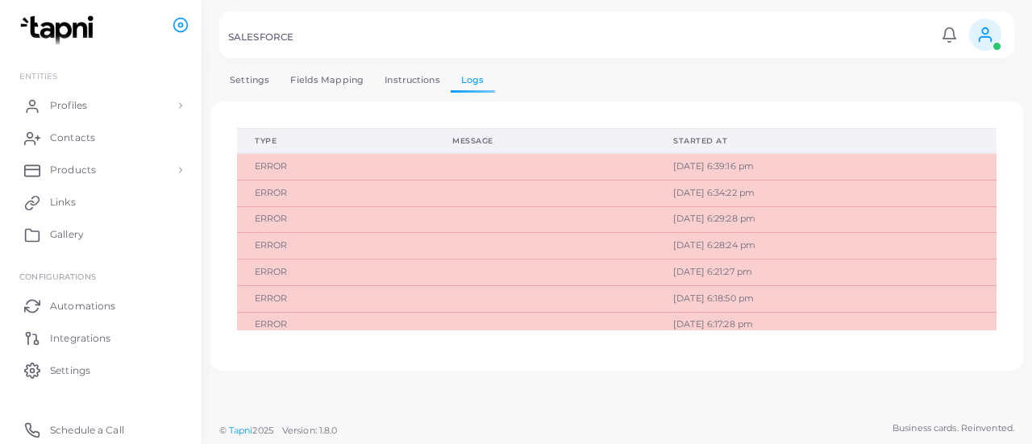
click at [548, 167] on td at bounding box center [545, 166] width 221 height 27
